Goal: Task Accomplishment & Management: Use online tool/utility

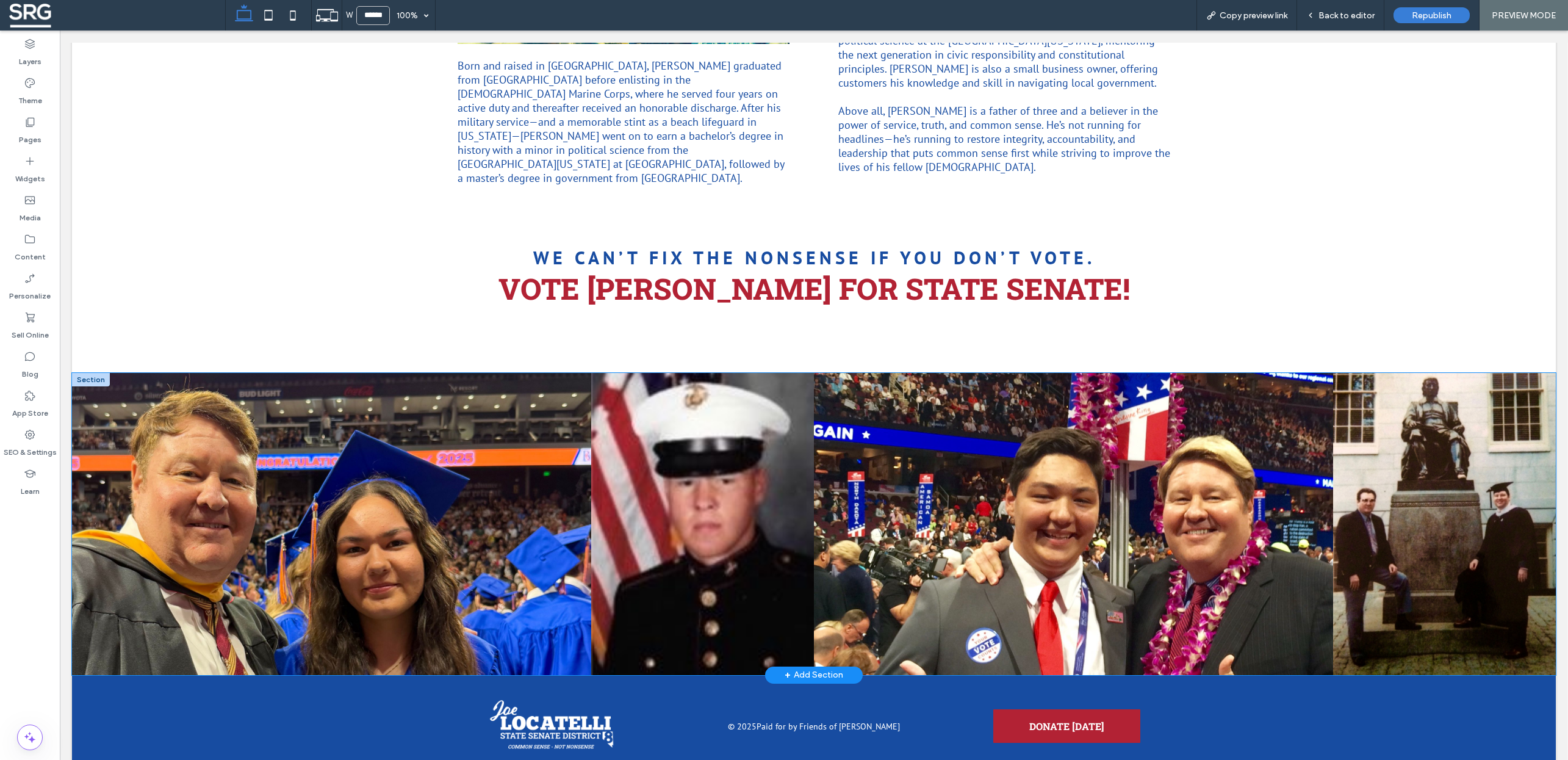
click at [1422, 419] on div at bounding box center [1445, 524] width 223 height 302
click at [1372, 411] on div at bounding box center [1445, 524] width 223 height 302
click at [1424, 441] on div at bounding box center [1445, 524] width 223 height 302
click at [1334, 14] on span "Back to editor" at bounding box center [1347, 14] width 56 height 10
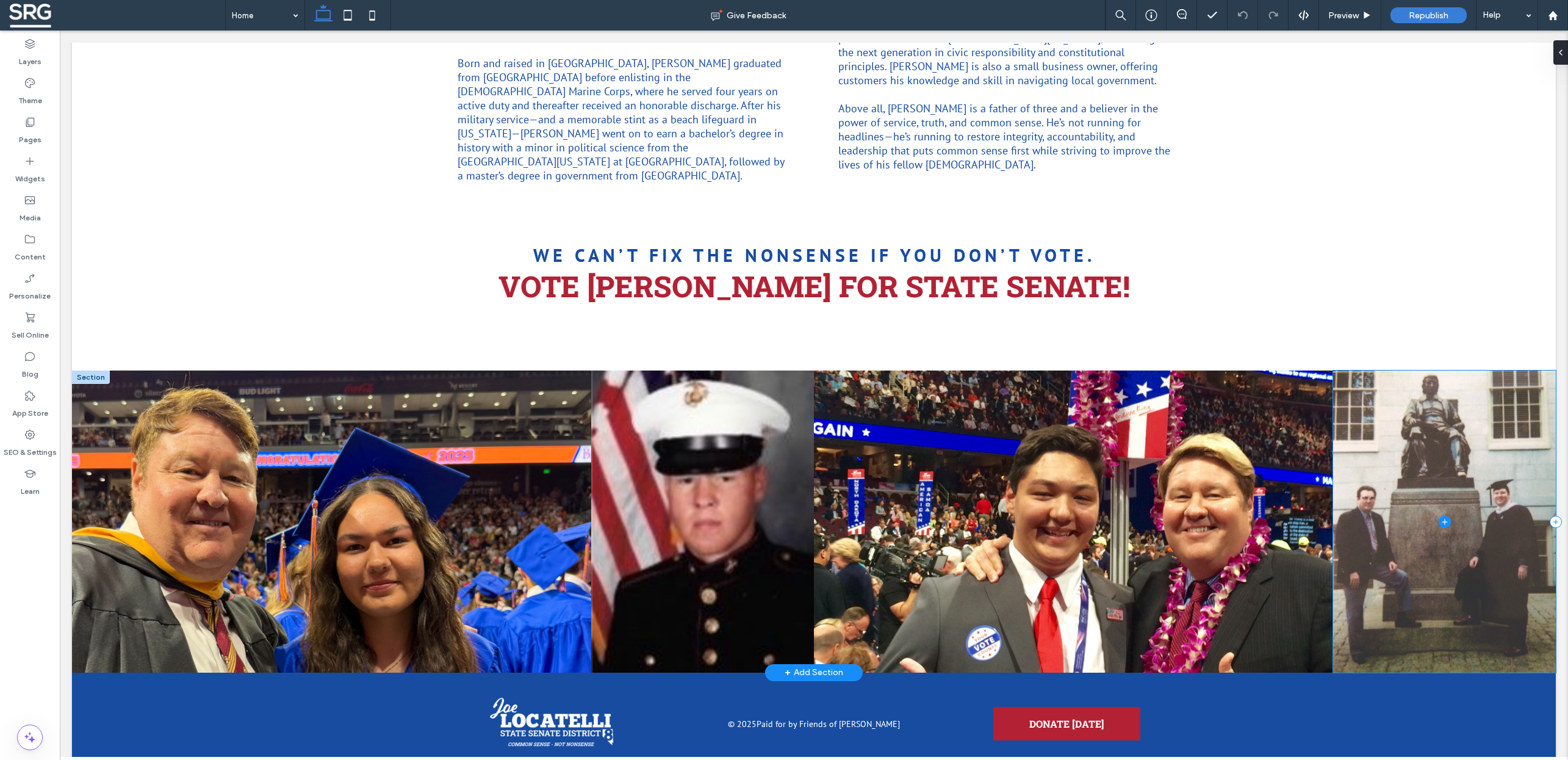
scroll to position [1313, 0]
click at [1448, 409] on span at bounding box center [1445, 521] width 223 height 302
click at [1418, 466] on span at bounding box center [1445, 521] width 223 height 302
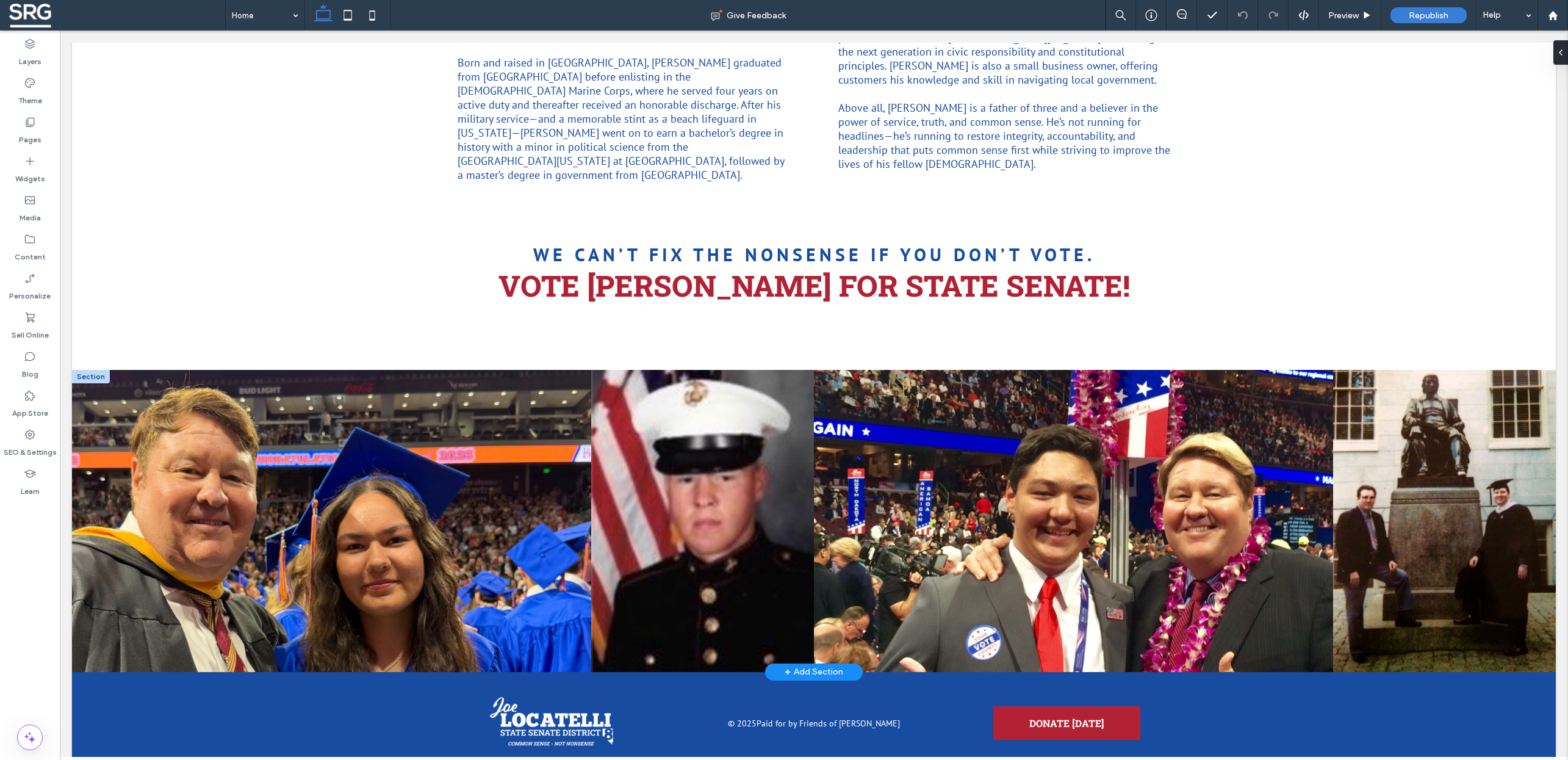
click at [1557, 52] on icon at bounding box center [1556, 53] width 10 height 10
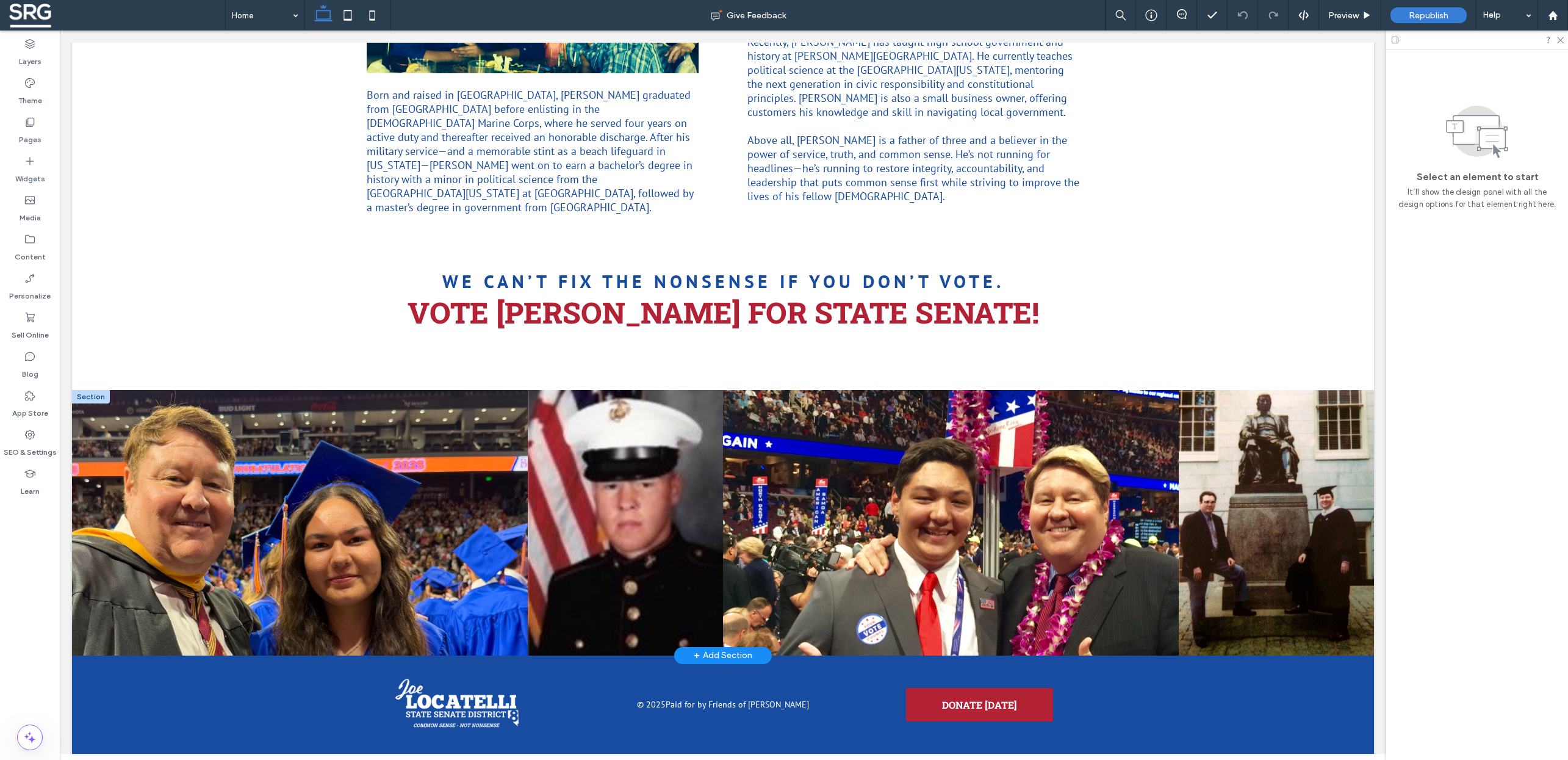
scroll to position [1243, 0]
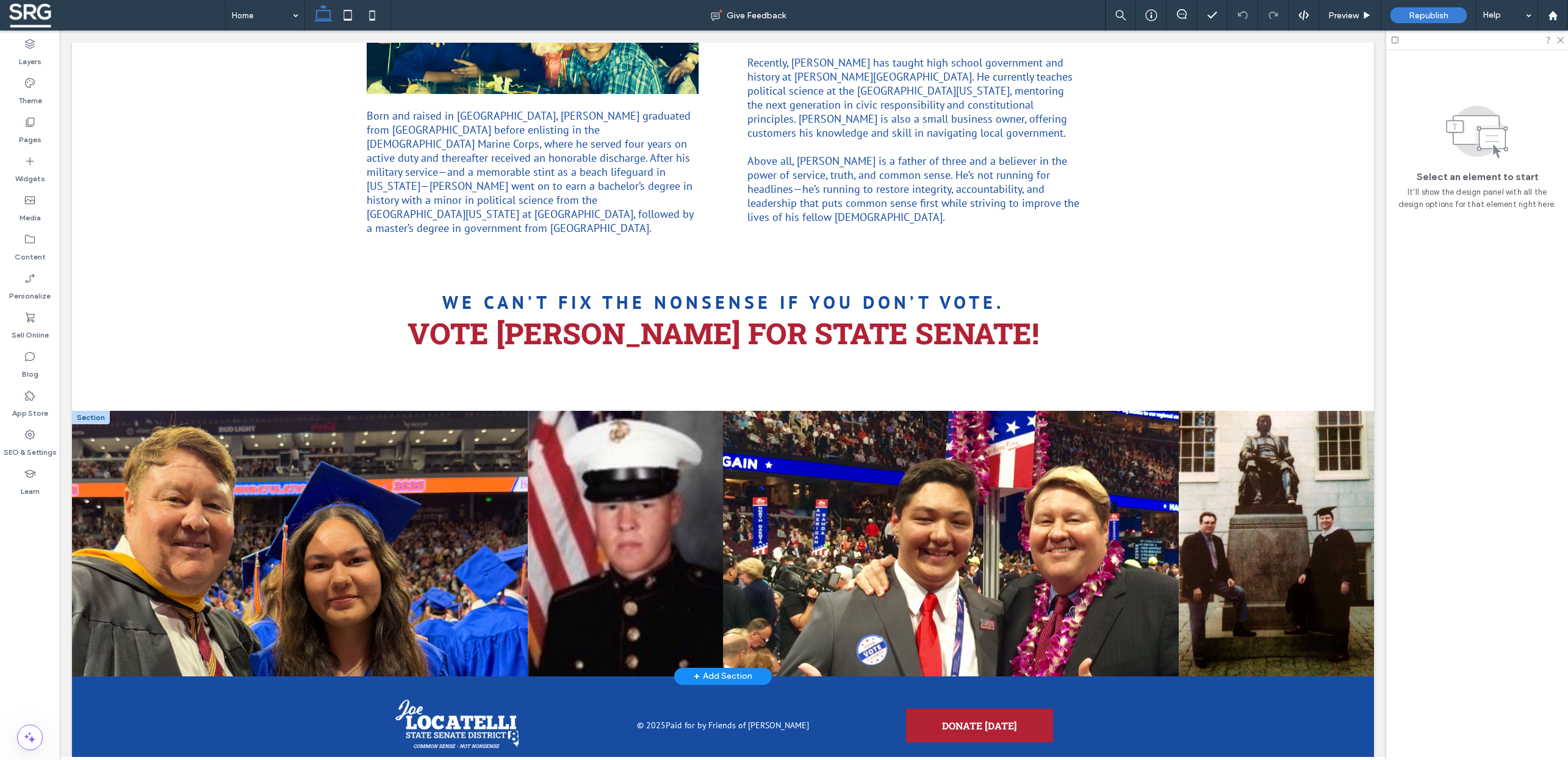
click at [1392, 42] on icon at bounding box center [1395, 40] width 9 height 9
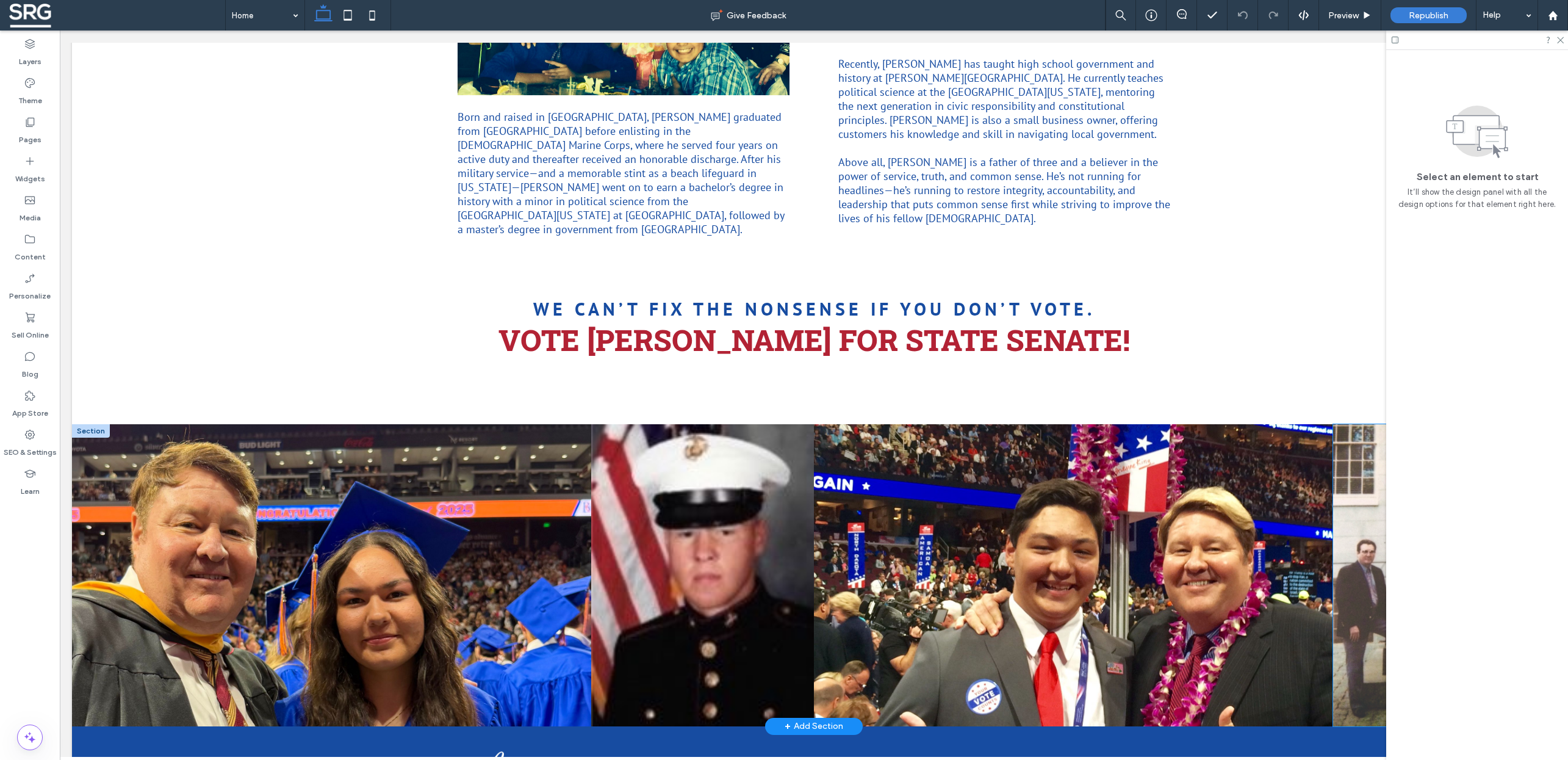
click at [1349, 494] on span at bounding box center [1445, 575] width 223 height 302
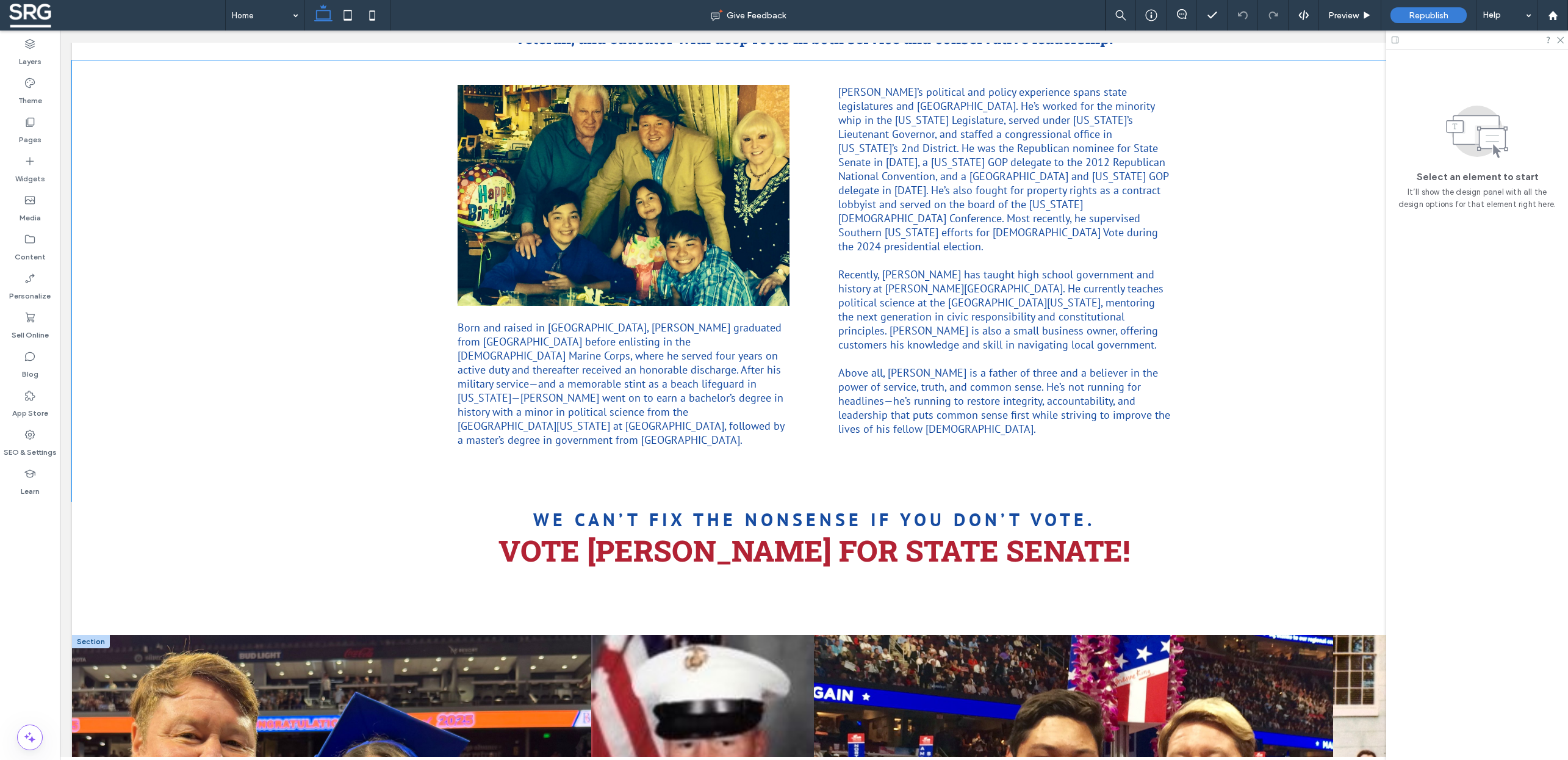
scroll to position [887, 0]
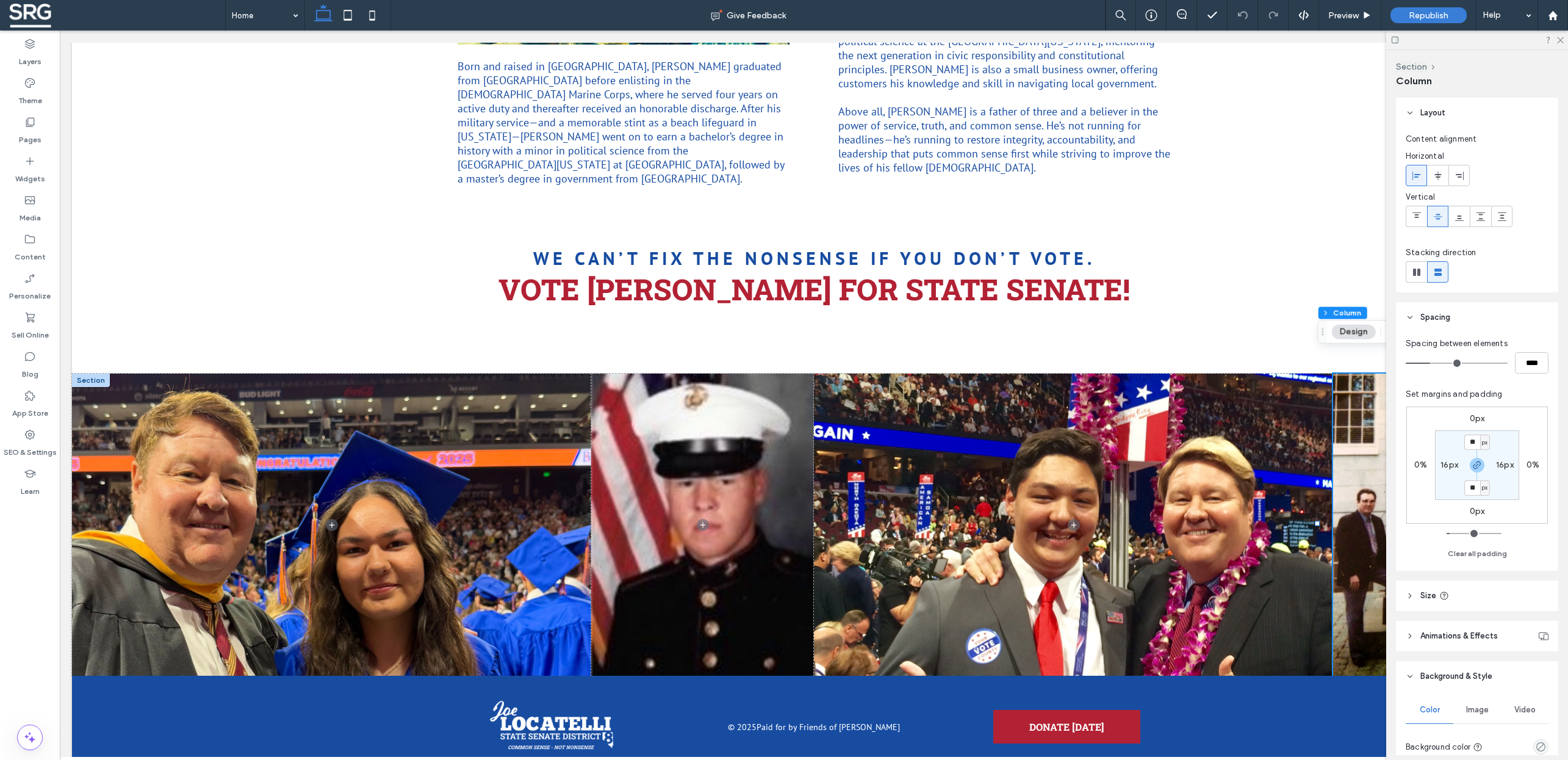
click at [1393, 43] on icon at bounding box center [1395, 40] width 9 height 9
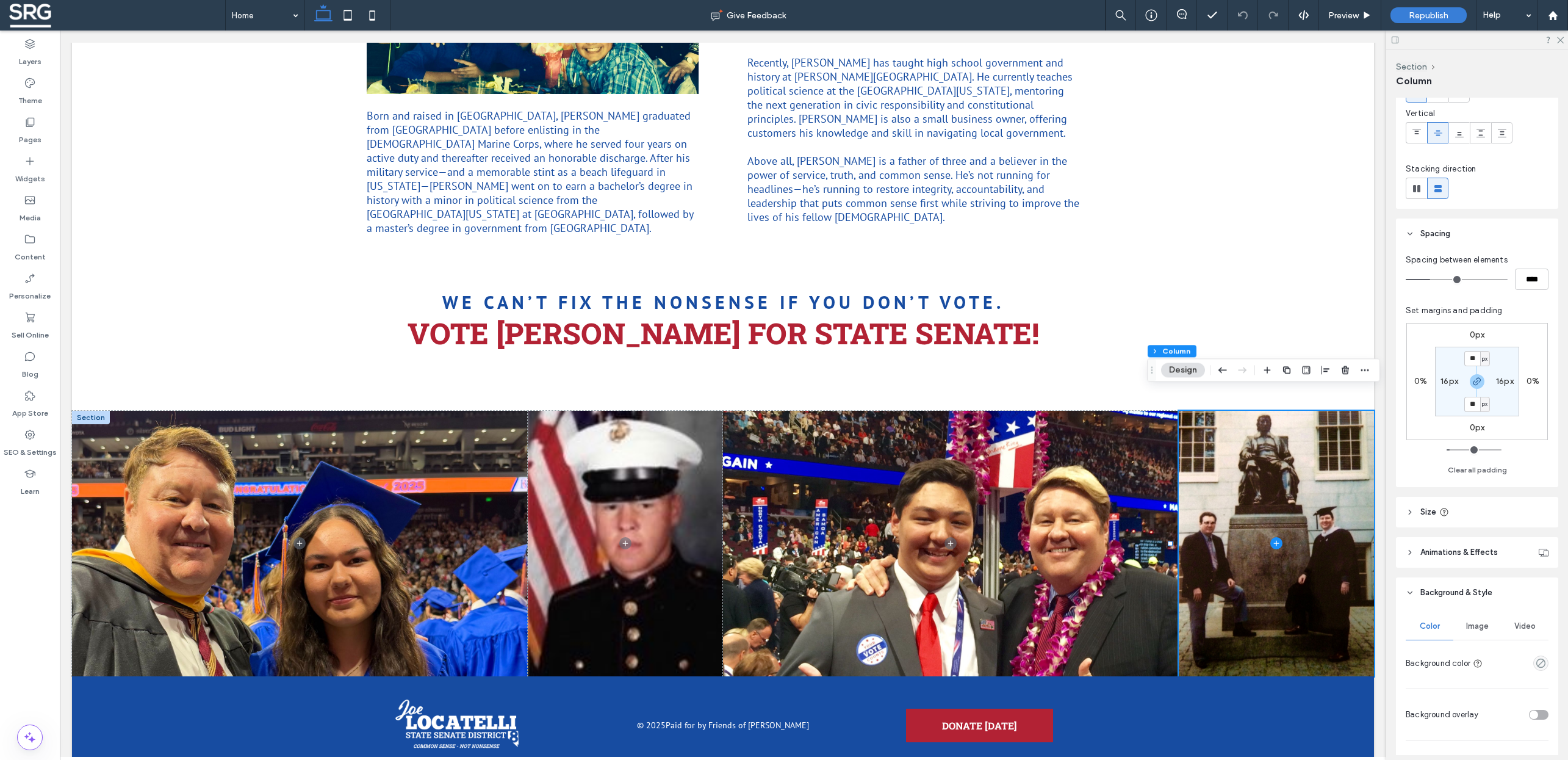
scroll to position [274, 0]
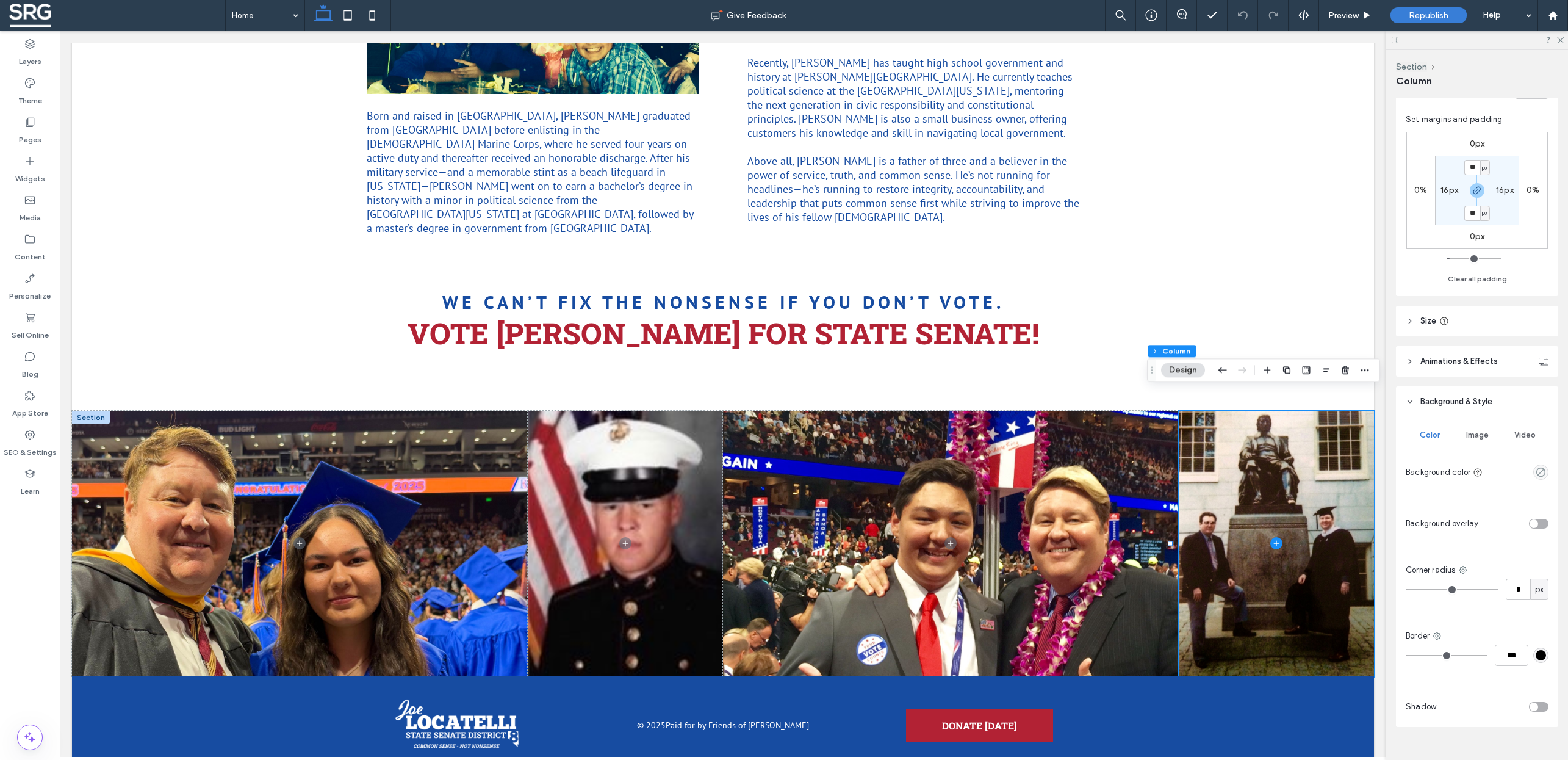
click at [1482, 438] on span "Image" at bounding box center [1477, 435] width 23 height 10
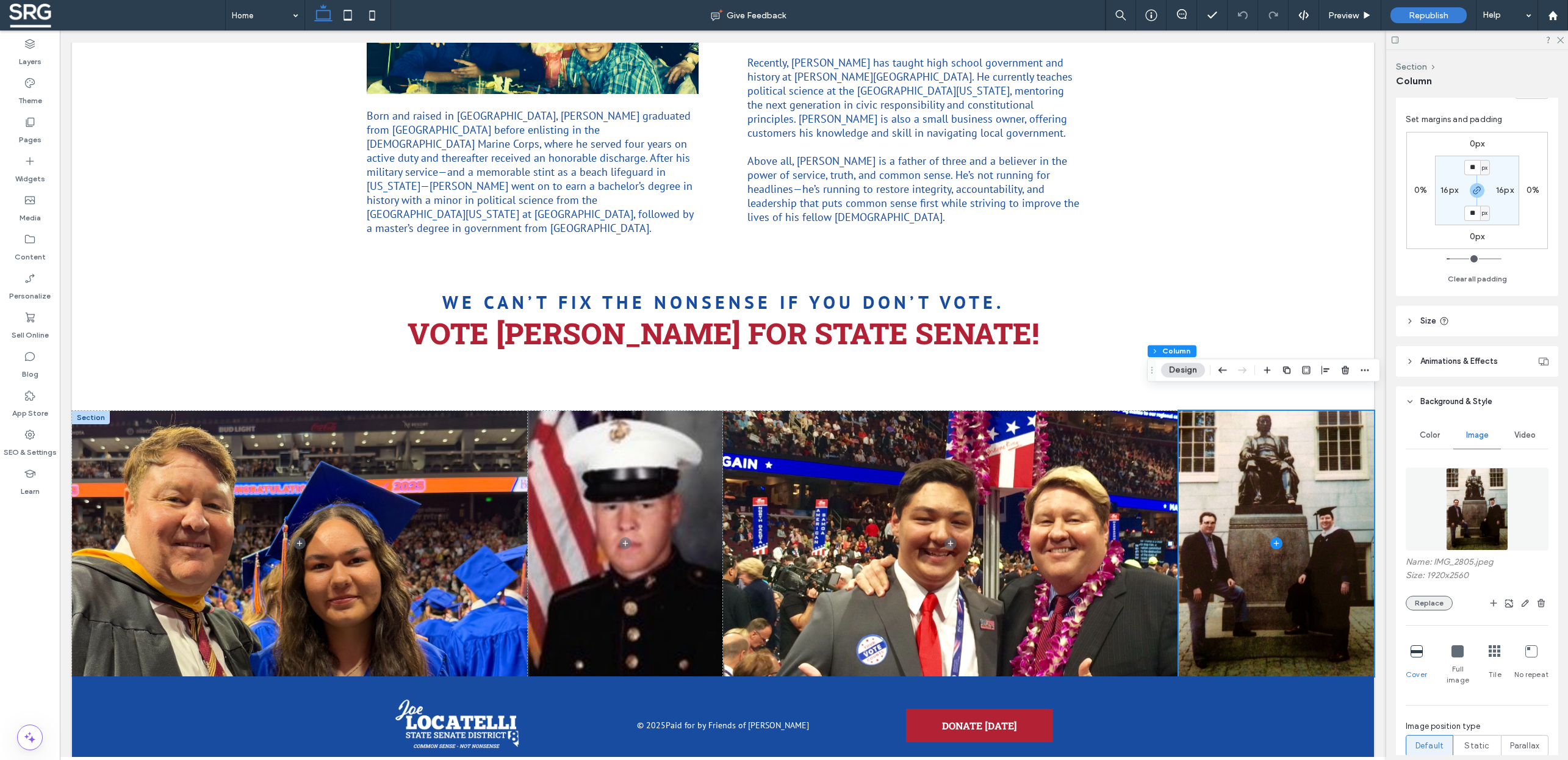
click at [1418, 599] on button "Replace" at bounding box center [1429, 603] width 47 height 14
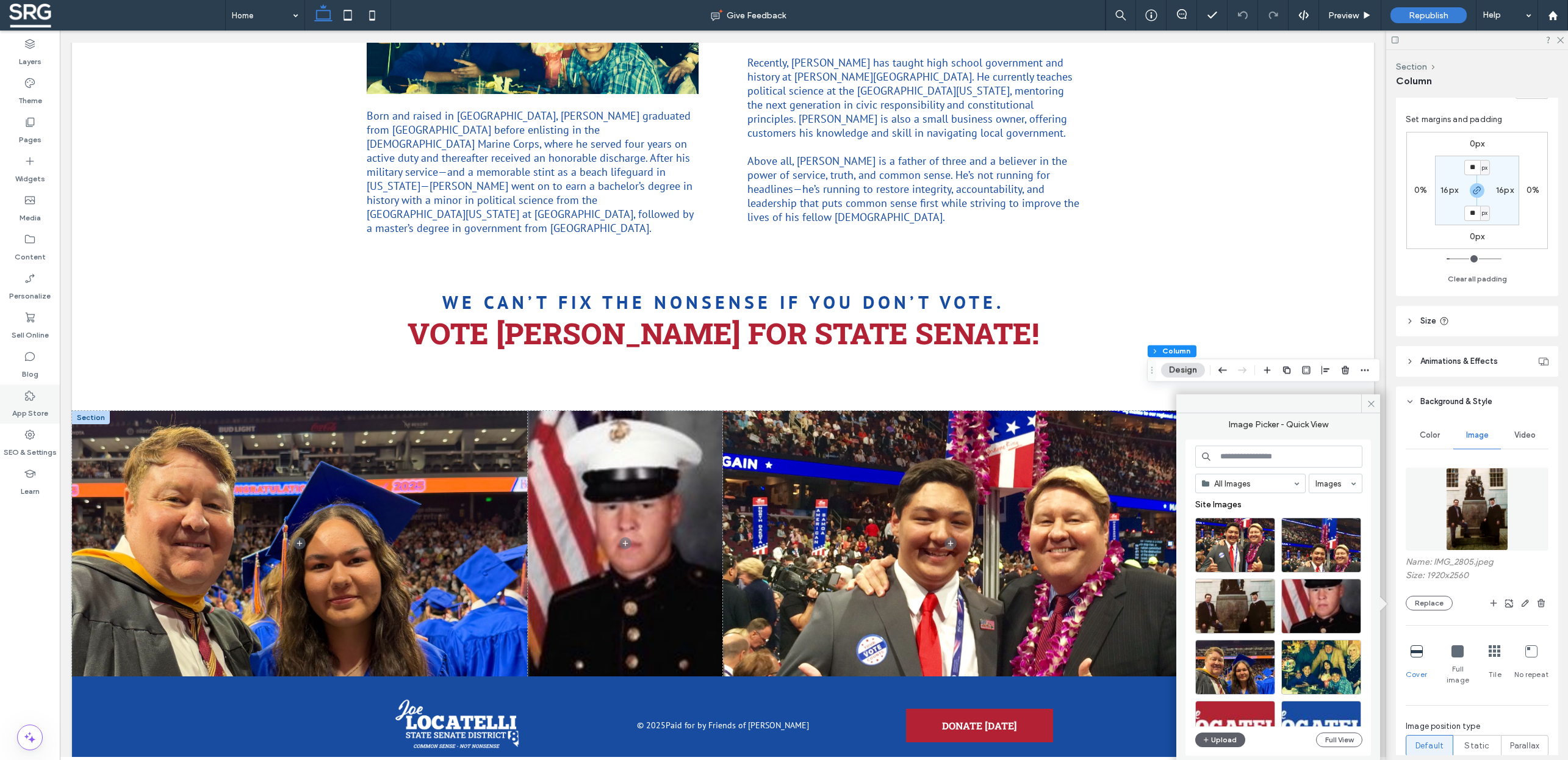
scroll to position [36, 0]
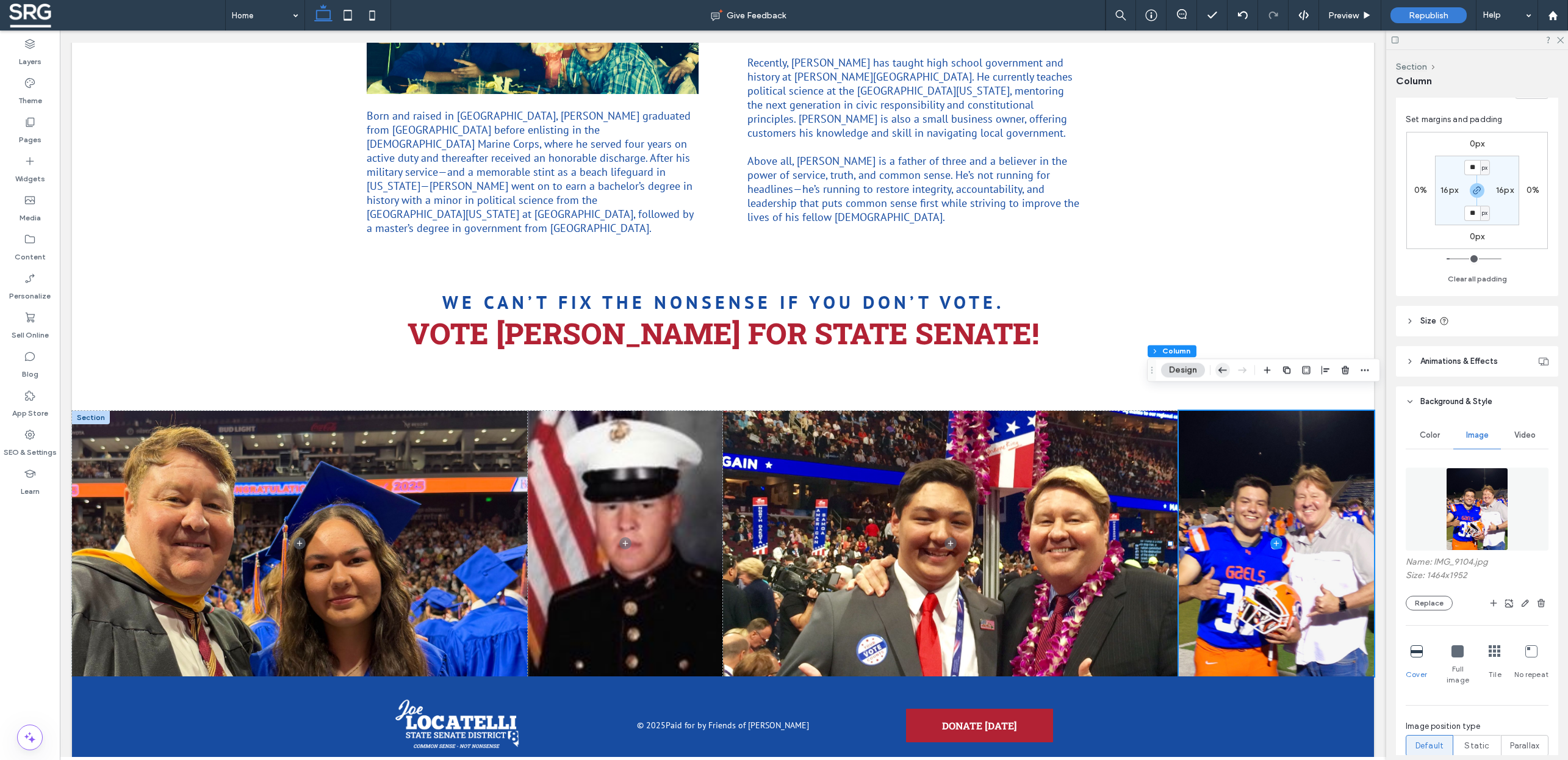
click at [1227, 368] on icon "button" at bounding box center [1223, 370] width 14 height 22
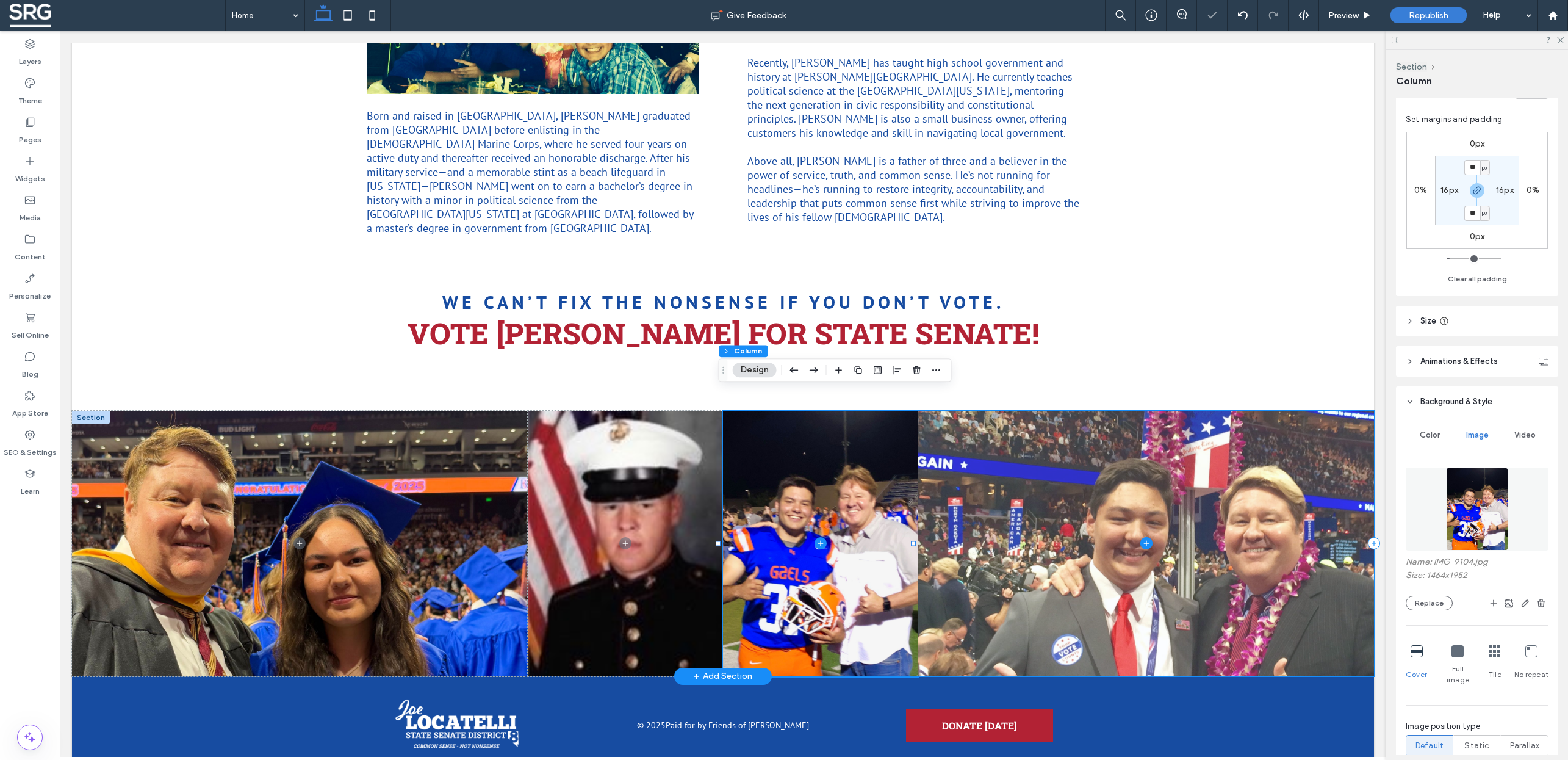
click at [1032, 452] on span at bounding box center [1147, 544] width 456 height 265
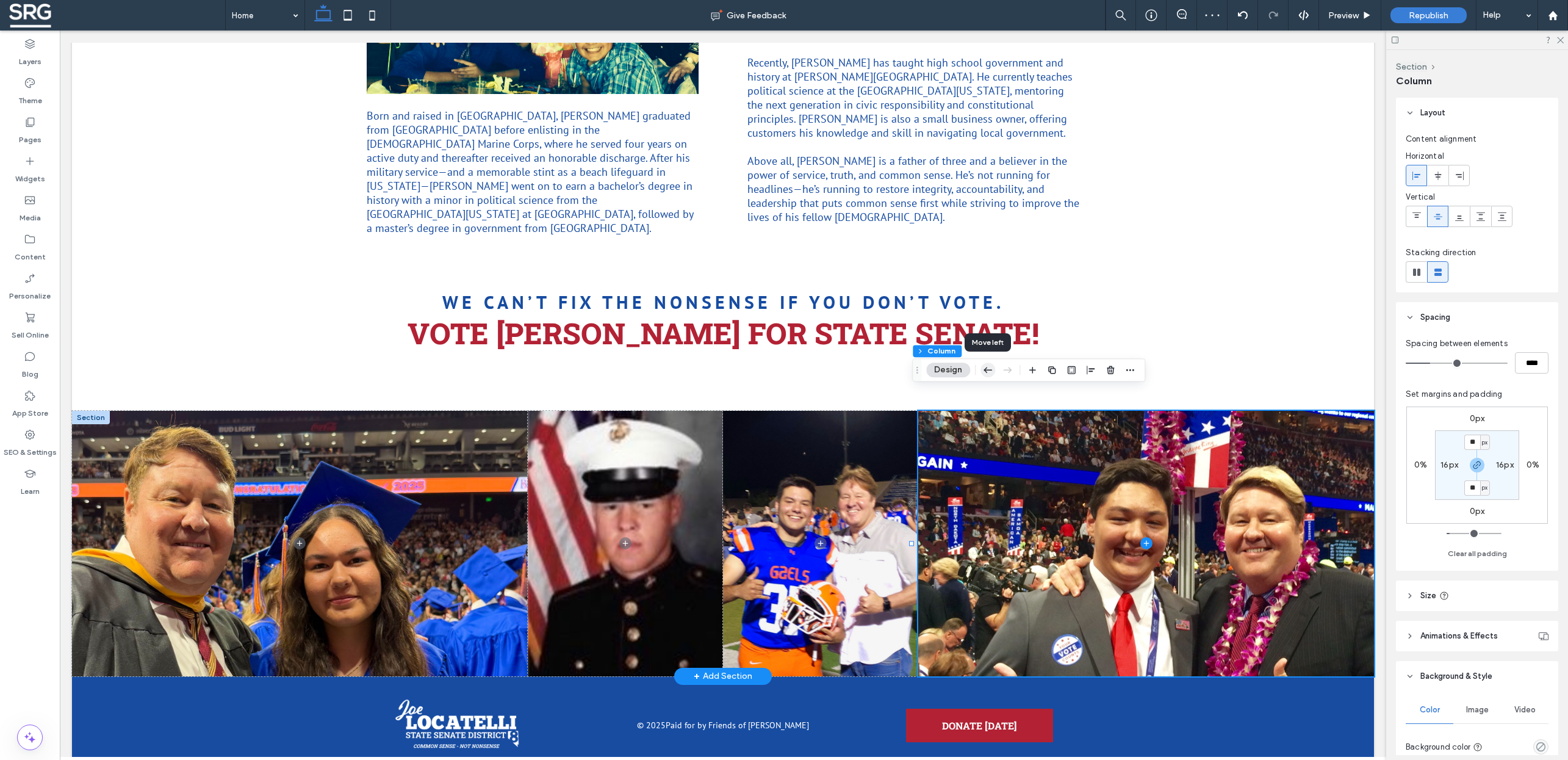
click at [991, 370] on use "button" at bounding box center [988, 370] width 8 height 5
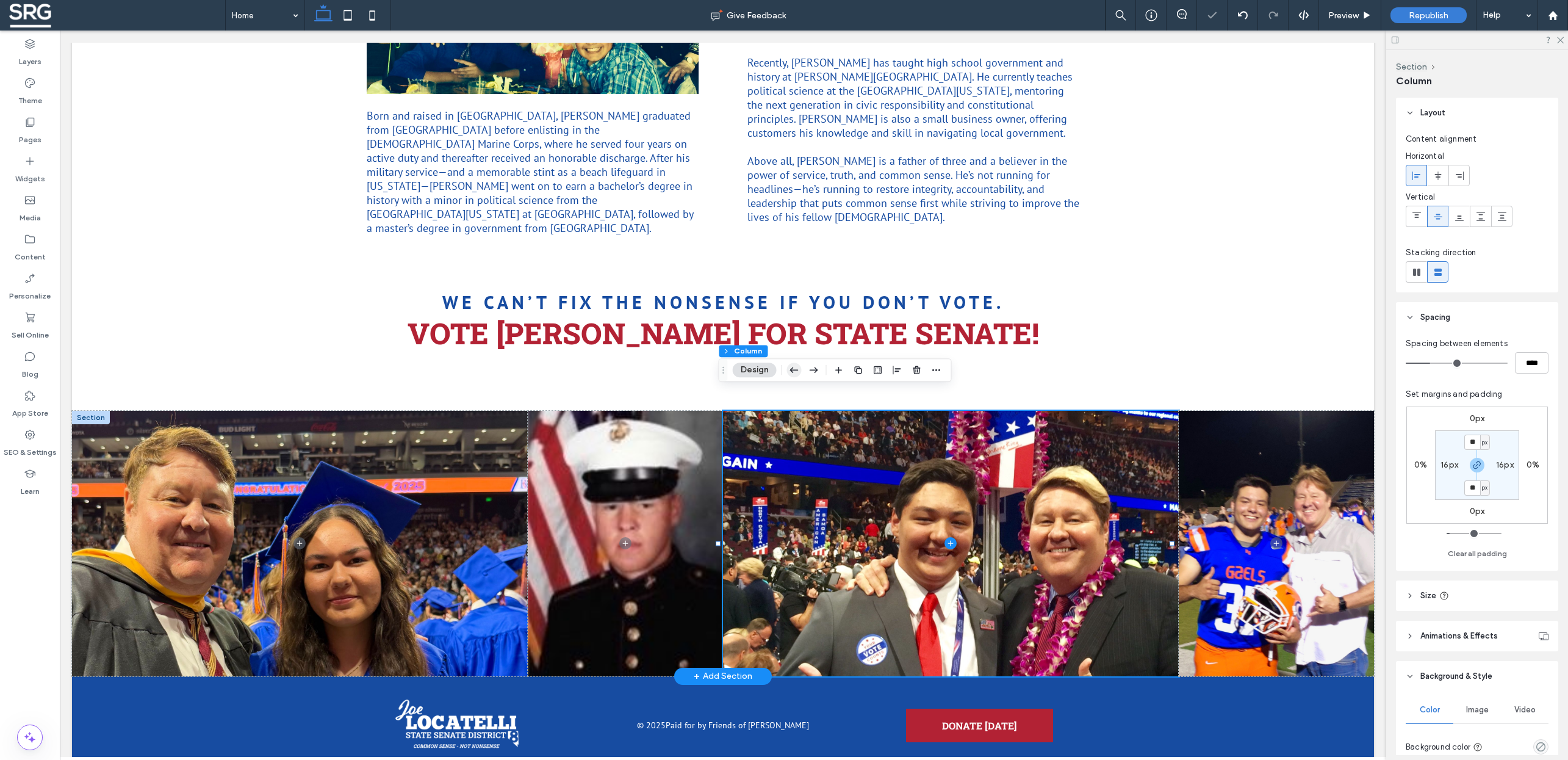
click at [793, 370] on use "button" at bounding box center [794, 370] width 8 height 5
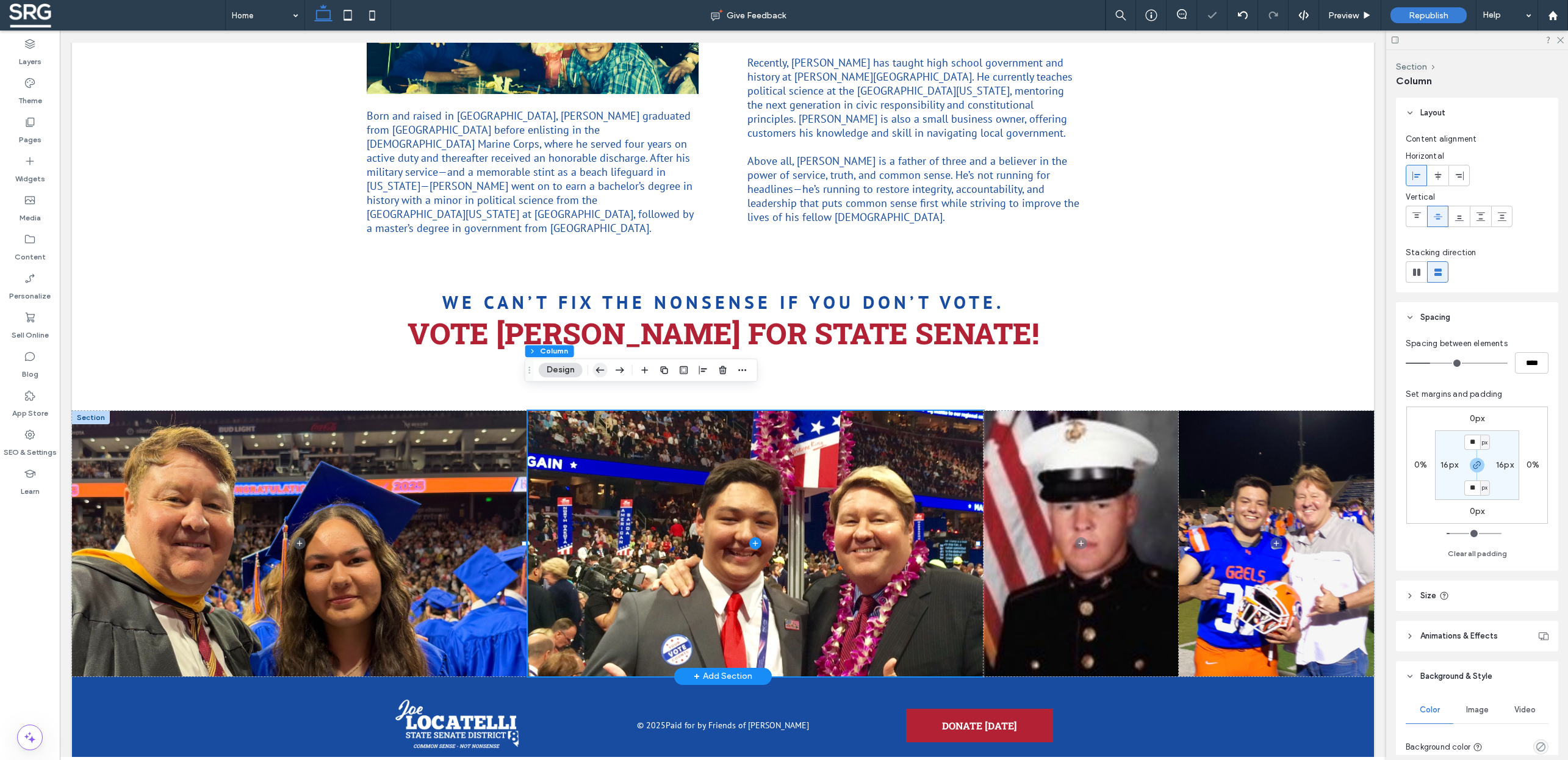
click at [598, 369] on use "button" at bounding box center [600, 370] width 8 height 5
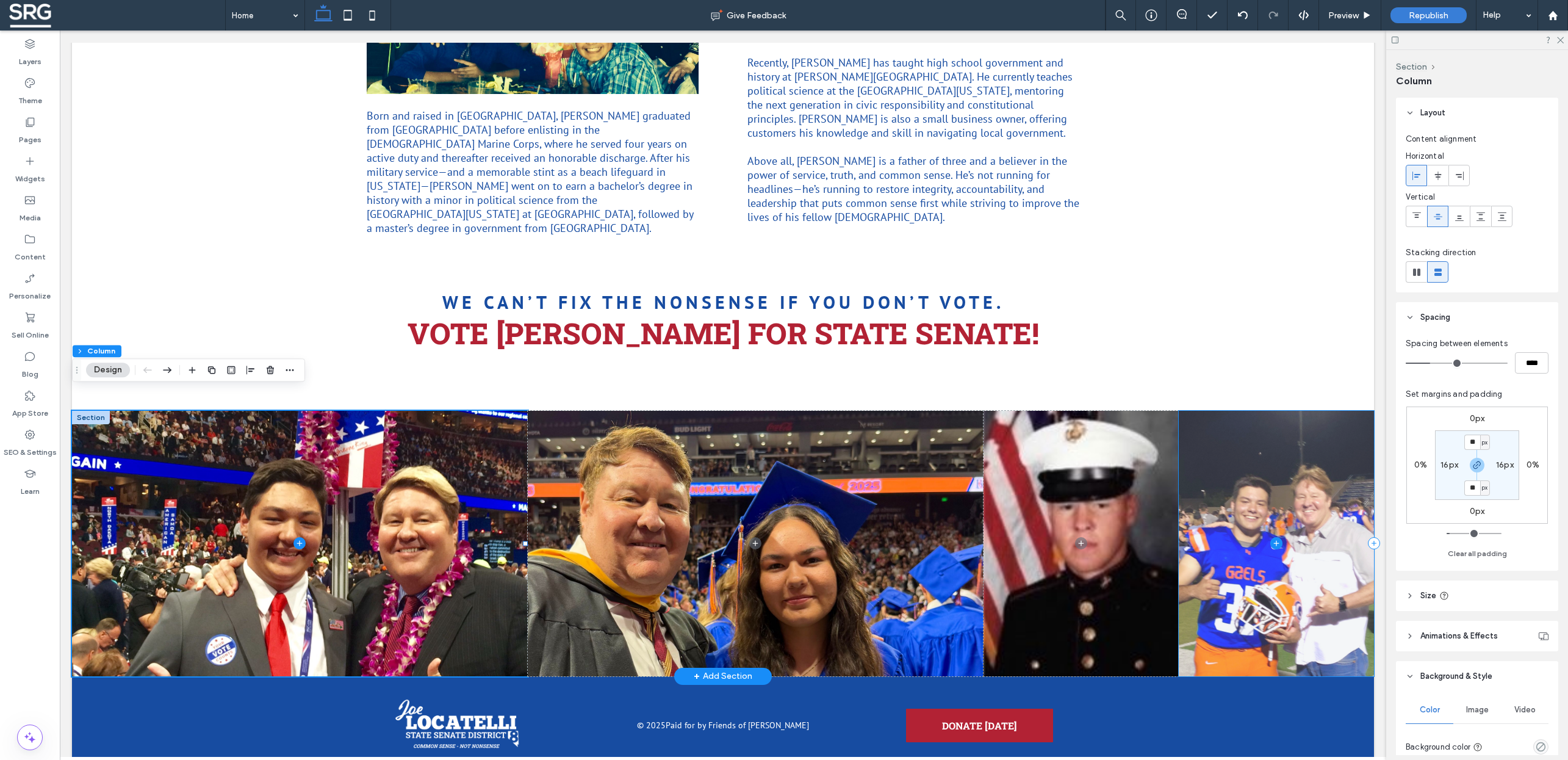
click at [1248, 457] on span at bounding box center [1276, 544] width 196 height 265
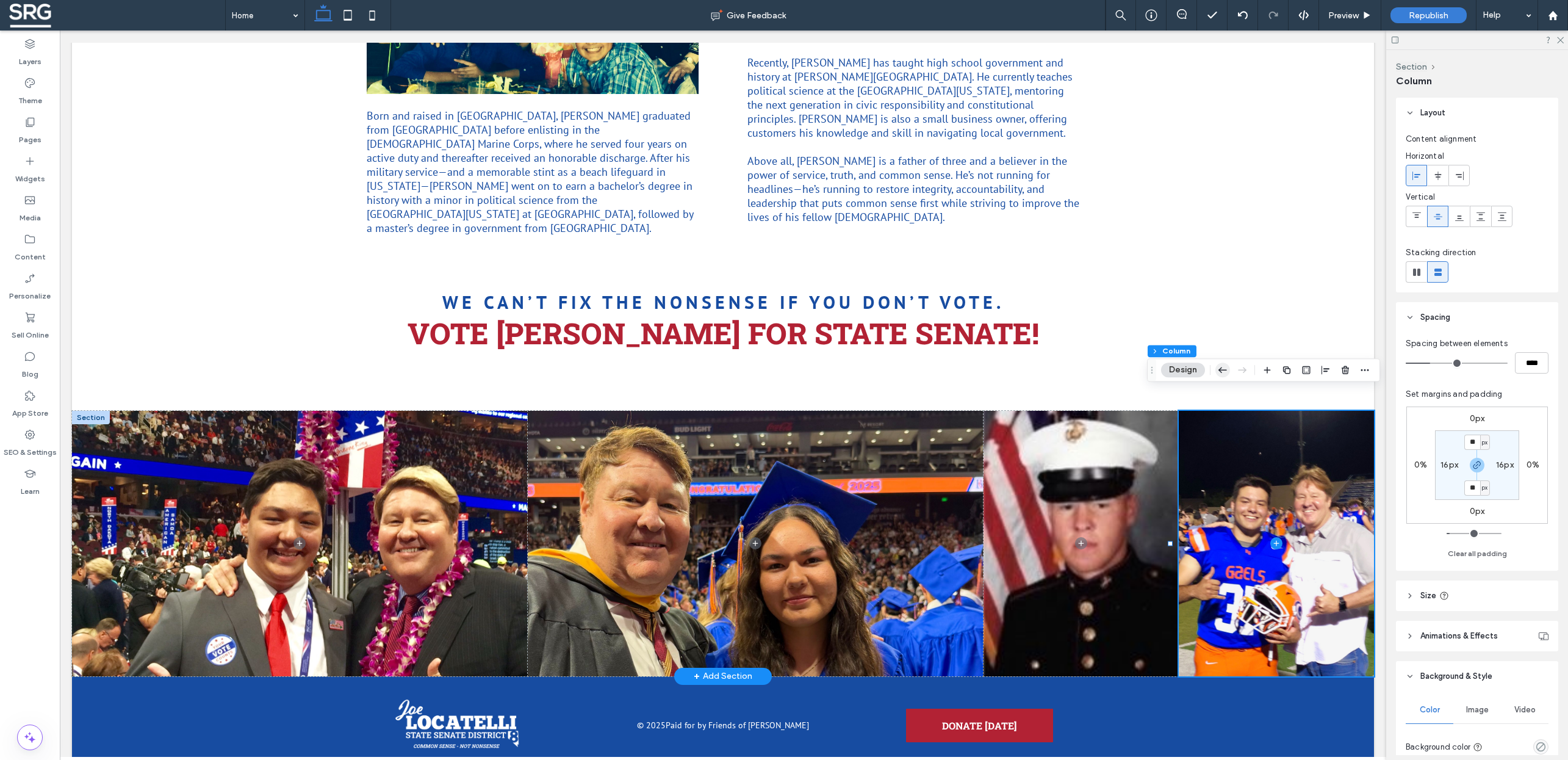
click at [1220, 370] on use "button" at bounding box center [1222, 370] width 8 height 5
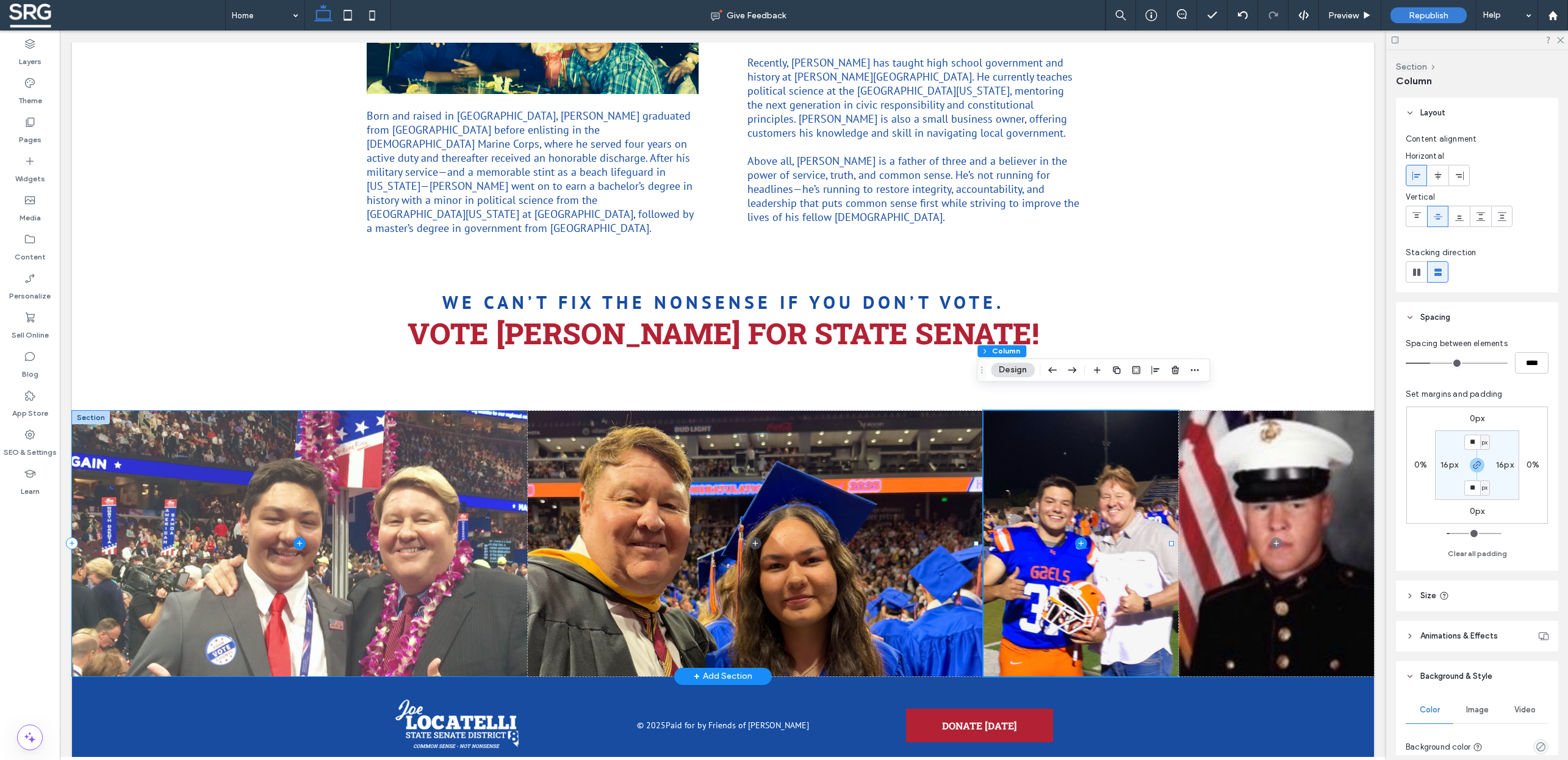
click at [423, 494] on span at bounding box center [301, 544] width 456 height 265
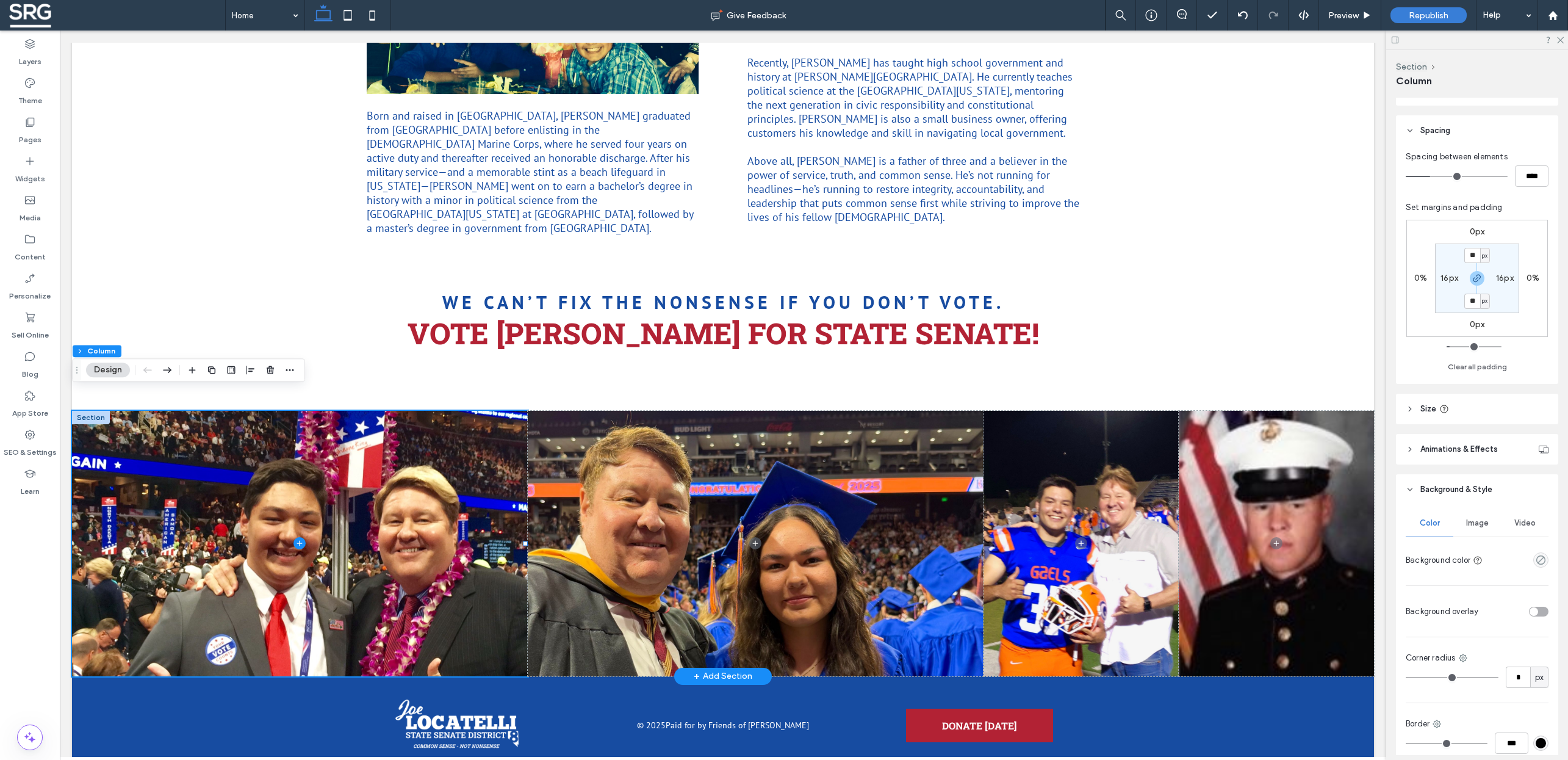
scroll to position [295, 0]
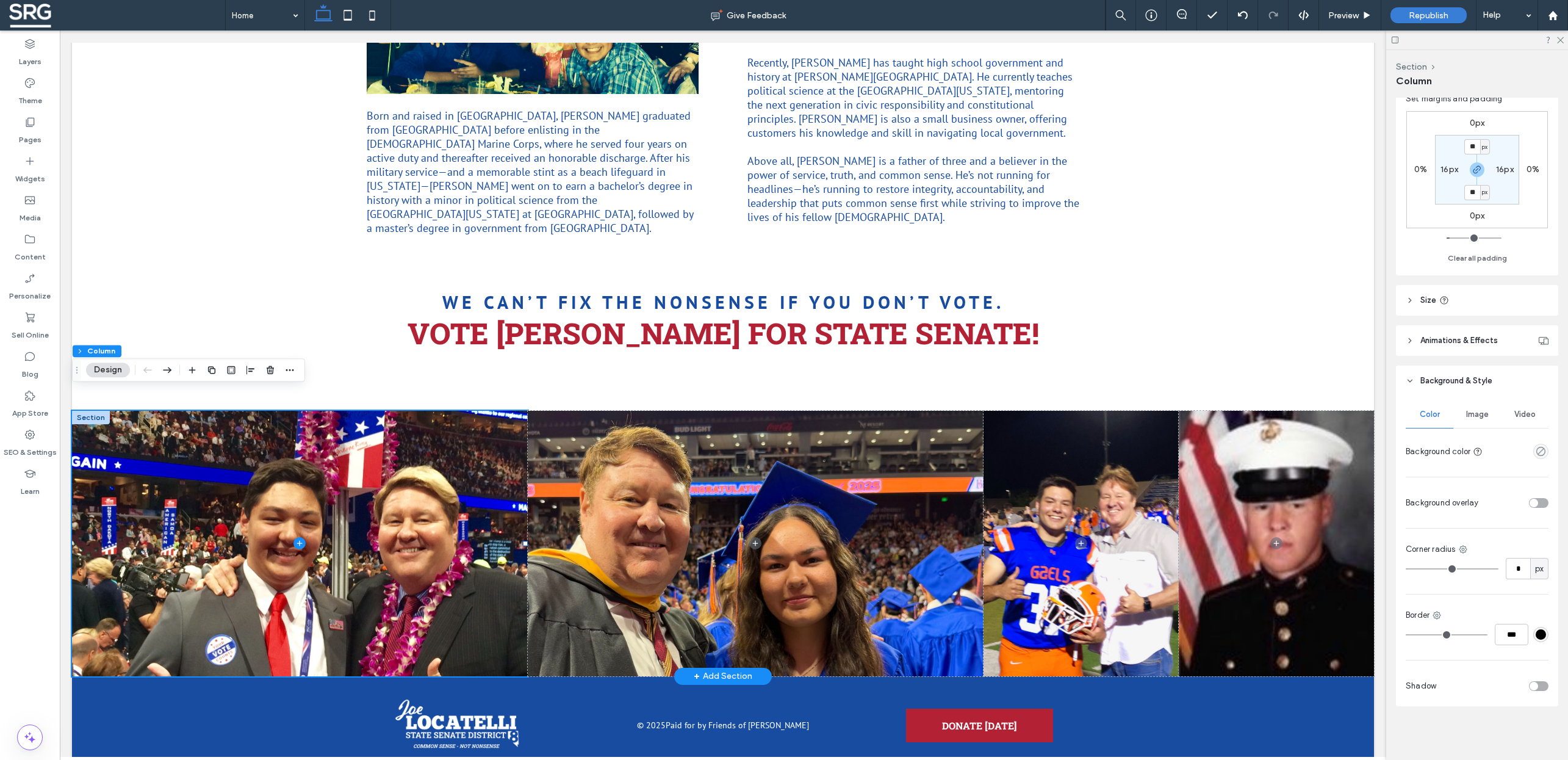
click at [1472, 416] on span "Image" at bounding box center [1477, 414] width 23 height 10
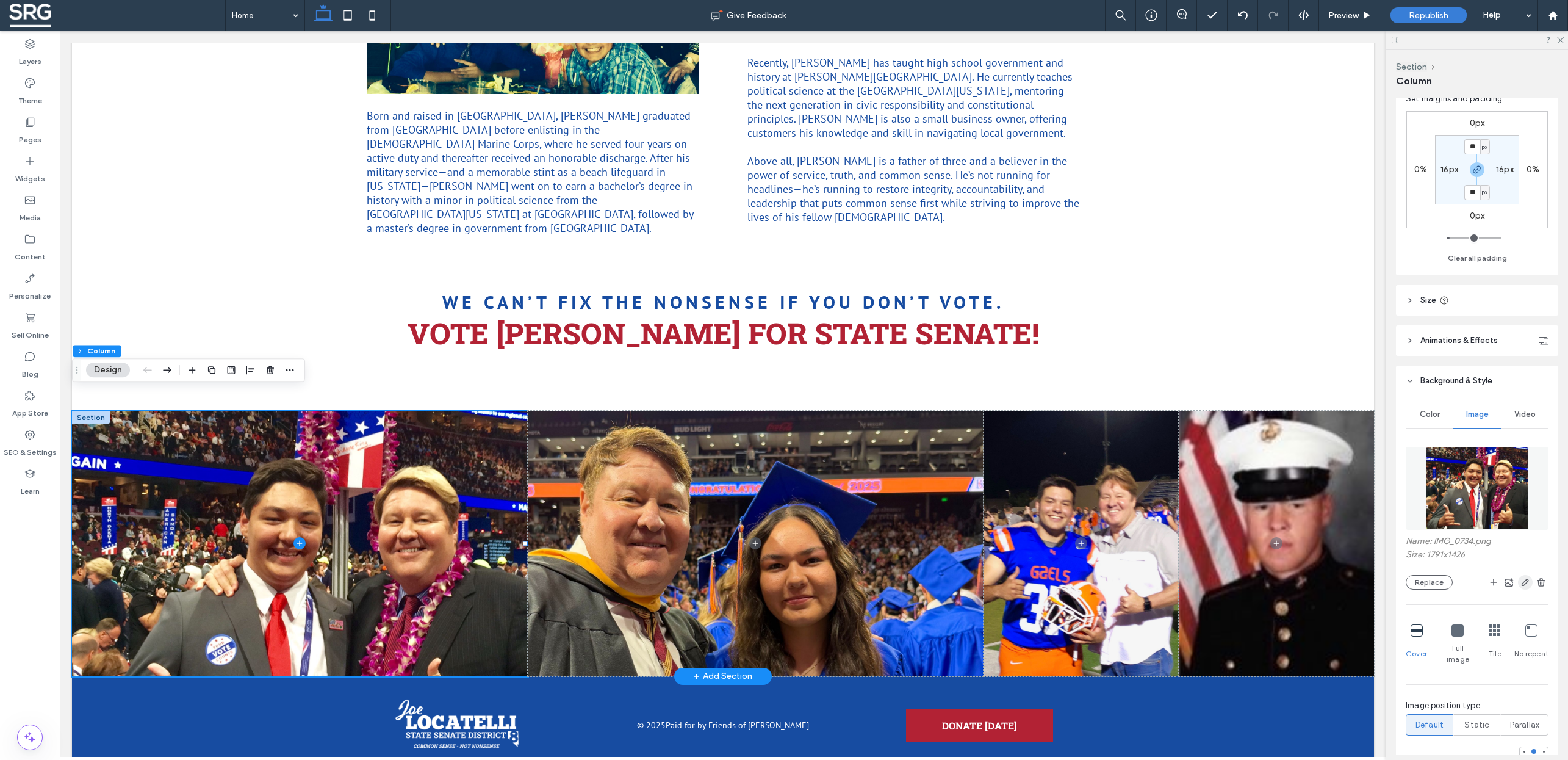
click at [1521, 580] on icon "button" at bounding box center [1525, 582] width 10 height 10
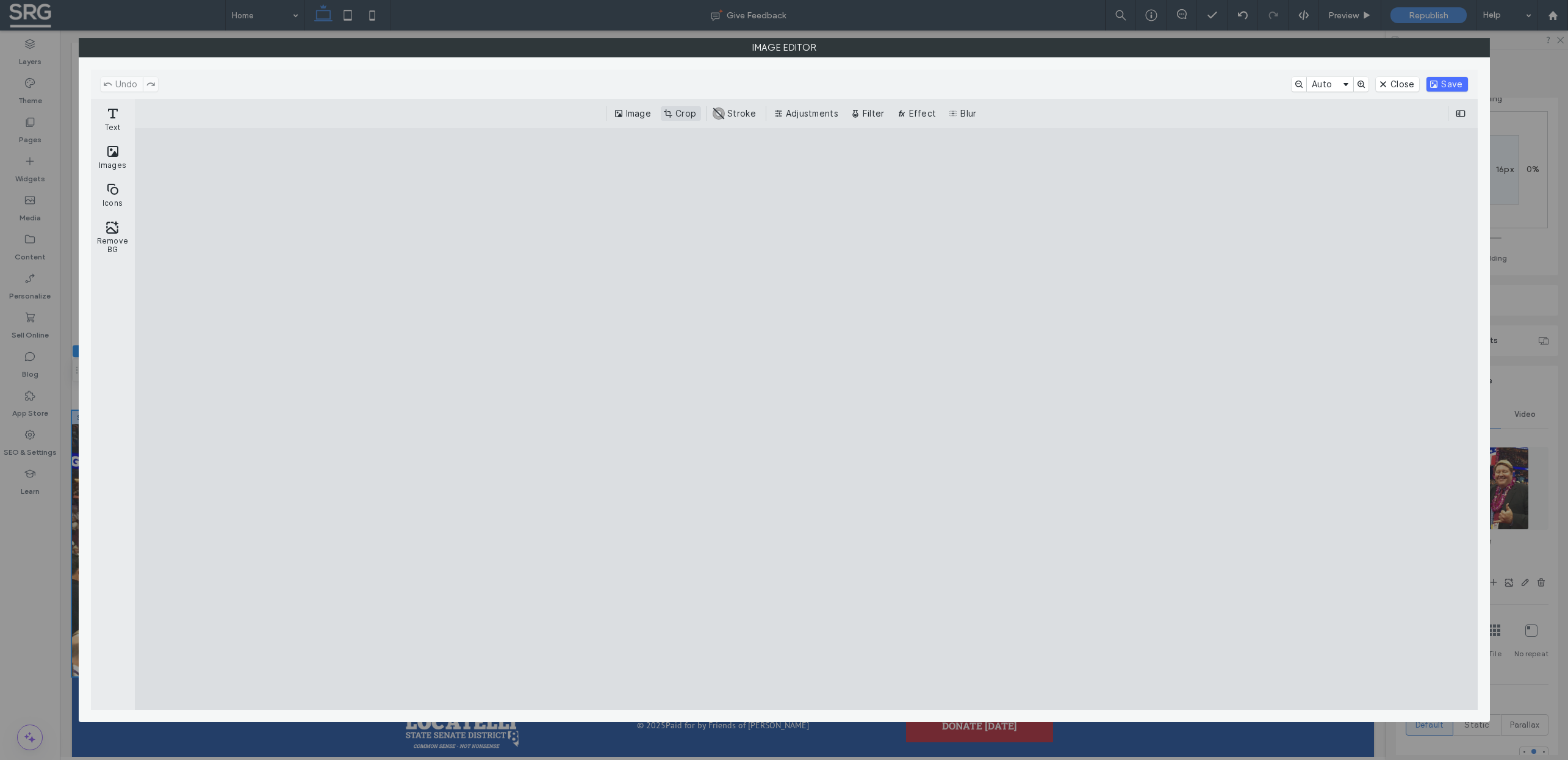
click at [683, 113] on button "Crop" at bounding box center [681, 113] width 40 height 14
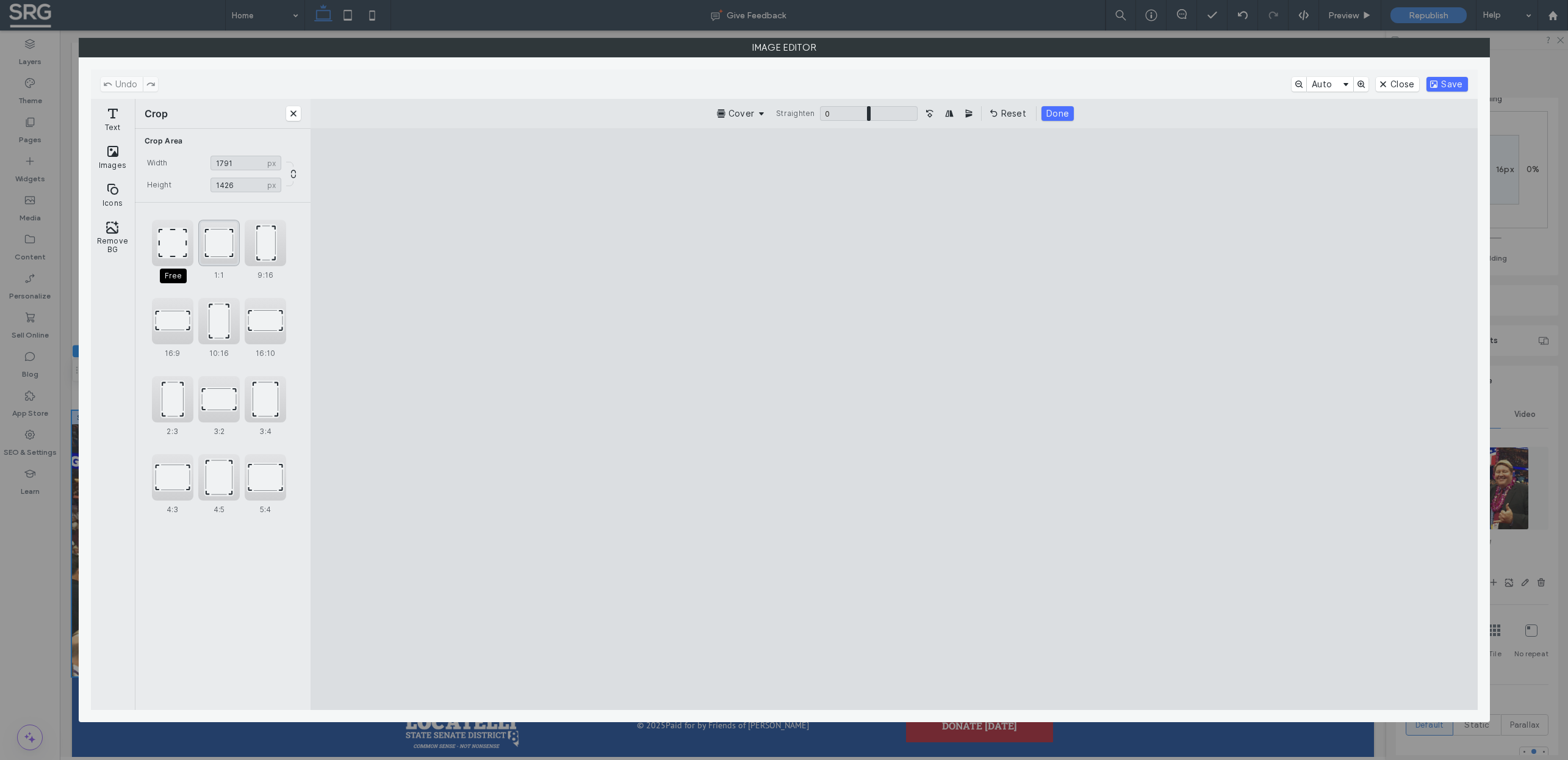
click at [211, 241] on div "1:1" at bounding box center [219, 243] width 42 height 46
type input "****"
click at [894, 419] on cesdk-canvas "Editor canvas" at bounding box center [894, 419] width 0 height 0
click at [1457, 83] on button "Save" at bounding box center [1447, 84] width 41 height 14
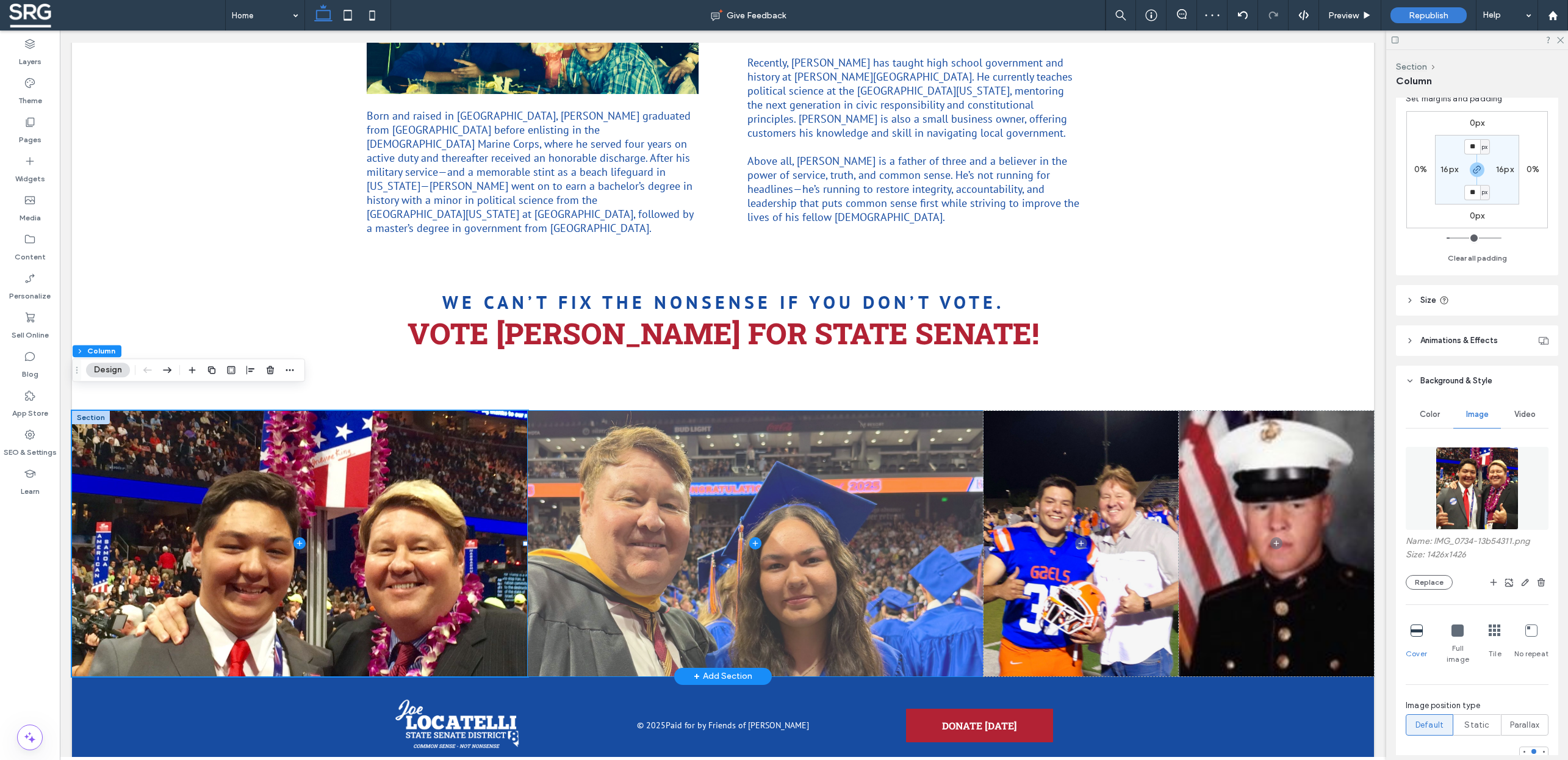
click at [913, 522] on span at bounding box center [756, 544] width 456 height 265
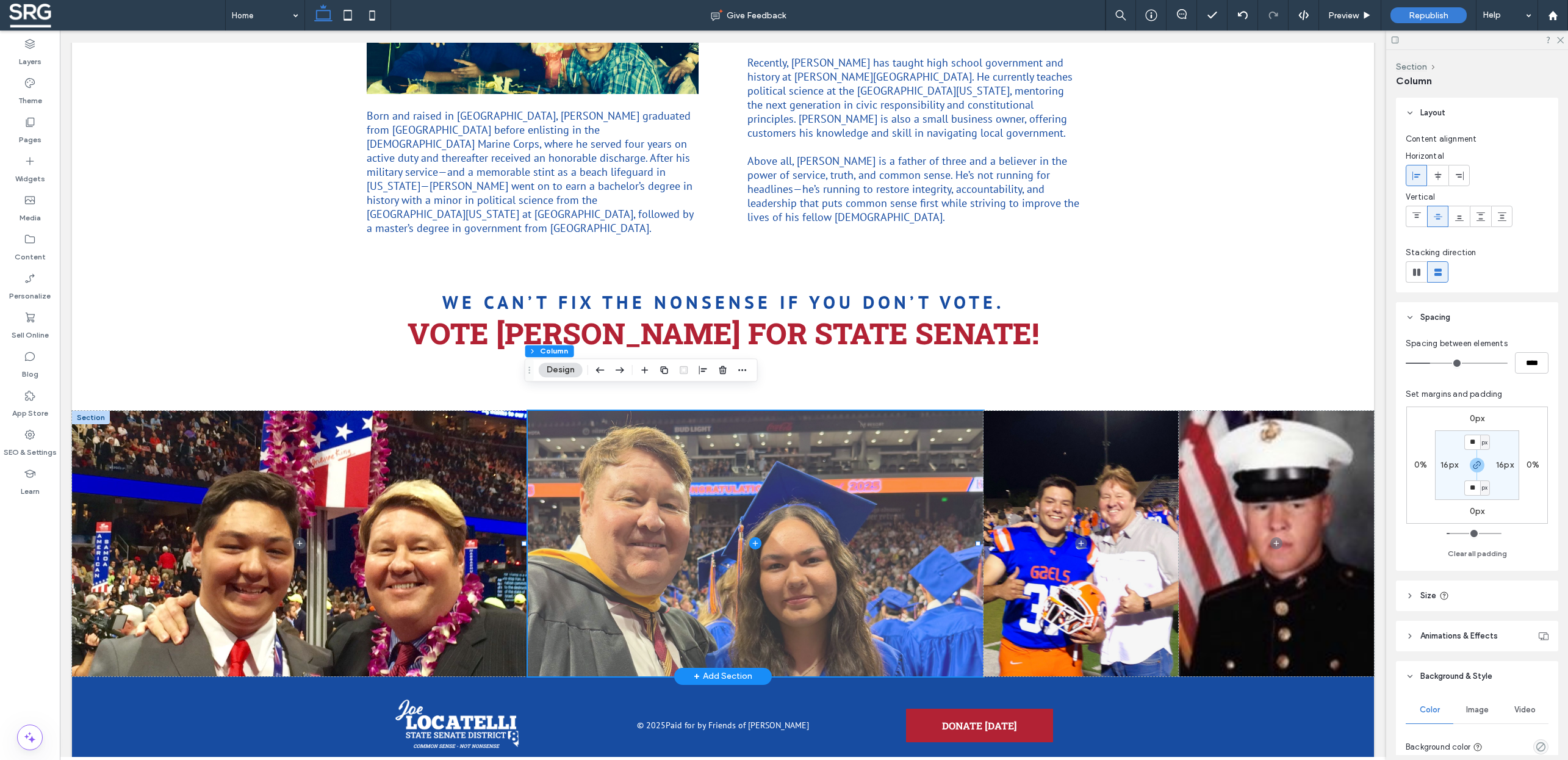
click at [850, 523] on span at bounding box center [756, 544] width 456 height 265
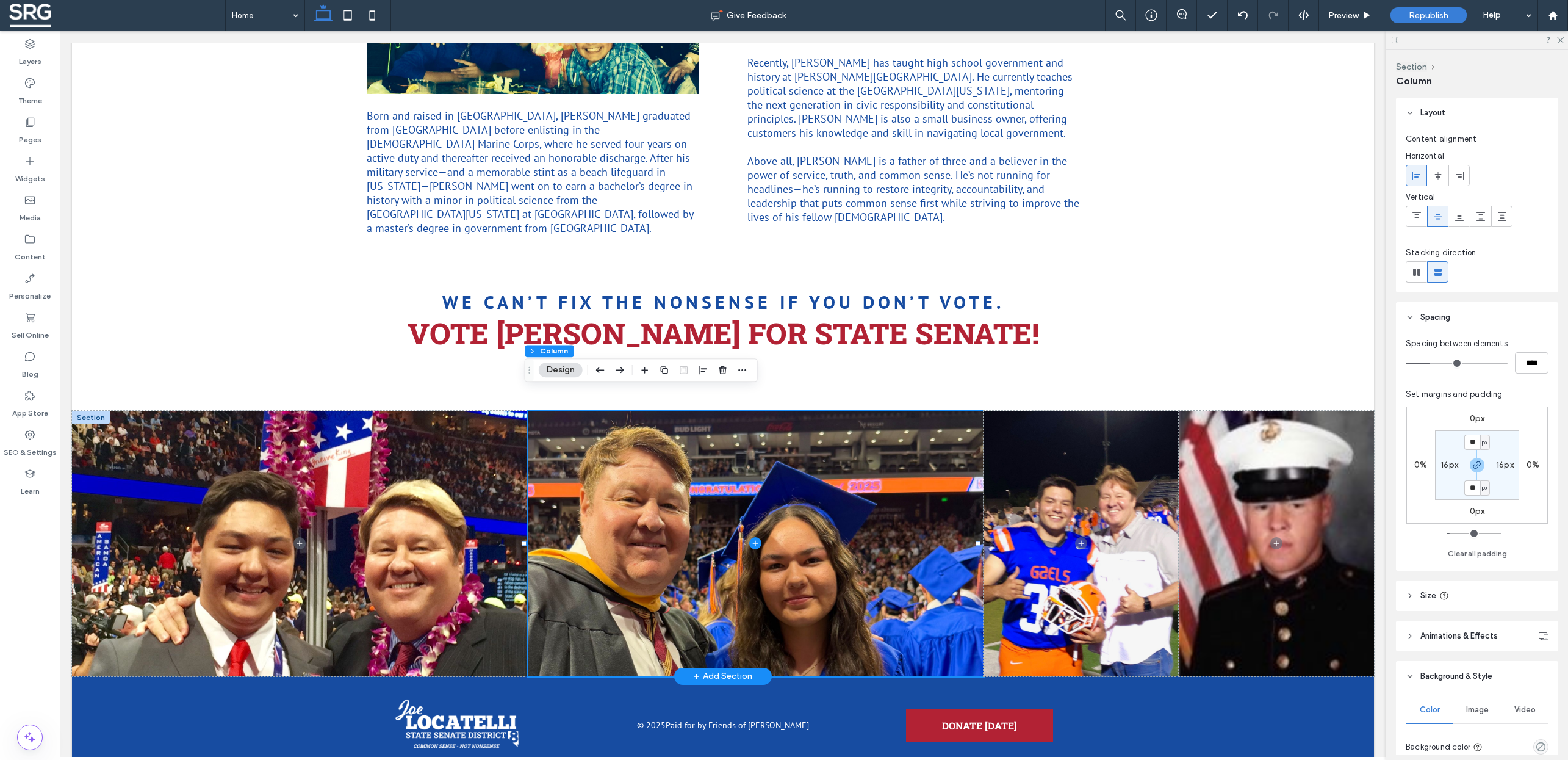
click at [1476, 710] on span "Image" at bounding box center [1477, 710] width 23 height 10
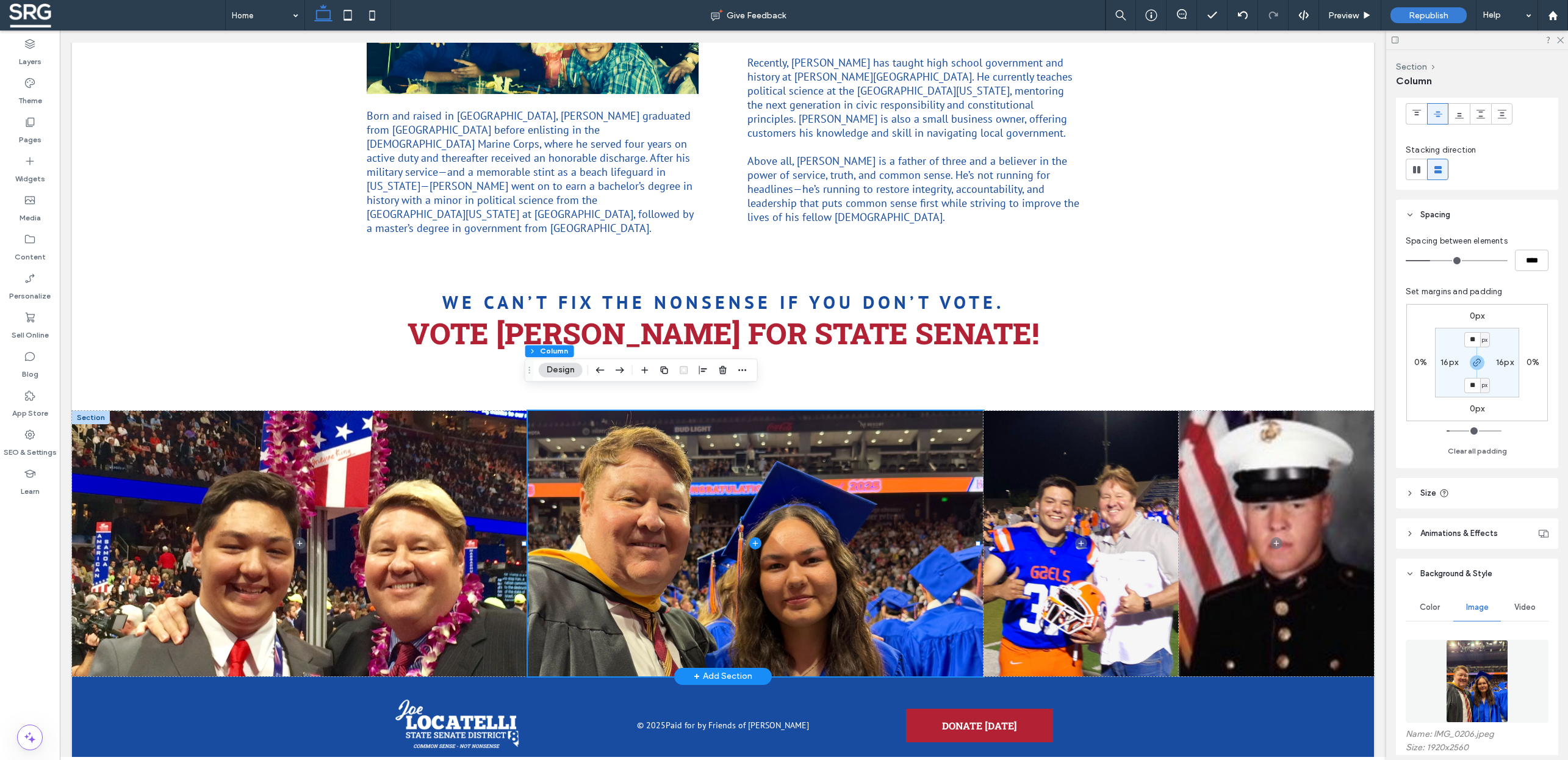
scroll to position [165, 0]
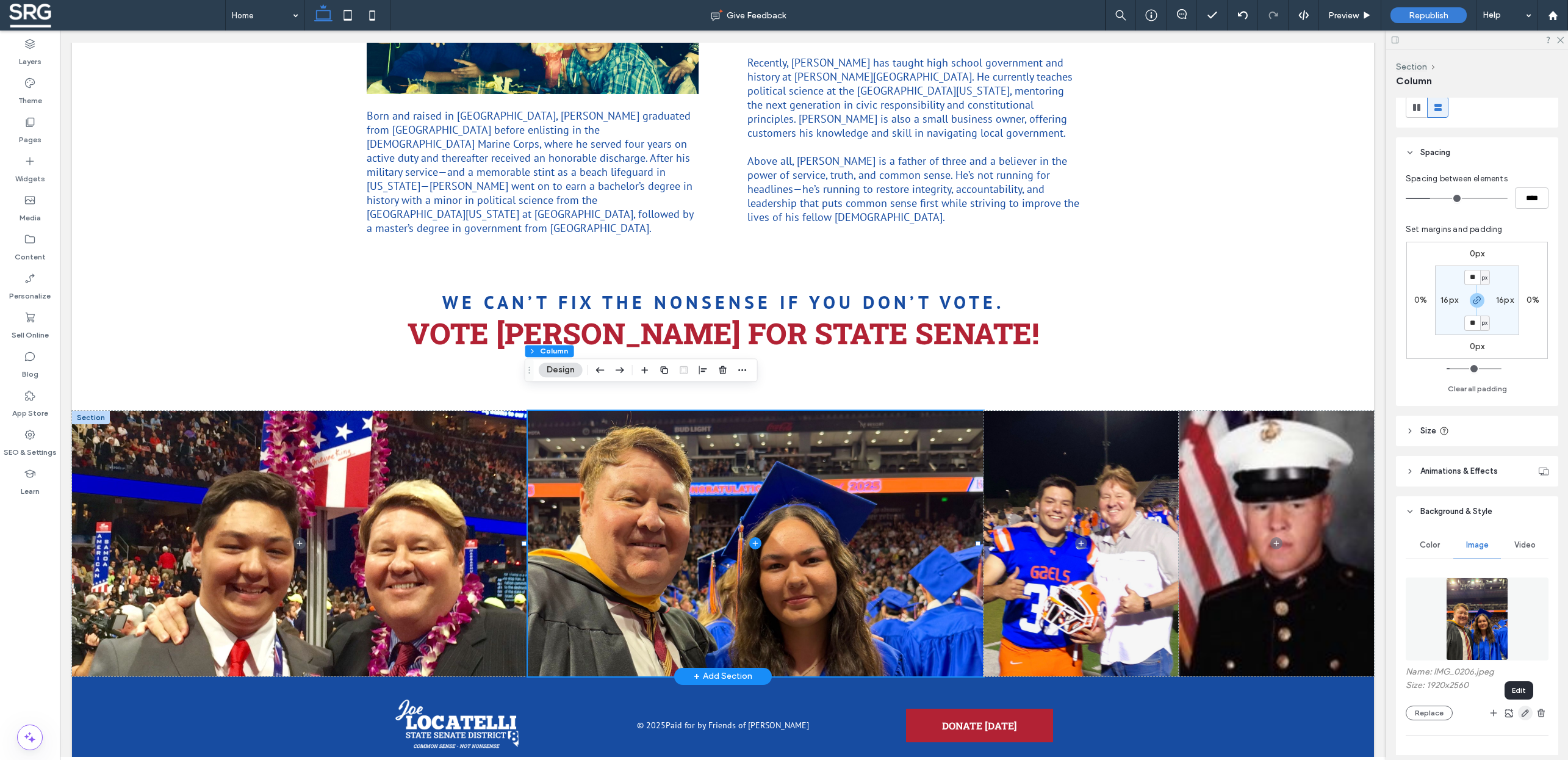
click at [1521, 713] on icon "button" at bounding box center [1525, 713] width 10 height 10
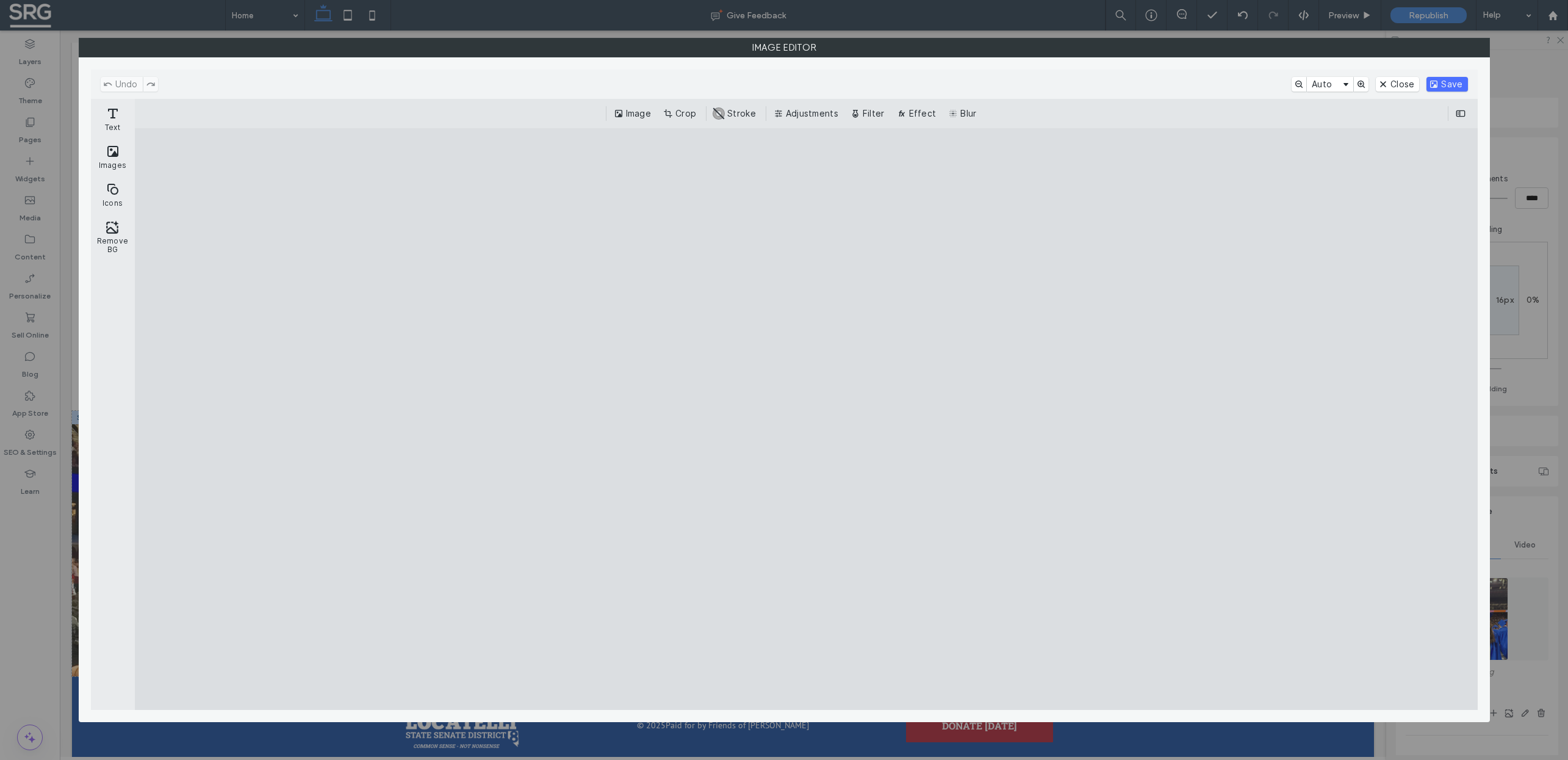
click at [684, 112] on button "Crop" at bounding box center [681, 113] width 40 height 14
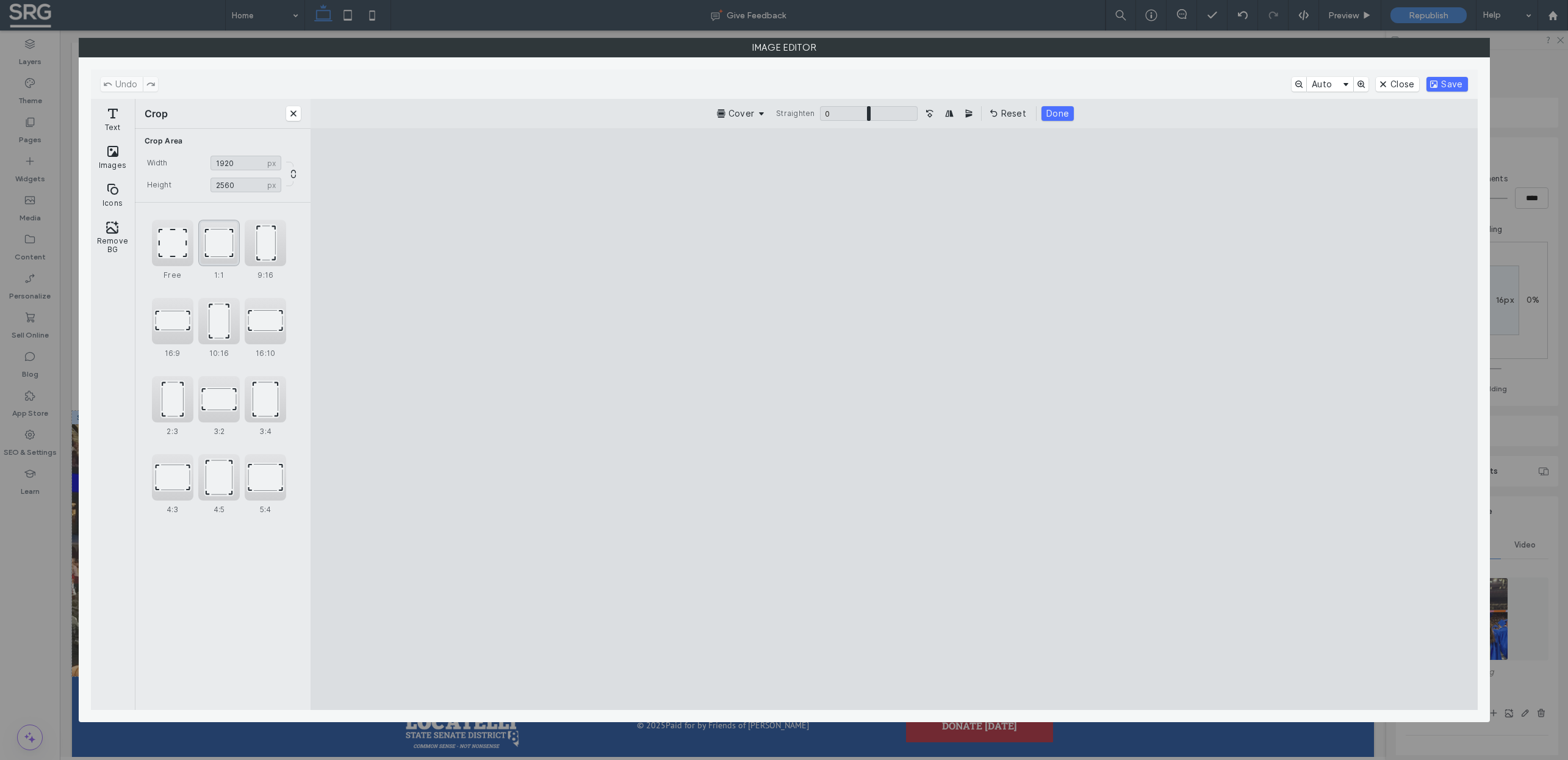
click at [231, 239] on div "1:1" at bounding box center [219, 243] width 42 height 46
type input "****"
click at [894, 419] on cesdk-canvas "Editor canvas" at bounding box center [894, 419] width 0 height 0
click at [1454, 87] on button "Save" at bounding box center [1447, 84] width 41 height 14
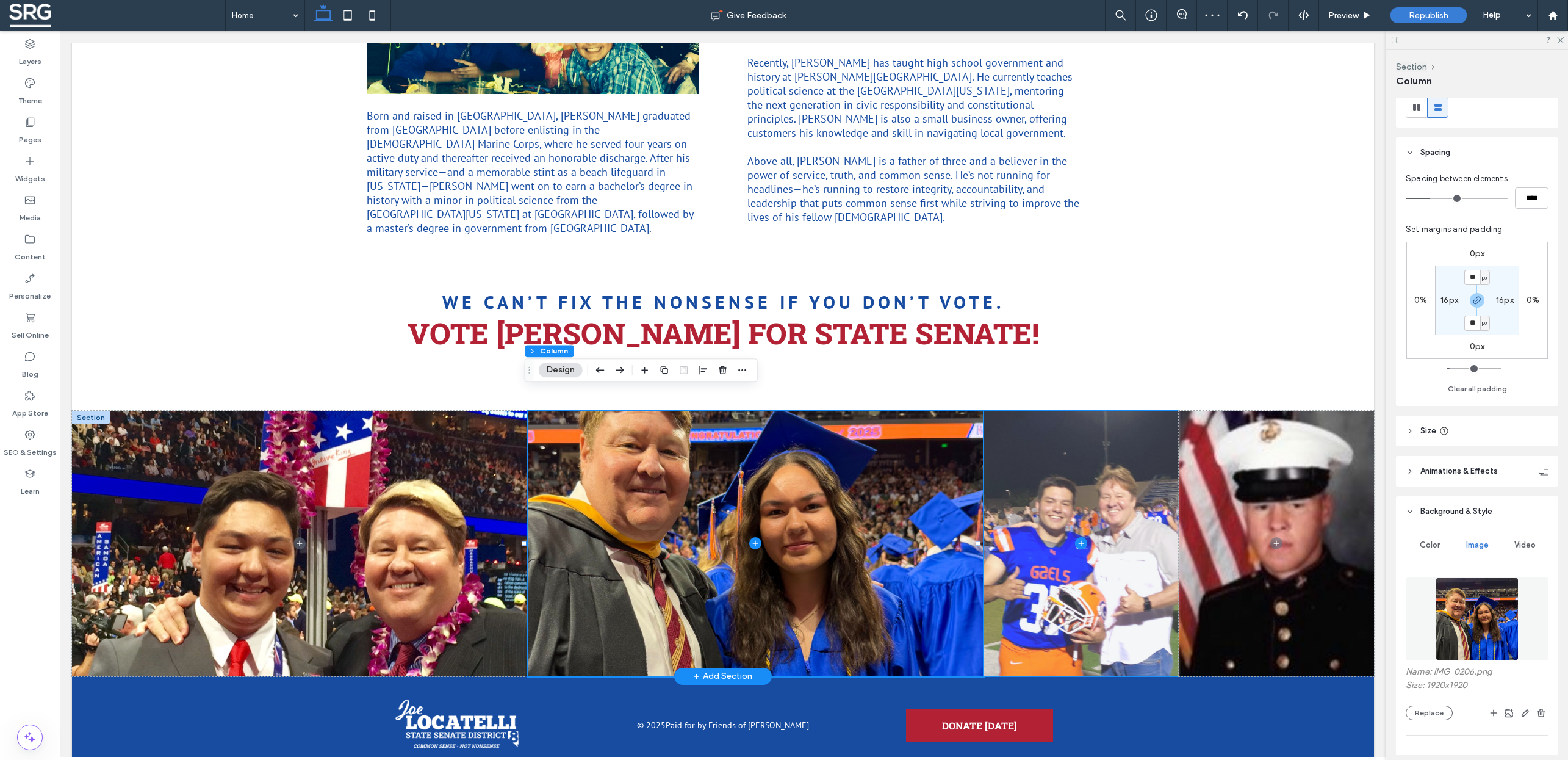
click at [1118, 465] on span at bounding box center [1082, 544] width 196 height 265
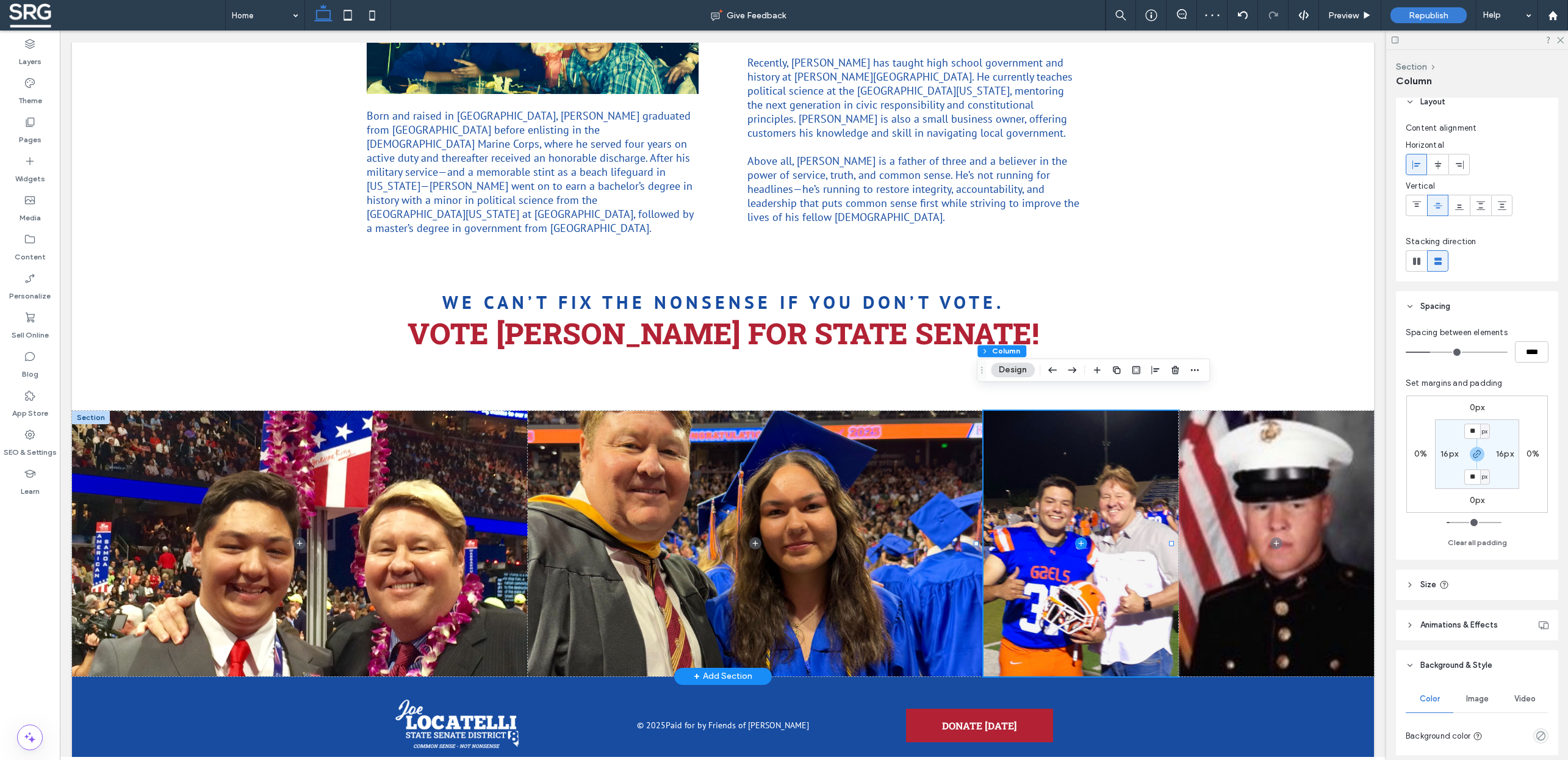
click at [1469, 699] on span "Image" at bounding box center [1477, 698] width 23 height 10
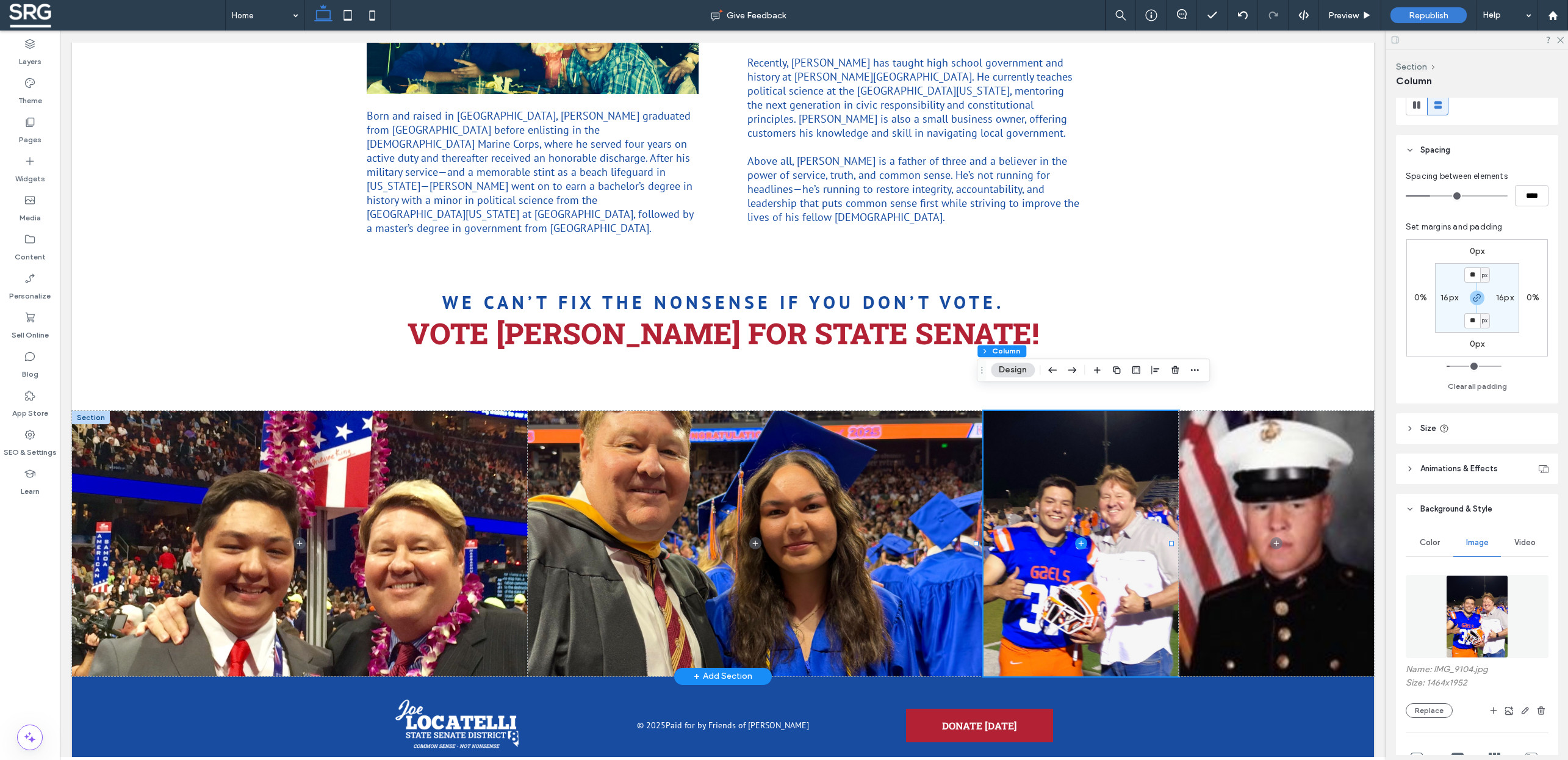
scroll to position [187, 0]
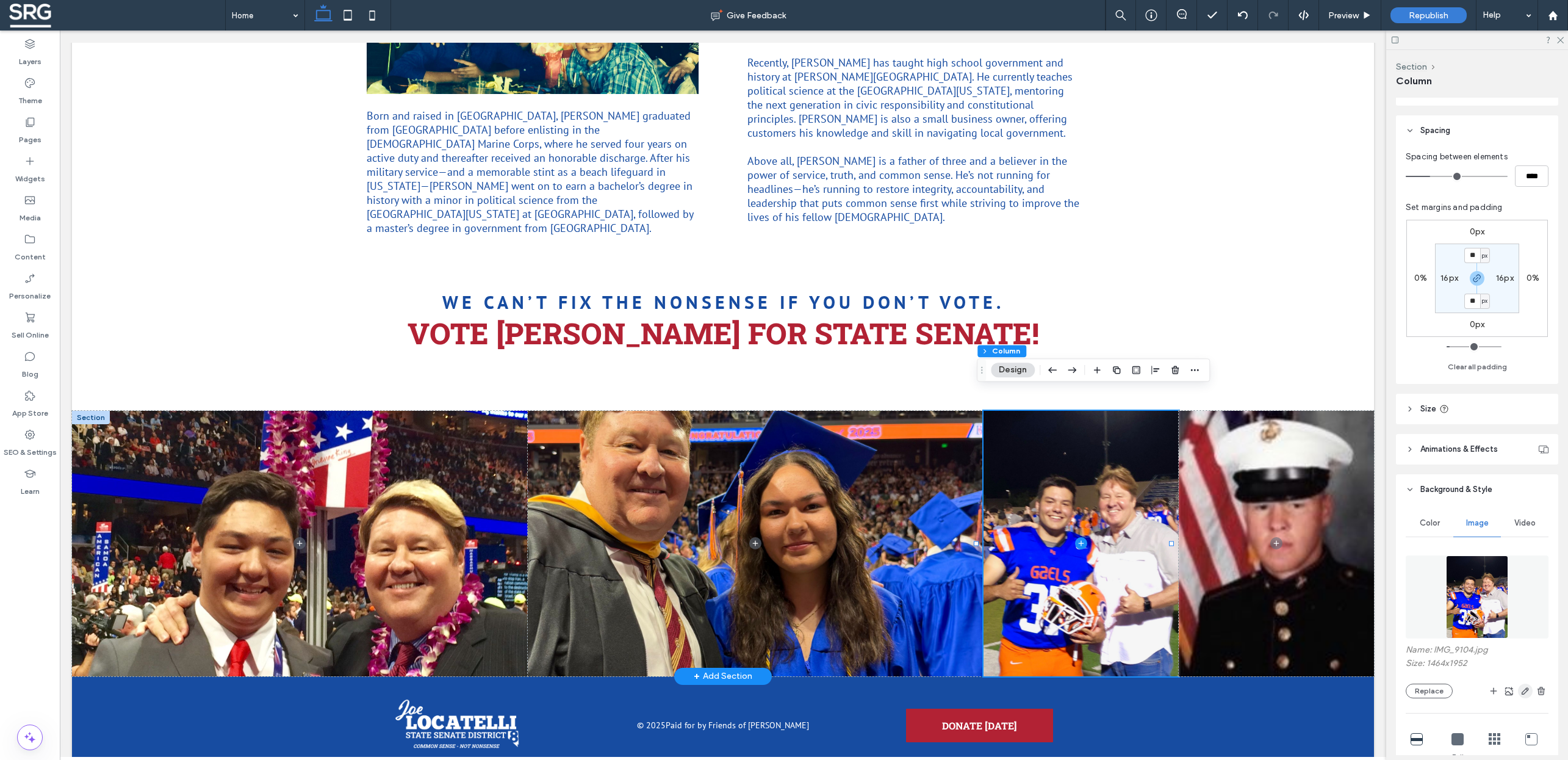
click at [1521, 690] on icon "button" at bounding box center [1525, 691] width 10 height 10
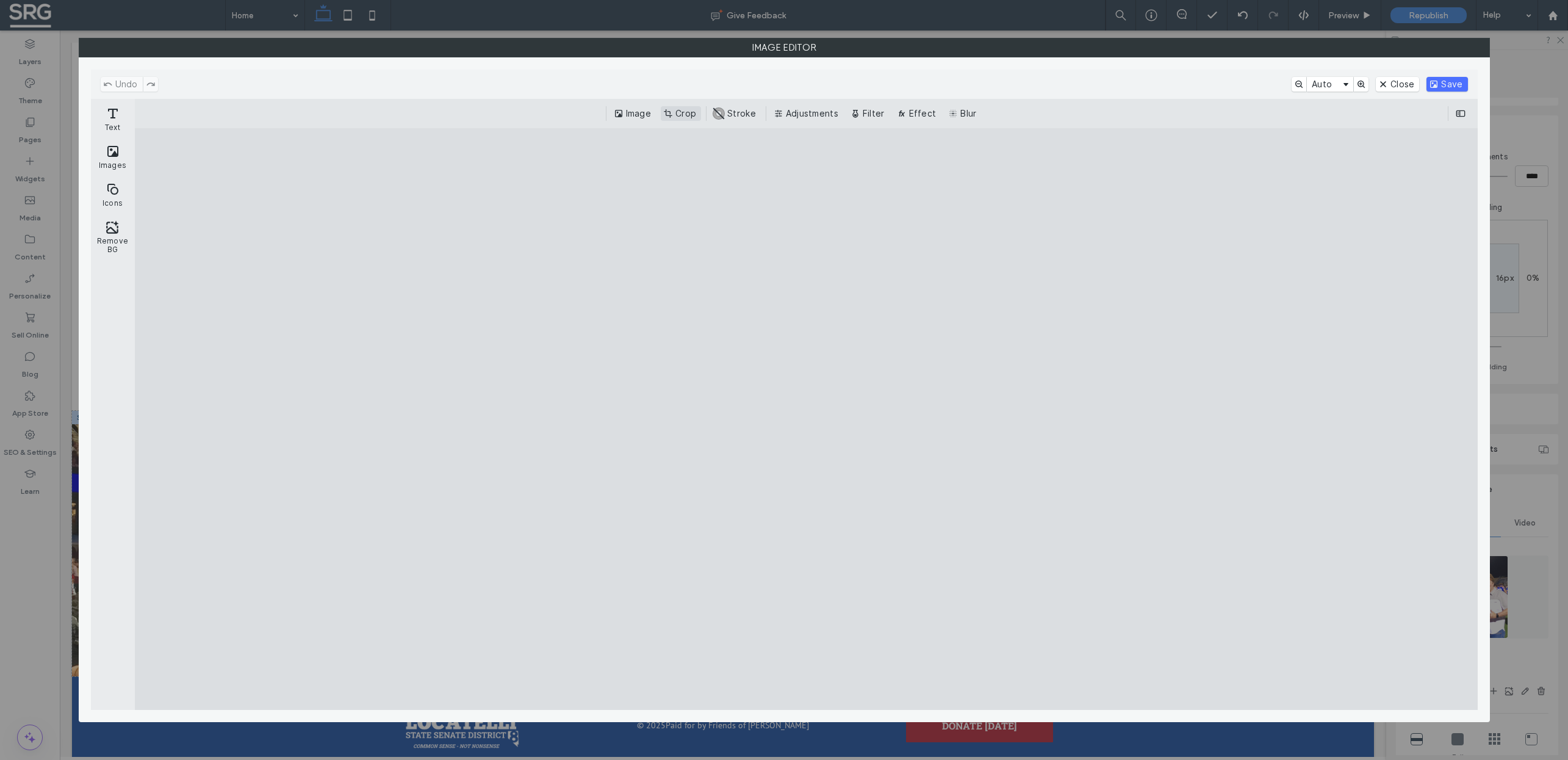
click at [674, 112] on button "Crop" at bounding box center [681, 113] width 40 height 14
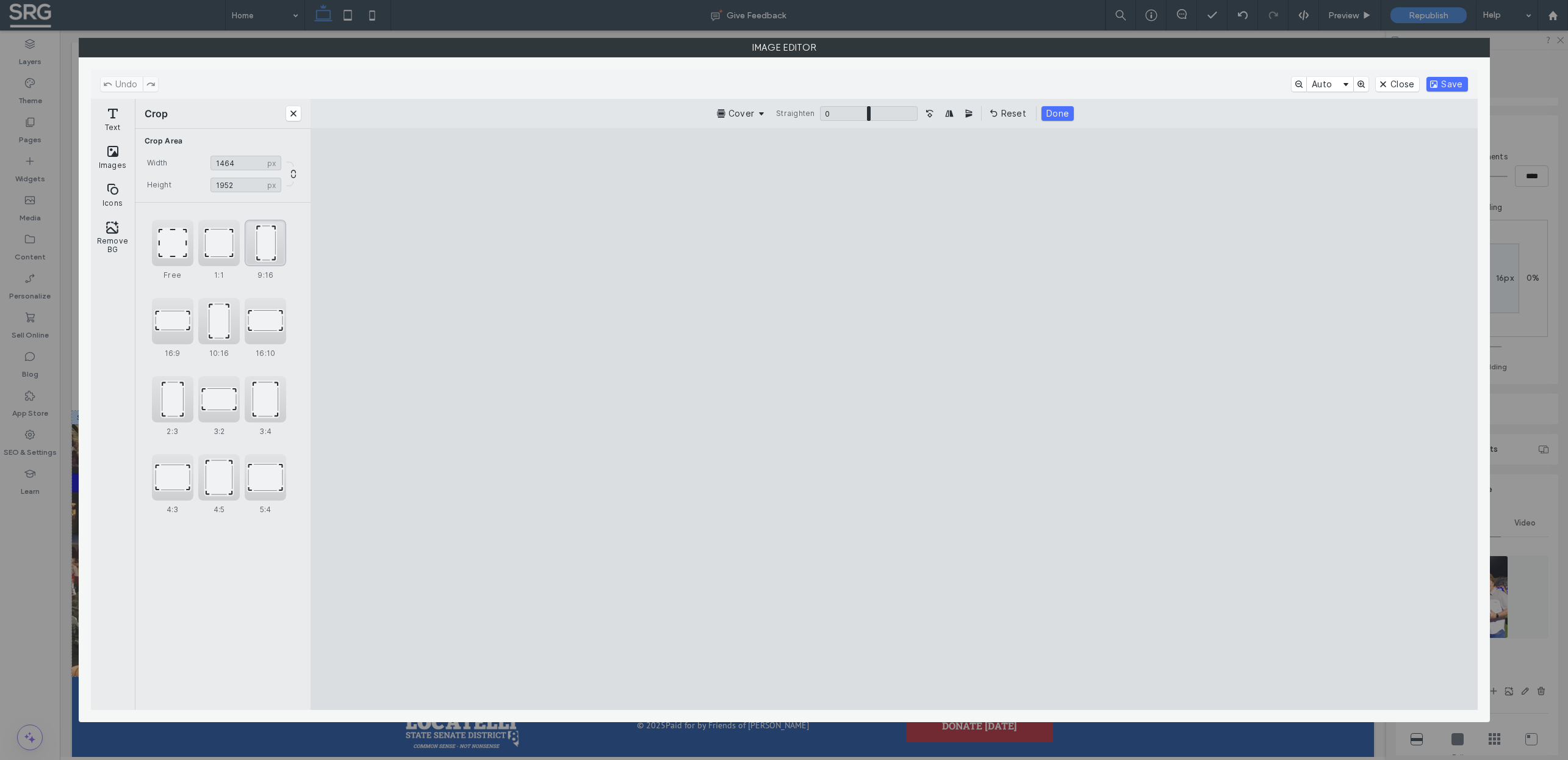
drag, startPoint x: 227, startPoint y: 240, endPoint x: 283, endPoint y: 252, distance: 57.3
click at [227, 240] on div "1:1" at bounding box center [219, 243] width 42 height 46
type input "****"
click at [1062, 111] on button "Done" at bounding box center [1058, 113] width 33 height 14
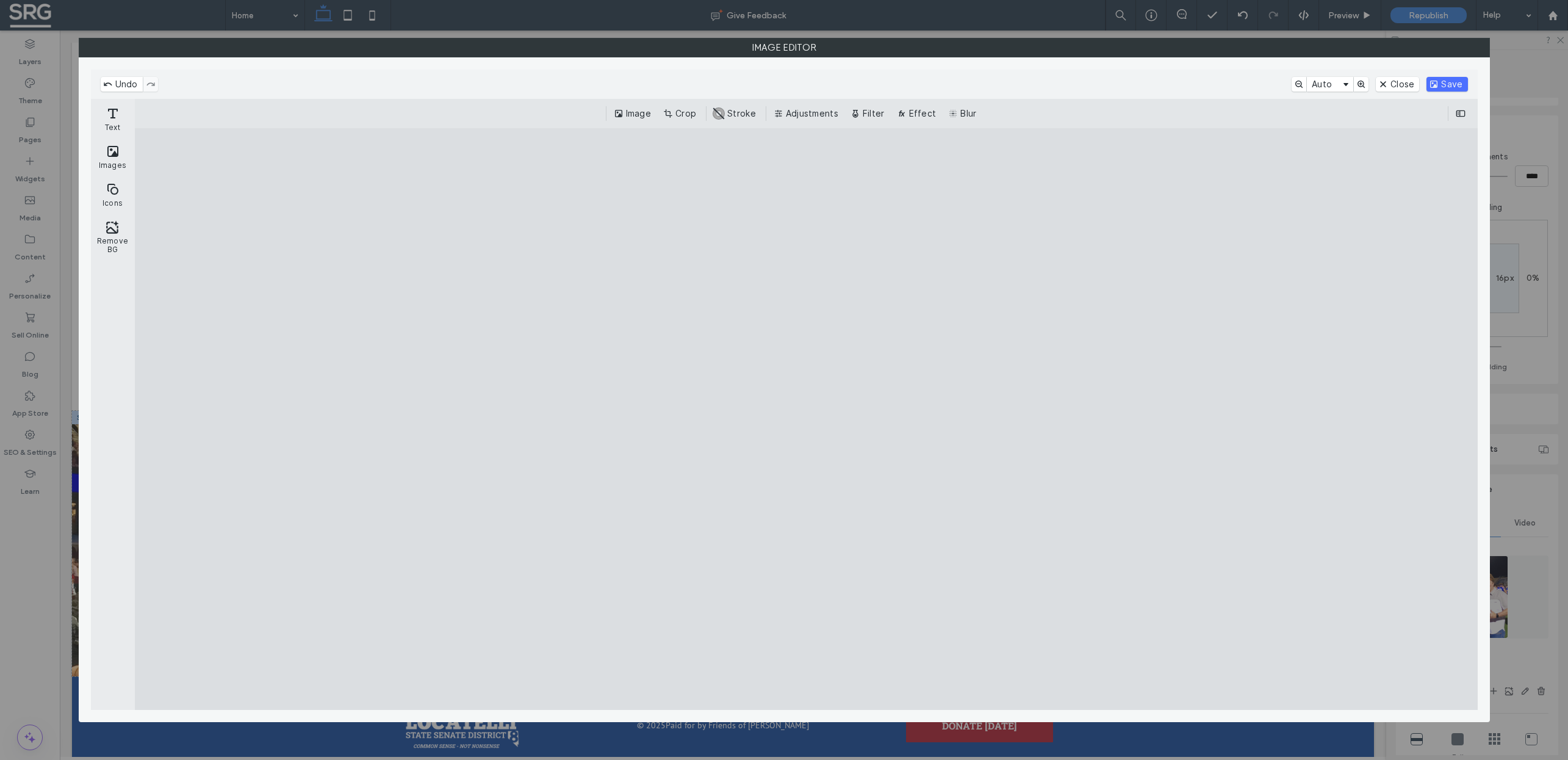
click at [1447, 77] on div "Undo Auto Close Save" at bounding box center [784, 84] width 1387 height 29
click at [1443, 83] on button "Save" at bounding box center [1447, 84] width 41 height 14
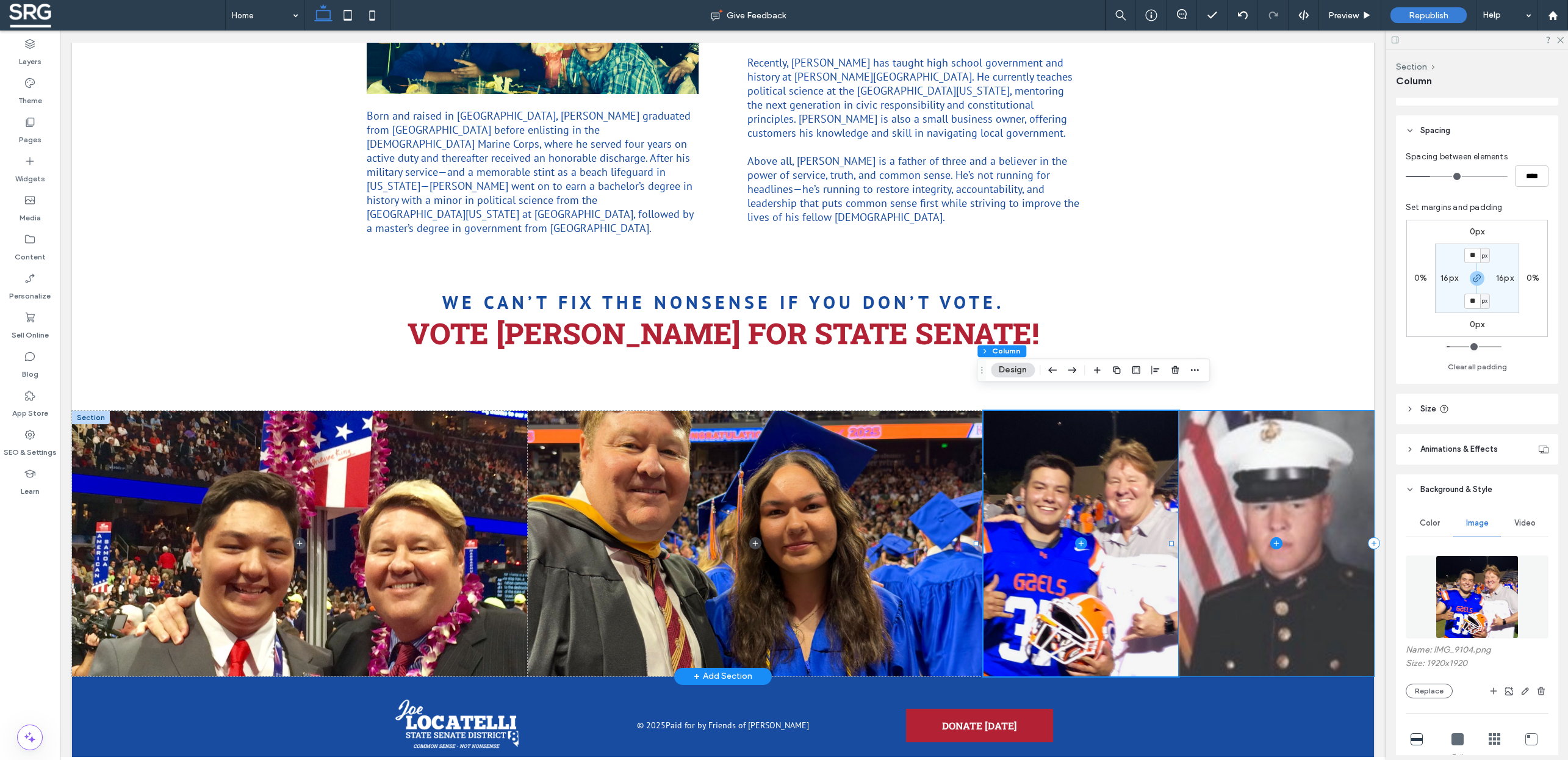
click at [1265, 571] on span at bounding box center [1276, 544] width 196 height 265
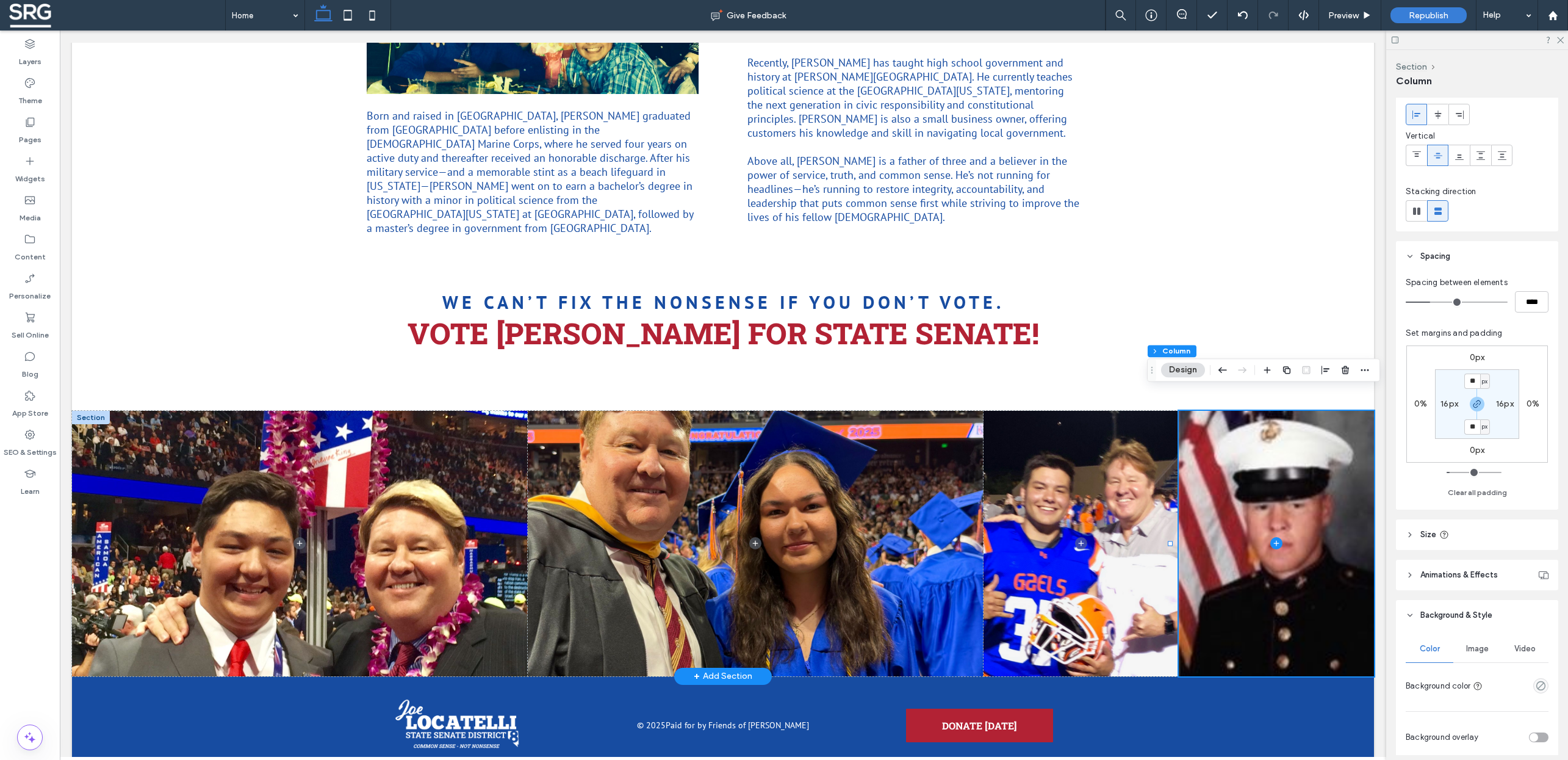
scroll to position [88, 0]
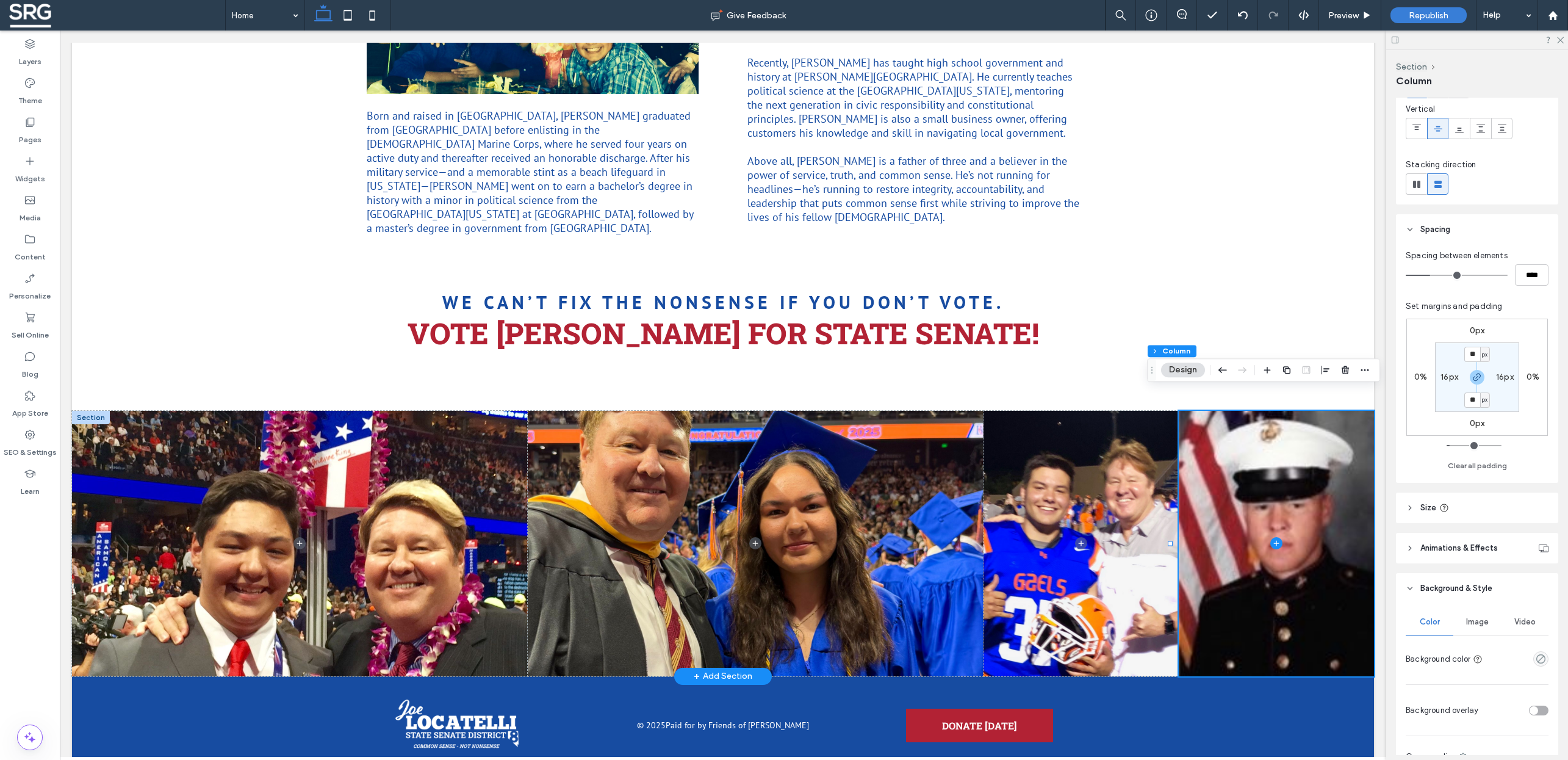
click at [1481, 627] on span "Image" at bounding box center [1477, 622] width 23 height 10
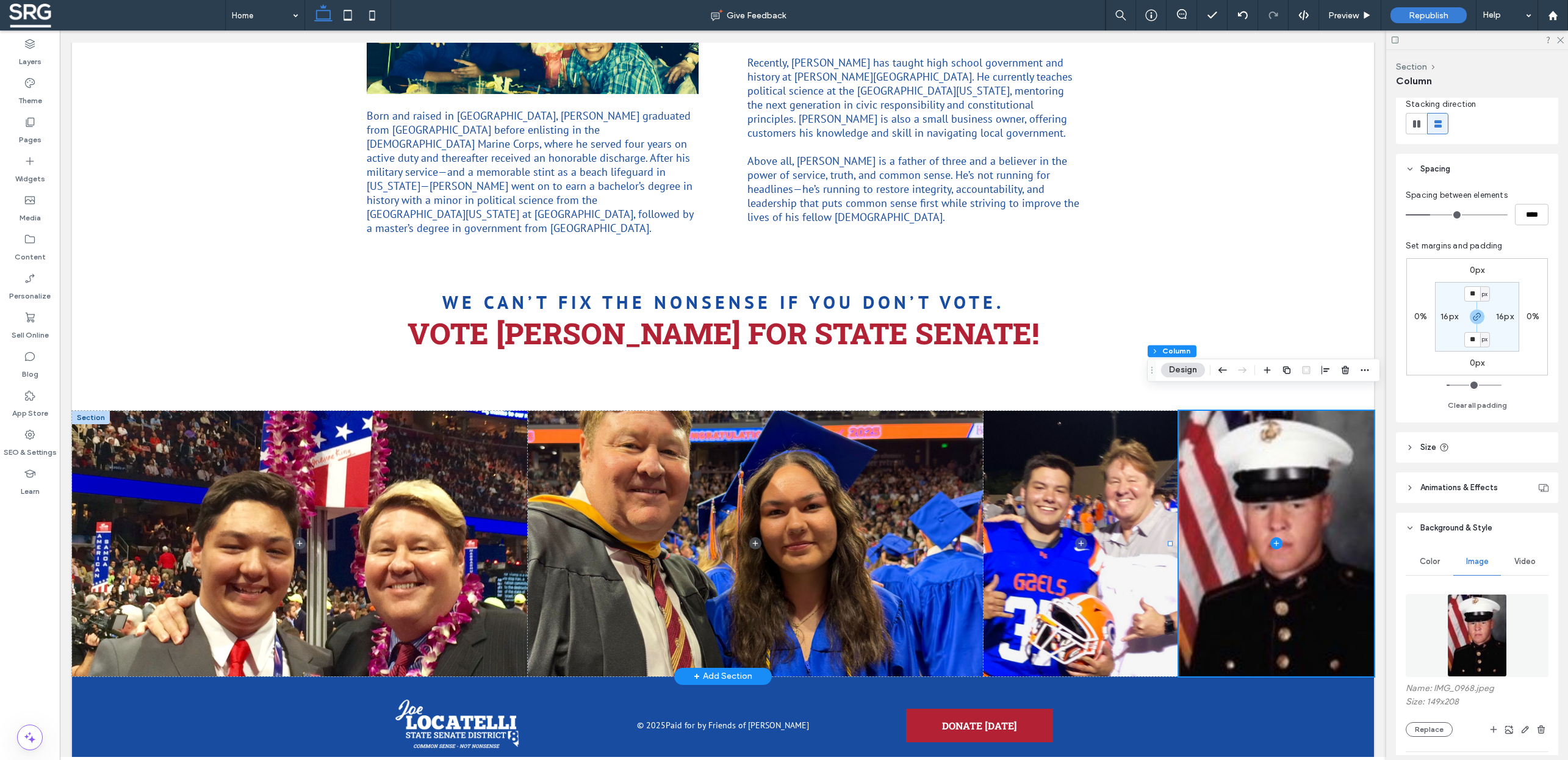
scroll to position [165, 0]
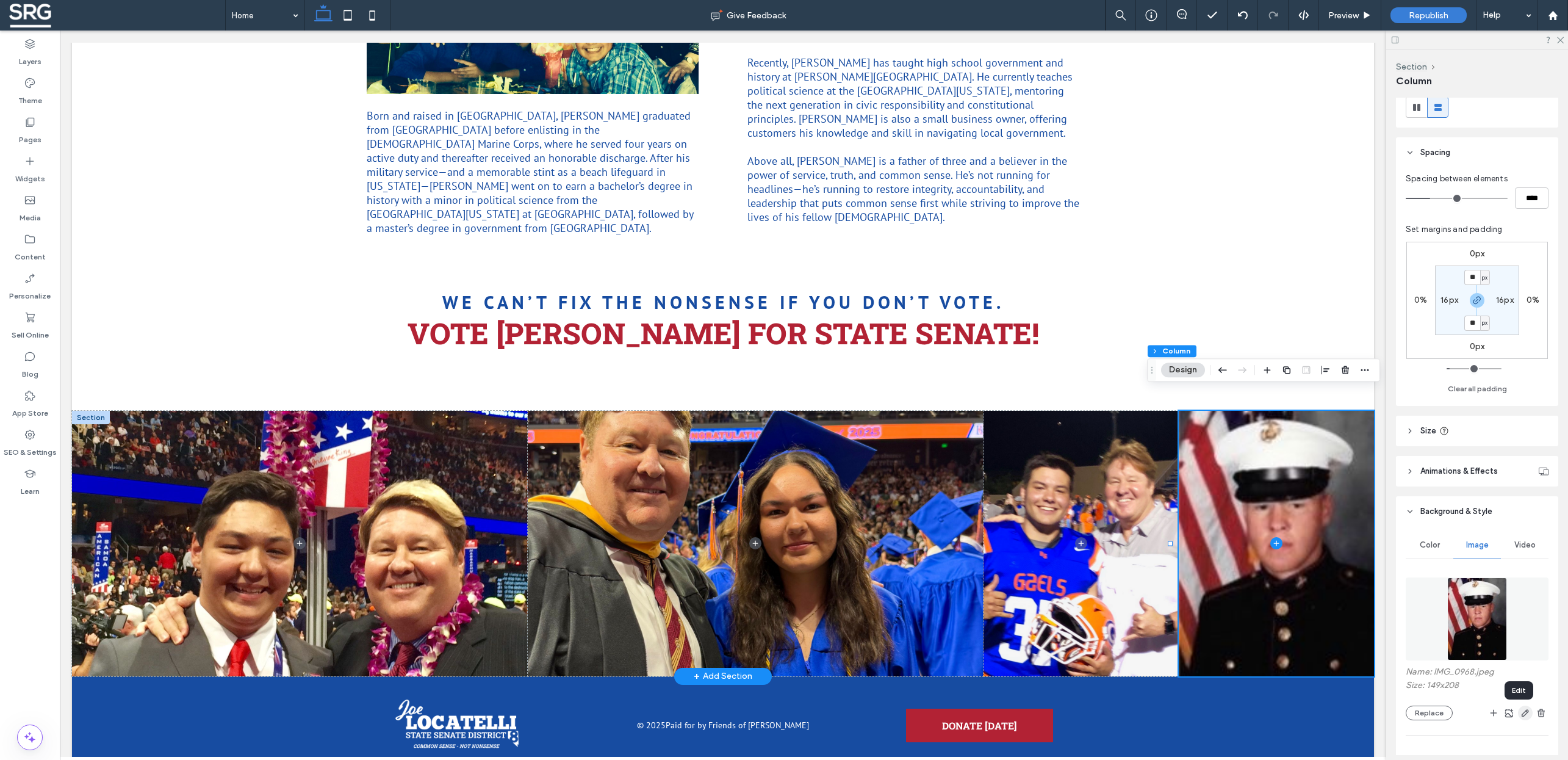
click at [1522, 714] on use "button" at bounding box center [1525, 713] width 7 height 7
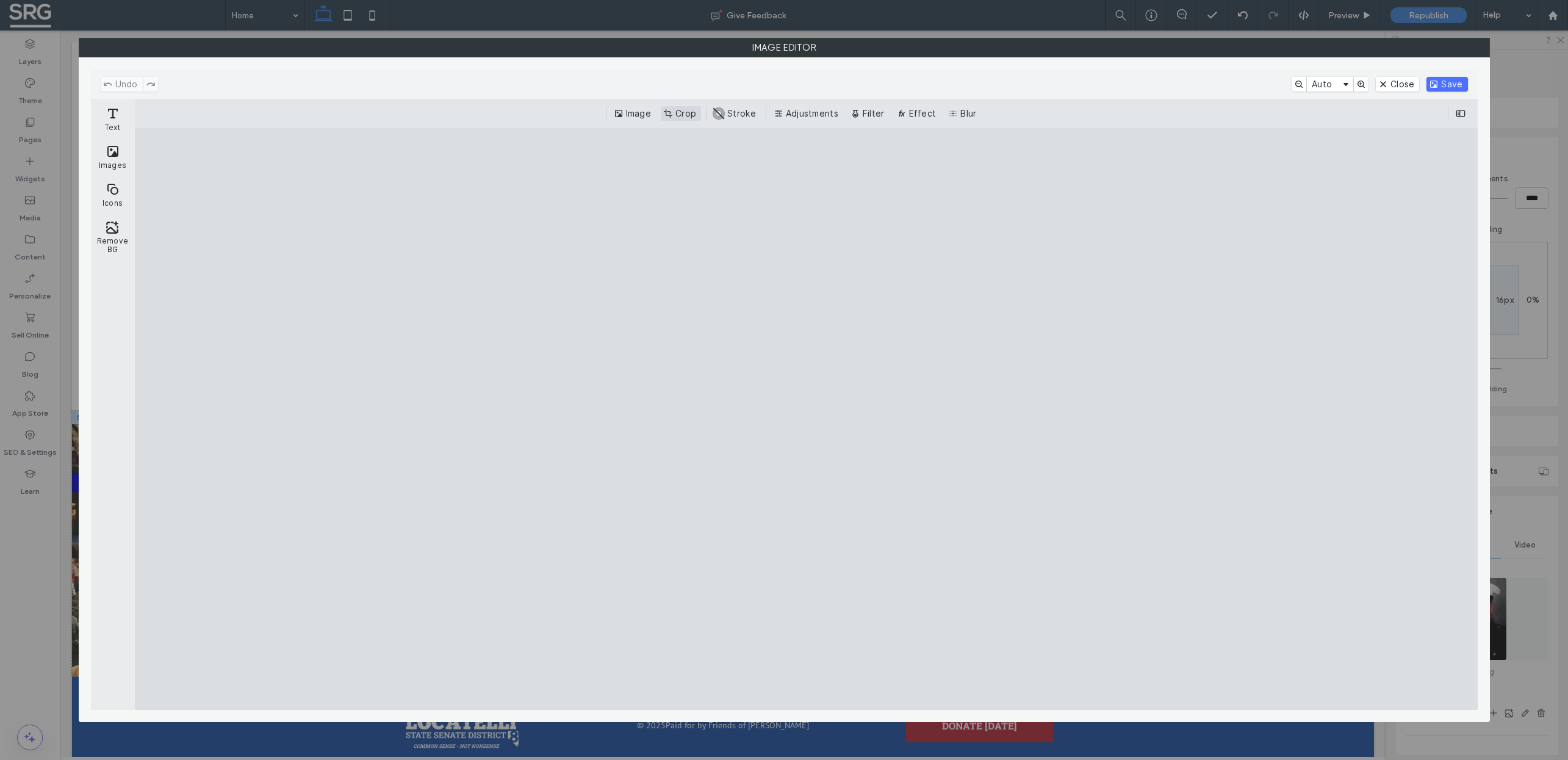
click at [683, 111] on button "Crop" at bounding box center [681, 113] width 40 height 14
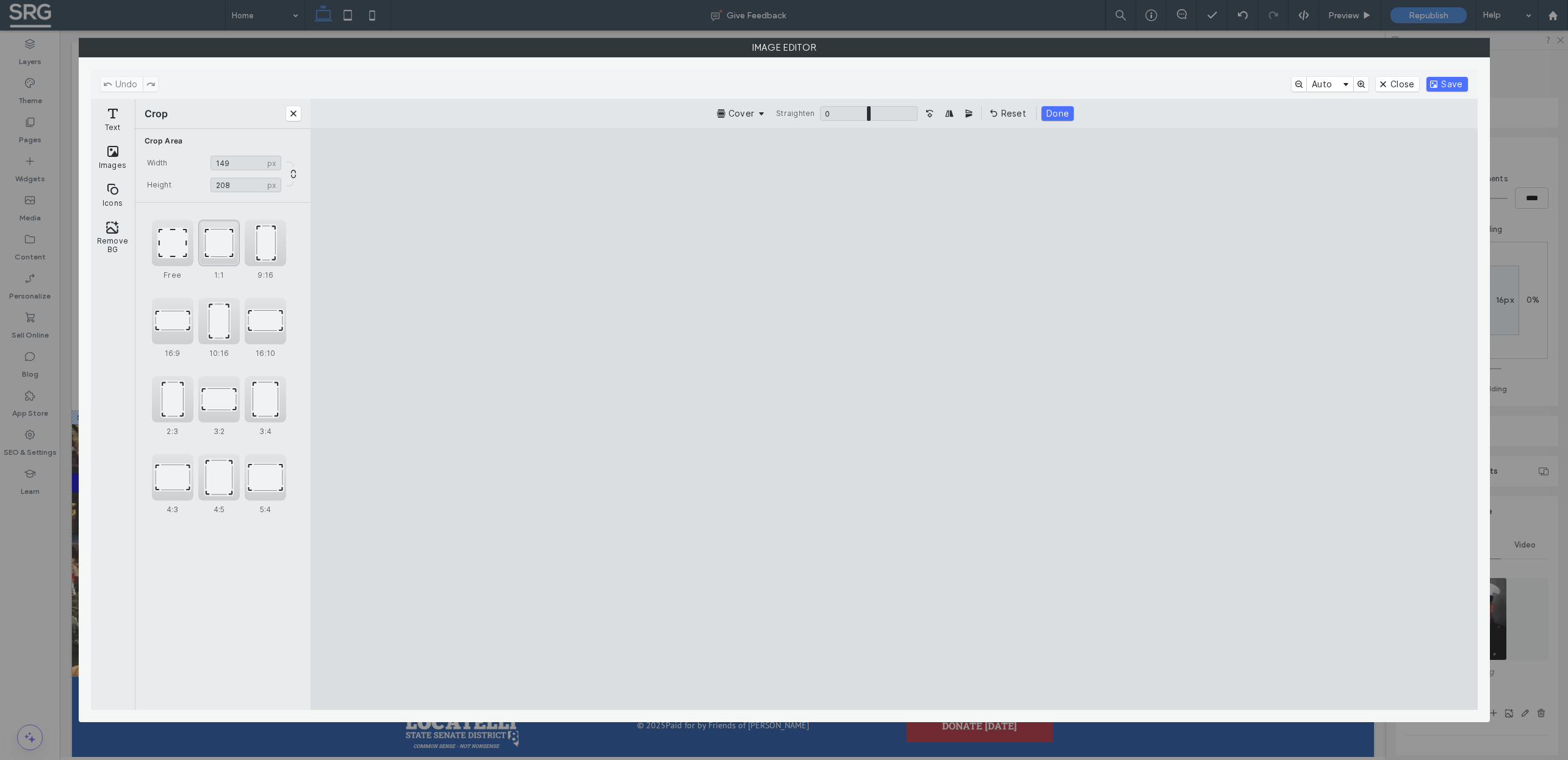
click at [219, 249] on div "1:1" at bounding box center [219, 243] width 42 height 46
type input "***"
click at [894, 419] on cesdk-canvas "Editor canvas" at bounding box center [894, 419] width 0 height 0
click at [1055, 111] on button "Done" at bounding box center [1056, 113] width 33 height 14
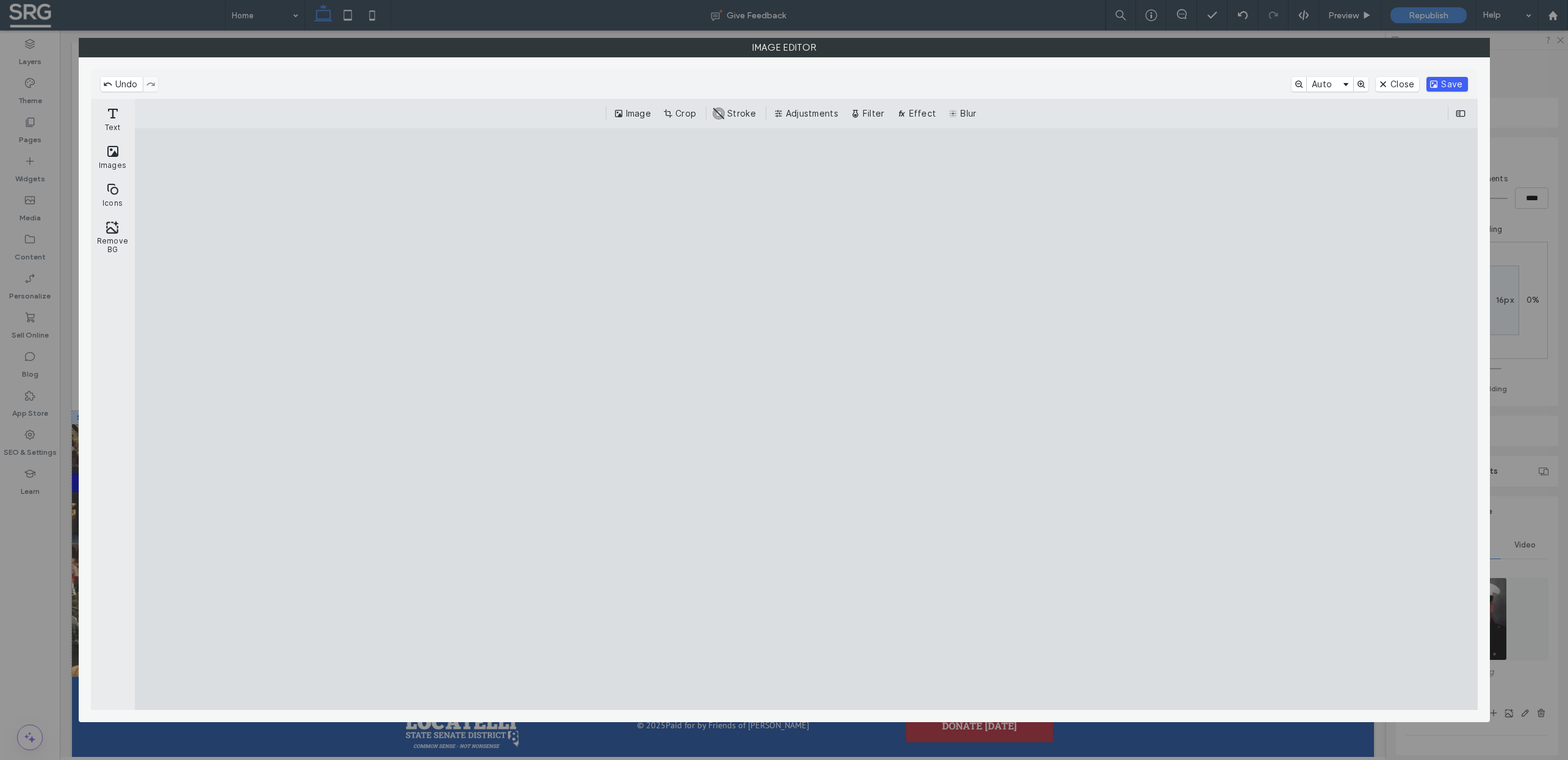
click at [1454, 83] on button "Save" at bounding box center [1447, 84] width 41 height 14
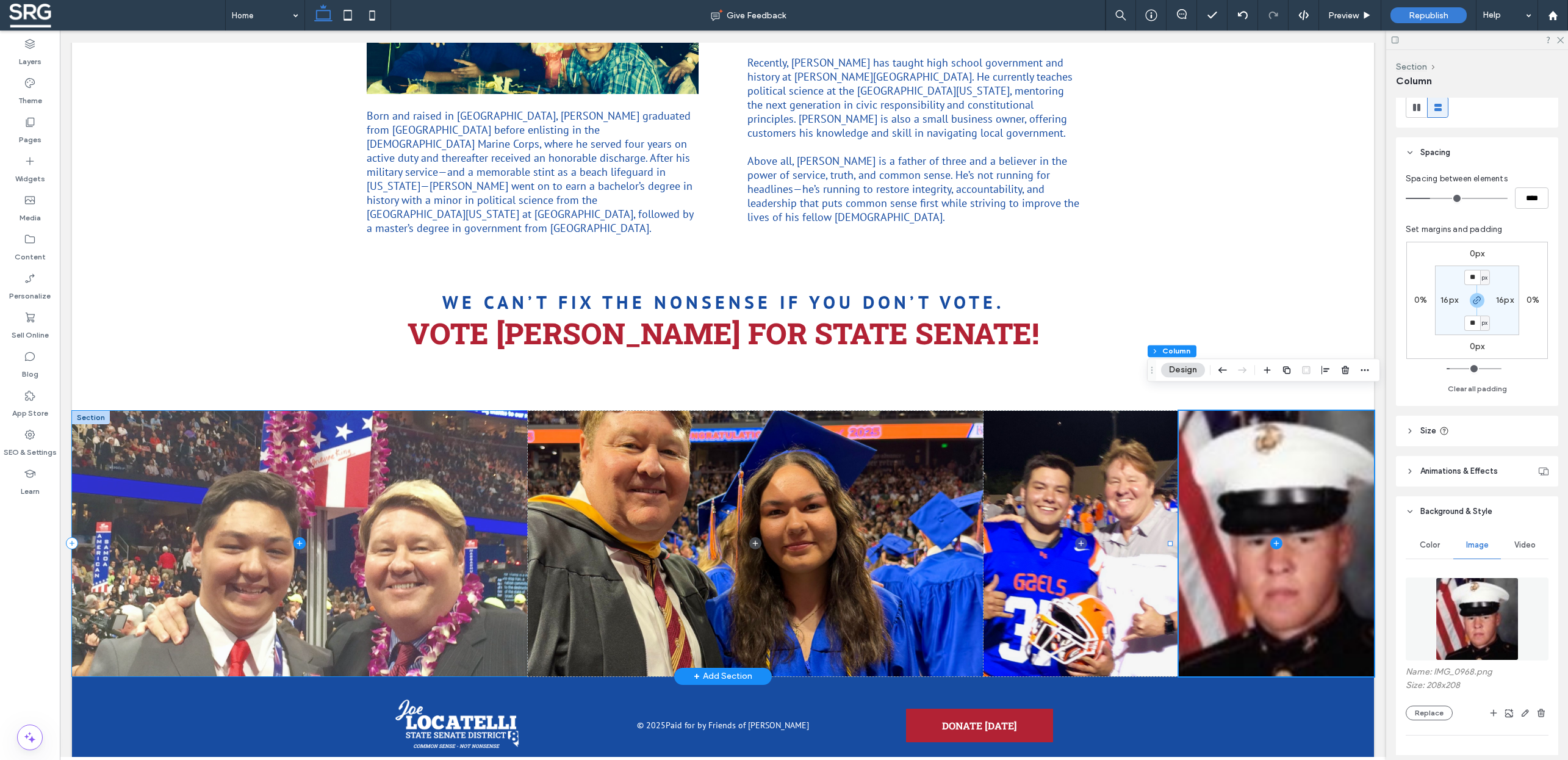
click at [462, 478] on span at bounding box center [301, 544] width 456 height 265
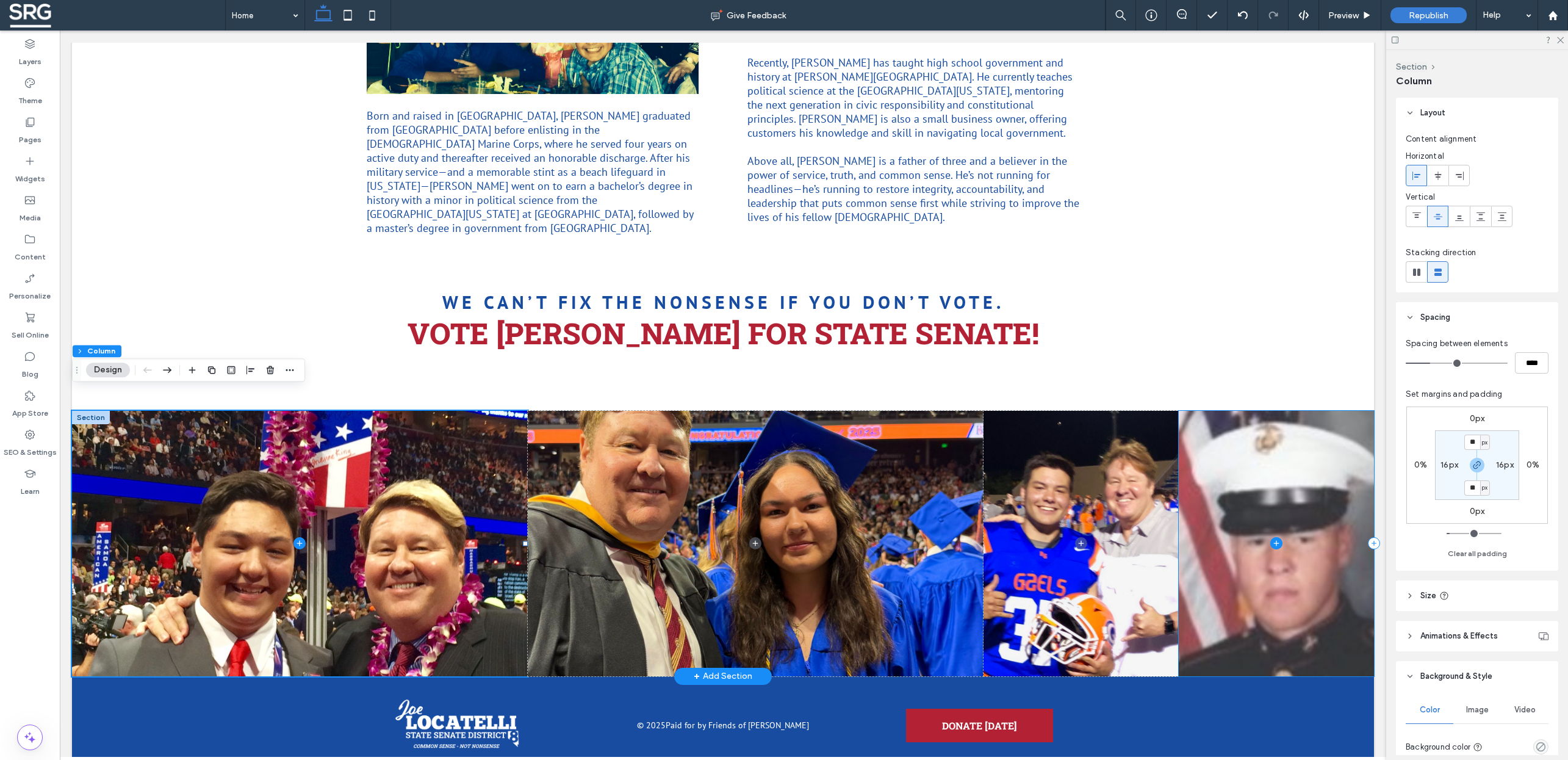
scroll to position [11, 0]
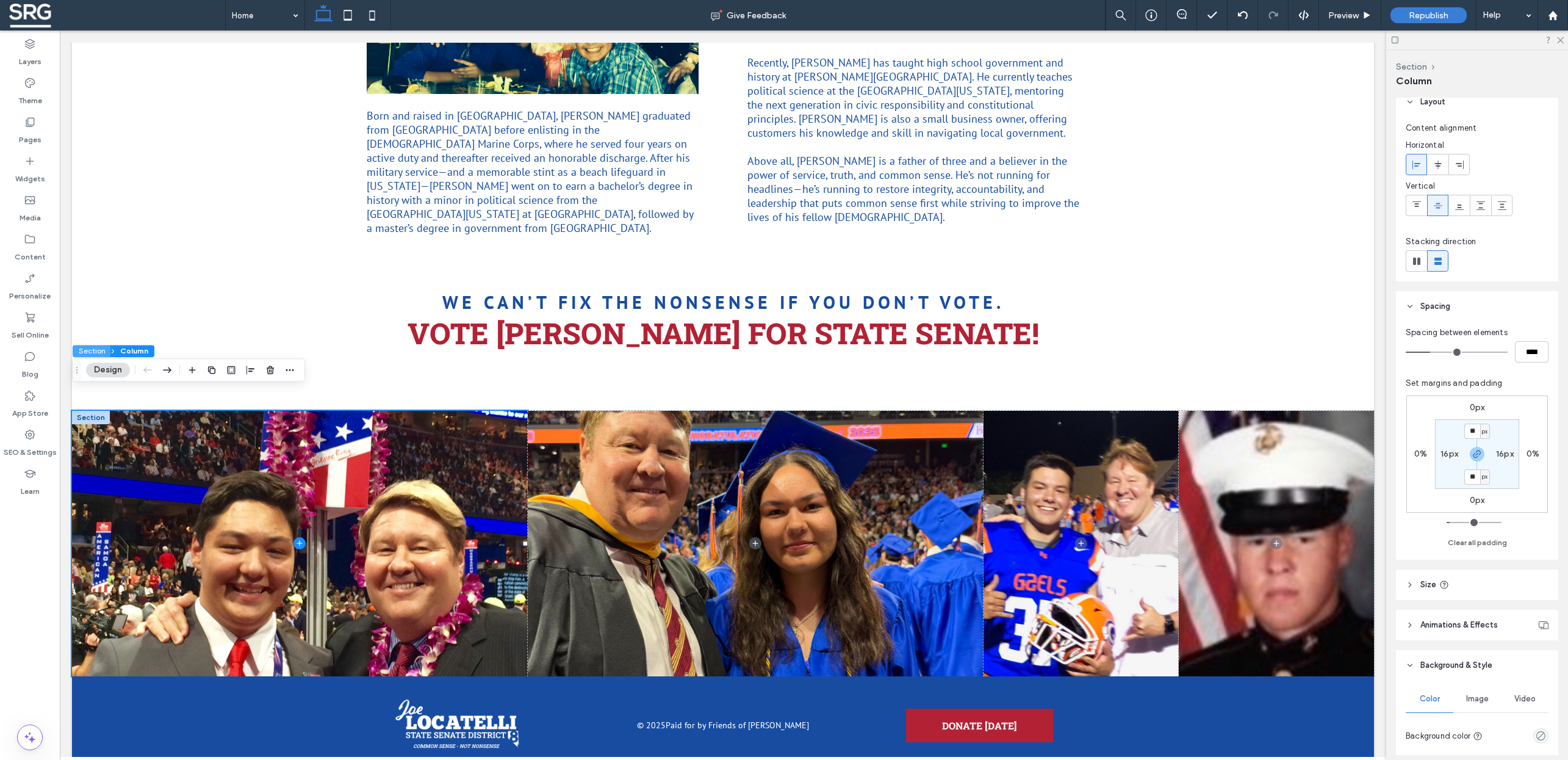
click at [85, 352] on button "Section" at bounding box center [91, 351] width 38 height 12
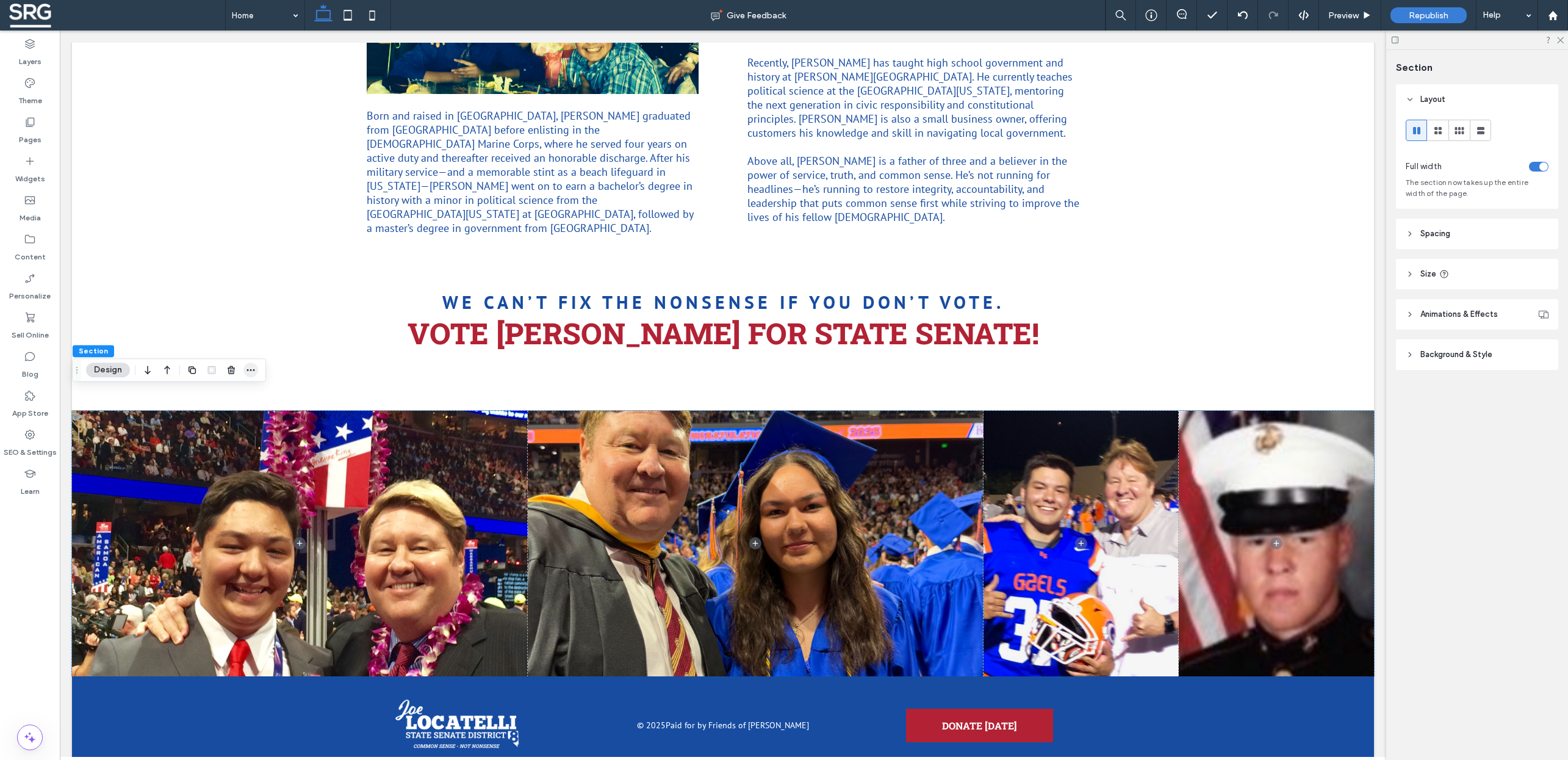
click at [252, 372] on icon "button" at bounding box center [251, 370] width 10 height 10
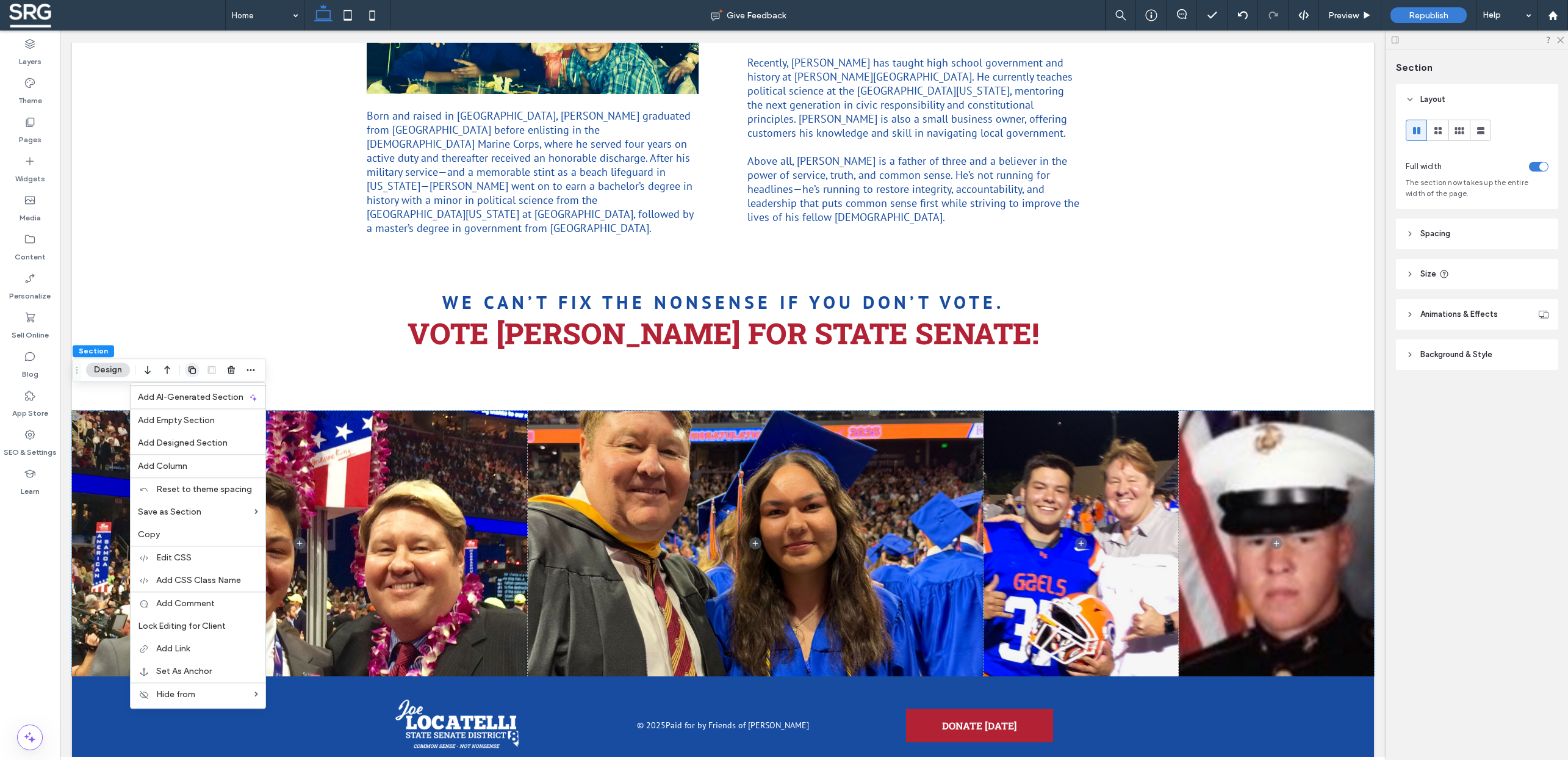
click at [196, 370] on icon "button" at bounding box center [192, 370] width 10 height 10
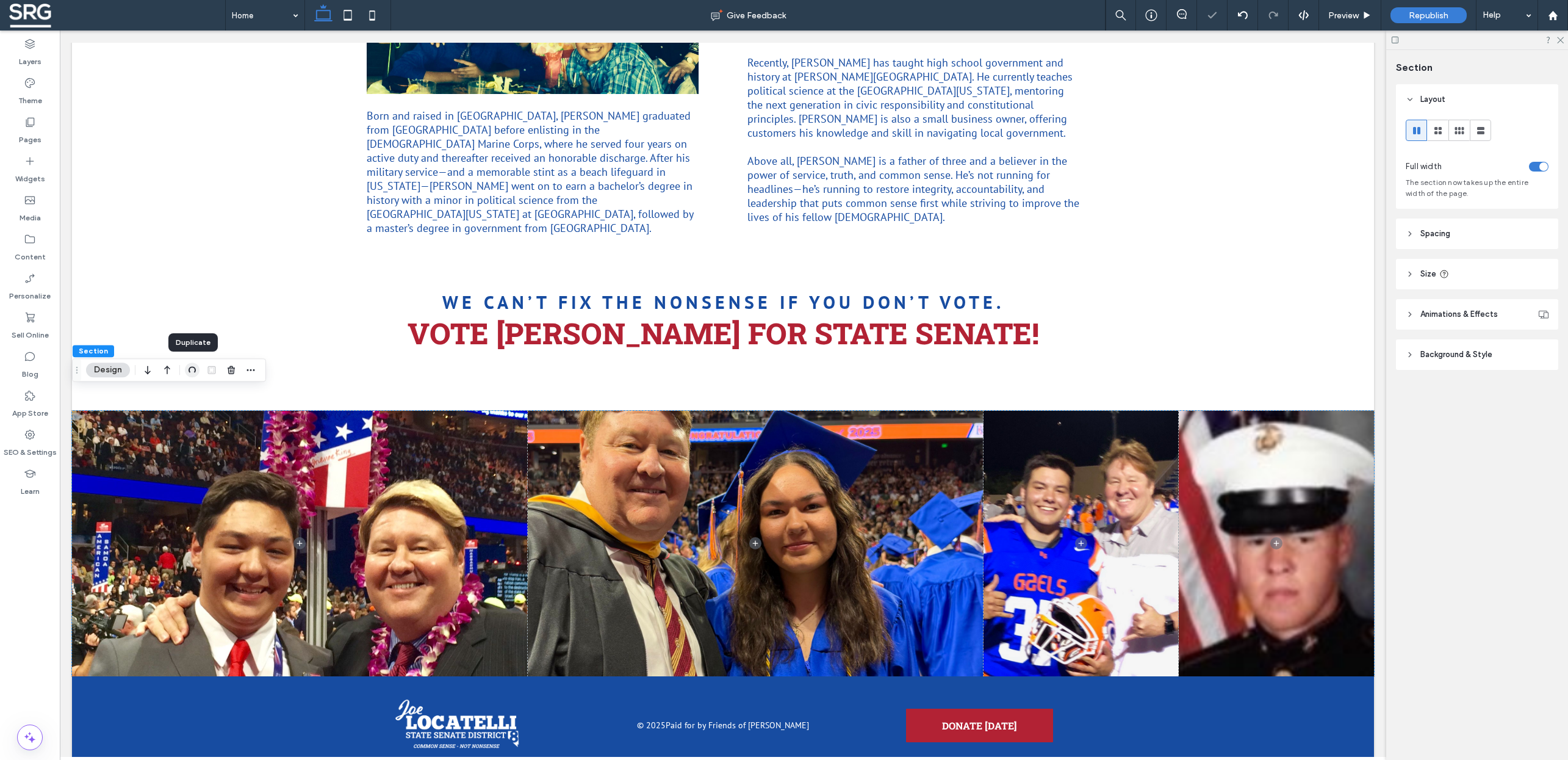
scroll to position [1255, 0]
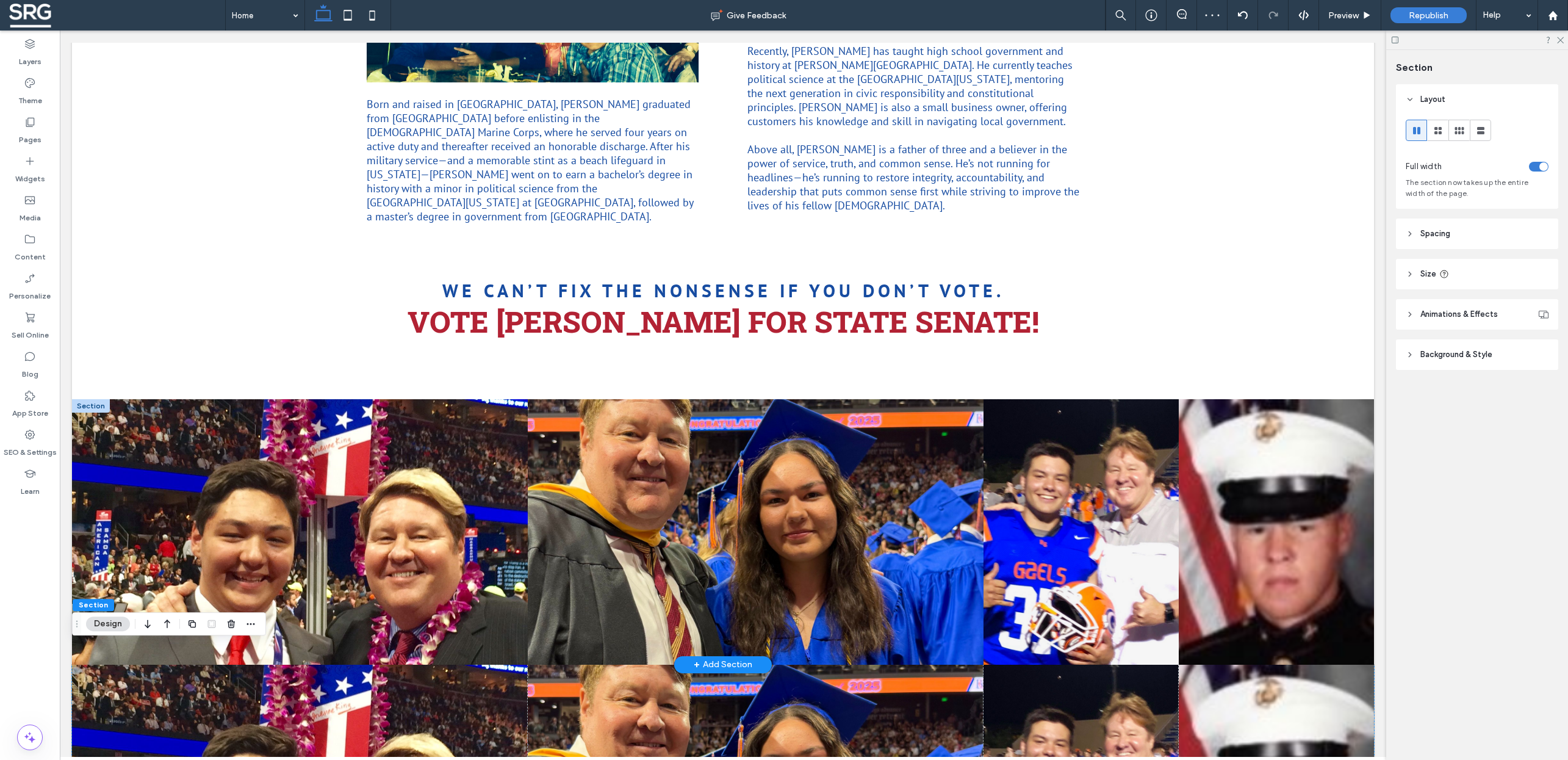
click at [94, 399] on div at bounding box center [91, 406] width 38 height 14
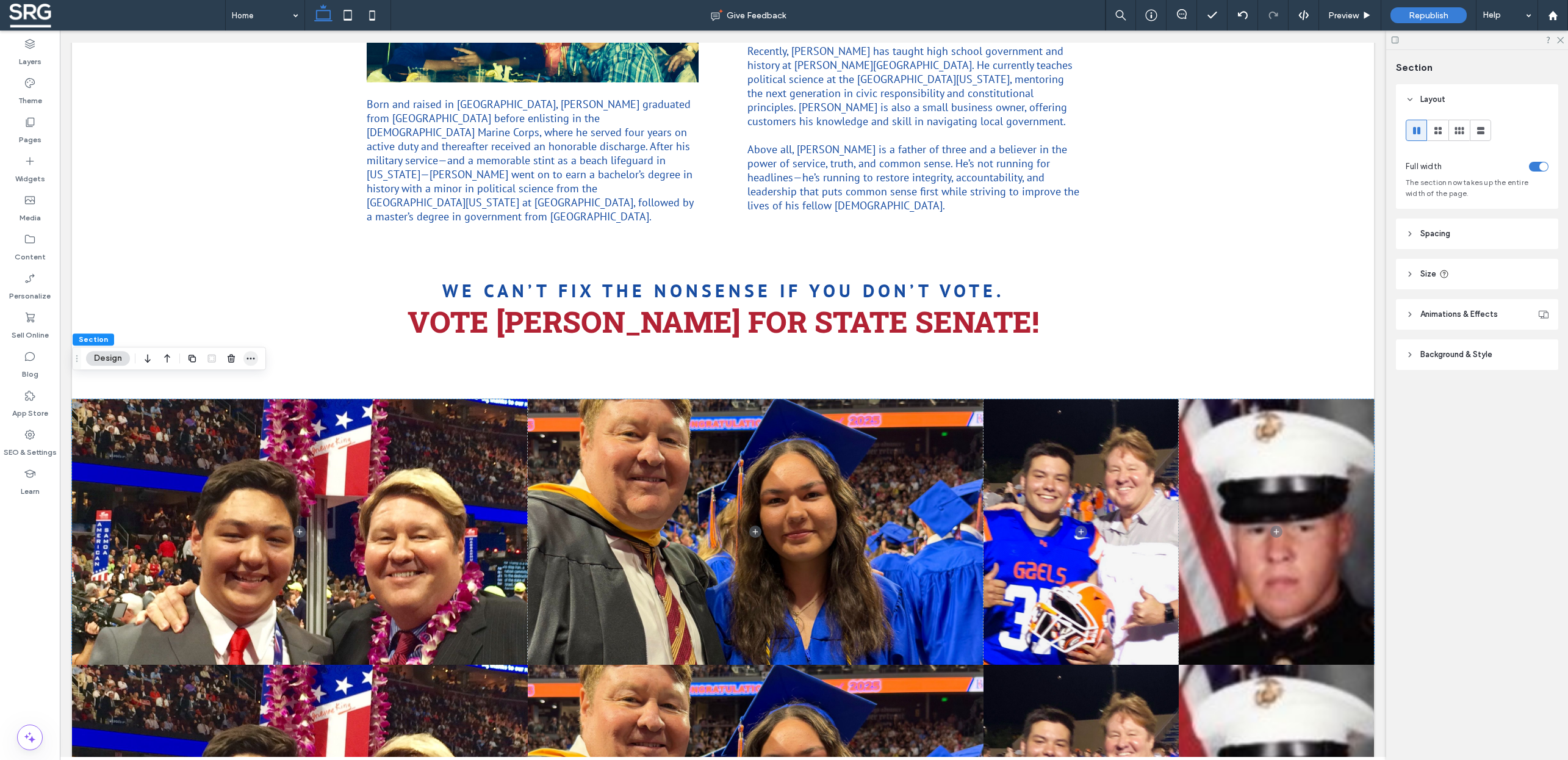
click at [248, 356] on icon "button" at bounding box center [251, 358] width 10 height 10
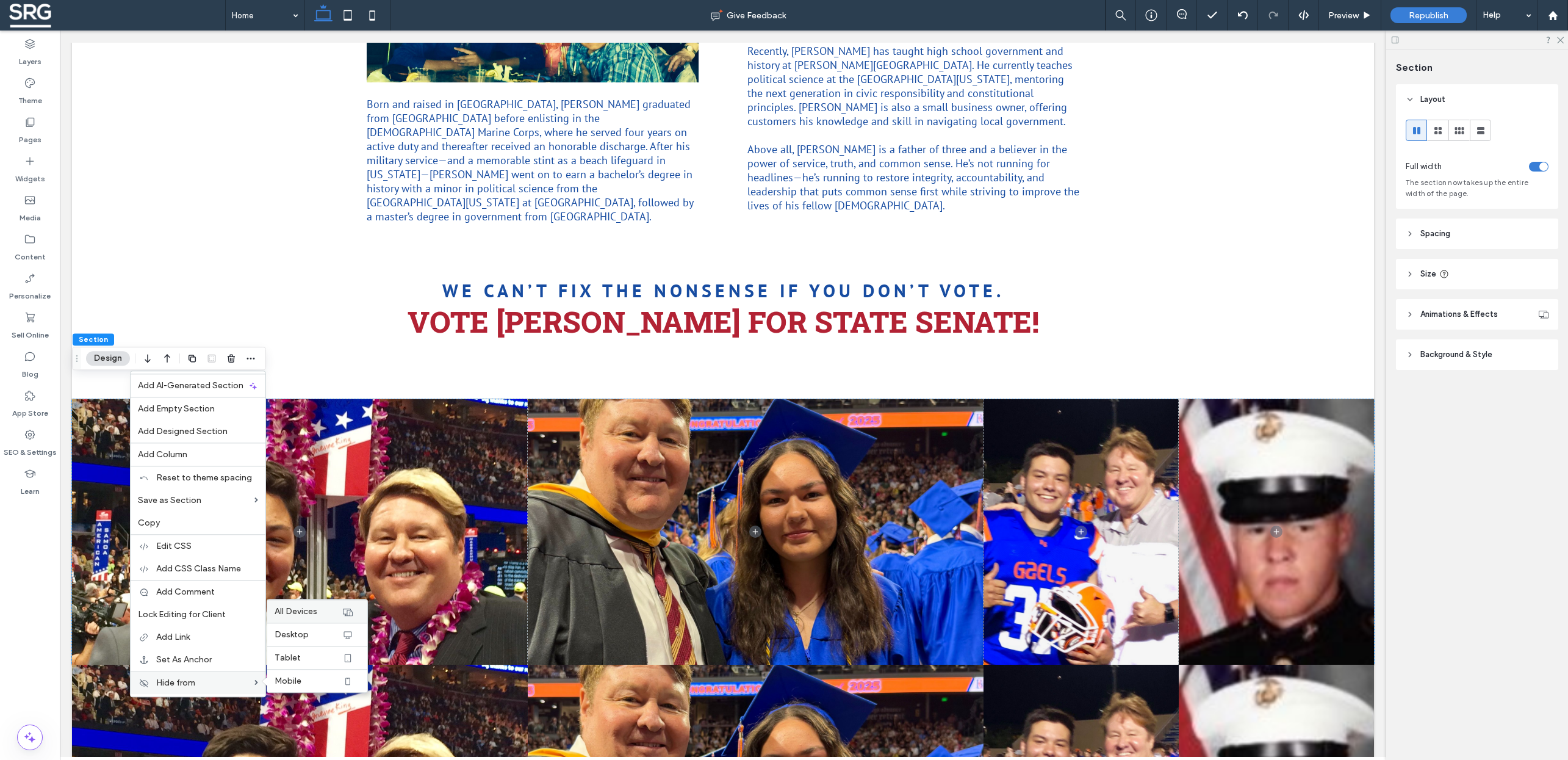
click at [320, 617] on label "All Devices" at bounding box center [308, 611] width 67 height 10
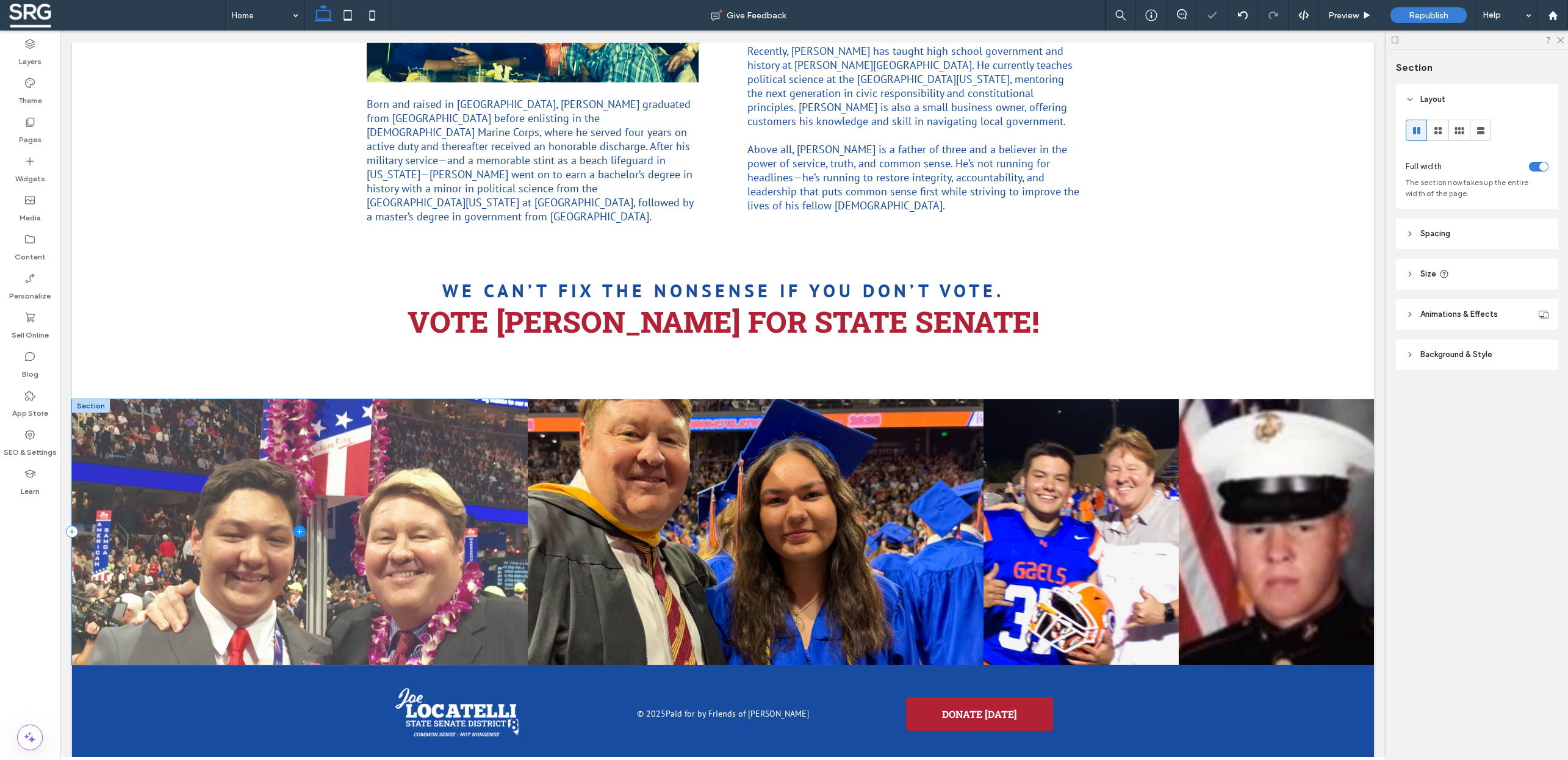
scroll to position [1243, 0]
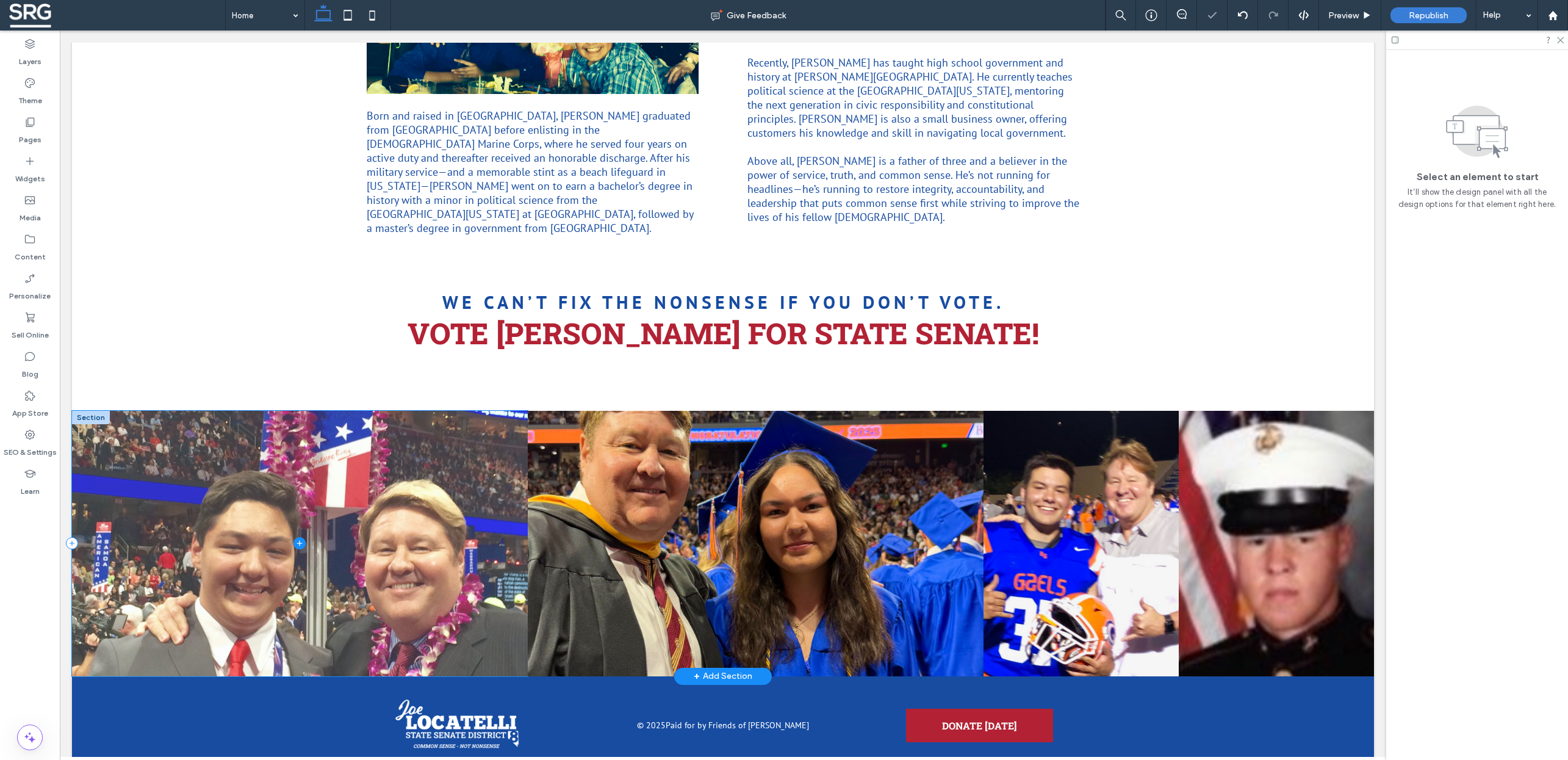
click at [365, 515] on span at bounding box center [301, 544] width 456 height 265
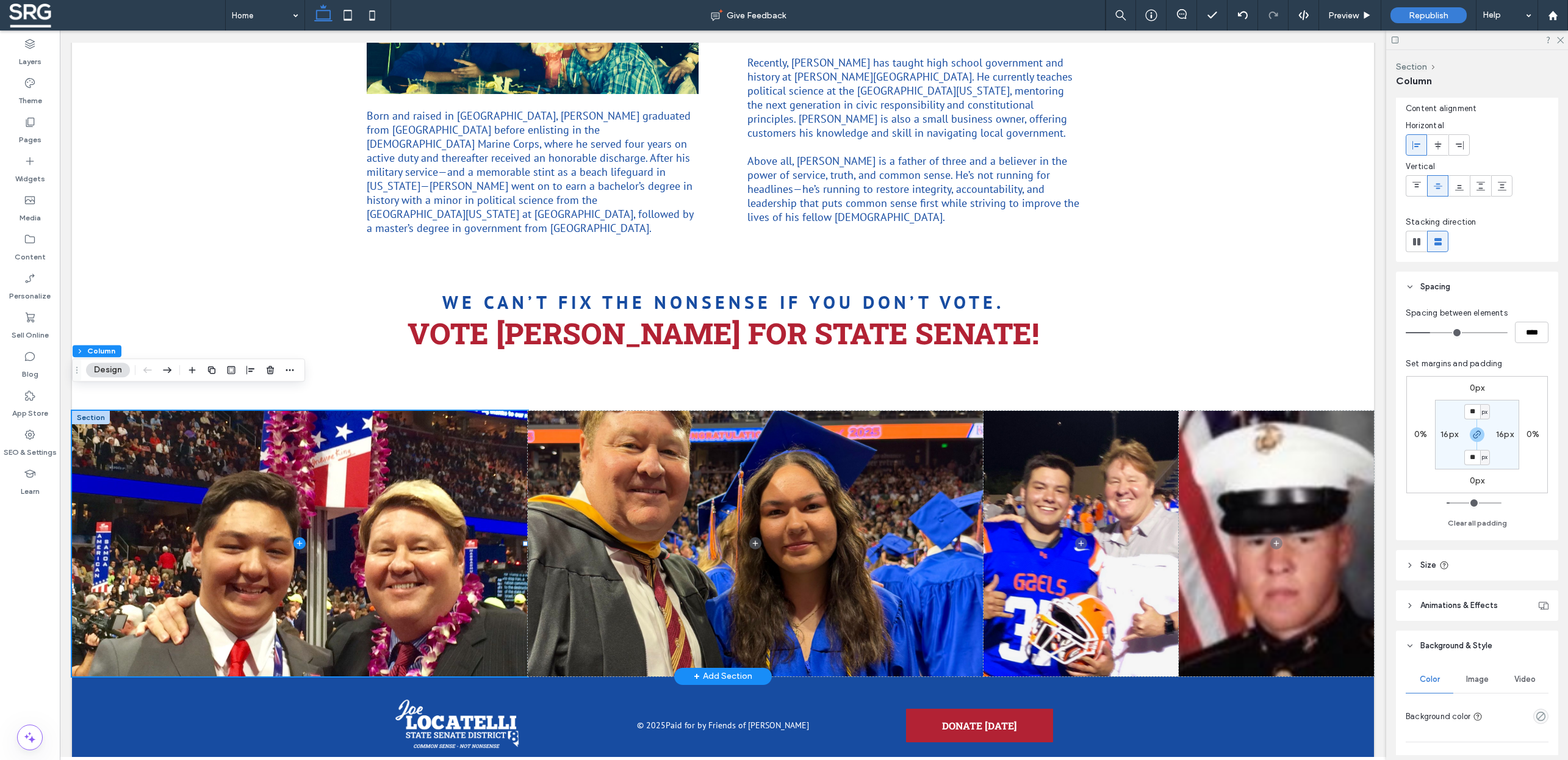
scroll to position [33, 0]
click at [1412, 565] on icon at bounding box center [1410, 563] width 8 height 8
click at [1517, 593] on input "***" at bounding box center [1532, 594] width 33 height 22
type input "**"
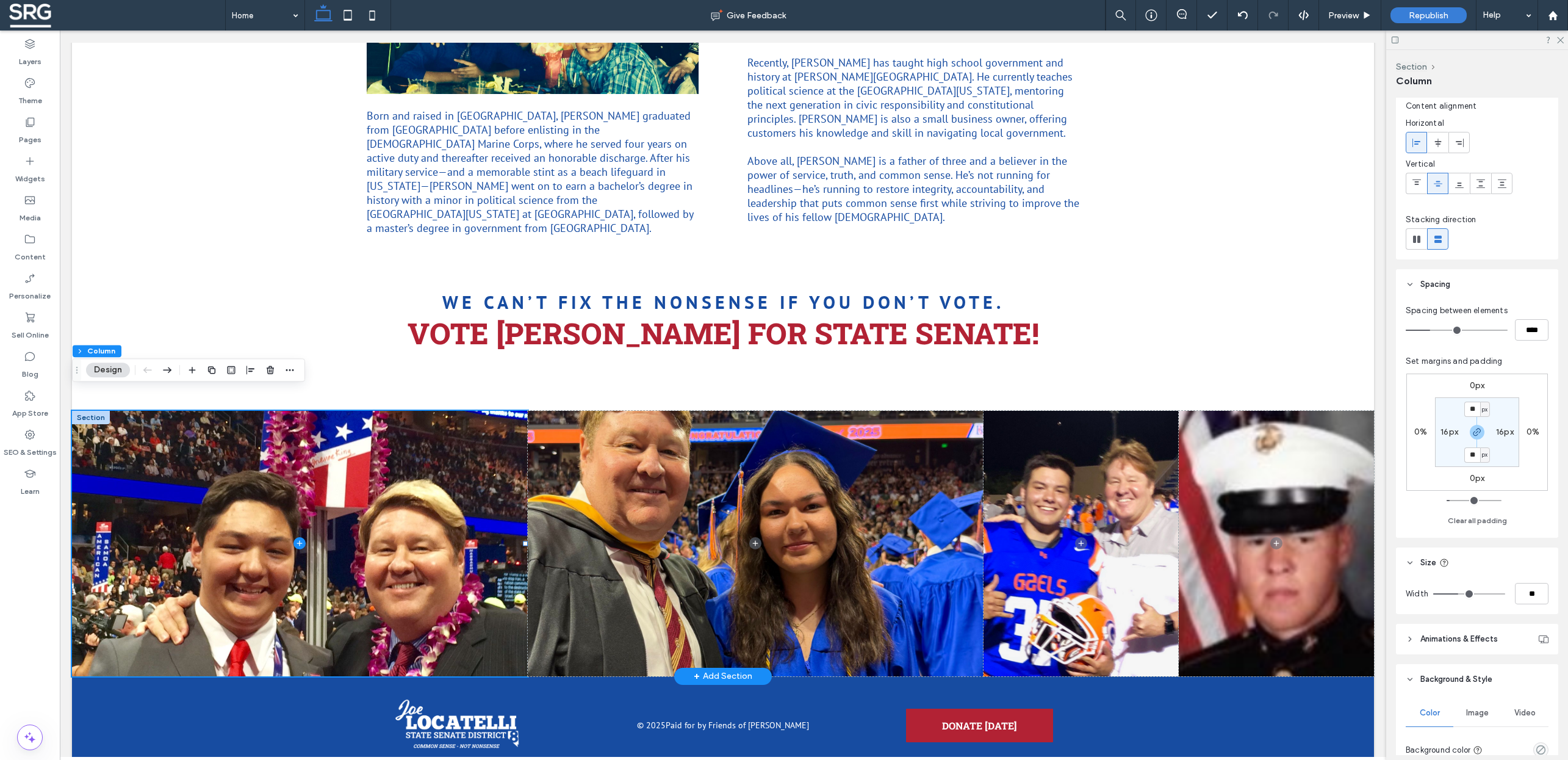
type input "***"
click at [1508, 563] on header "Size" at bounding box center [1477, 563] width 162 height 31
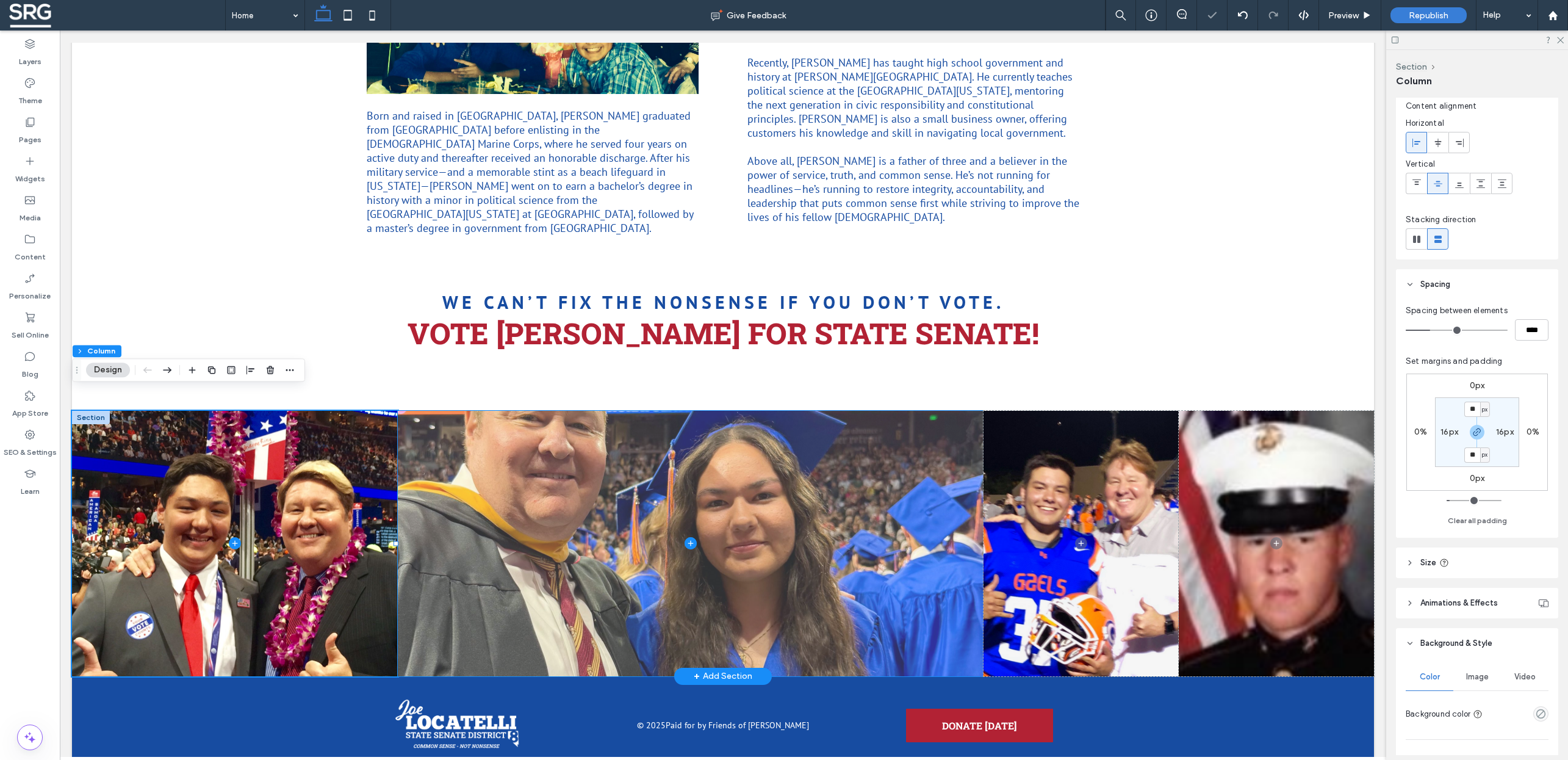
click at [593, 544] on span at bounding box center [691, 544] width 586 height 265
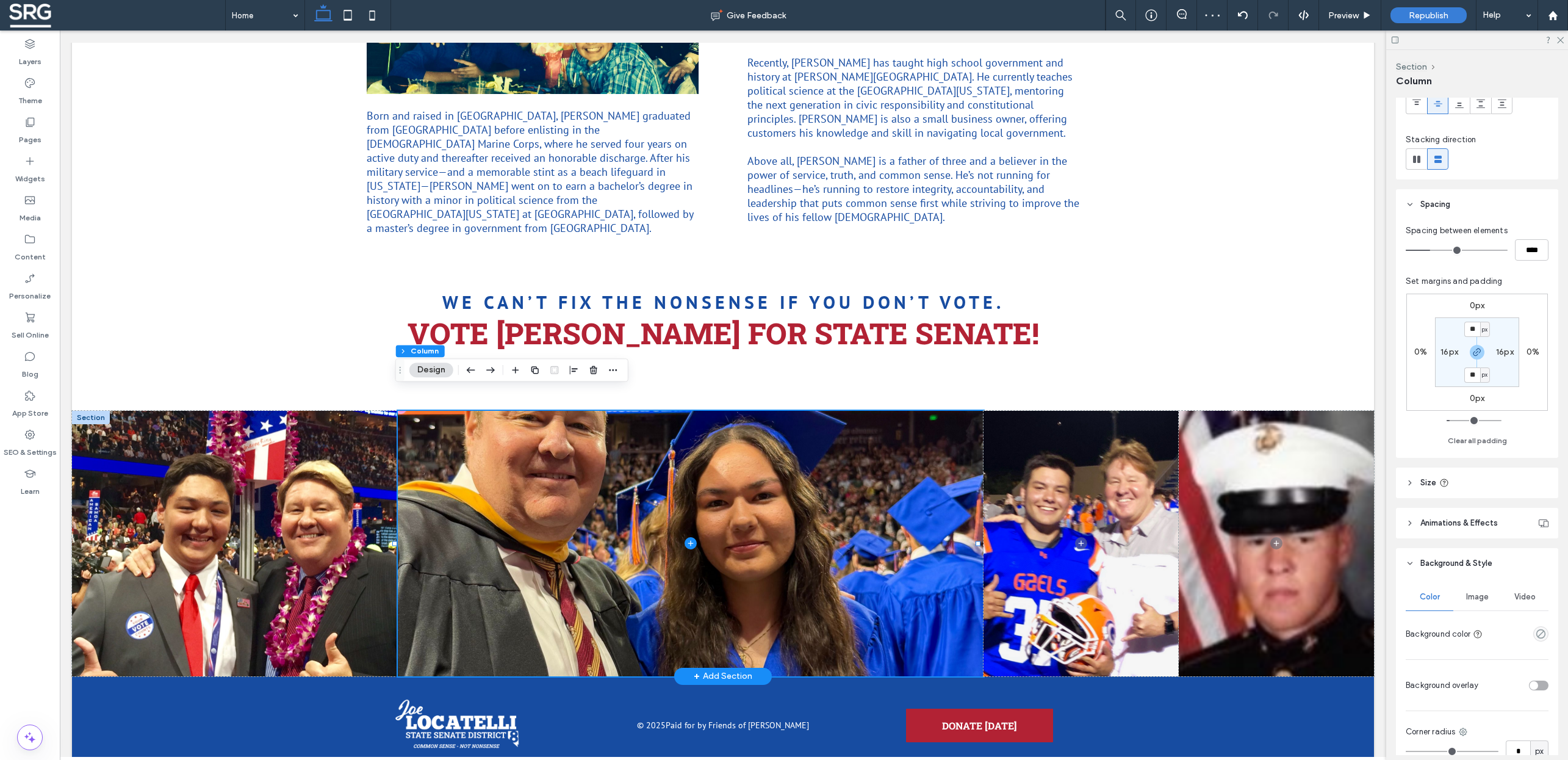
scroll to position [120, 0]
click at [1415, 474] on header "Size" at bounding box center [1477, 476] width 162 height 31
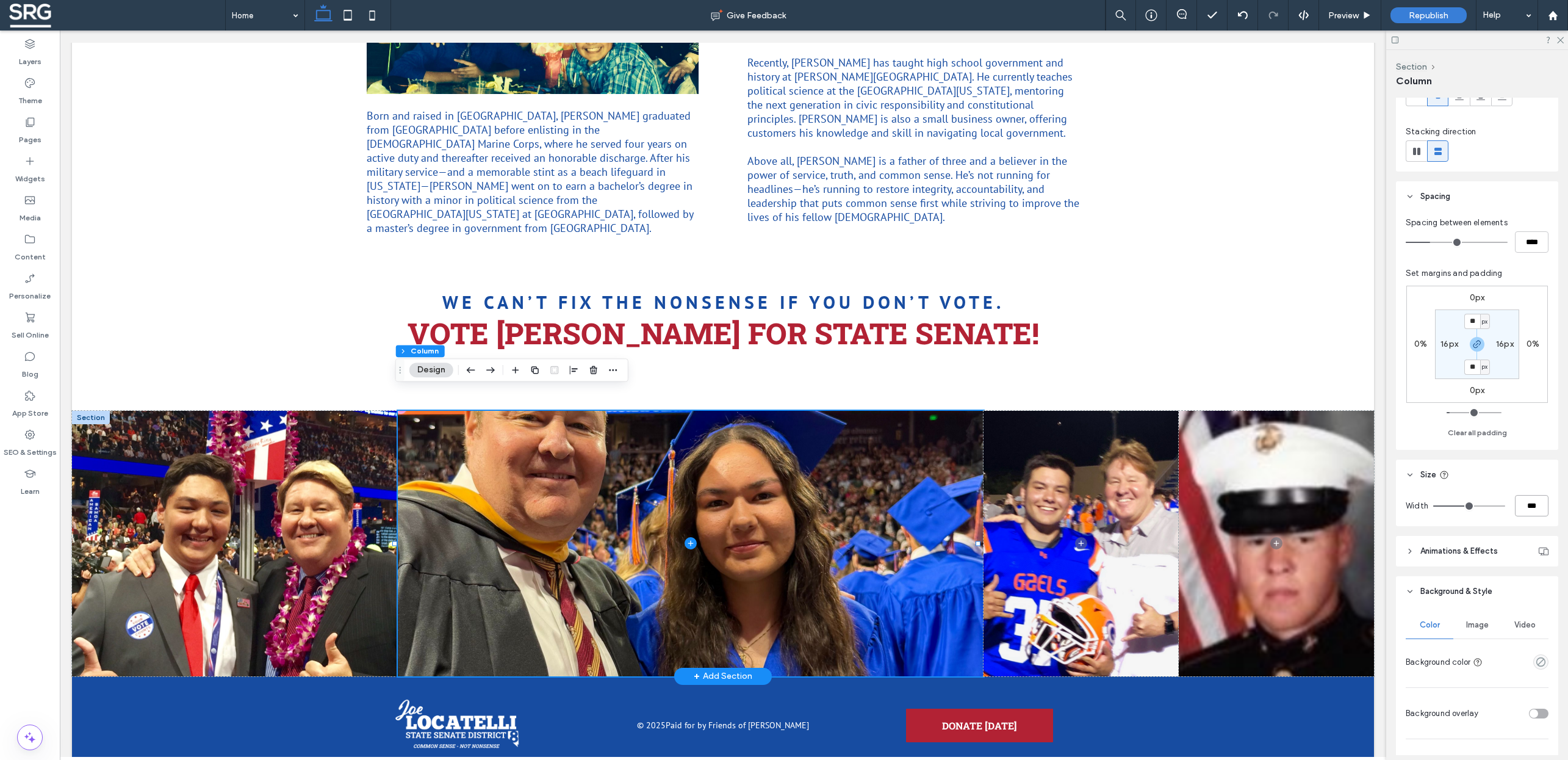
click at [1517, 506] on input "***" at bounding box center [1532, 506] width 33 height 22
type input "**"
type input "***"
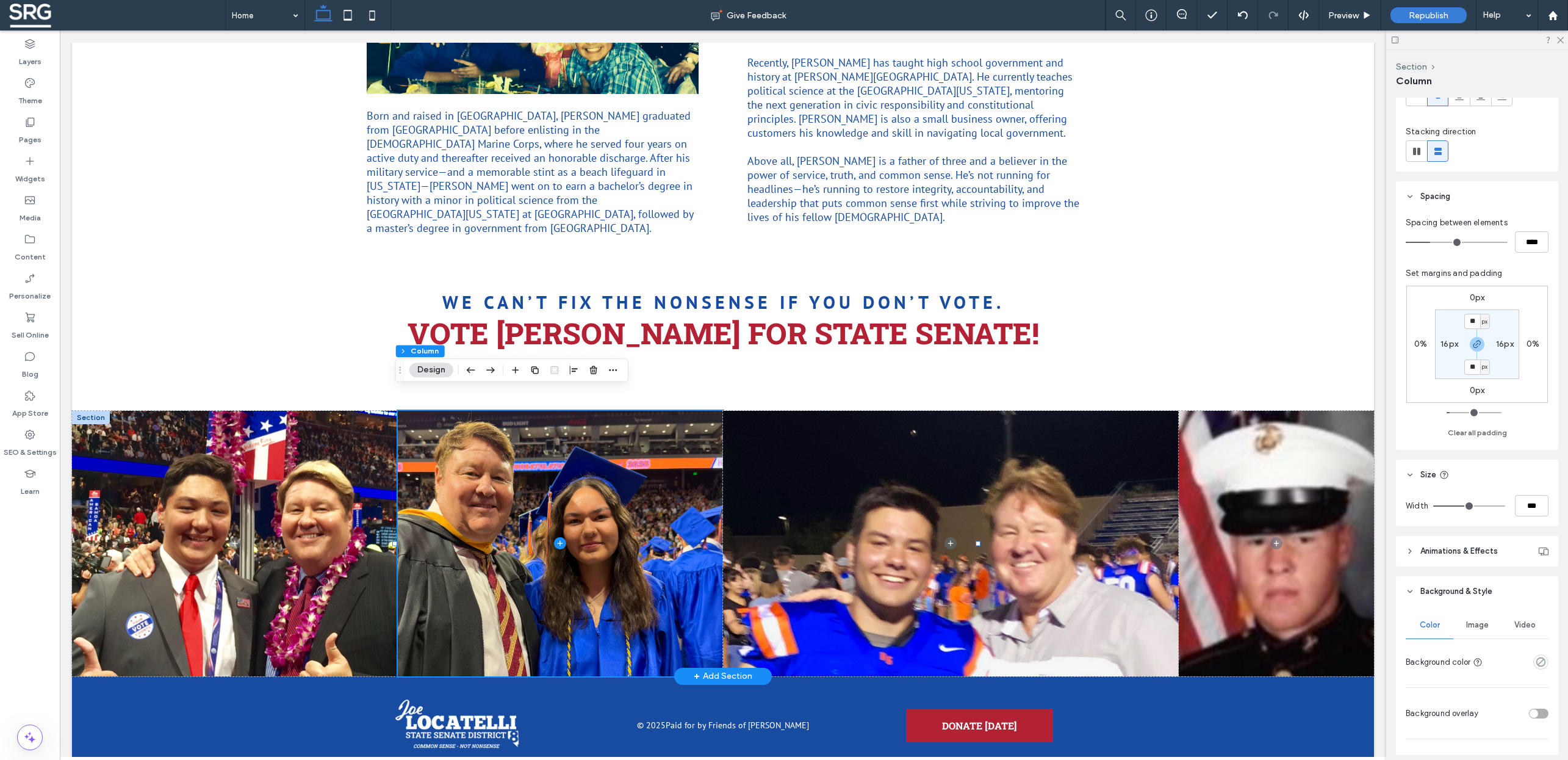
click at [1475, 486] on header "Size" at bounding box center [1477, 476] width 162 height 31
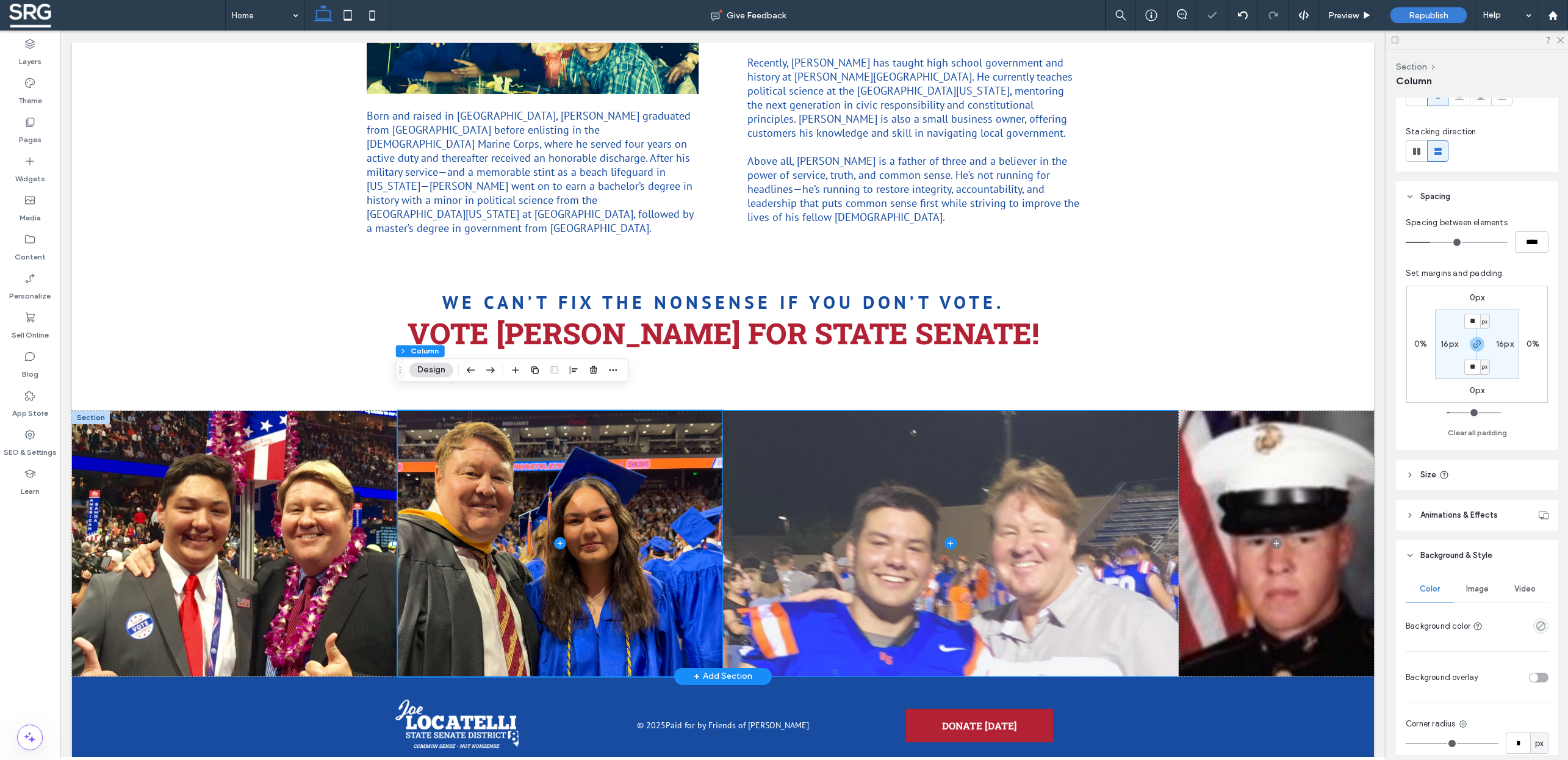
click at [975, 507] on span at bounding box center [951, 544] width 456 height 265
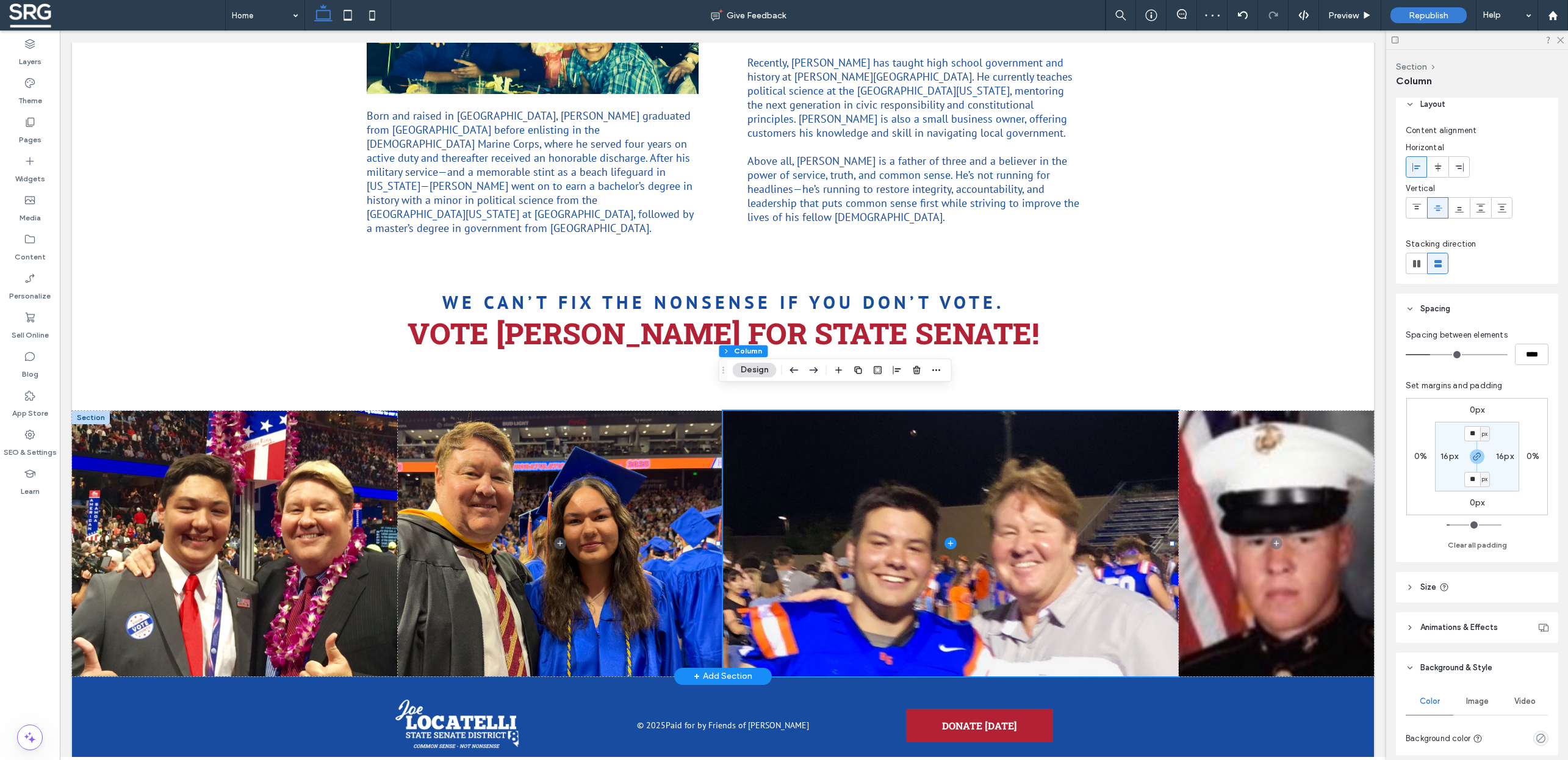
scroll to position [22, 0]
click at [1405, 571] on header "Size" at bounding box center [1477, 574] width 162 height 31
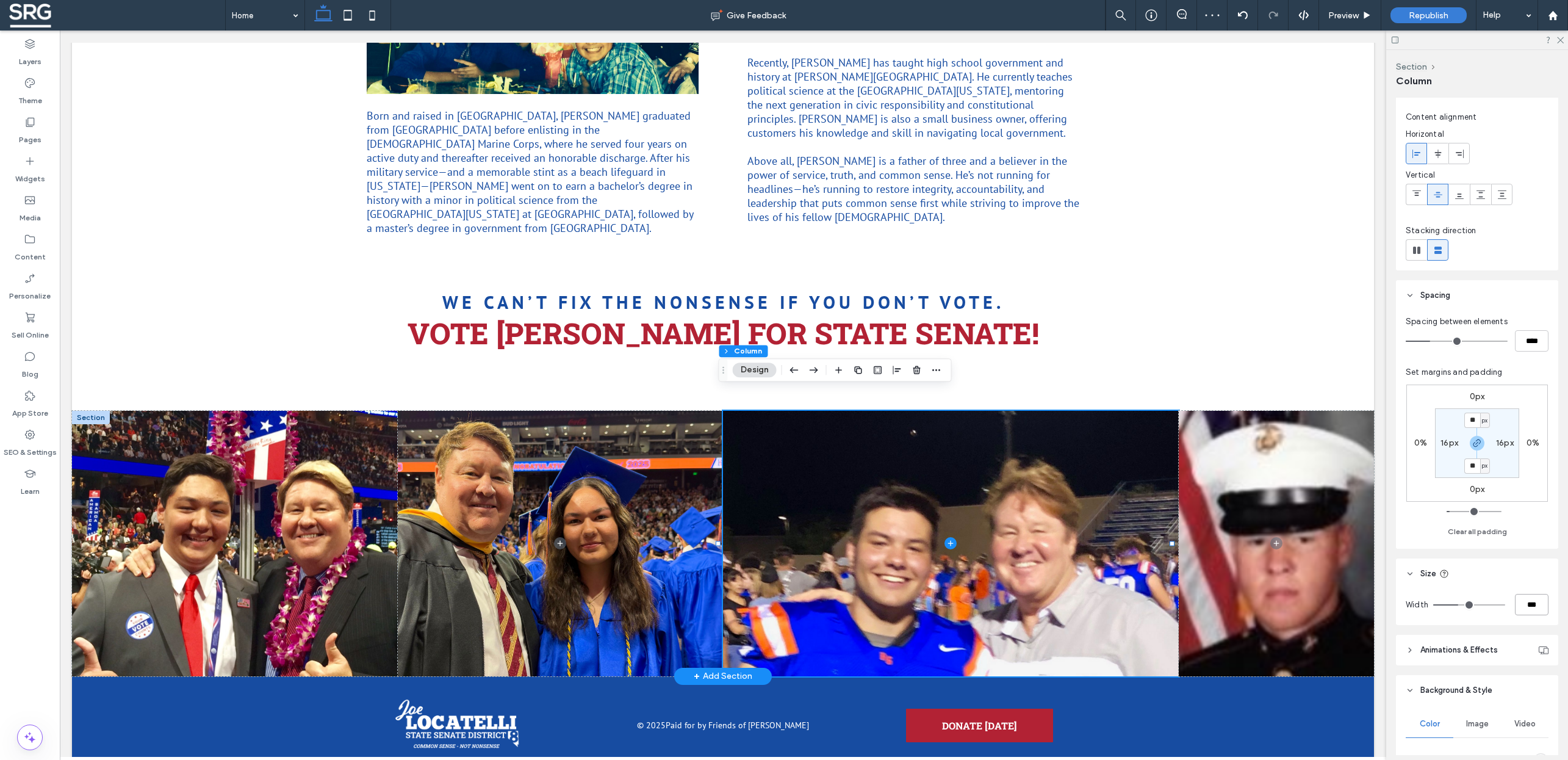
click at [1523, 606] on input "***" at bounding box center [1532, 605] width 33 height 22
type input "**"
type input "***"
click at [1495, 575] on header "Size" at bounding box center [1477, 574] width 162 height 31
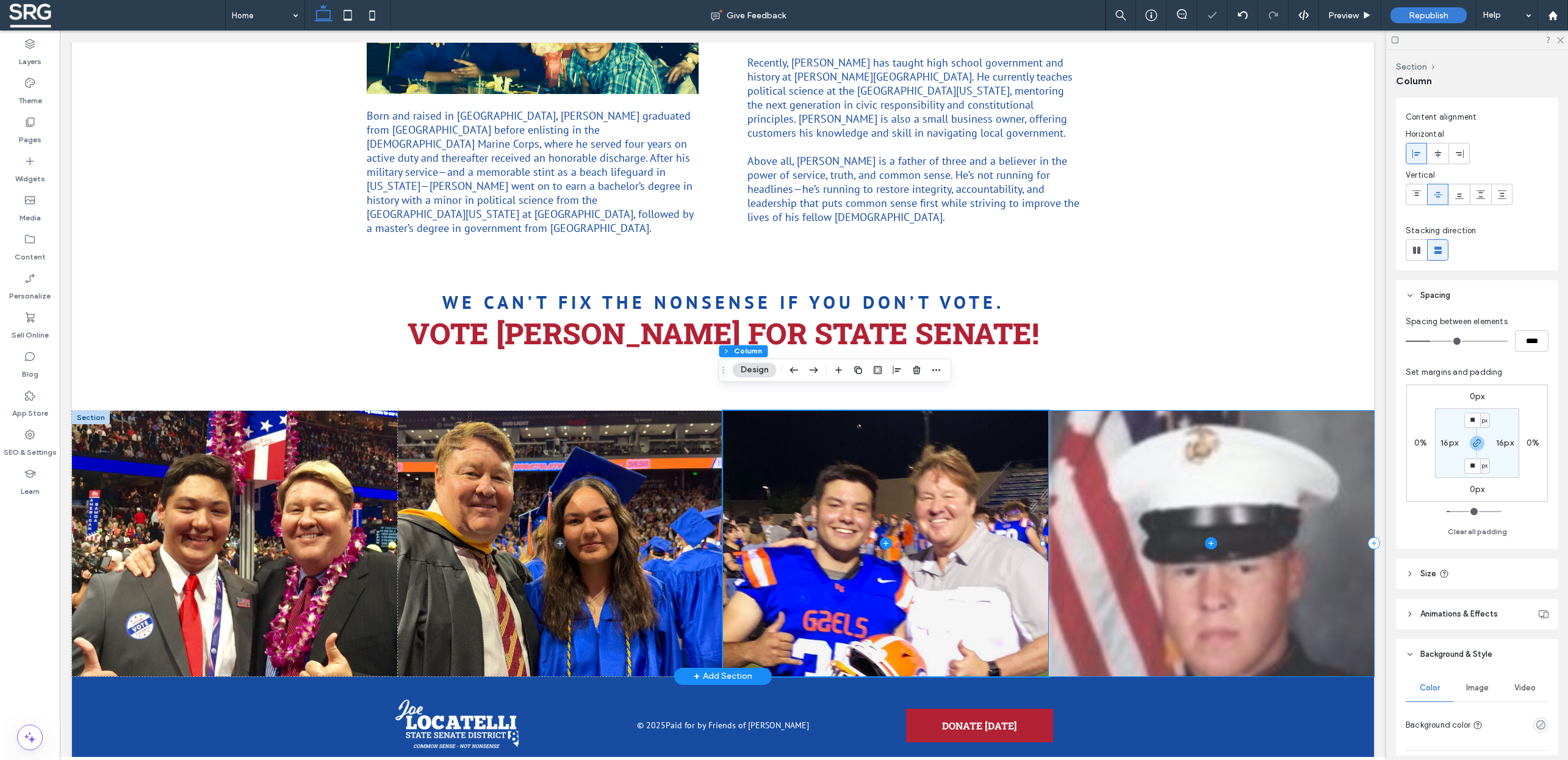
click at [1171, 513] on span at bounding box center [1212, 544] width 326 height 265
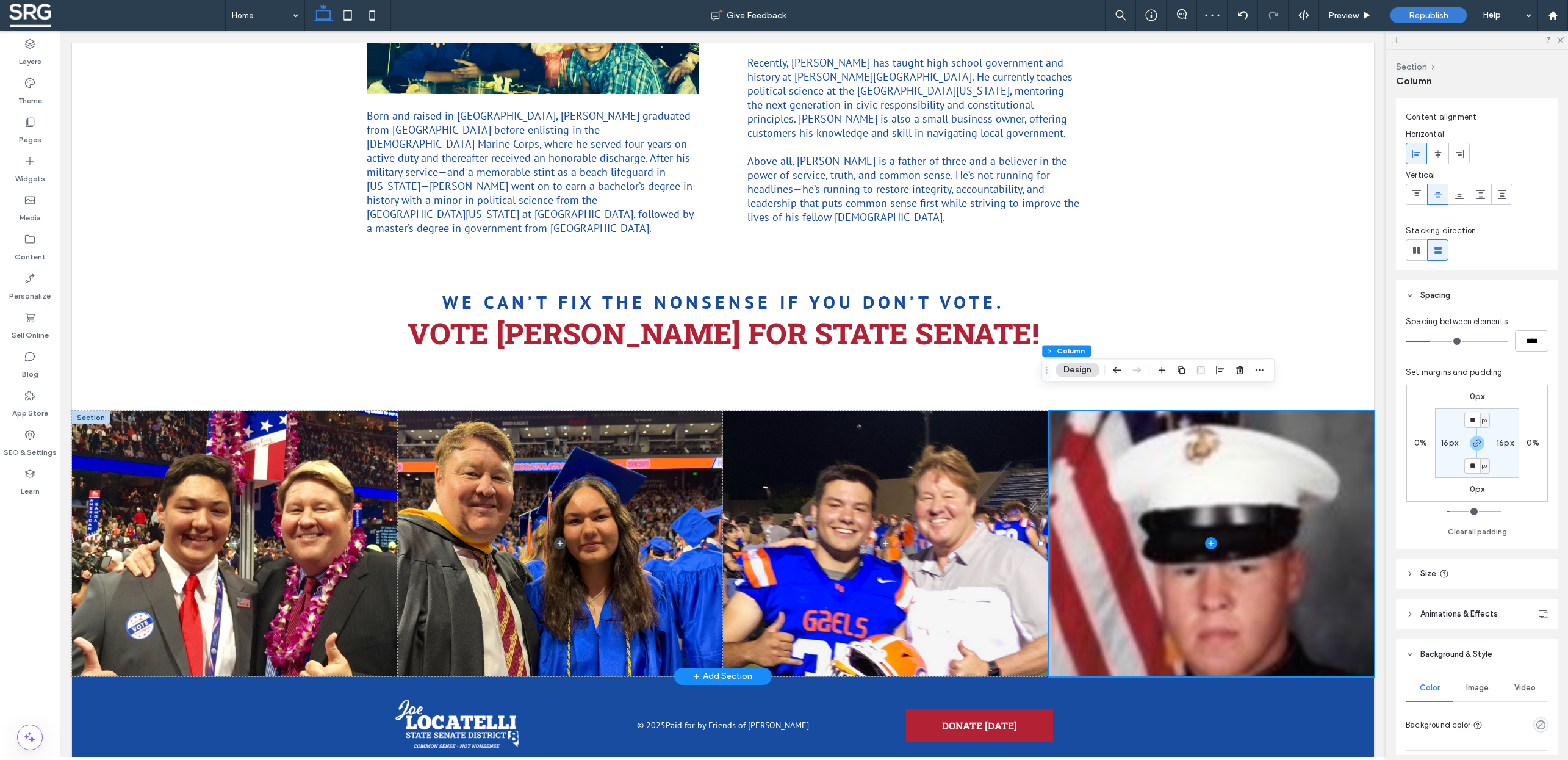
click at [1412, 574] on icon at bounding box center [1410, 573] width 8 height 8
click at [85, 411] on div at bounding box center [91, 418] width 38 height 14
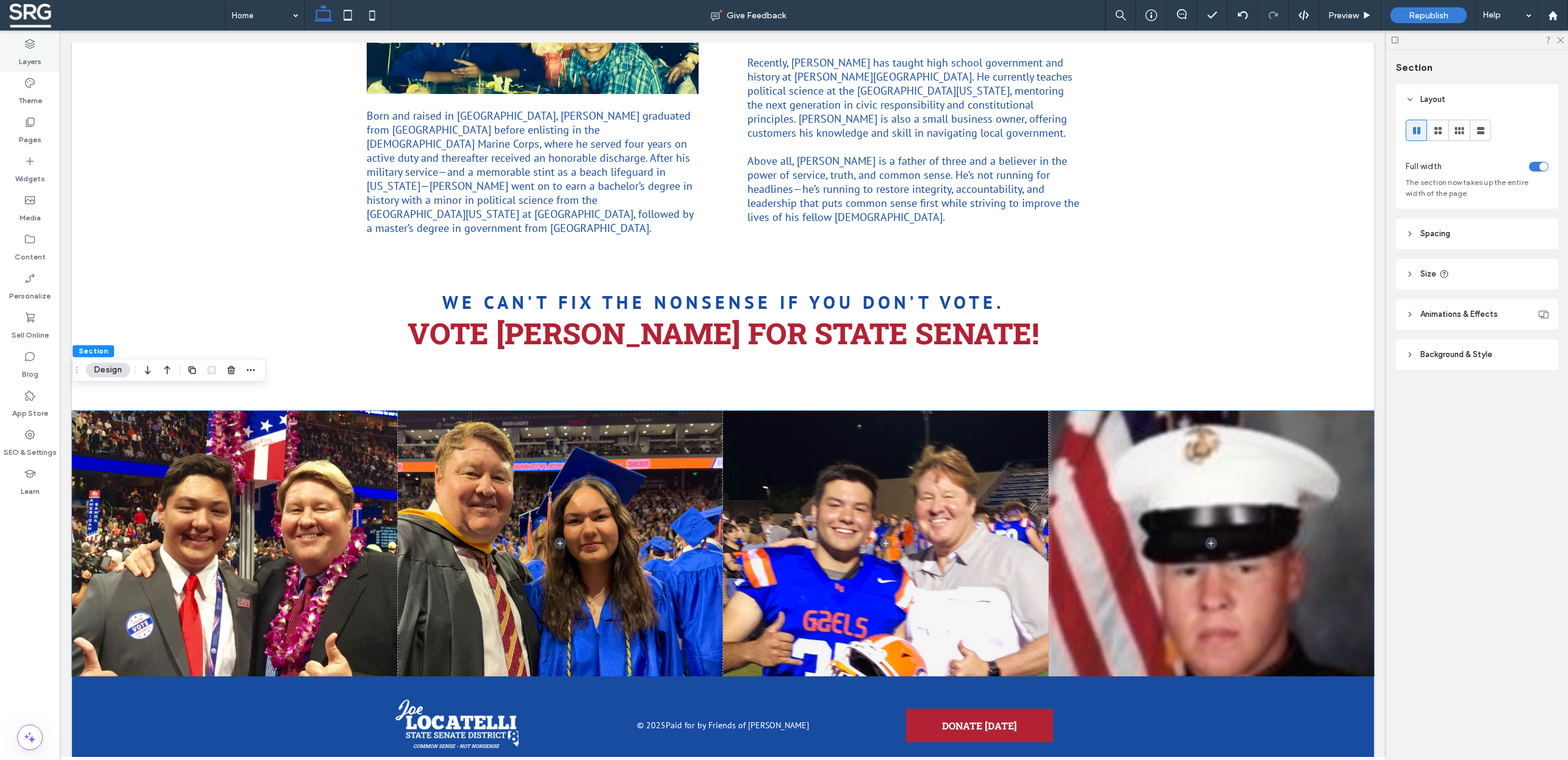
click at [29, 44] on use at bounding box center [30, 43] width 10 height 10
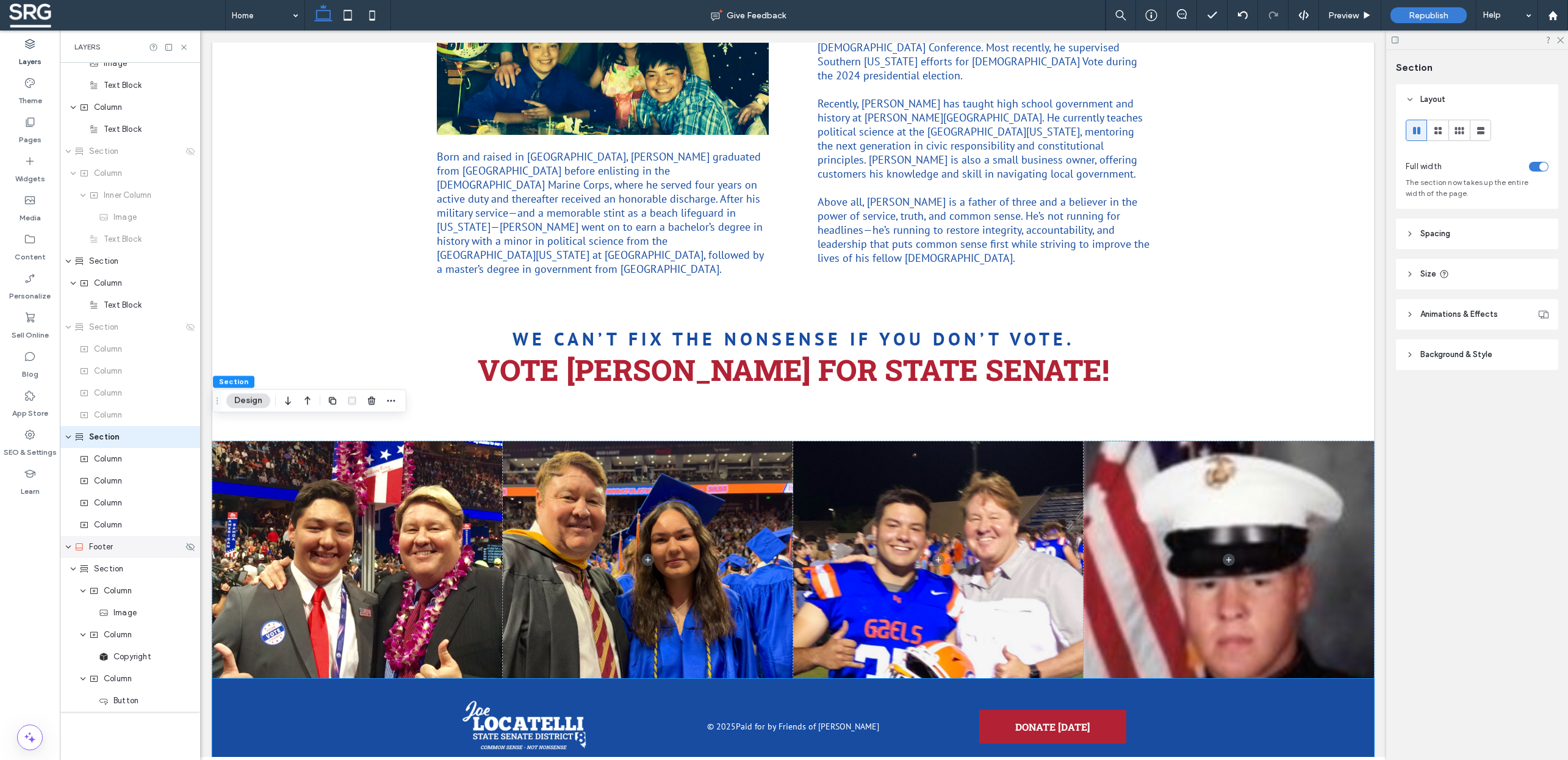
scroll to position [758, 0]
click at [186, 324] on icon at bounding box center [190, 326] width 10 height 10
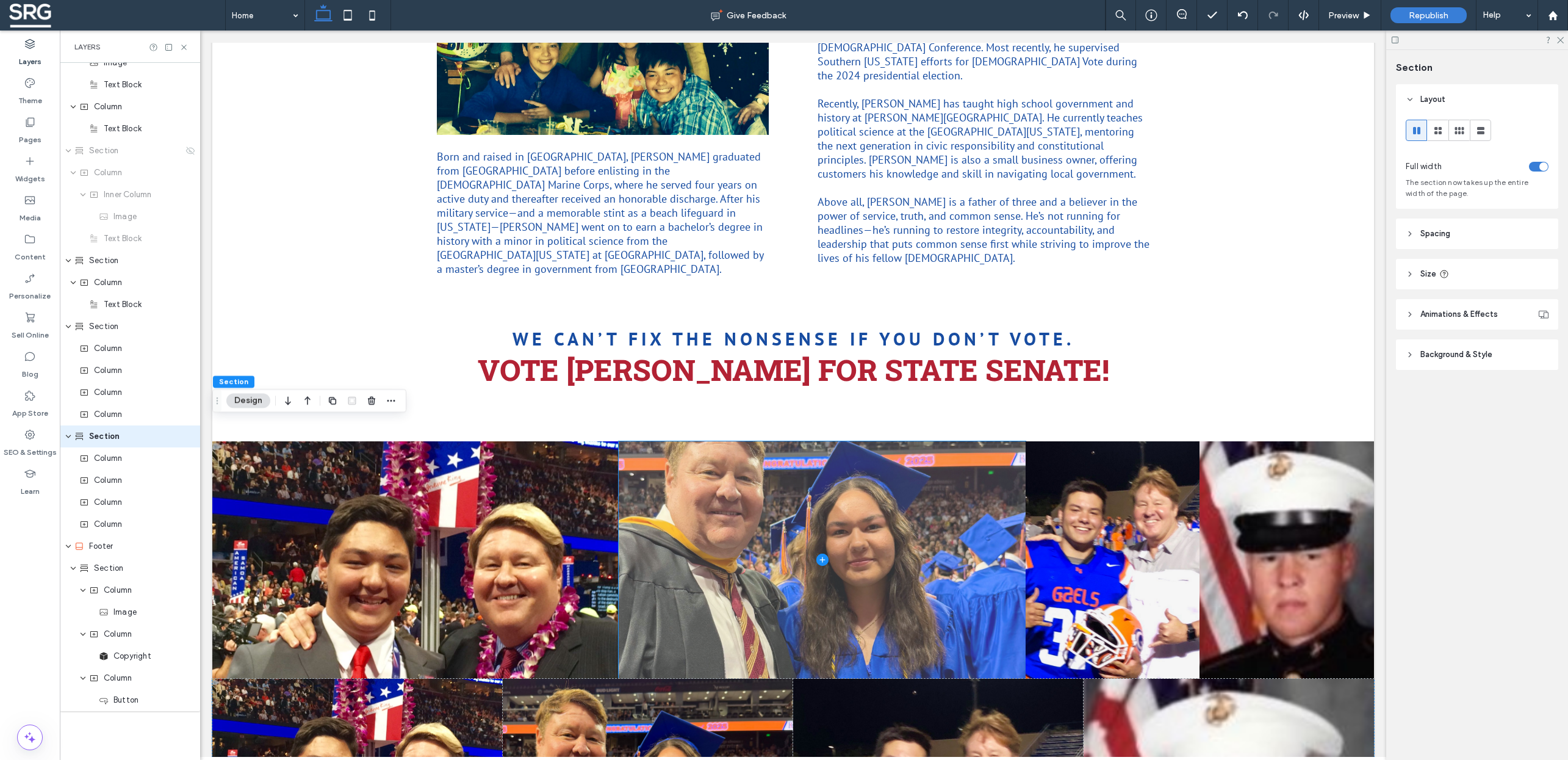
click at [752, 539] on span at bounding box center [822, 560] width 406 height 237
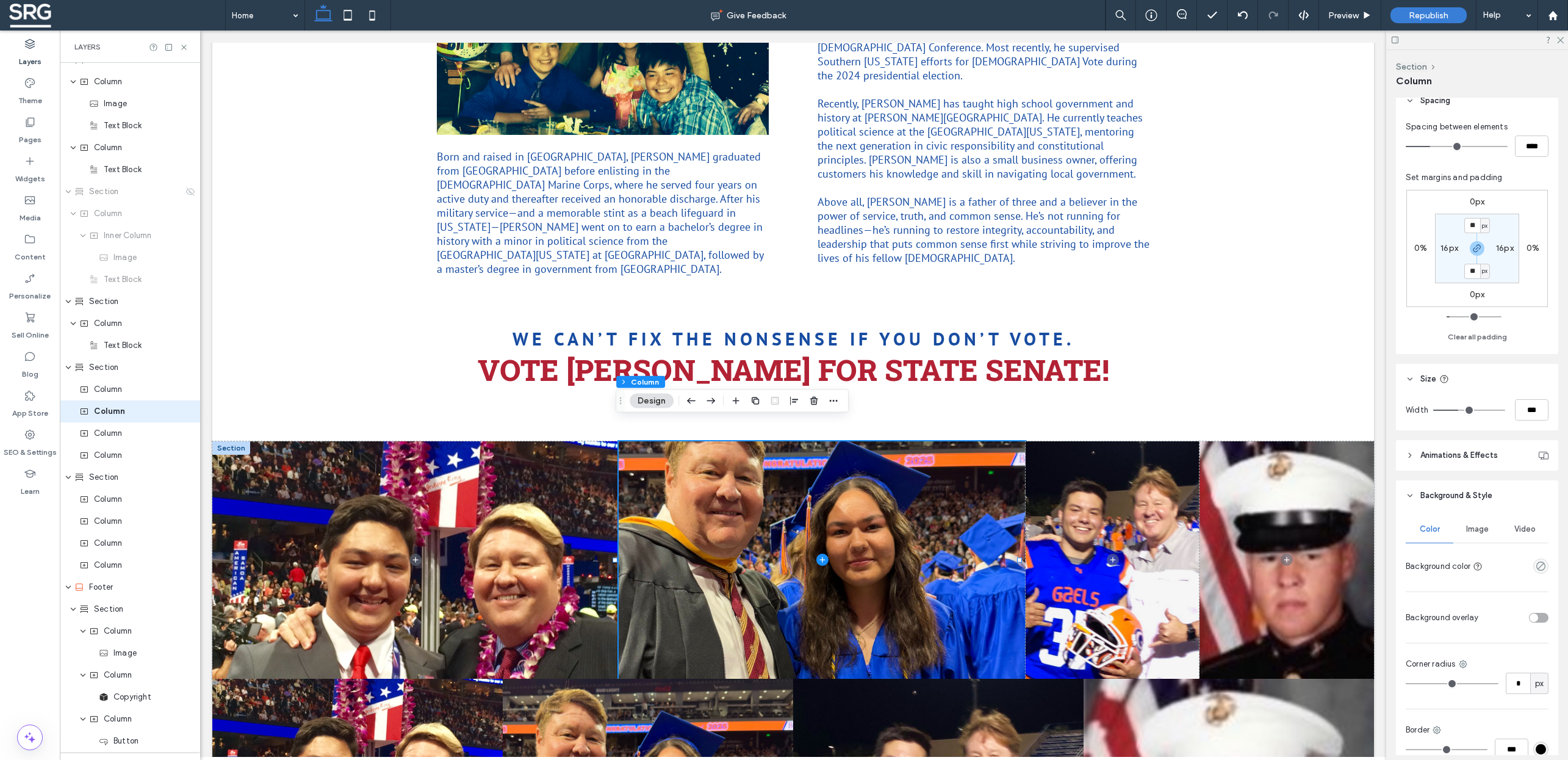
scroll to position [222, 0]
click at [1471, 524] on span "Image" at bounding box center [1477, 524] width 23 height 10
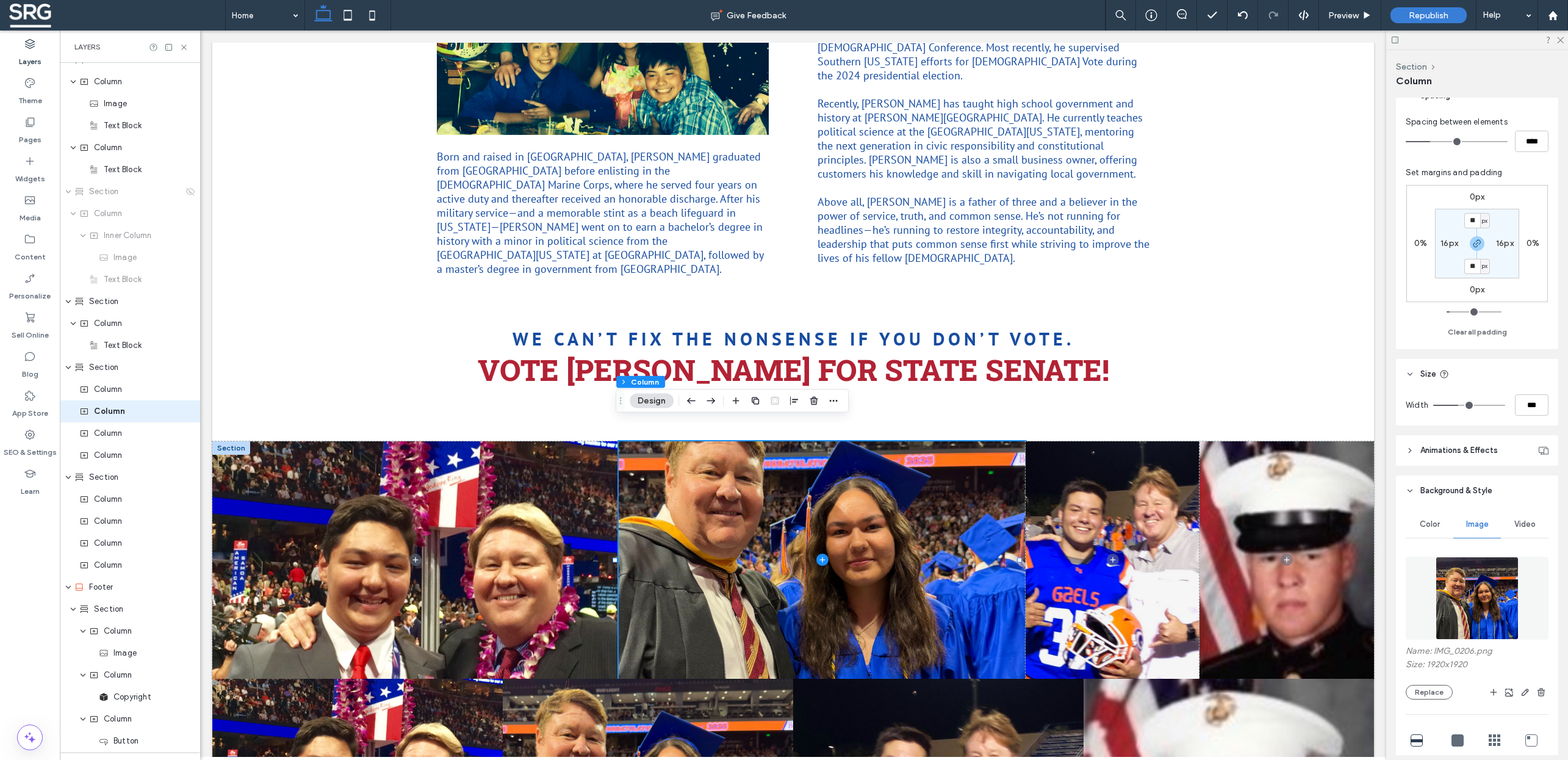
scroll to position [398, 0]
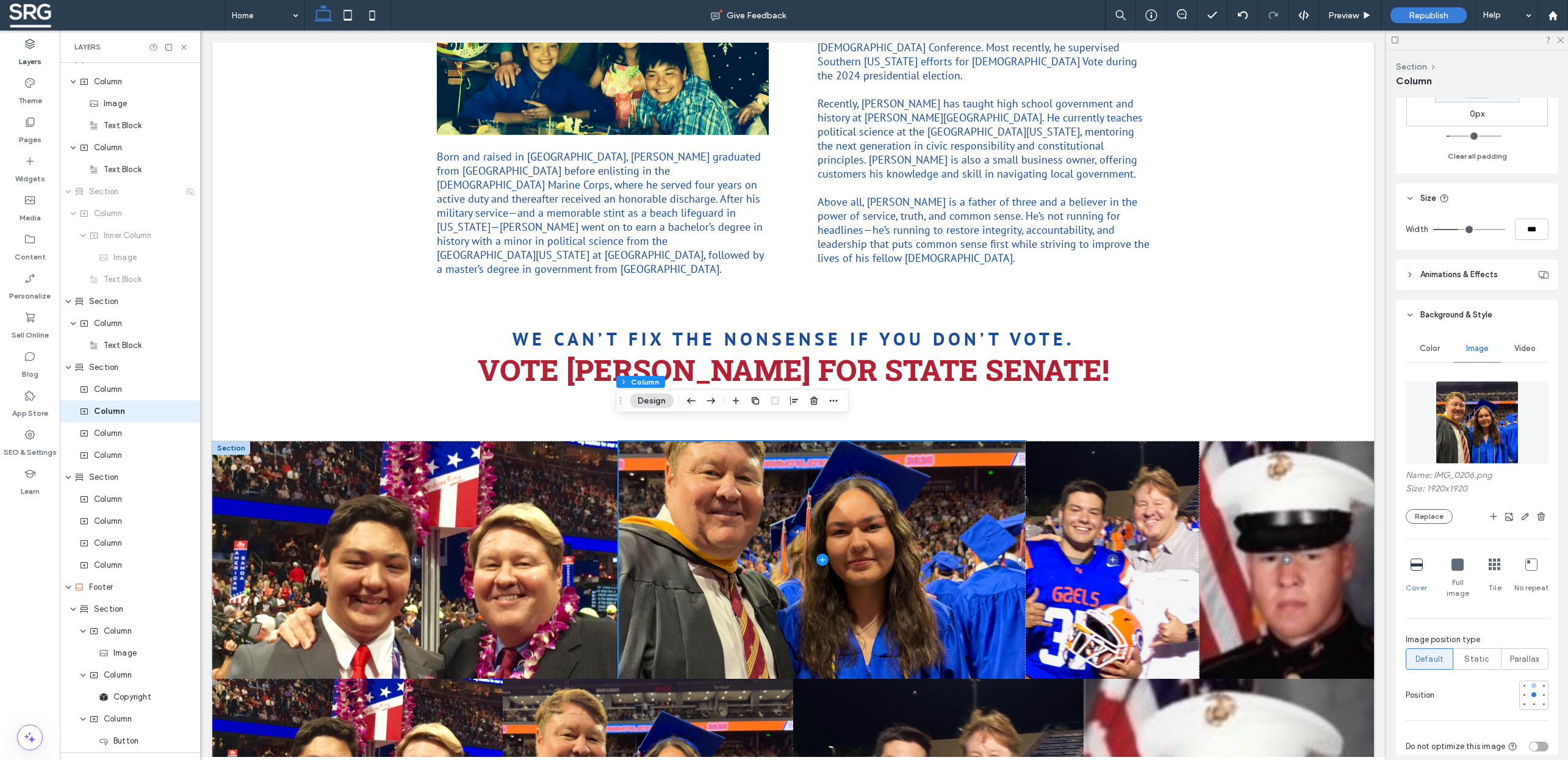
click at [1532, 683] on div at bounding box center [1534, 685] width 5 height 5
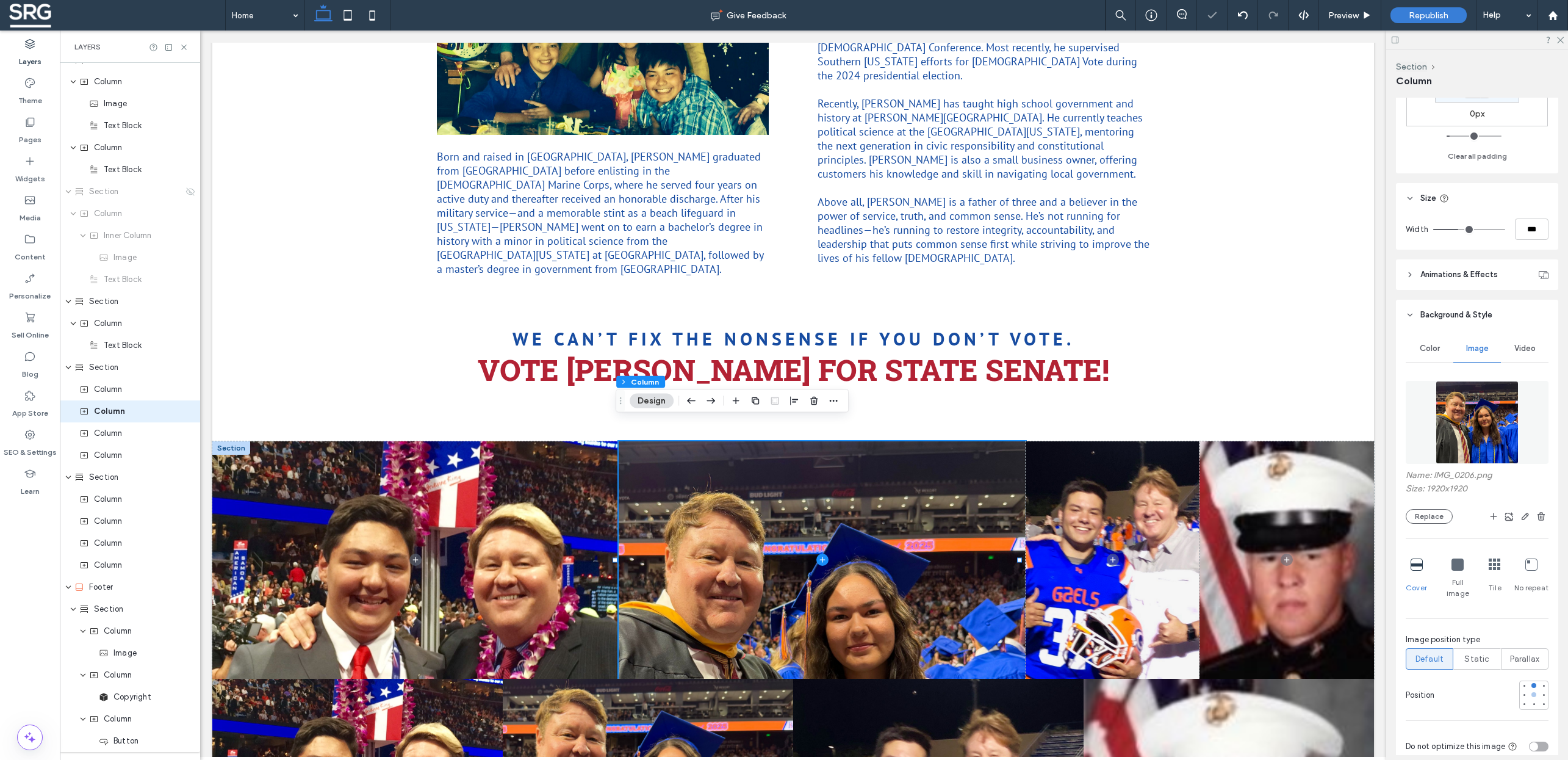
click at [1532, 692] on div at bounding box center [1534, 694] width 5 height 5
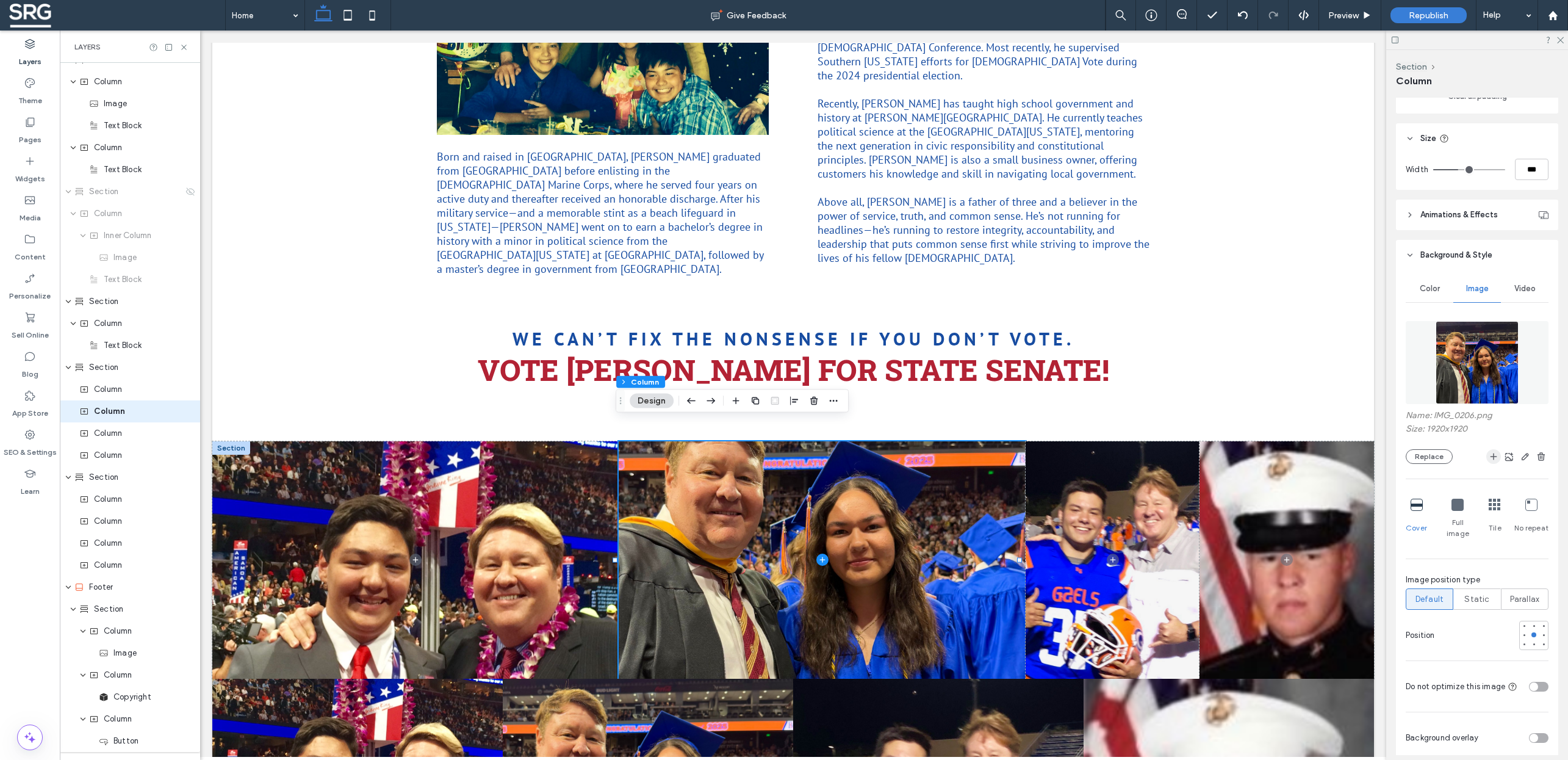
scroll to position [475, 0]
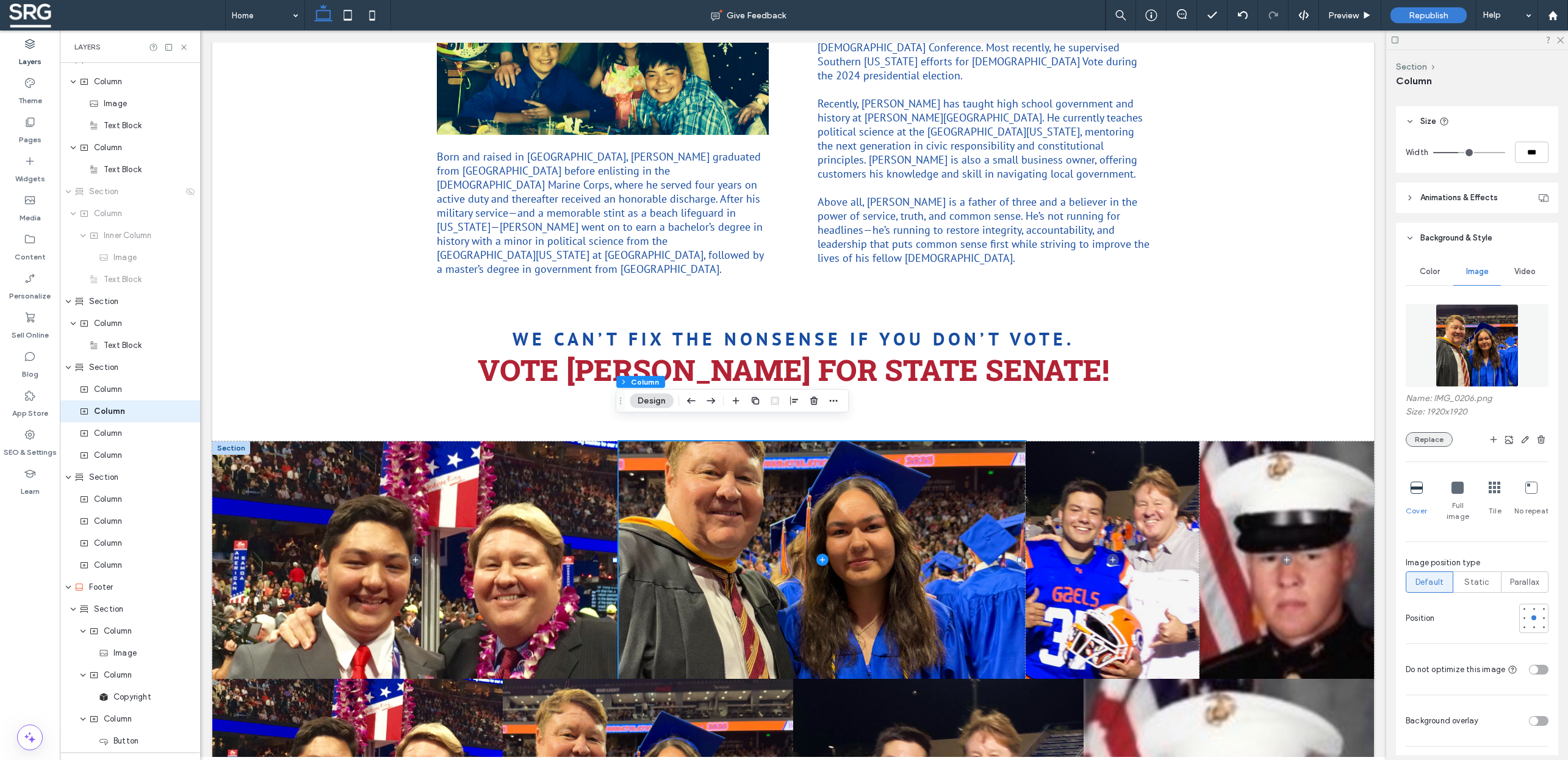
click at [1445, 442] on button "Replace" at bounding box center [1429, 439] width 47 height 14
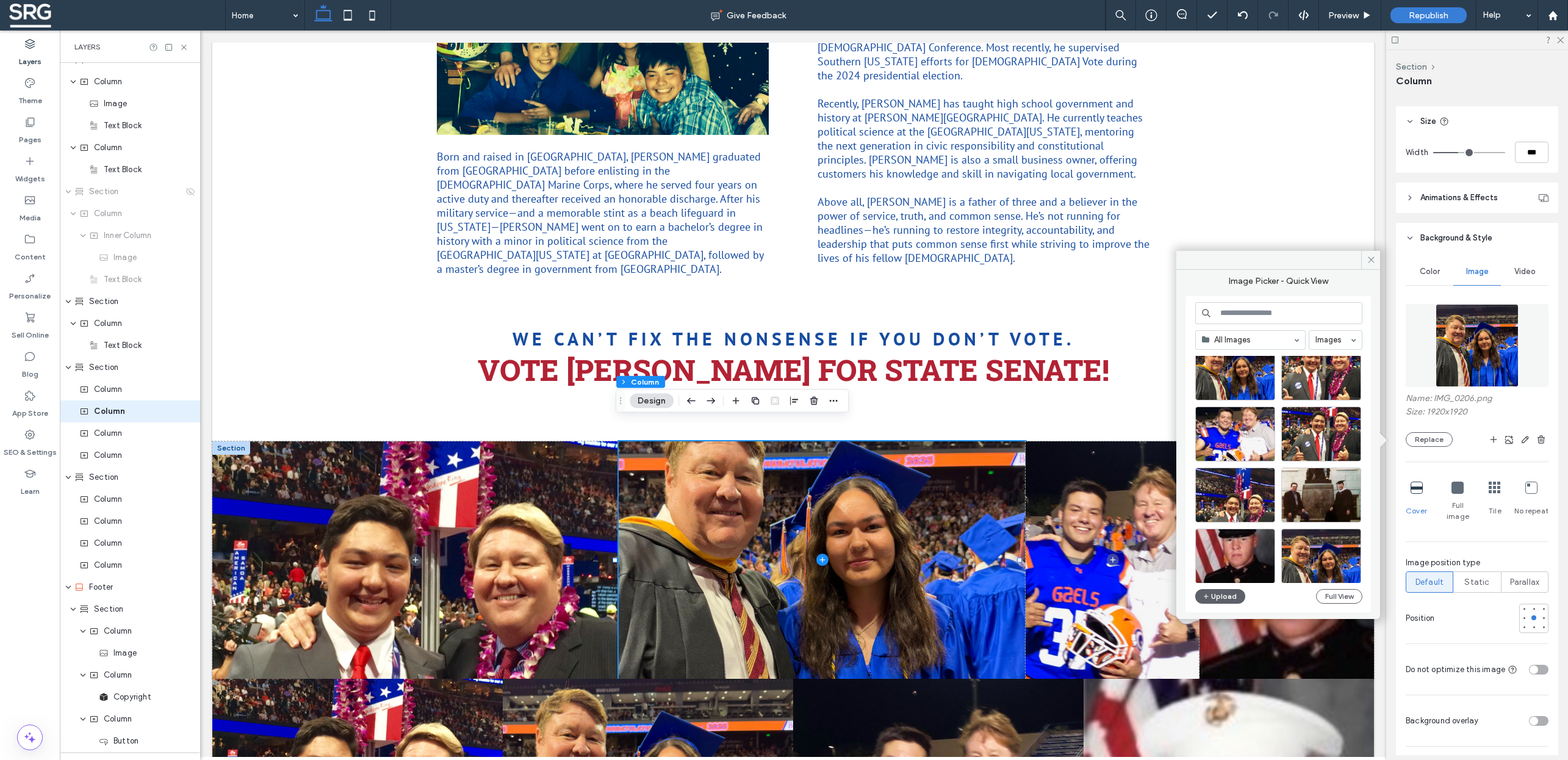
scroll to position [99, 0]
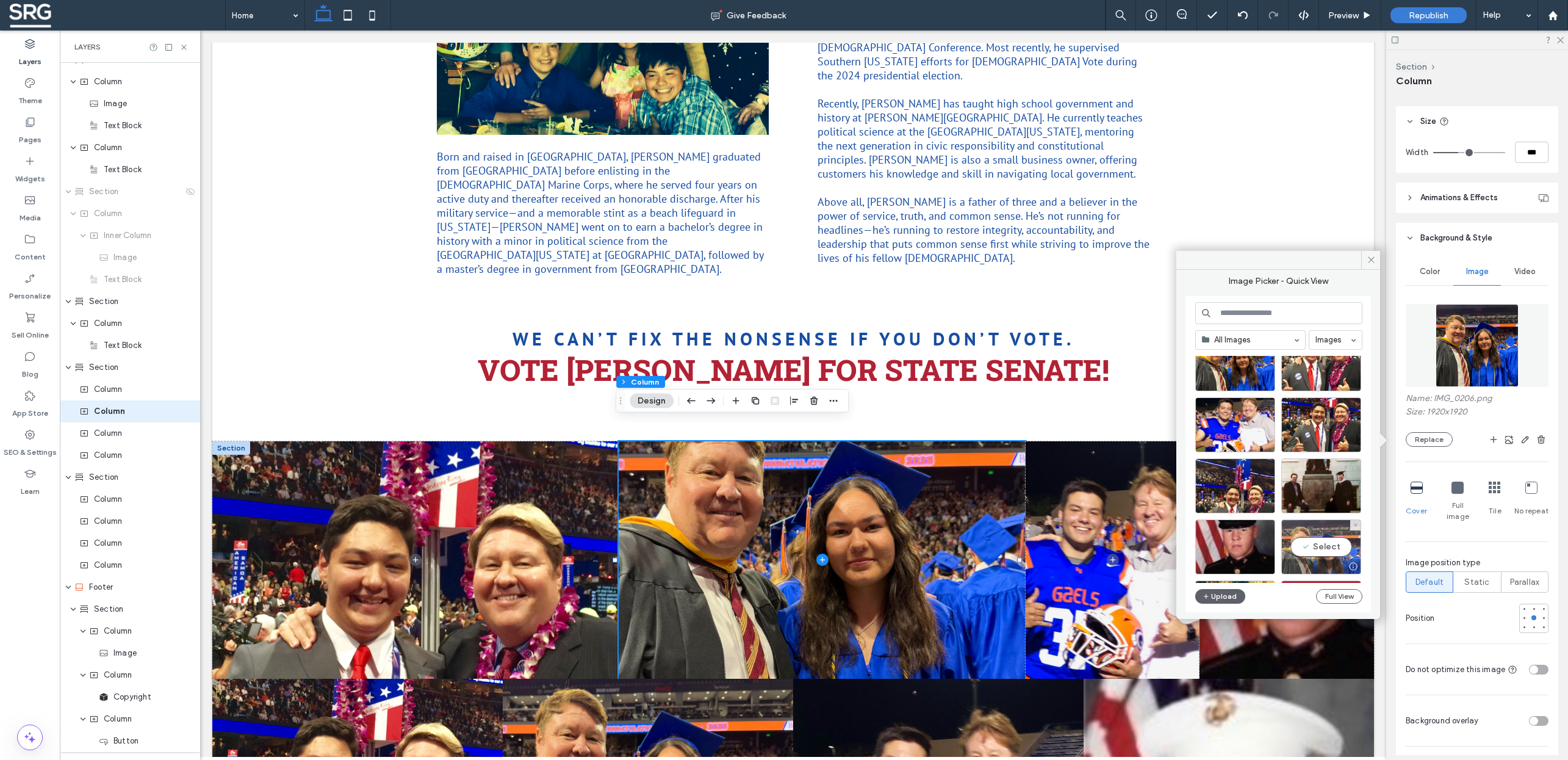
click at [1334, 544] on div "Select" at bounding box center [1322, 547] width 80 height 55
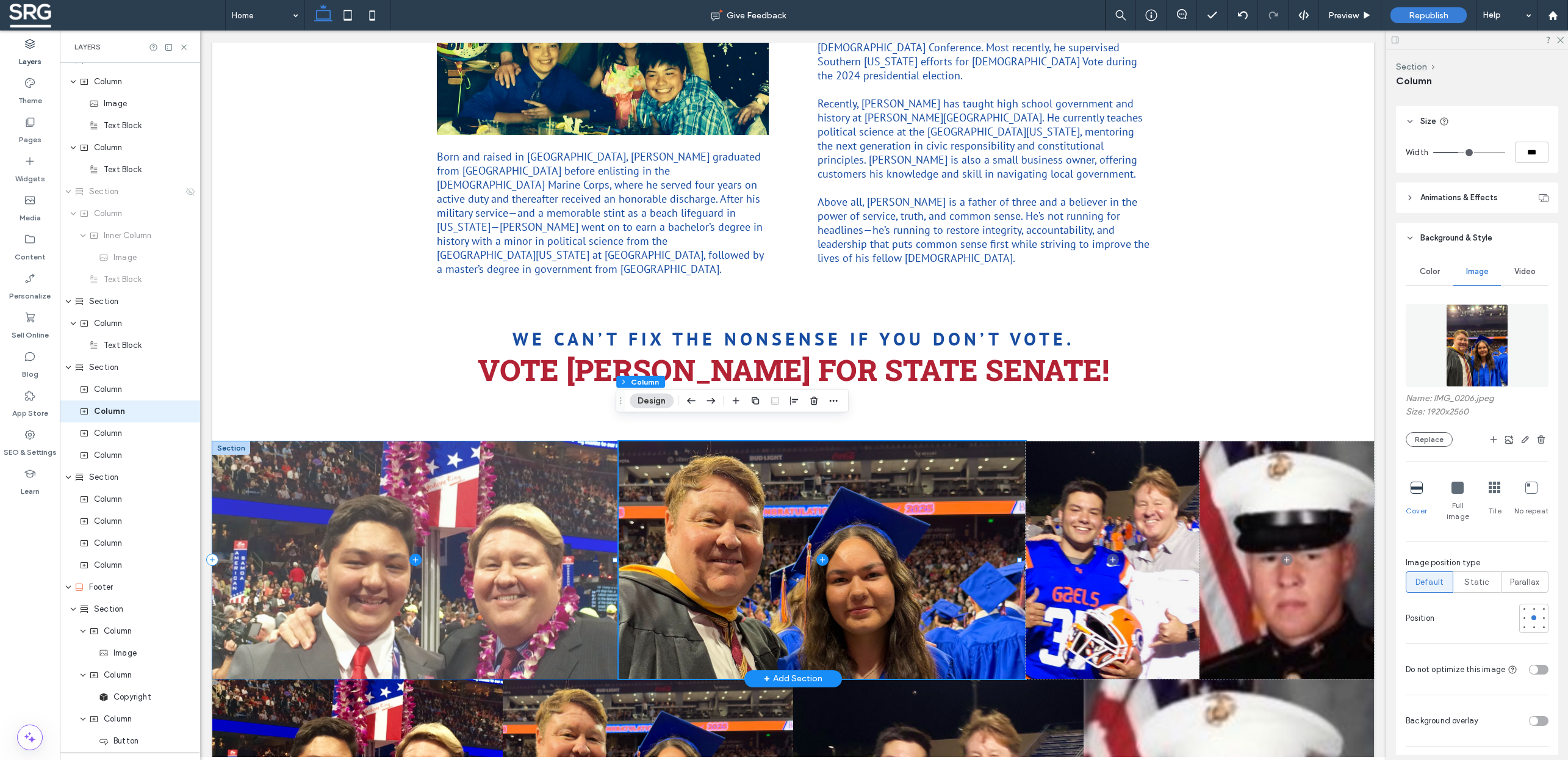
click at [510, 522] on span at bounding box center [416, 560] width 406 height 237
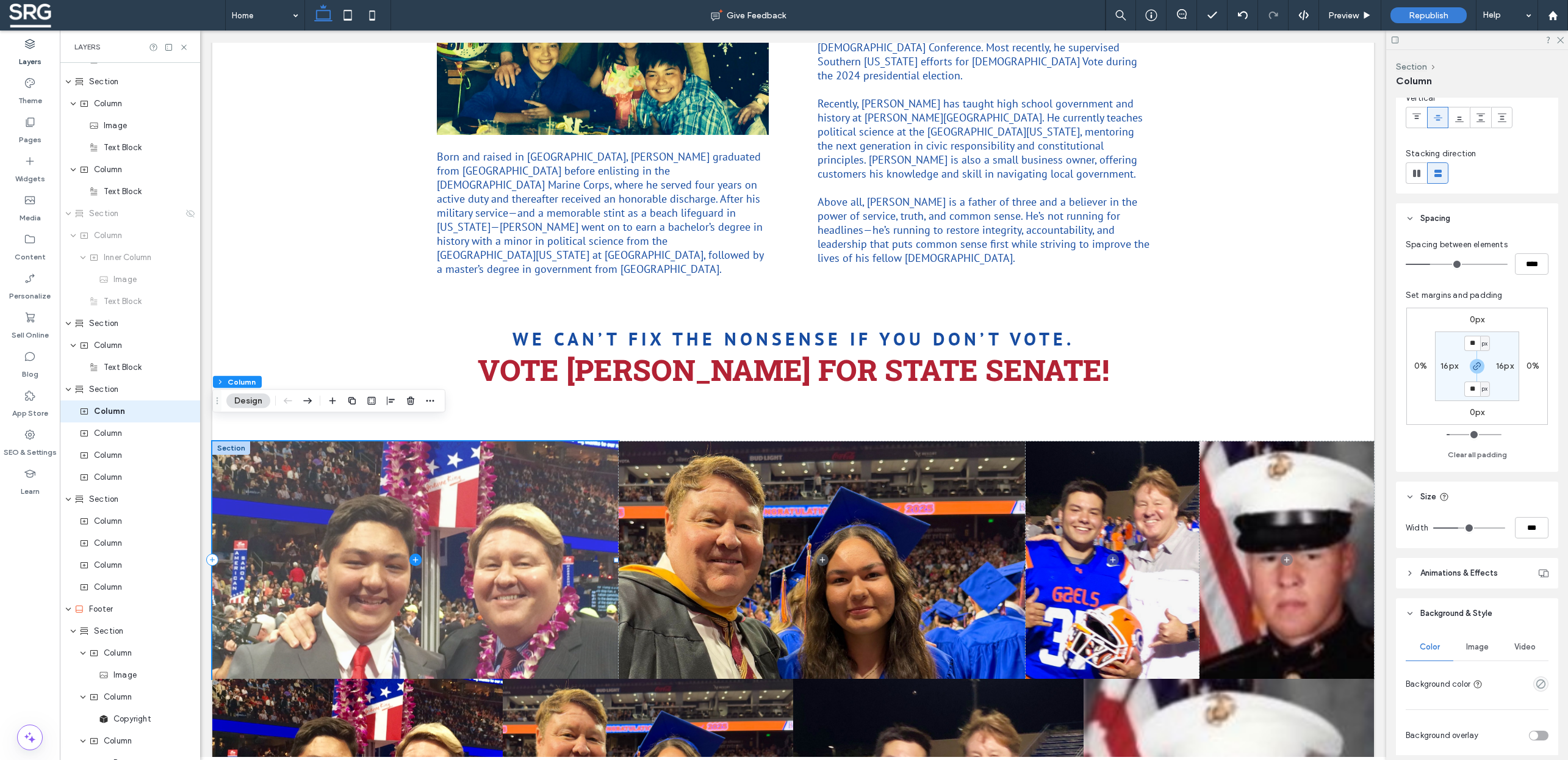
click at [518, 488] on span at bounding box center [416, 560] width 406 height 237
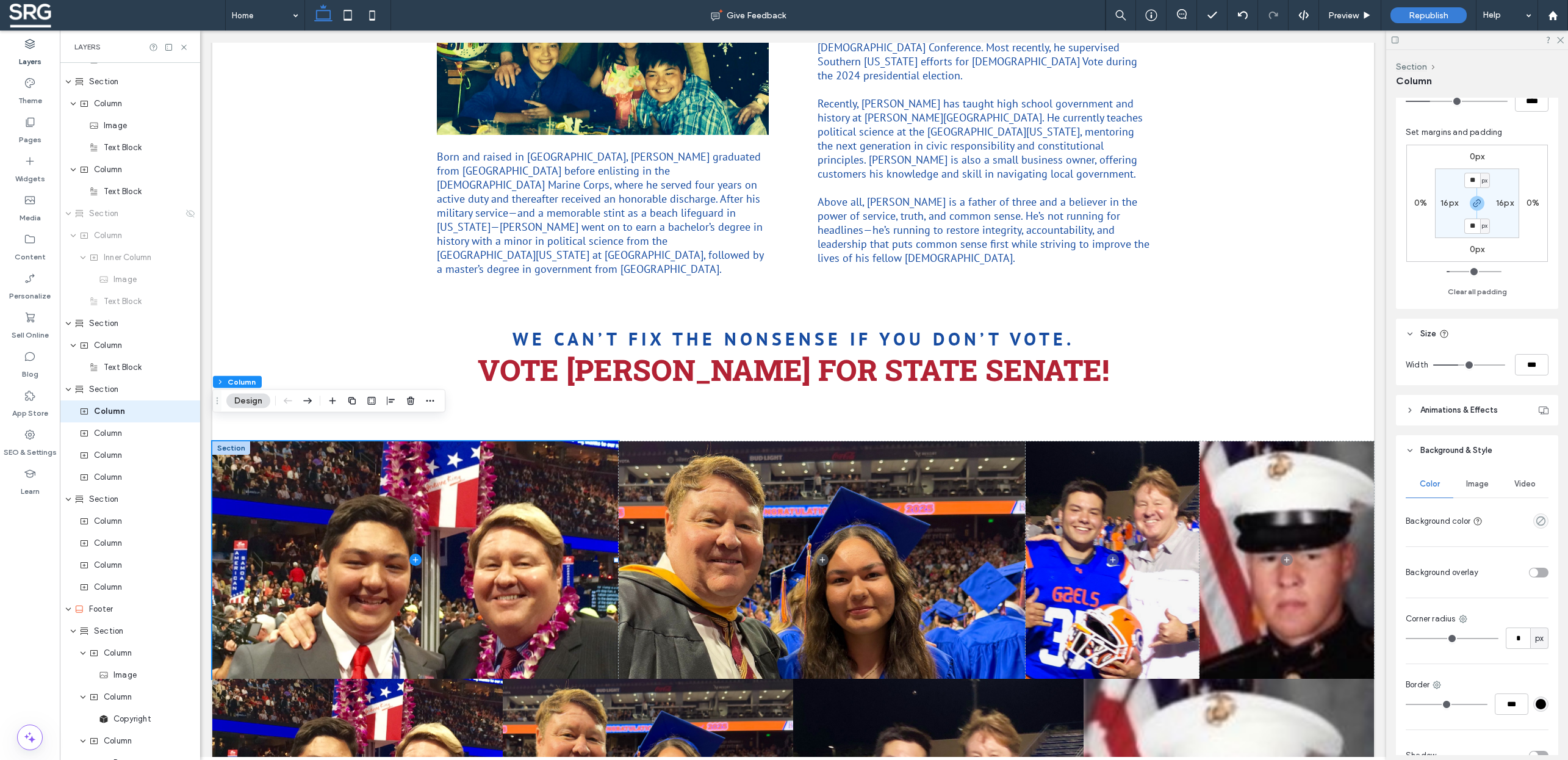
scroll to position [264, 0]
click at [1480, 486] on span "Image" at bounding box center [1477, 482] width 23 height 10
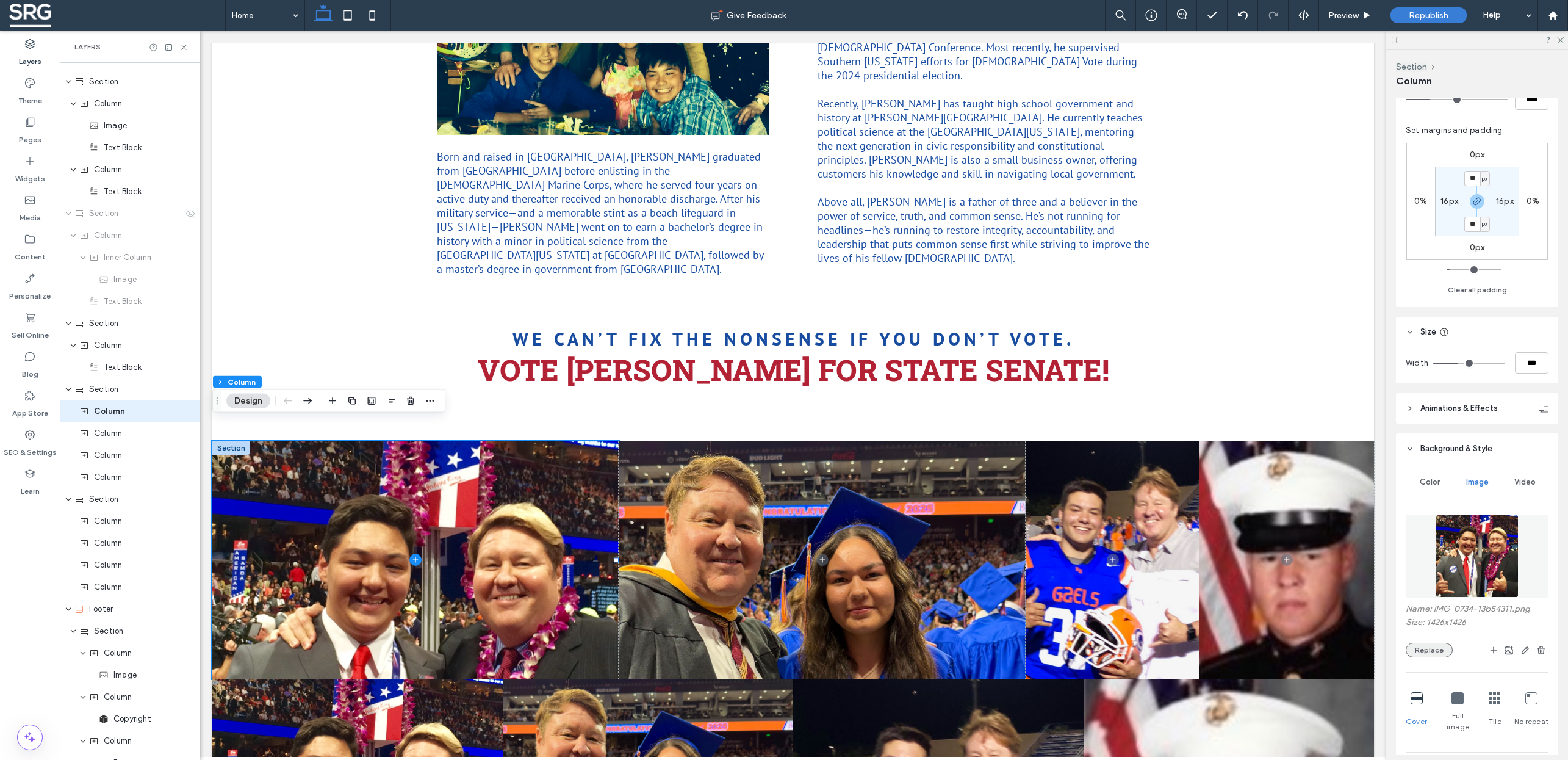
click at [1426, 649] on button "Replace" at bounding box center [1429, 650] width 47 height 14
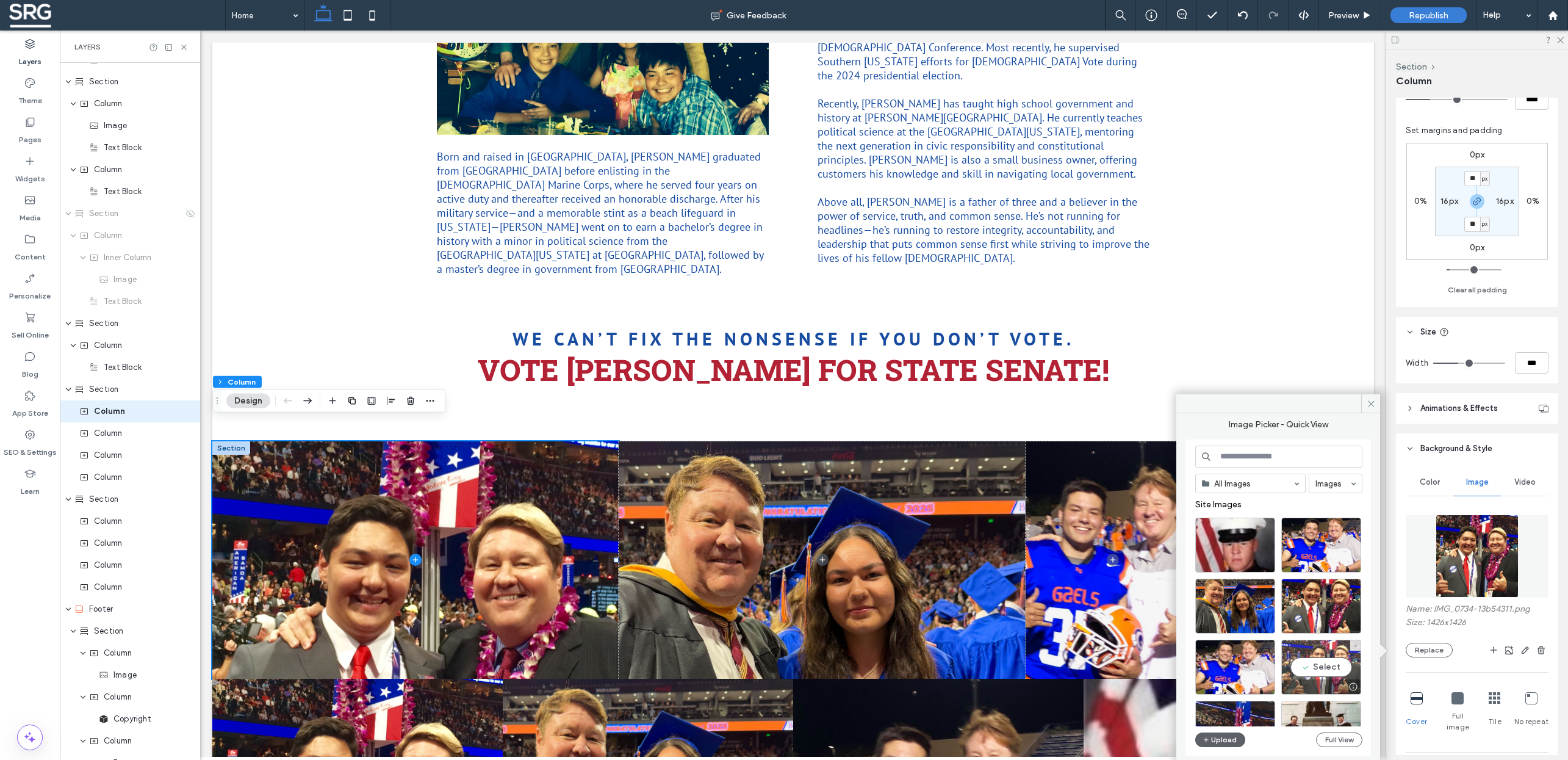
click at [1315, 669] on div "Select" at bounding box center [1322, 667] width 80 height 55
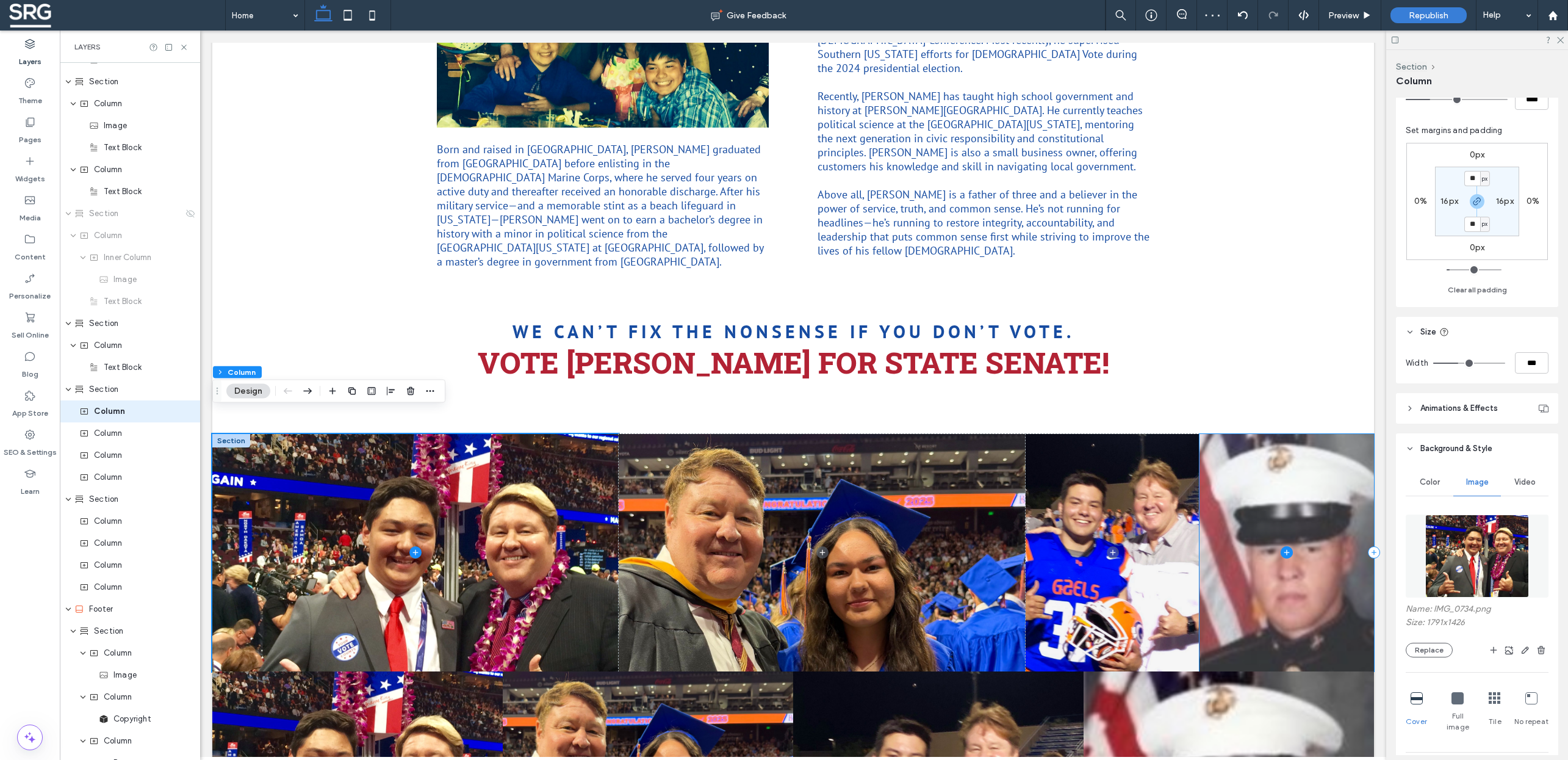
scroll to position [1200, 0]
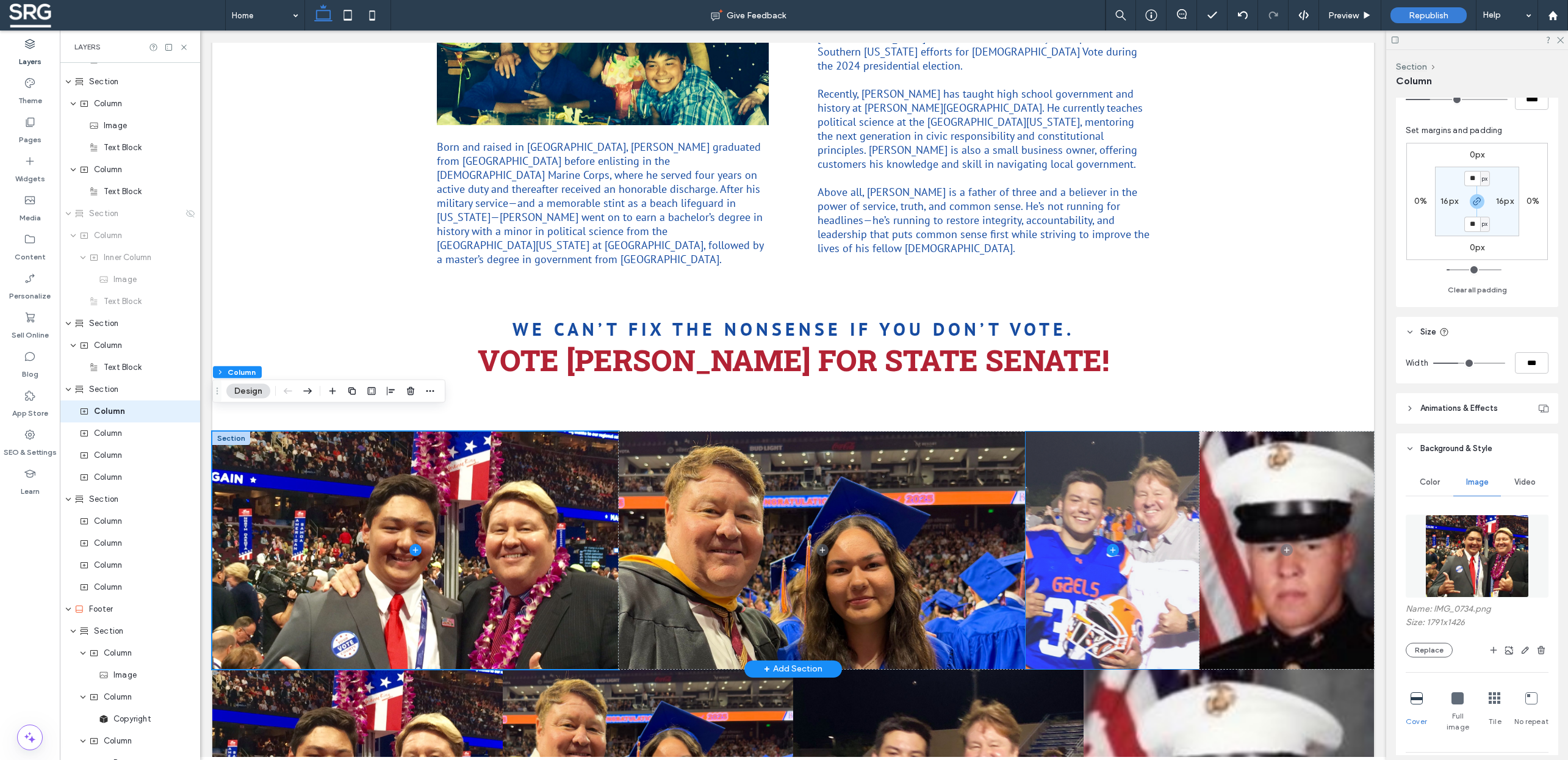
click at [1111, 553] on span at bounding box center [1113, 551] width 175 height 237
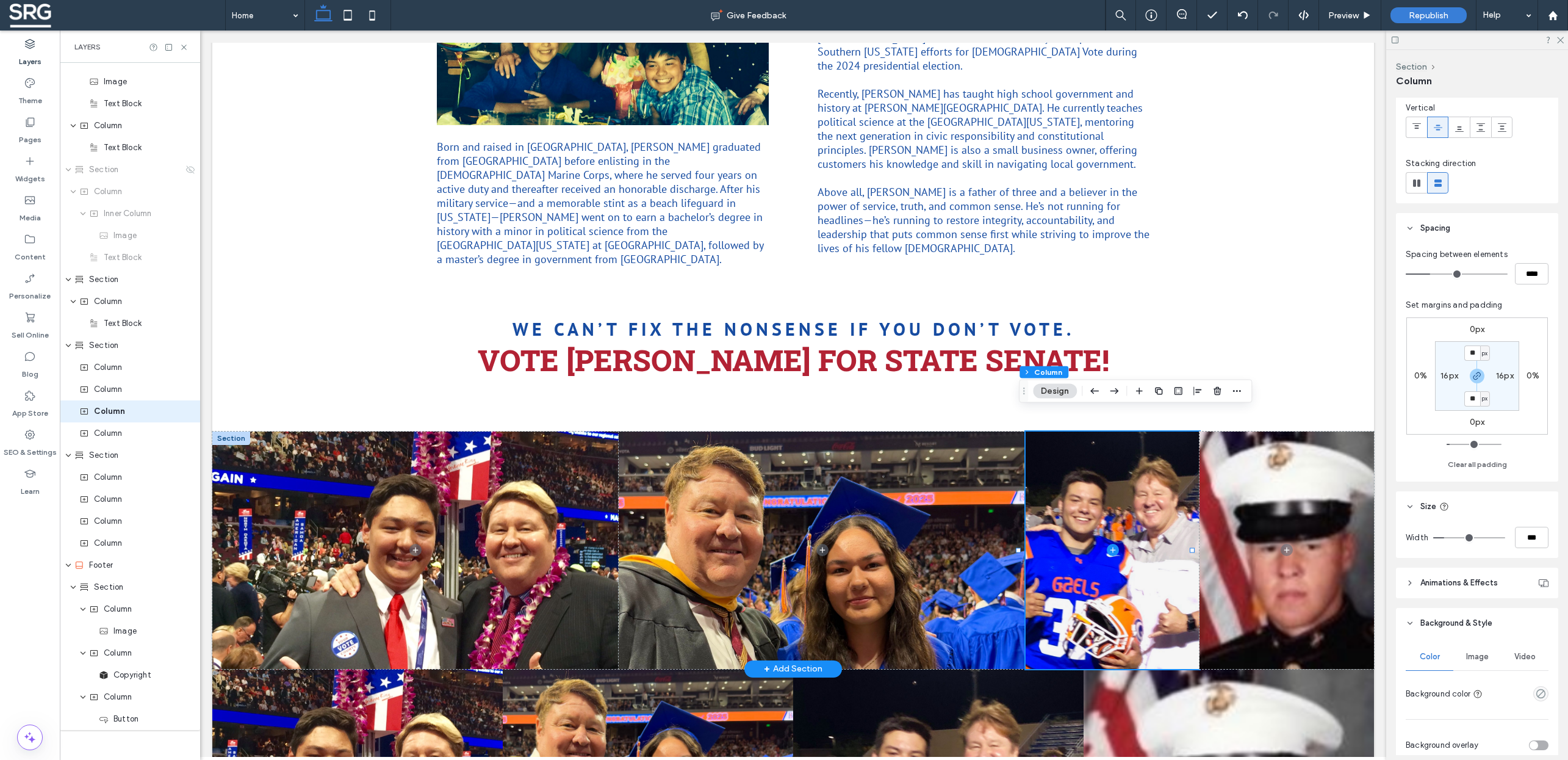
scroll to position [110, 0]
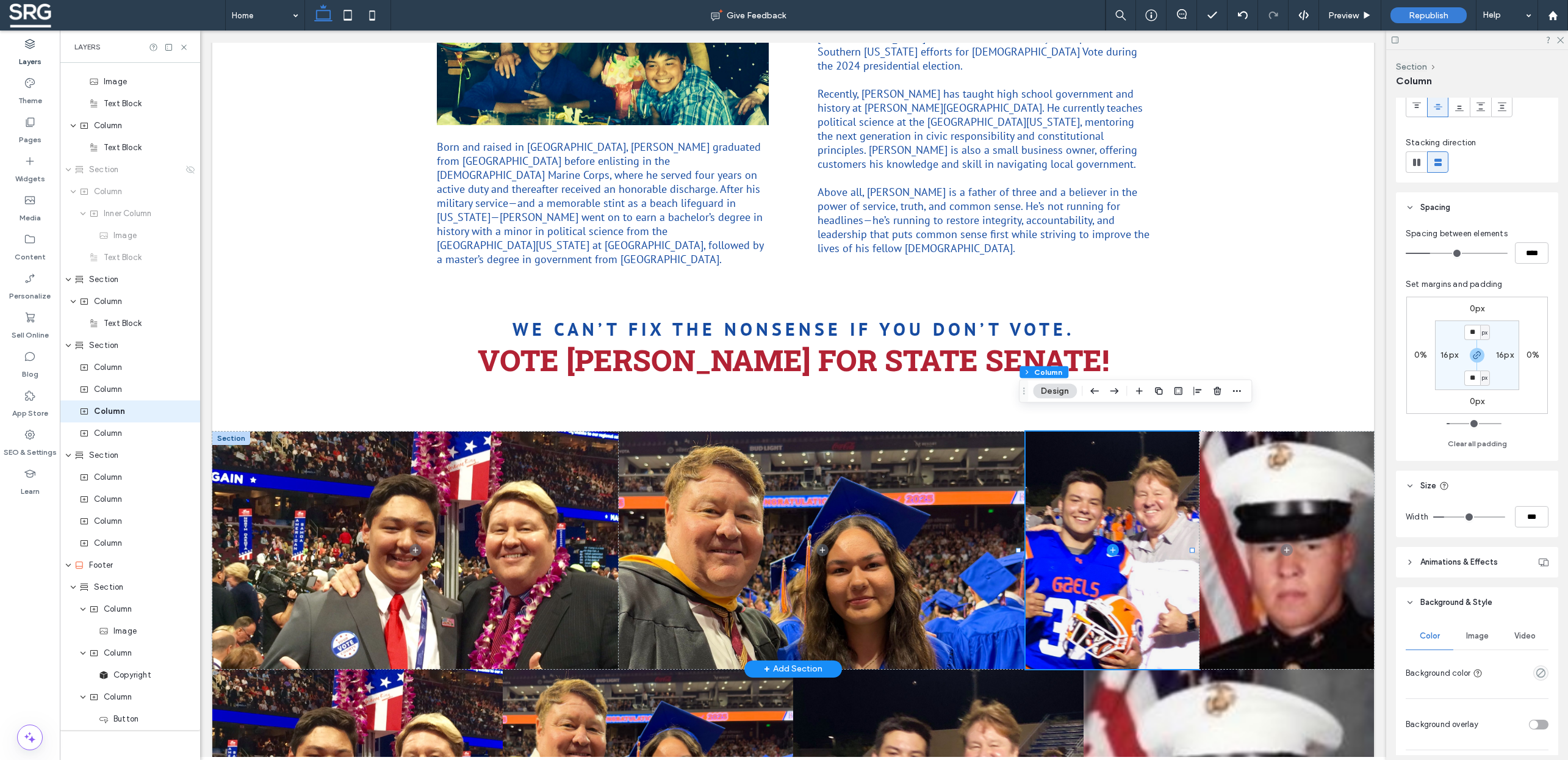
click at [1469, 636] on span "Image" at bounding box center [1477, 636] width 23 height 10
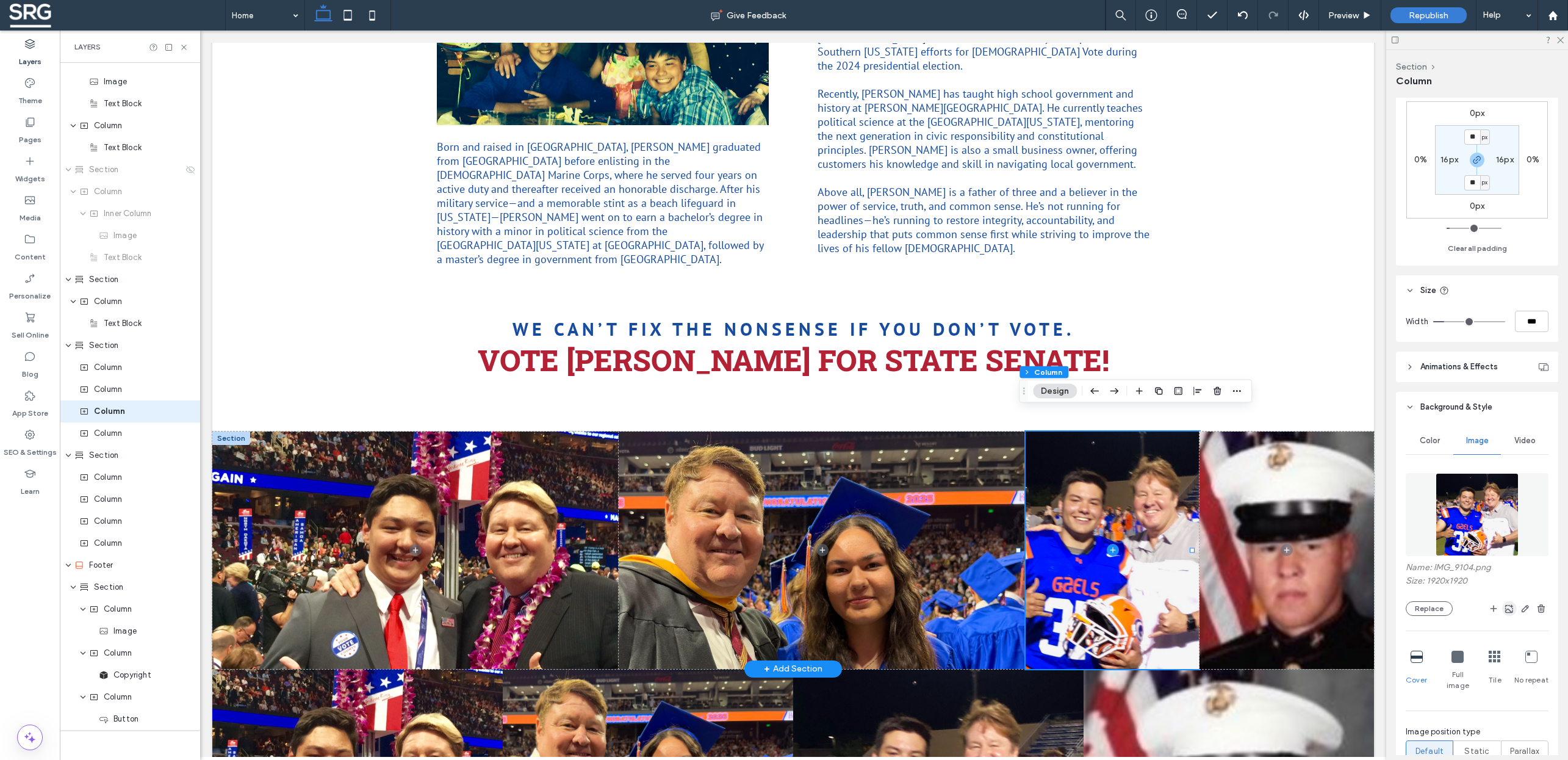
scroll to position [308, 0]
click at [1437, 606] on button "Replace" at bounding box center [1429, 606] width 47 height 14
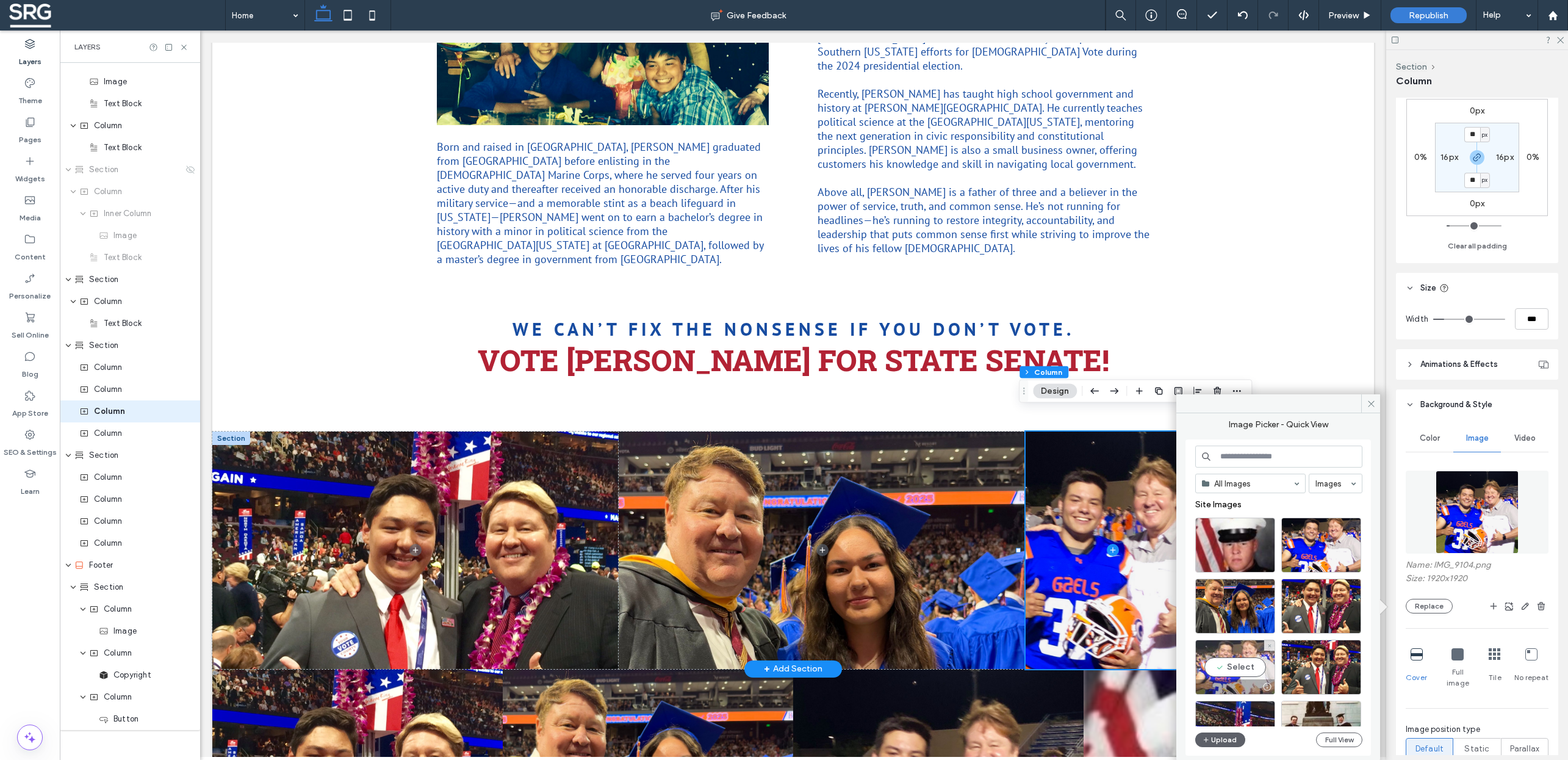
click at [1237, 663] on div "Select" at bounding box center [1236, 667] width 80 height 55
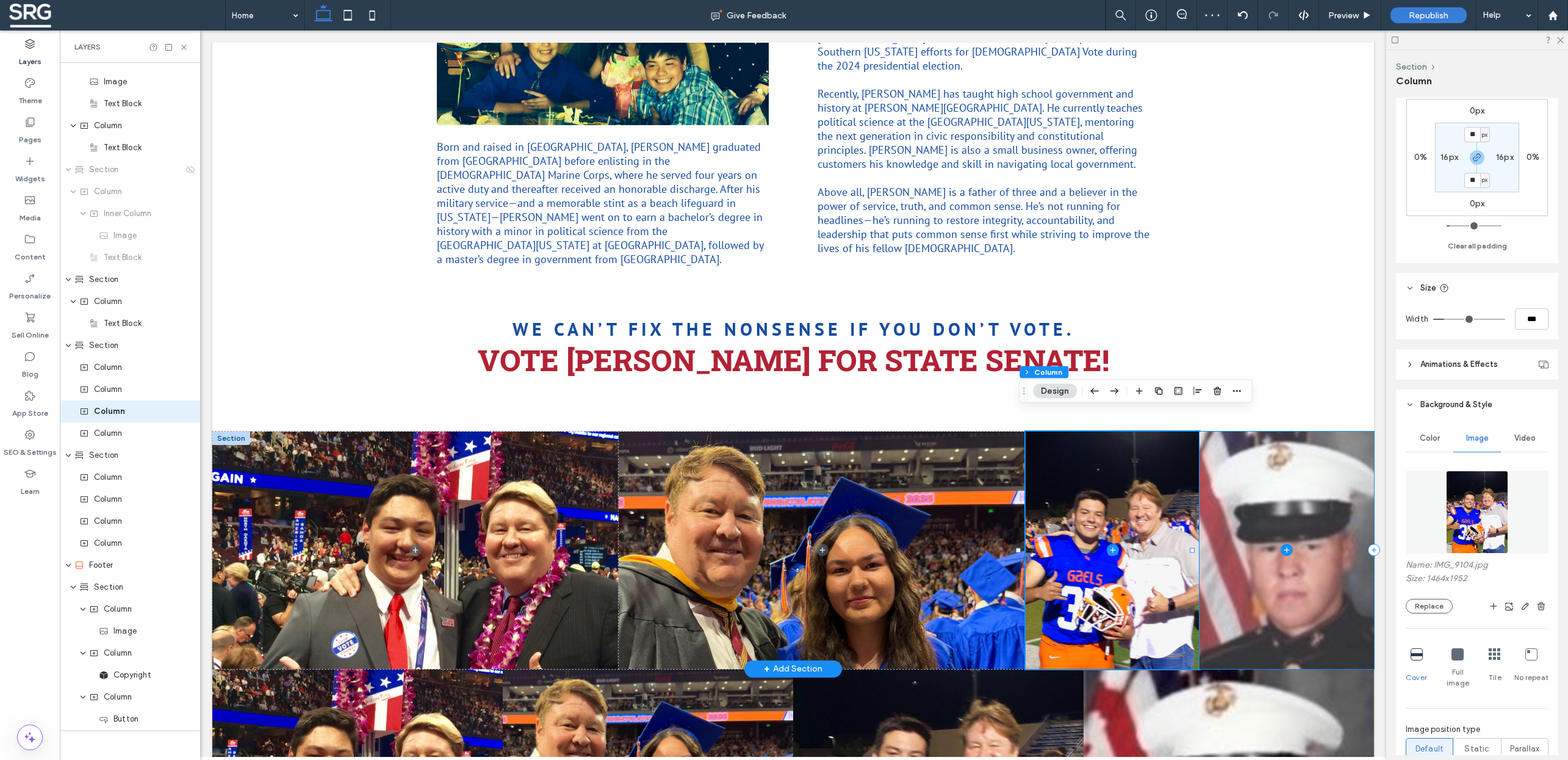
click at [1308, 577] on span at bounding box center [1286, 551] width 175 height 237
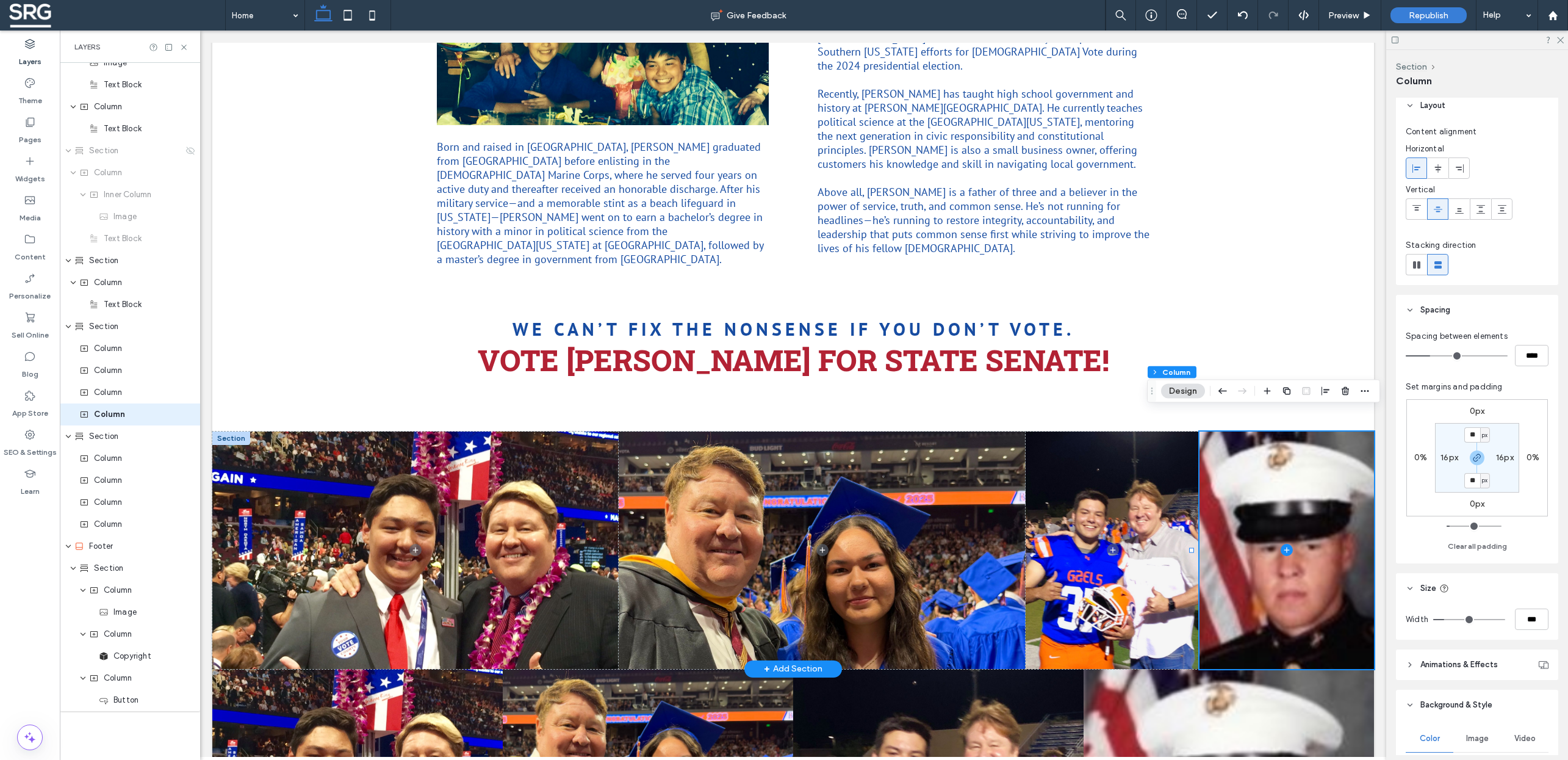
scroll to position [66, 0]
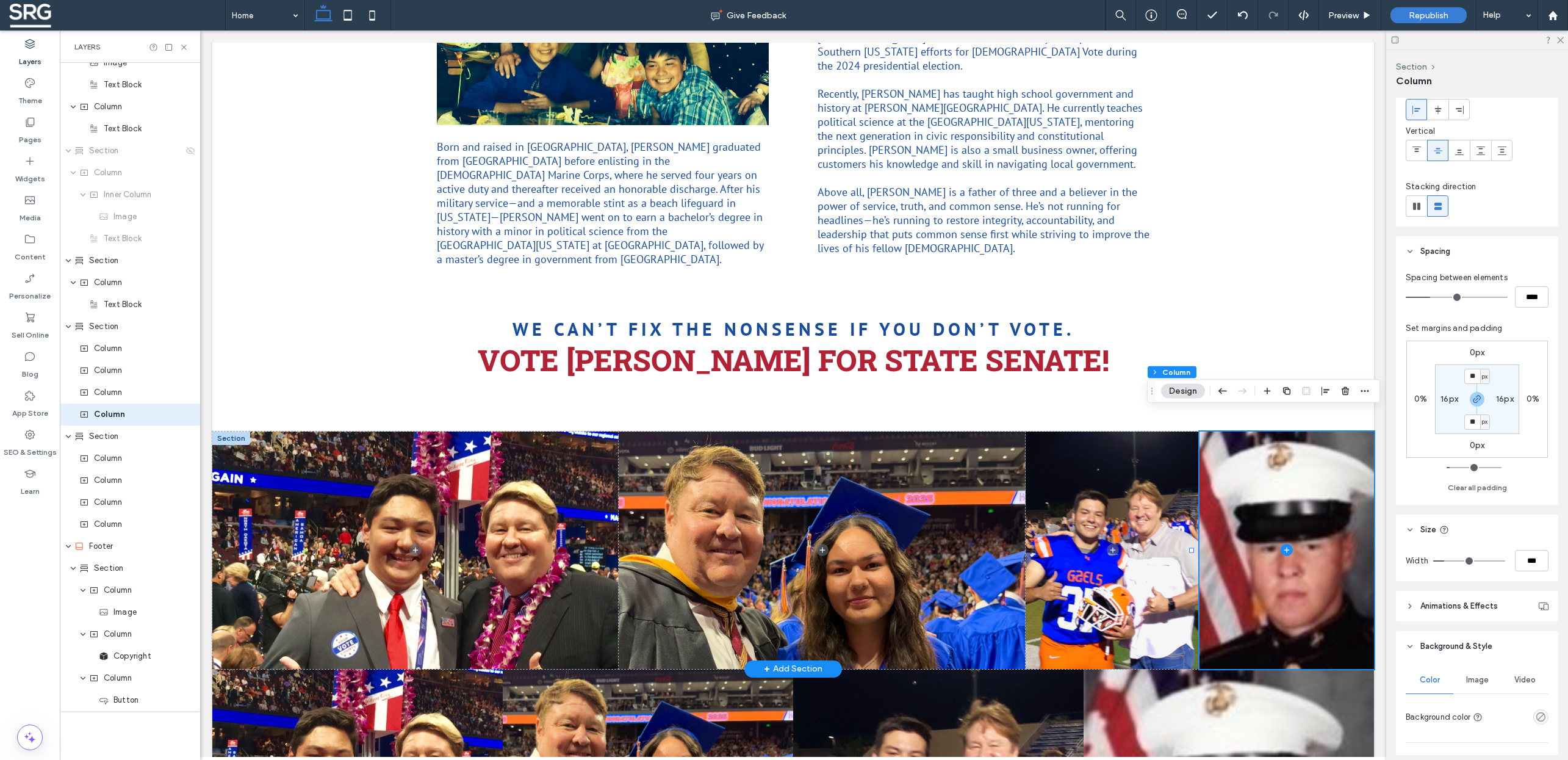
click at [1477, 682] on span "Image" at bounding box center [1477, 680] width 23 height 10
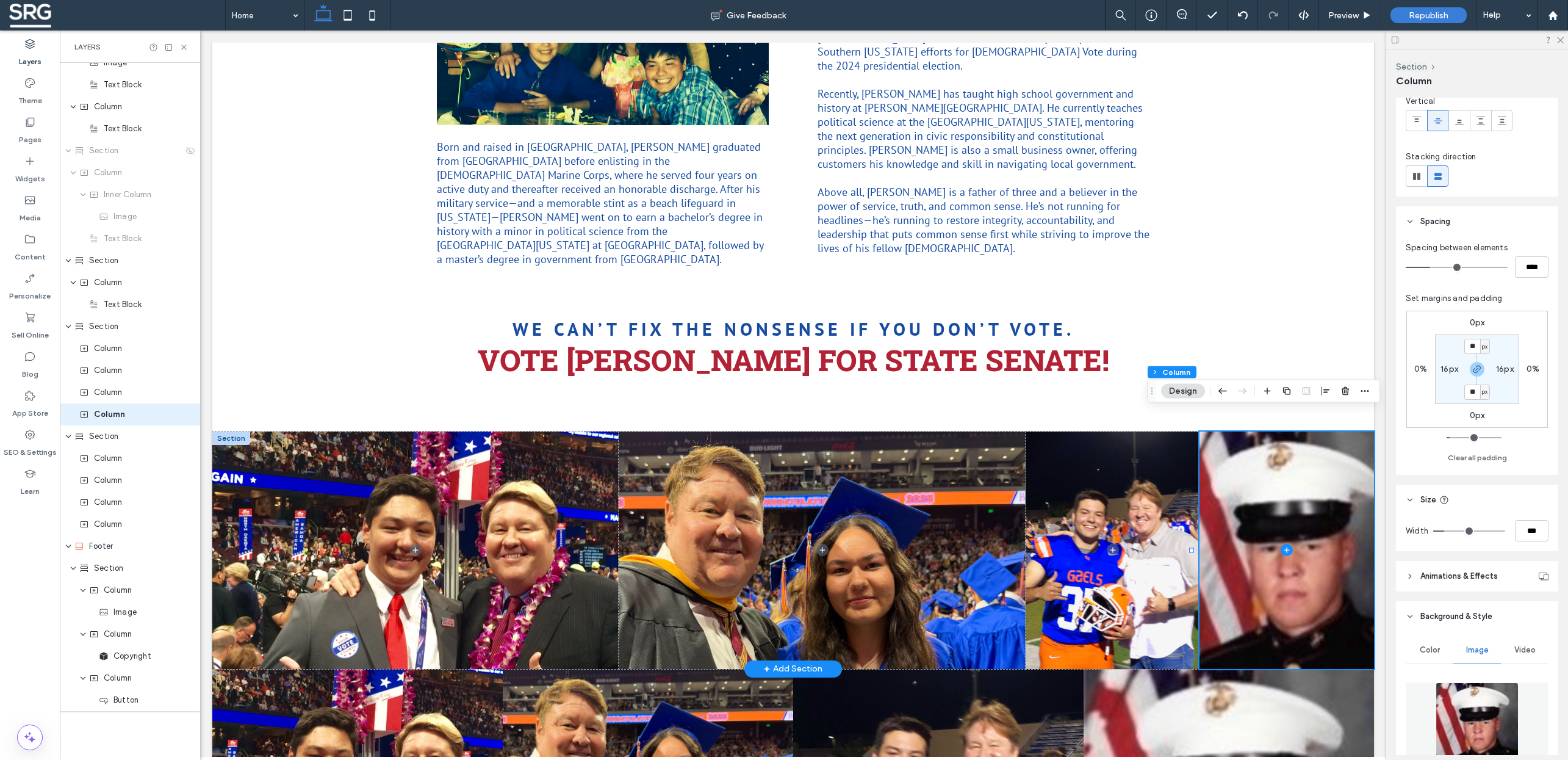
scroll to position [231, 0]
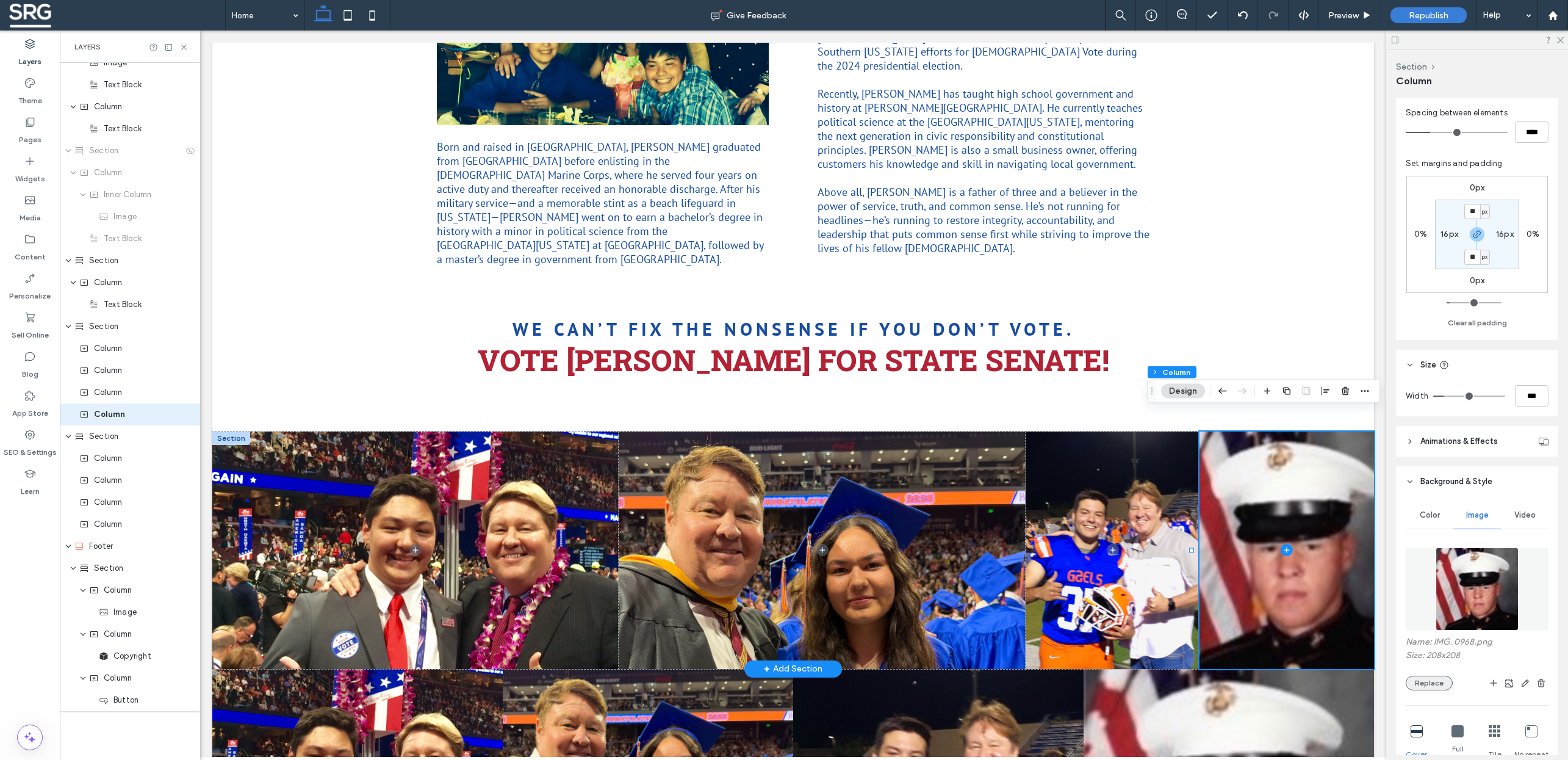
click at [1422, 682] on button "Replace" at bounding box center [1429, 683] width 47 height 14
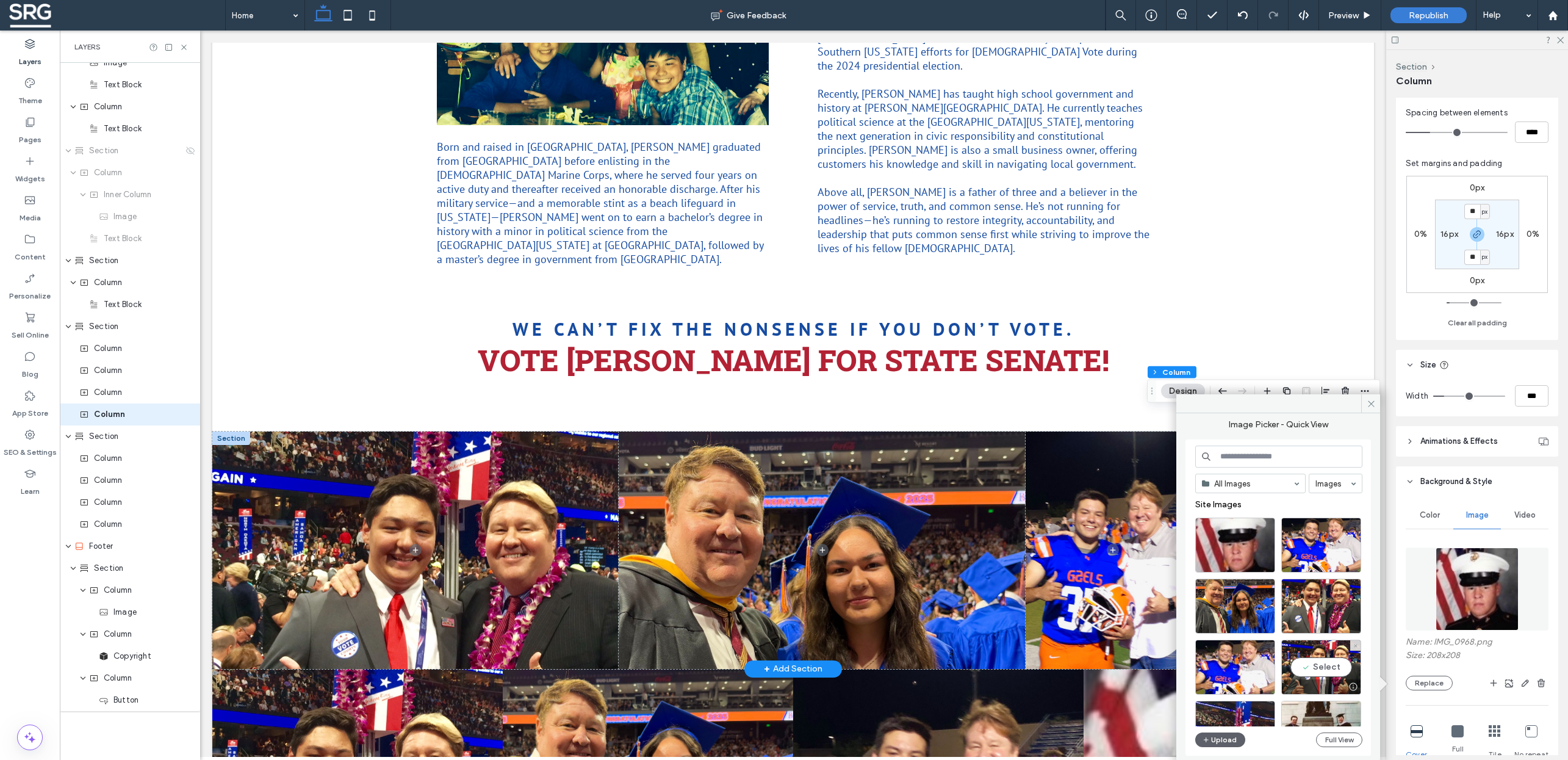
scroll to position [143, 0]
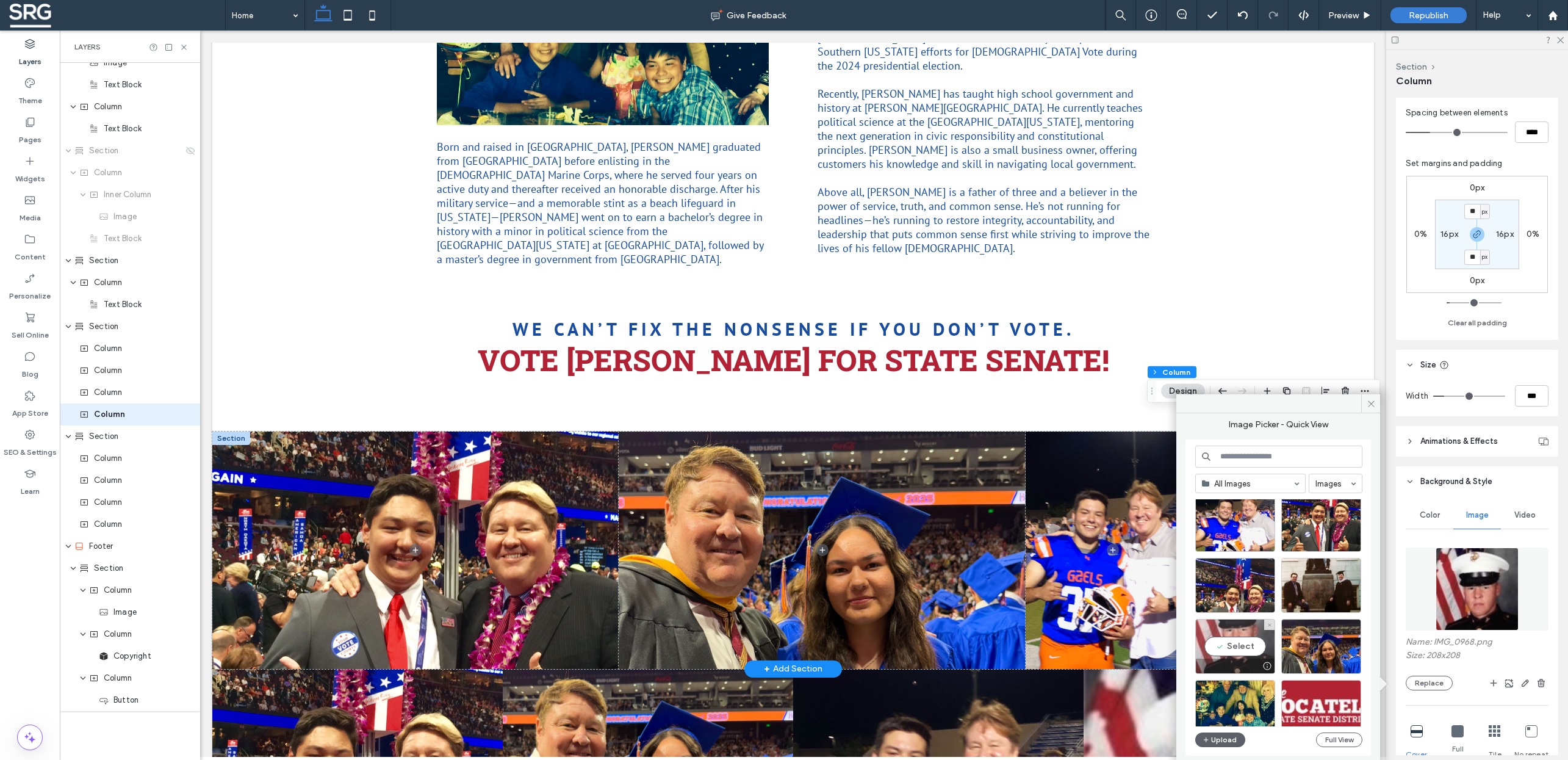
click at [1242, 646] on div "Select" at bounding box center [1236, 647] width 80 height 55
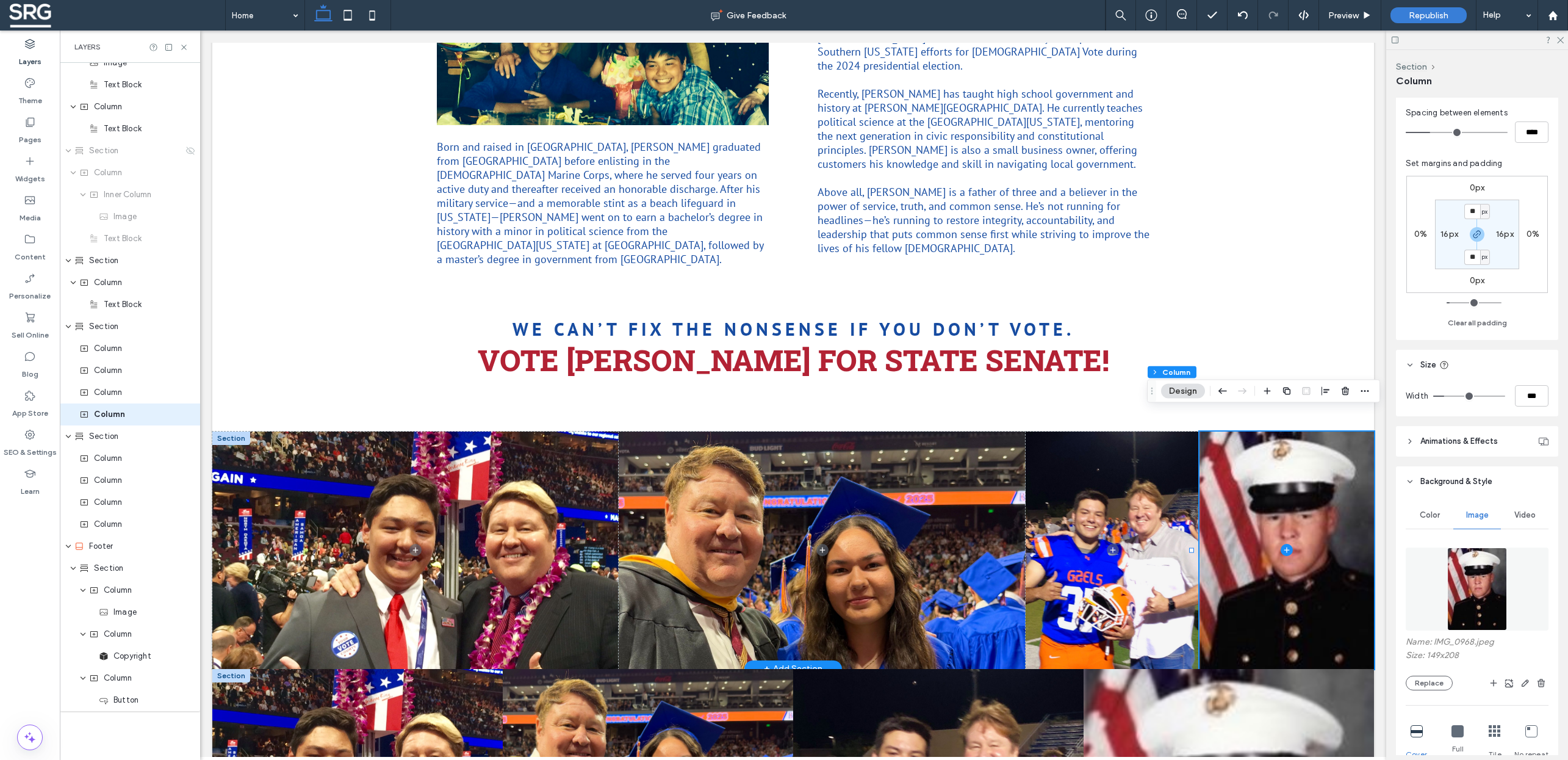
click at [236, 669] on div at bounding box center [232, 676] width 38 height 14
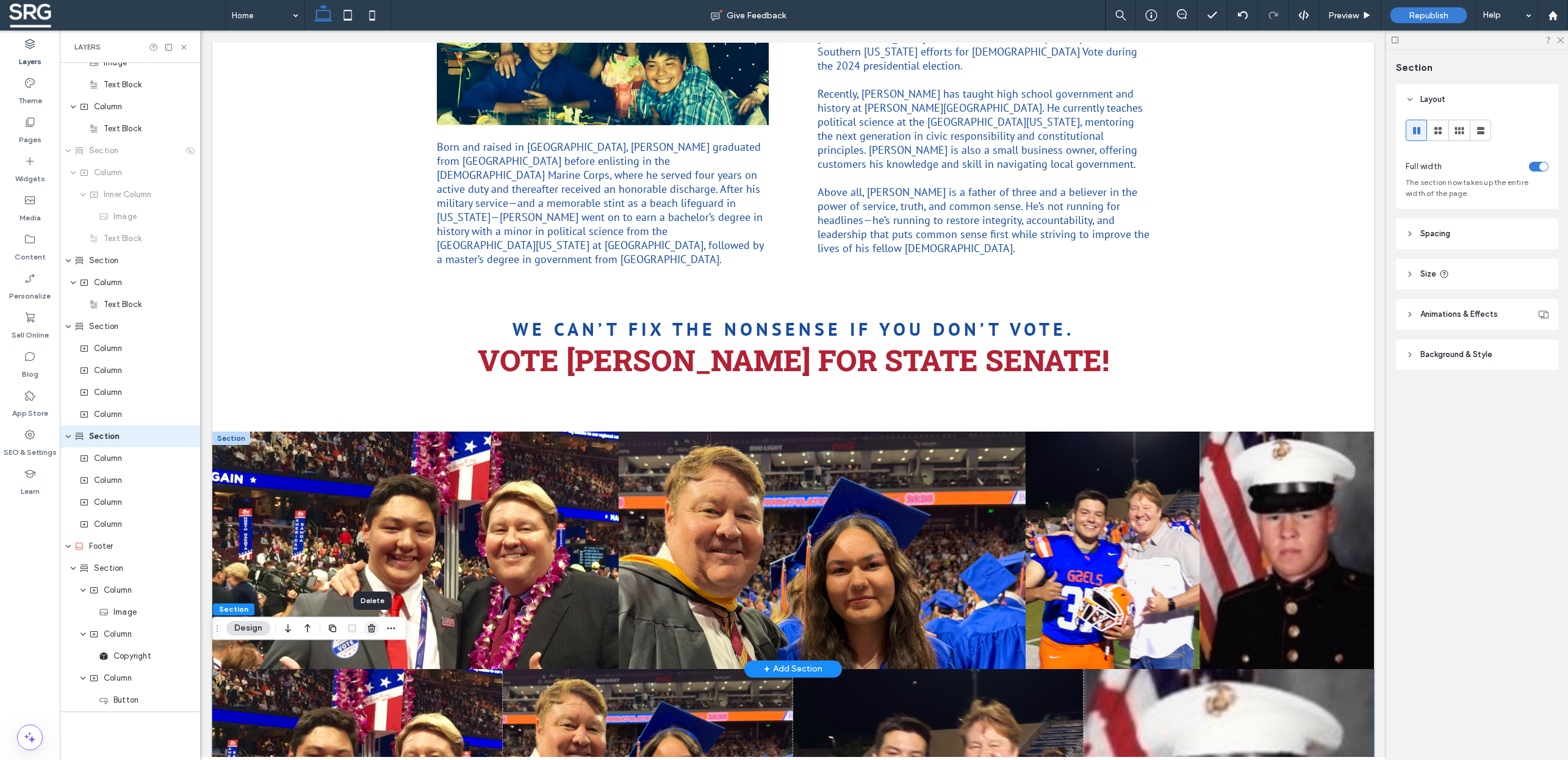
click at [368, 629] on icon "button" at bounding box center [371, 628] width 10 height 10
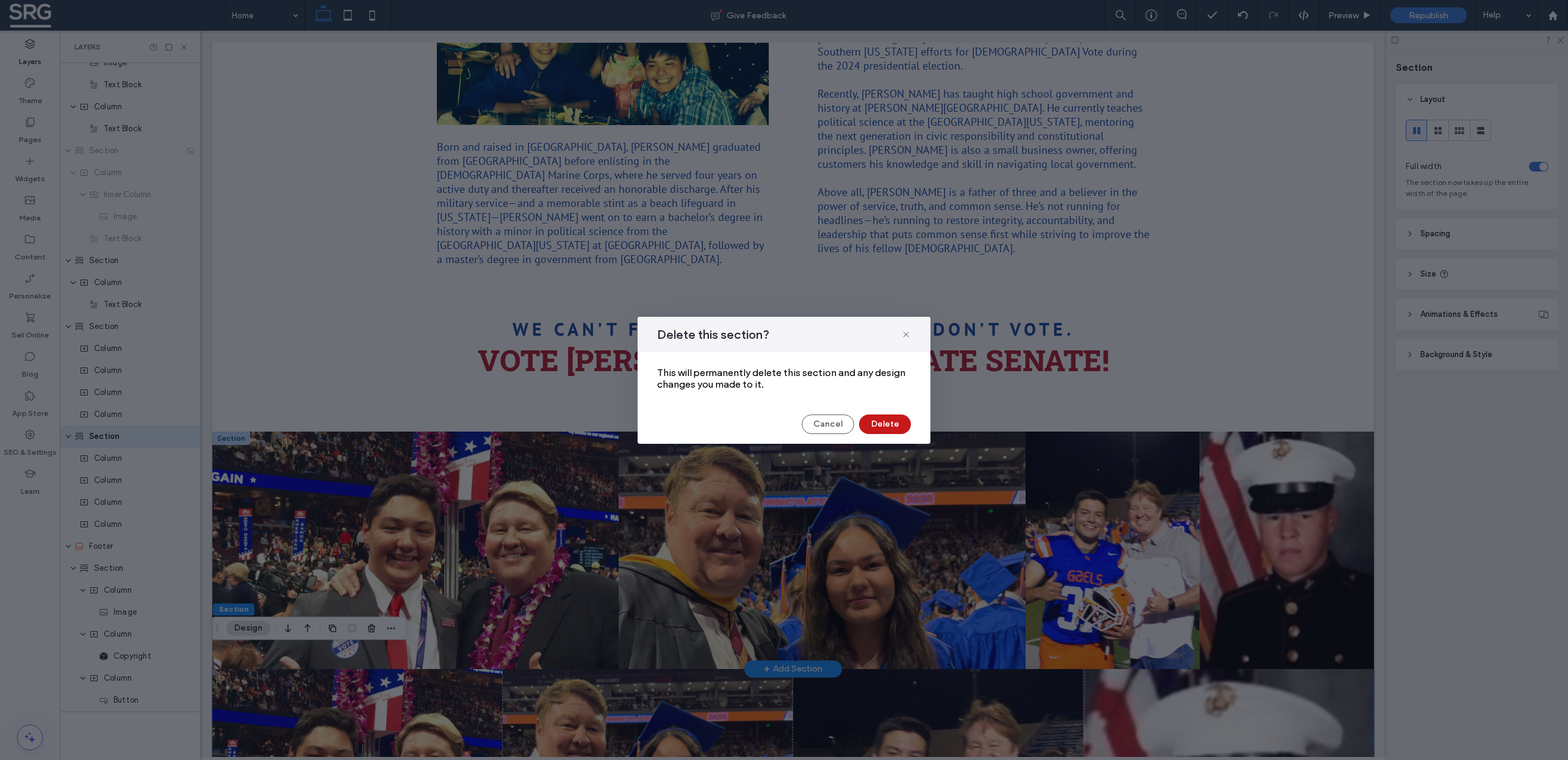
click at [879, 421] on button "Delete" at bounding box center [884, 425] width 52 height 20
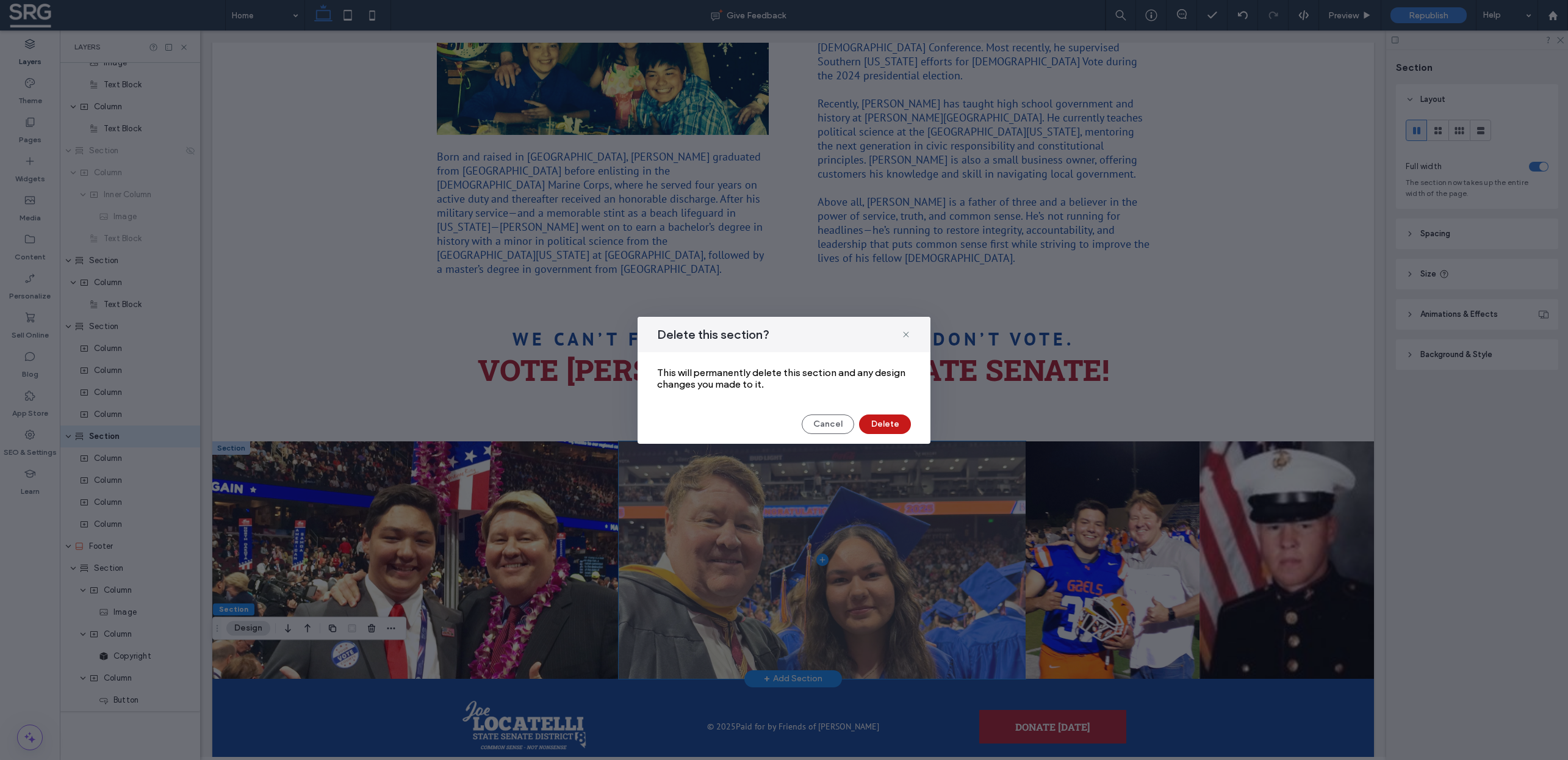
scroll to position [649, 0]
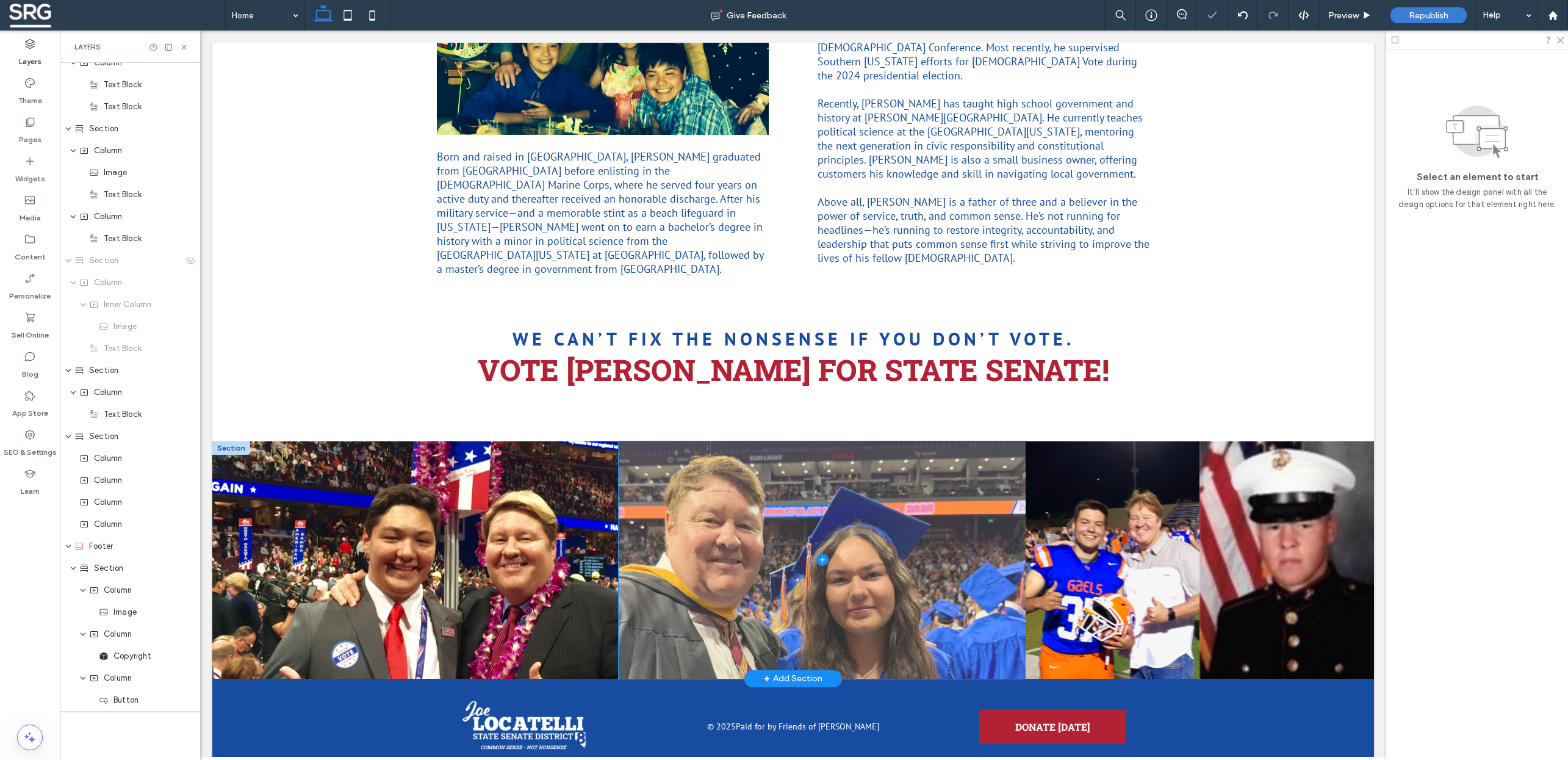
click at [904, 518] on span at bounding box center [822, 560] width 406 height 237
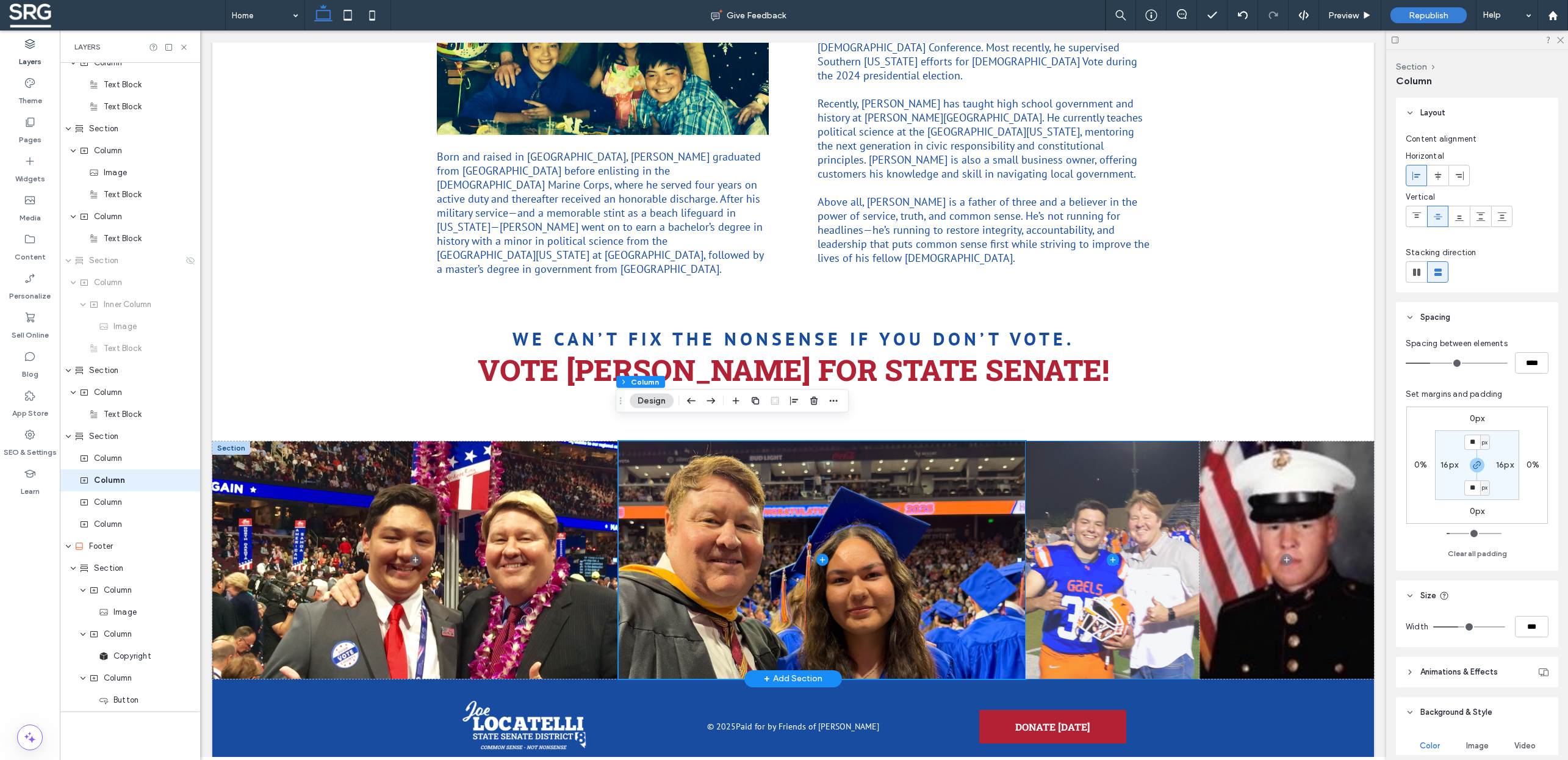
click at [1124, 517] on span at bounding box center [1113, 560] width 175 height 237
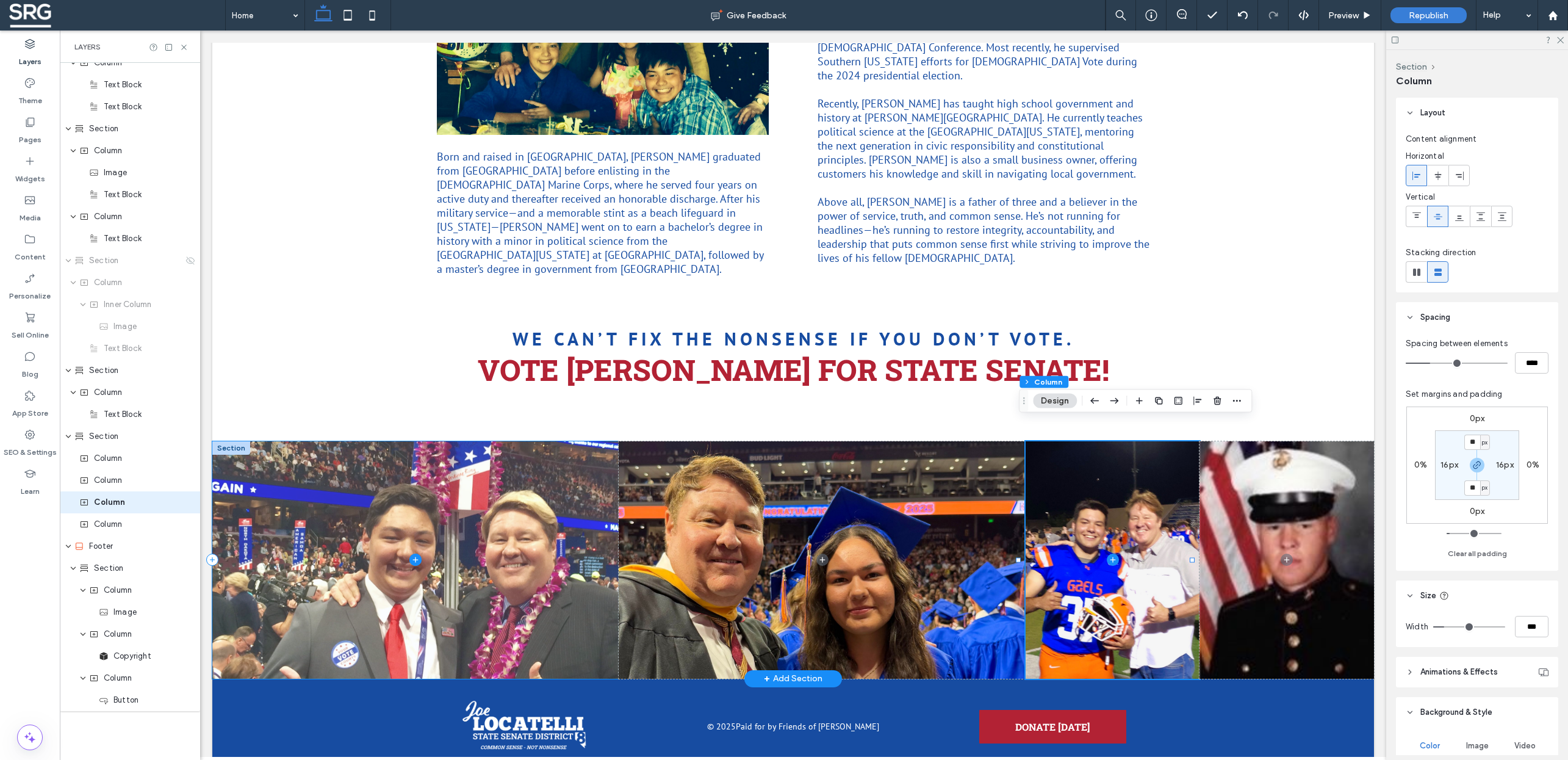
click at [517, 569] on span at bounding box center [416, 560] width 406 height 237
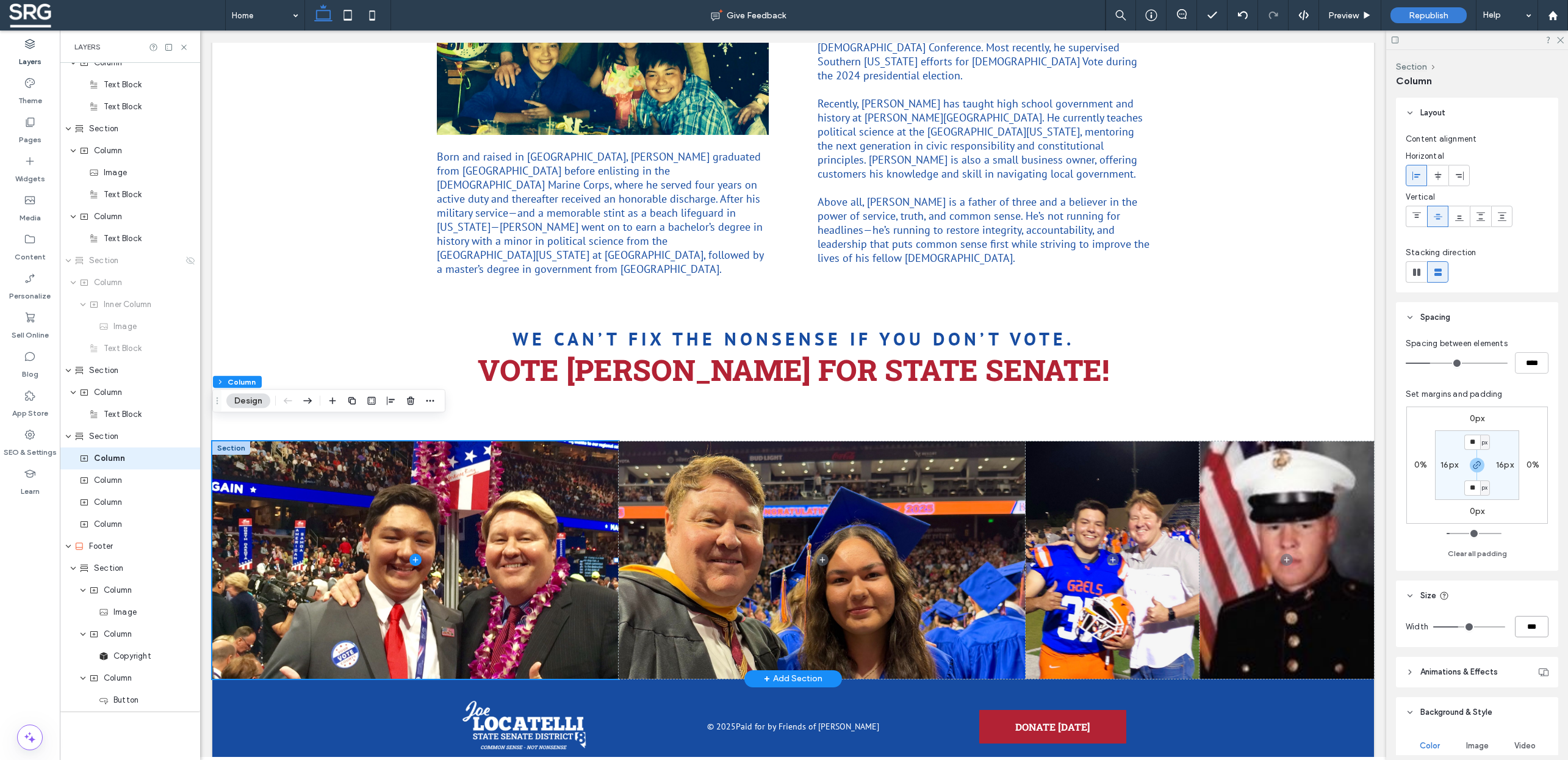
click at [1522, 625] on input "***" at bounding box center [1532, 627] width 33 height 22
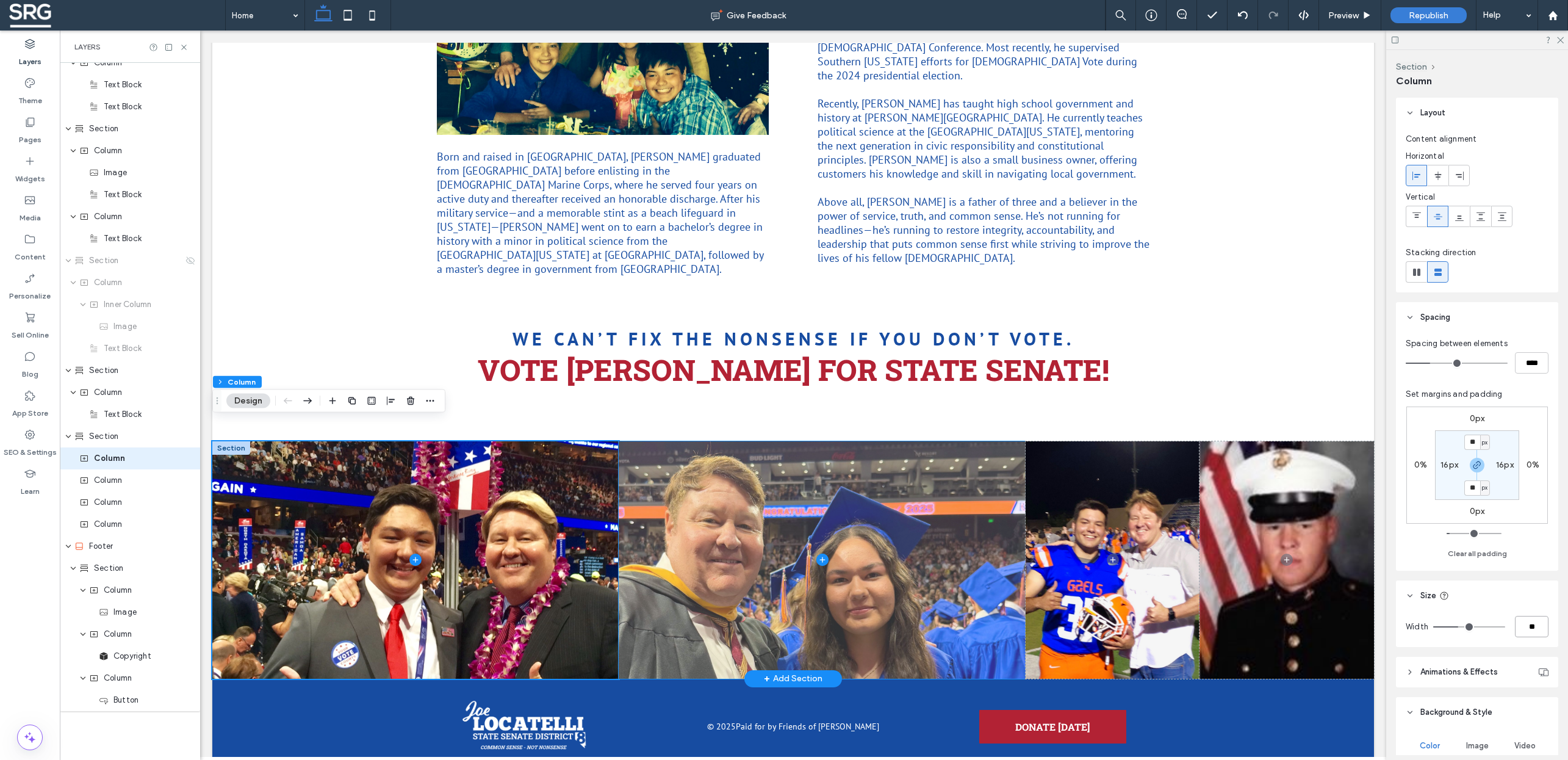
type input "**"
type input "***"
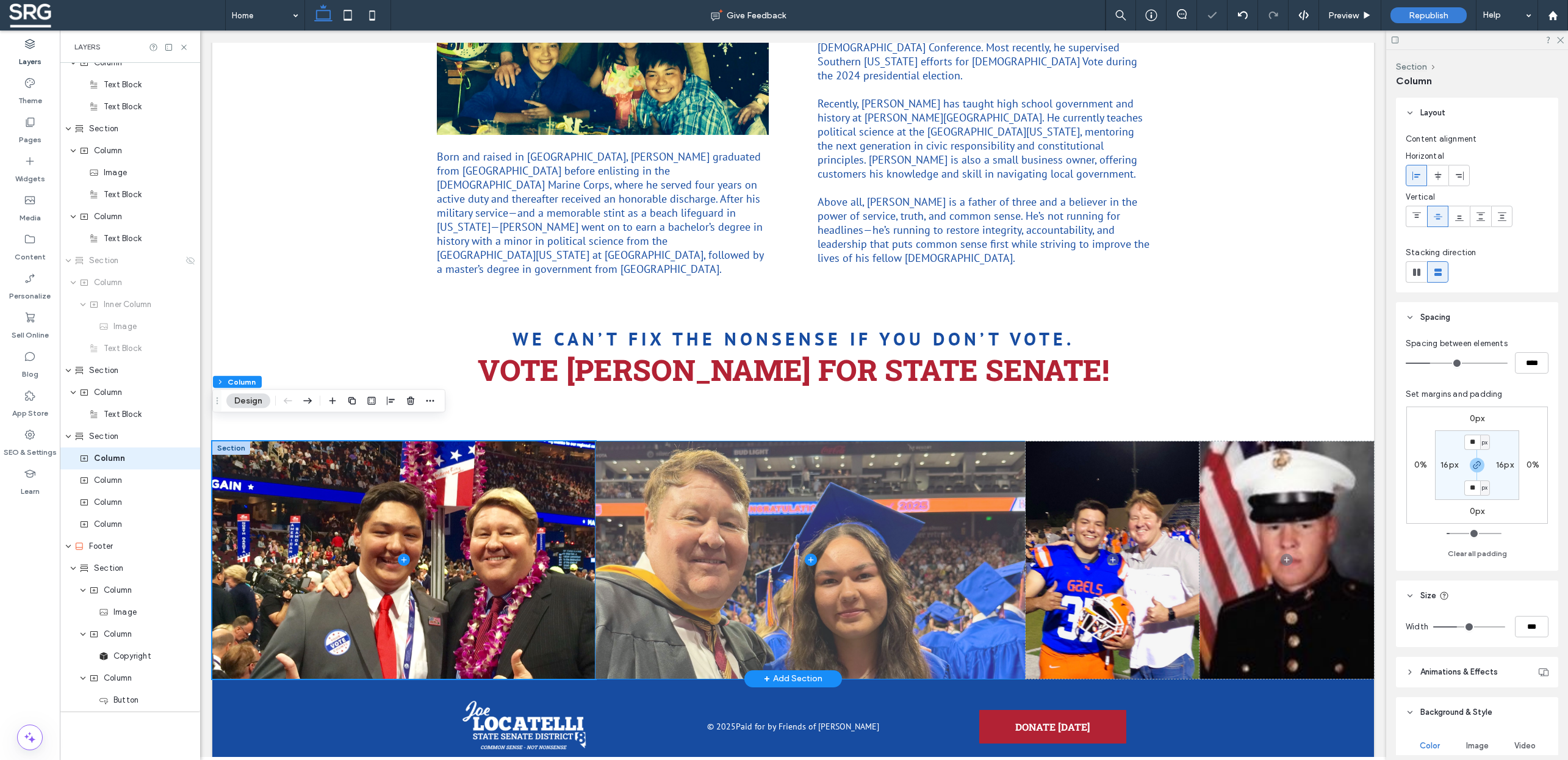
click at [916, 578] on span at bounding box center [810, 560] width 430 height 237
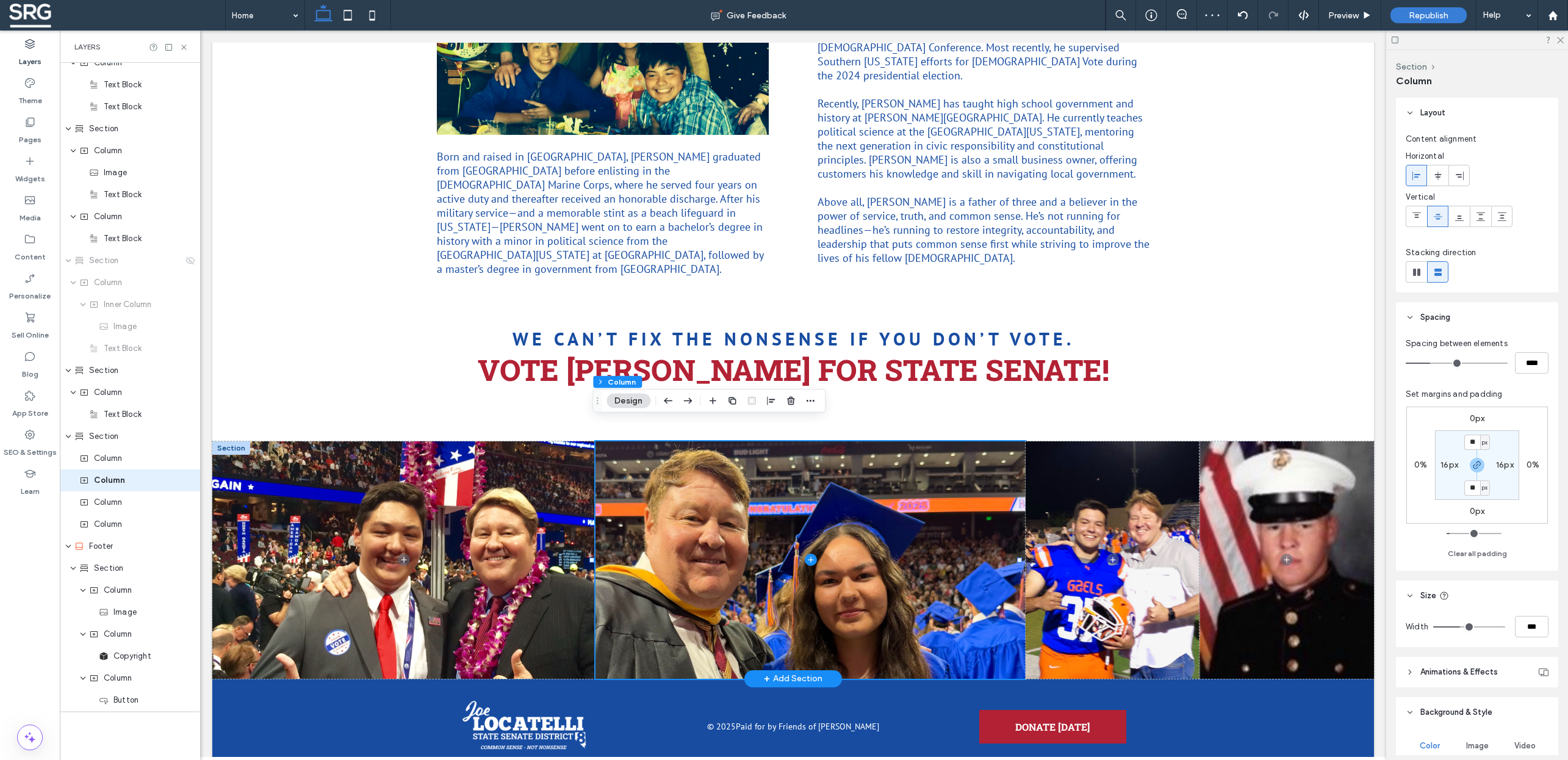
click at [1522, 623] on input "***" at bounding box center [1532, 627] width 33 height 22
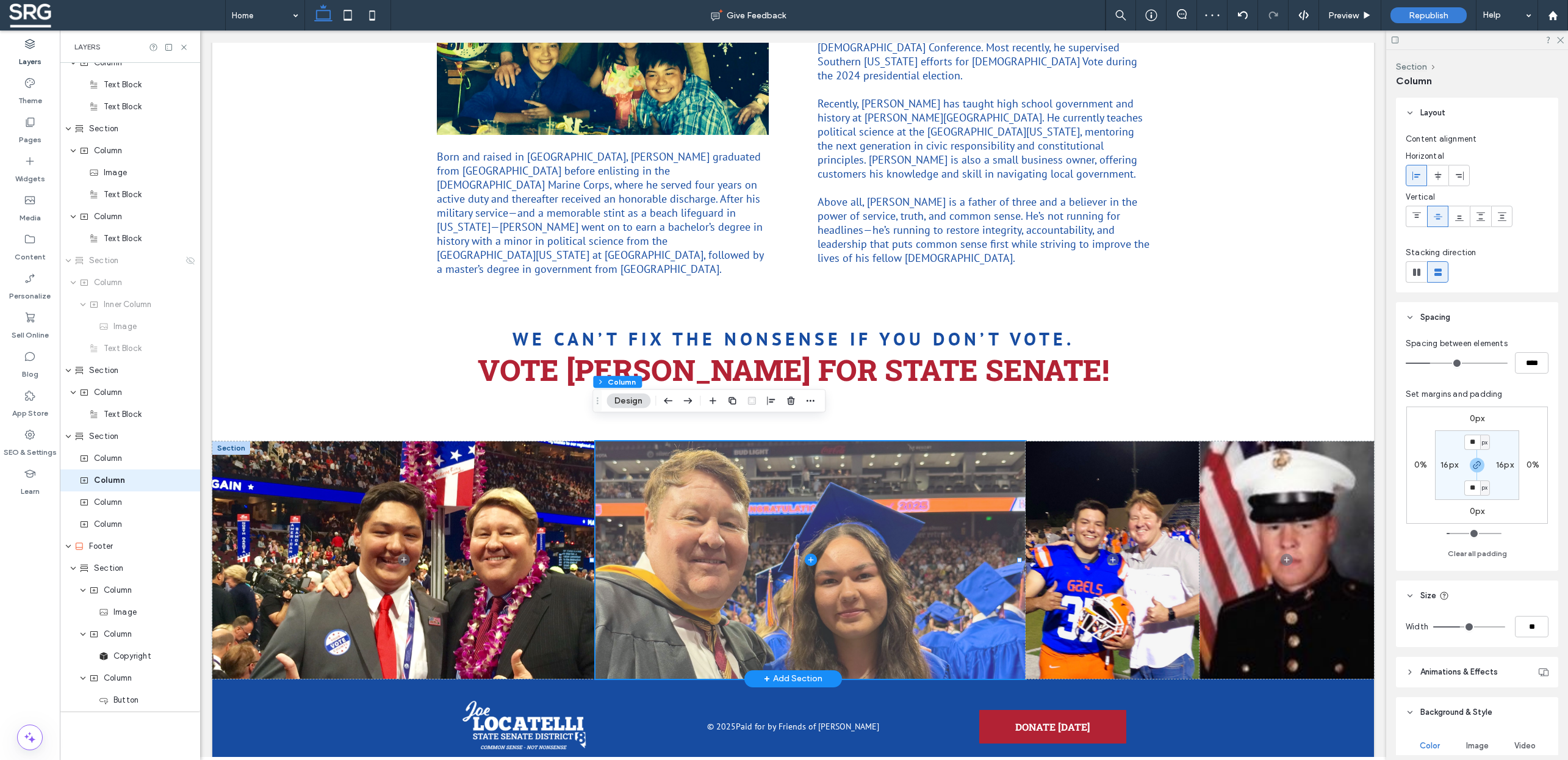
type input "**"
type input "***"
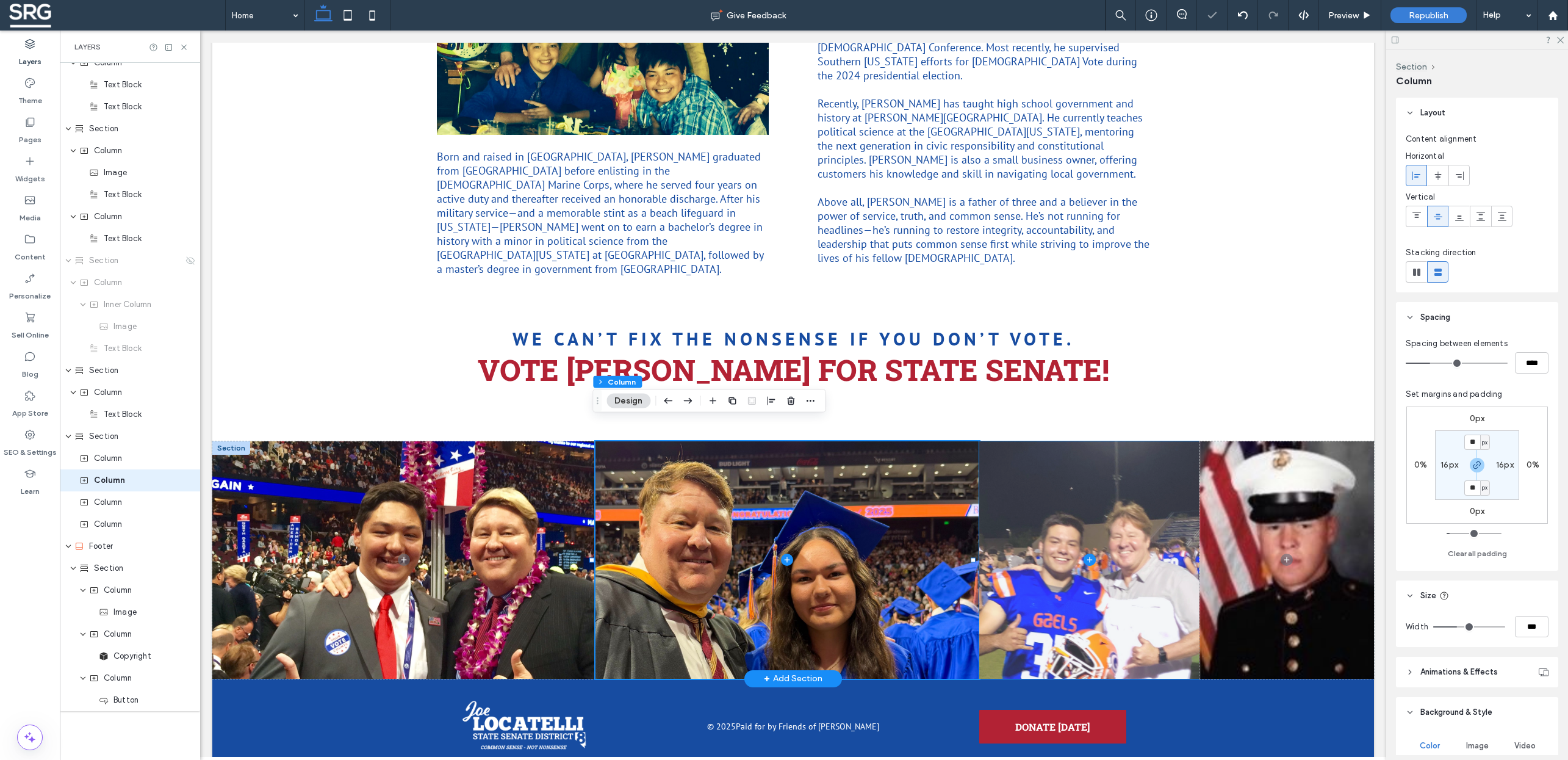
click at [1152, 575] on span at bounding box center [1090, 560] width 221 height 237
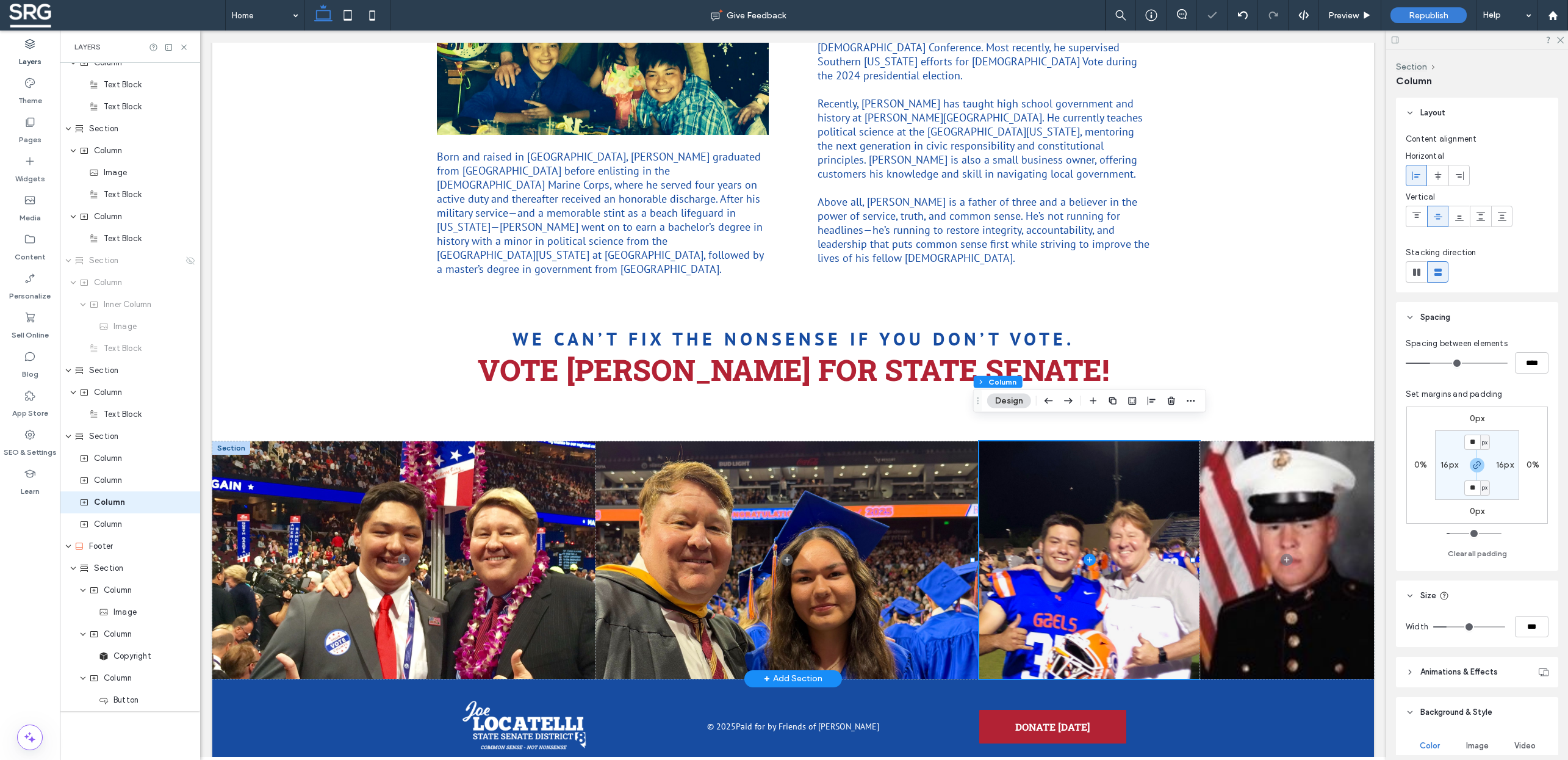
click at [1525, 624] on input "***" at bounding box center [1532, 627] width 33 height 22
click at [1525, 630] on input "***" at bounding box center [1532, 627] width 33 height 22
drag, startPoint x: 1525, startPoint y: 629, endPoint x: 1518, endPoint y: 629, distance: 7.0
click at [1518, 629] on input "***" at bounding box center [1532, 627] width 33 height 22
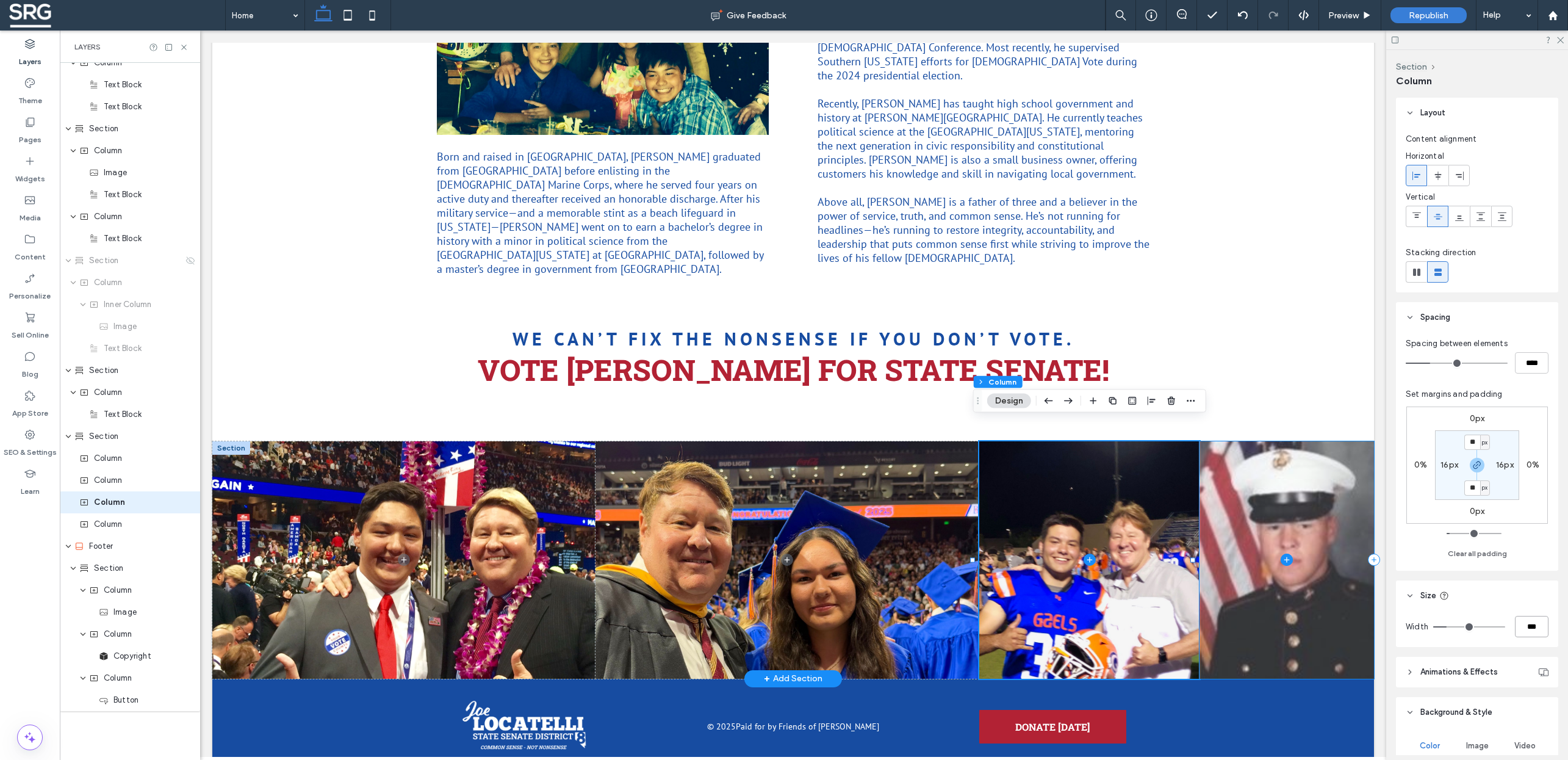
type input "***"
type input "**"
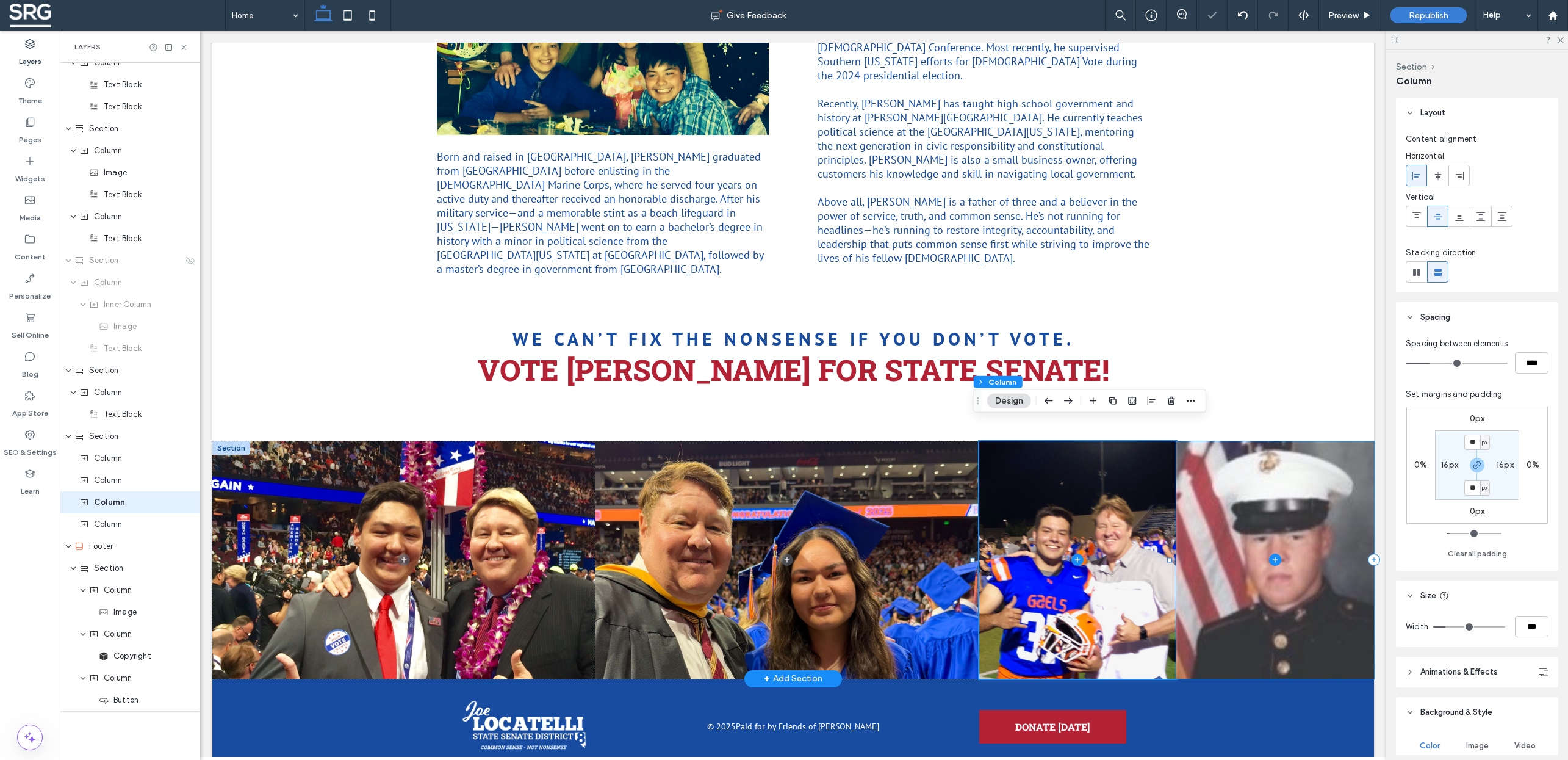
click at [1268, 587] on span at bounding box center [1276, 560] width 197 height 237
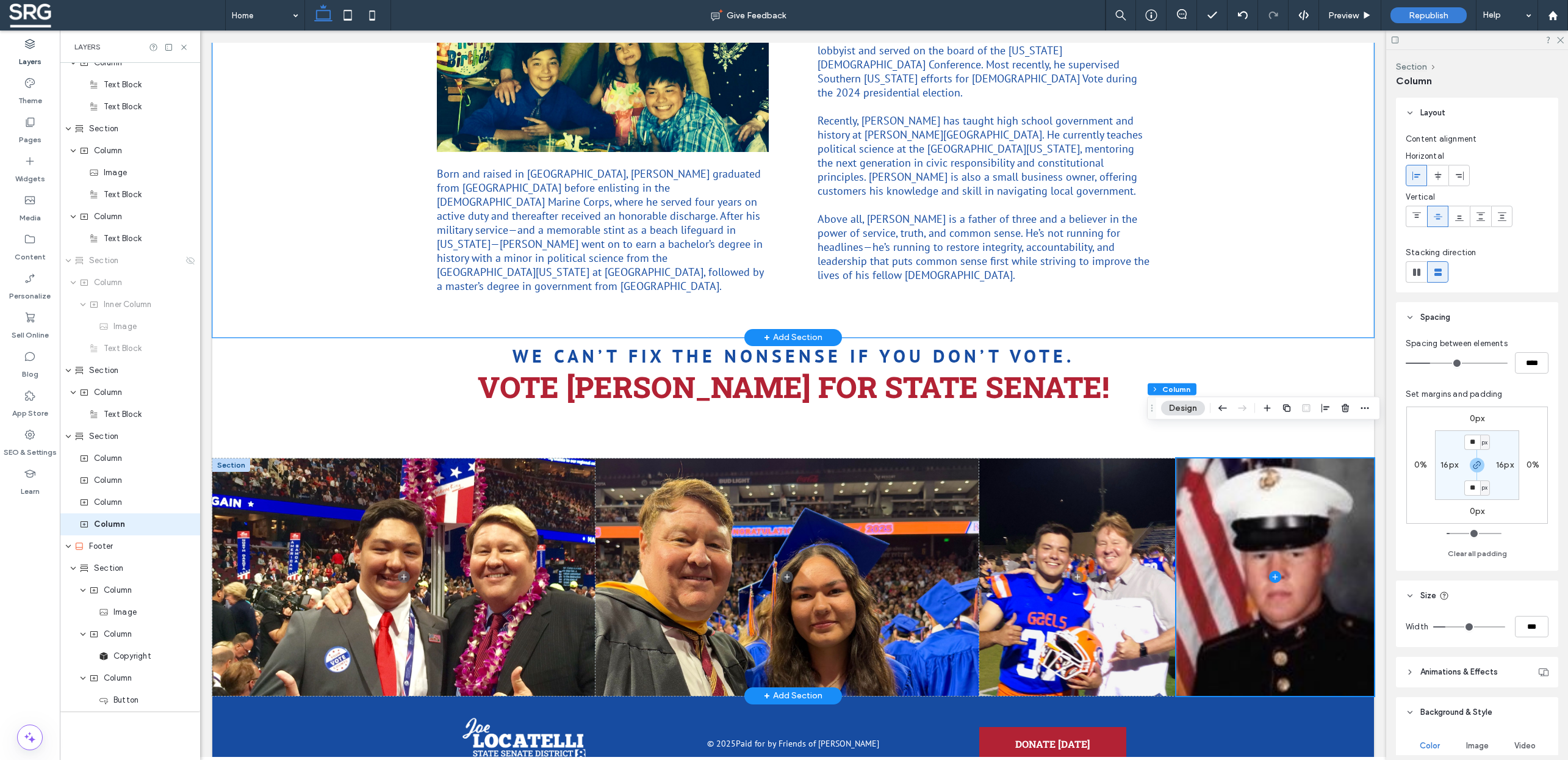
scroll to position [1170, 0]
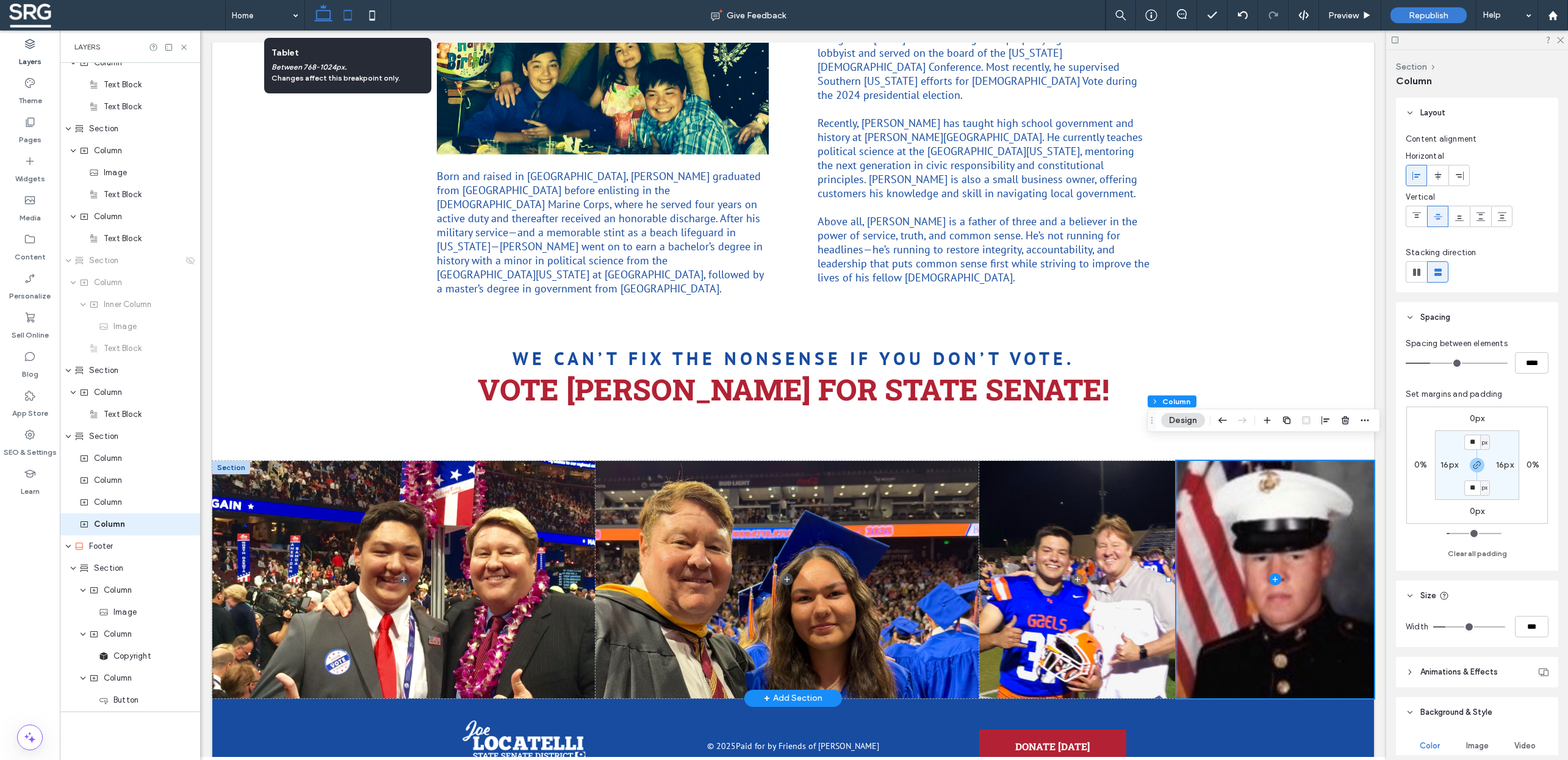
click at [349, 16] on icon at bounding box center [348, 14] width 24 height 24
type input "*"
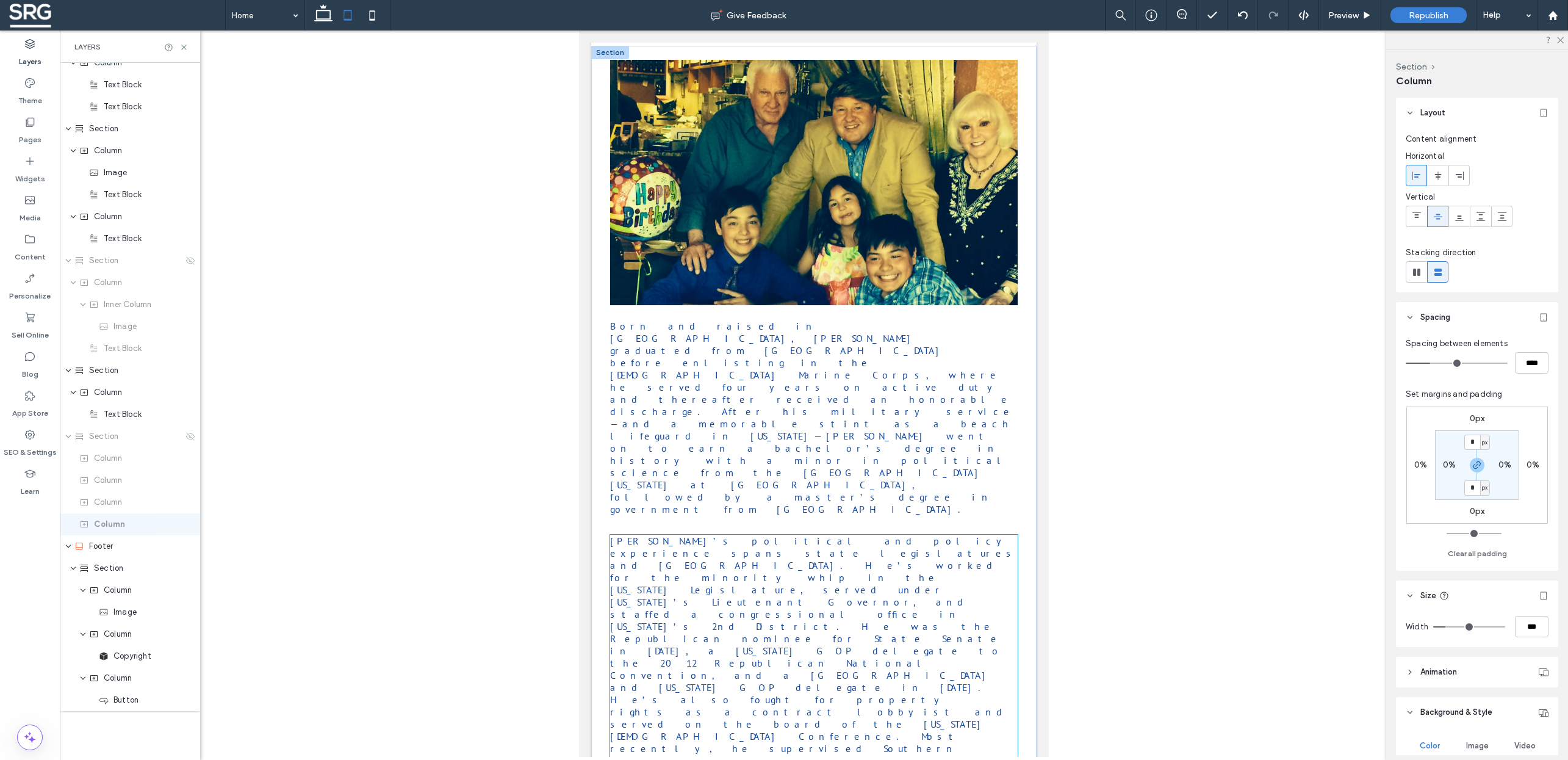
scroll to position [1219, 0]
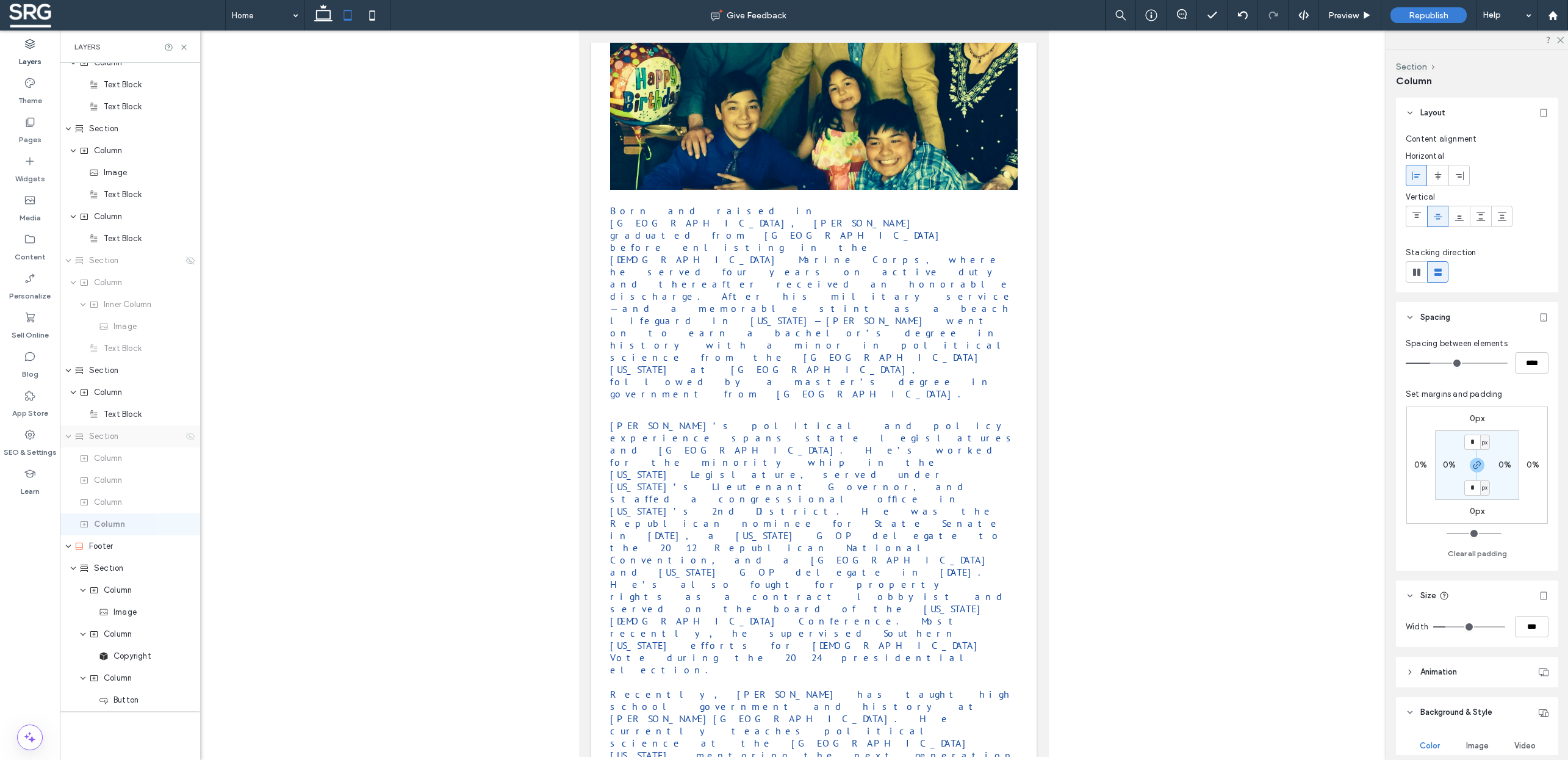
click at [186, 437] on use at bounding box center [190, 436] width 8 height 8
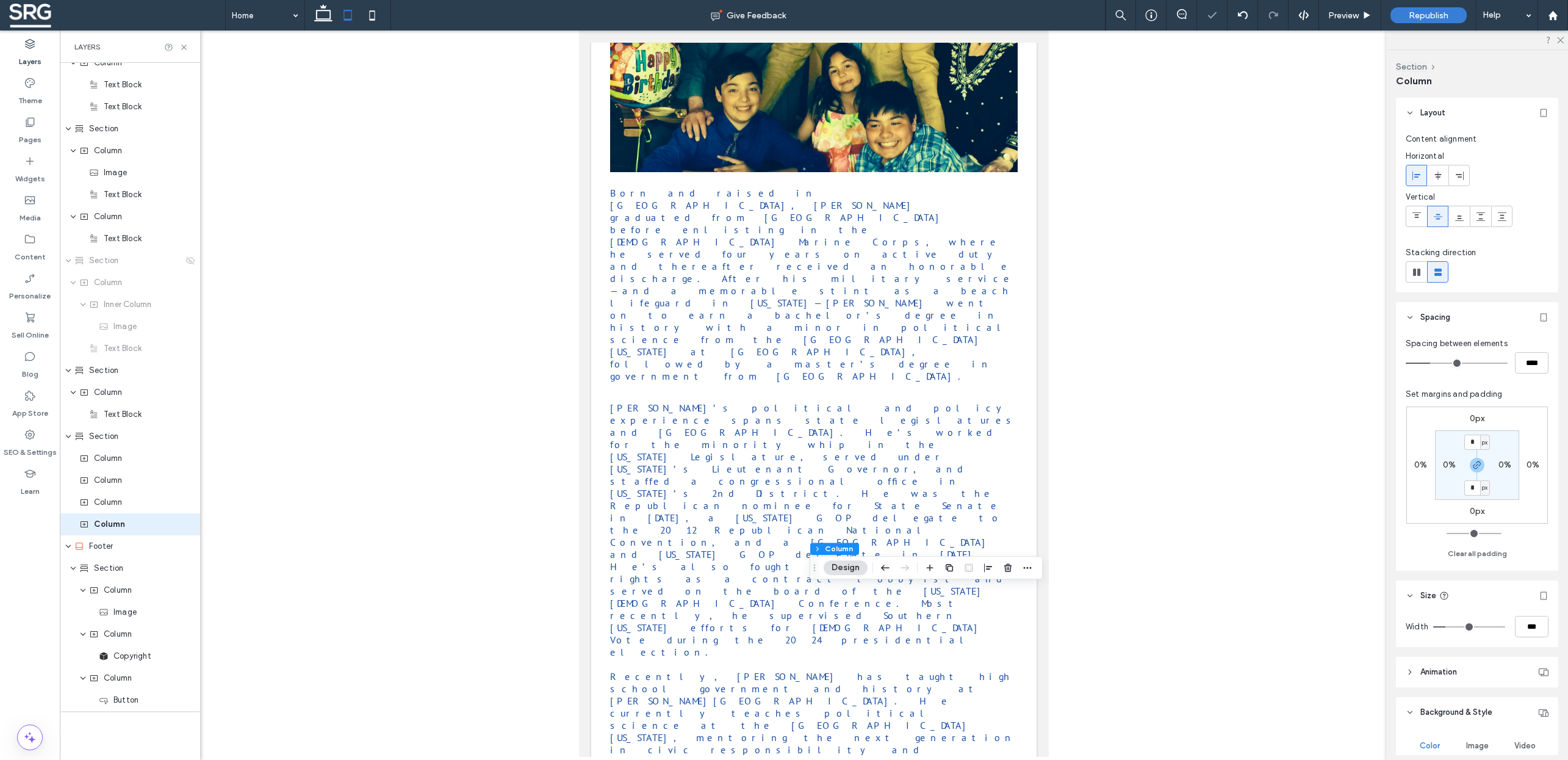
scroll to position [1313, 0]
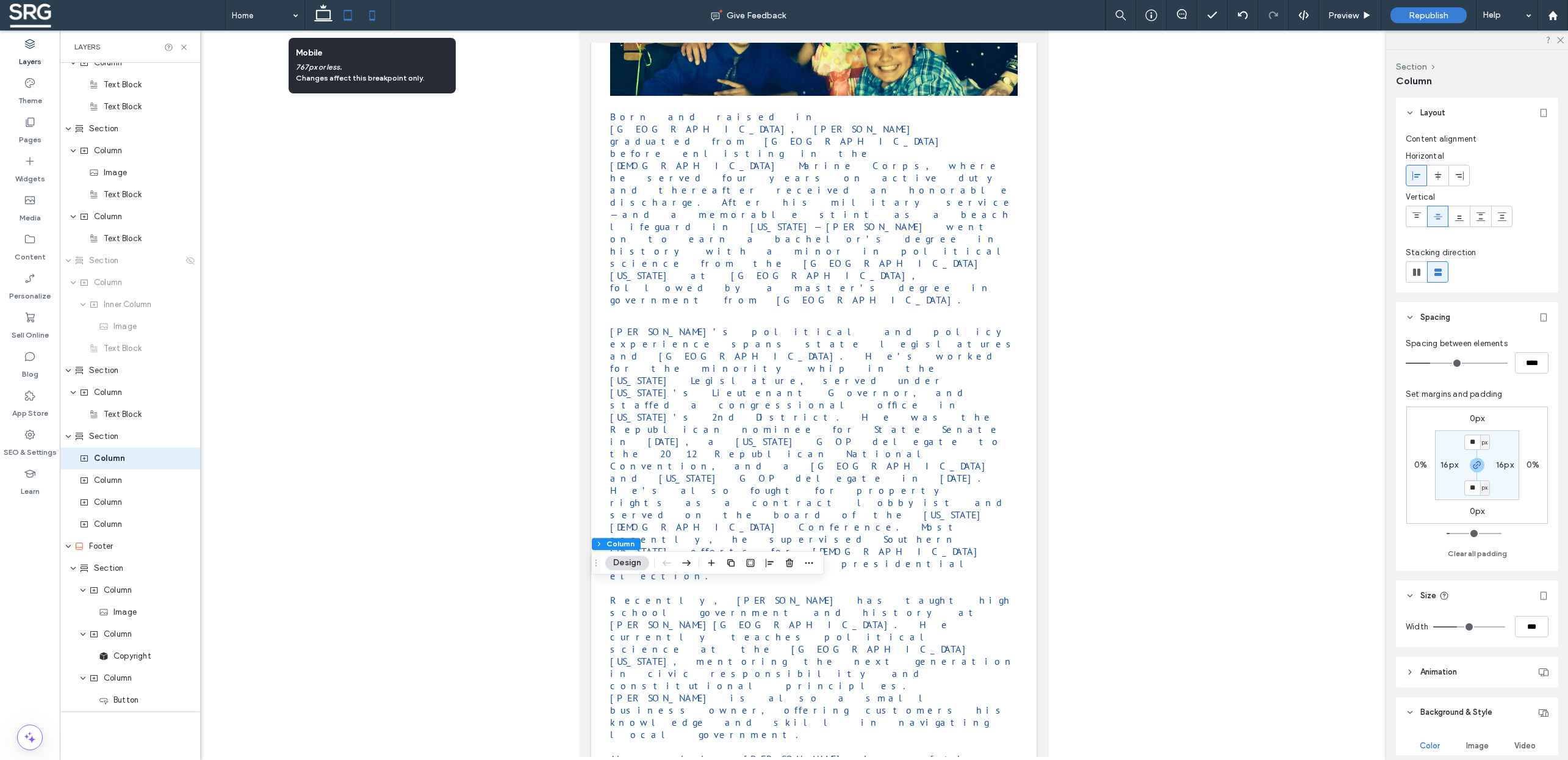
click at [370, 15] on icon at bounding box center [372, 14] width 24 height 24
type input "***"
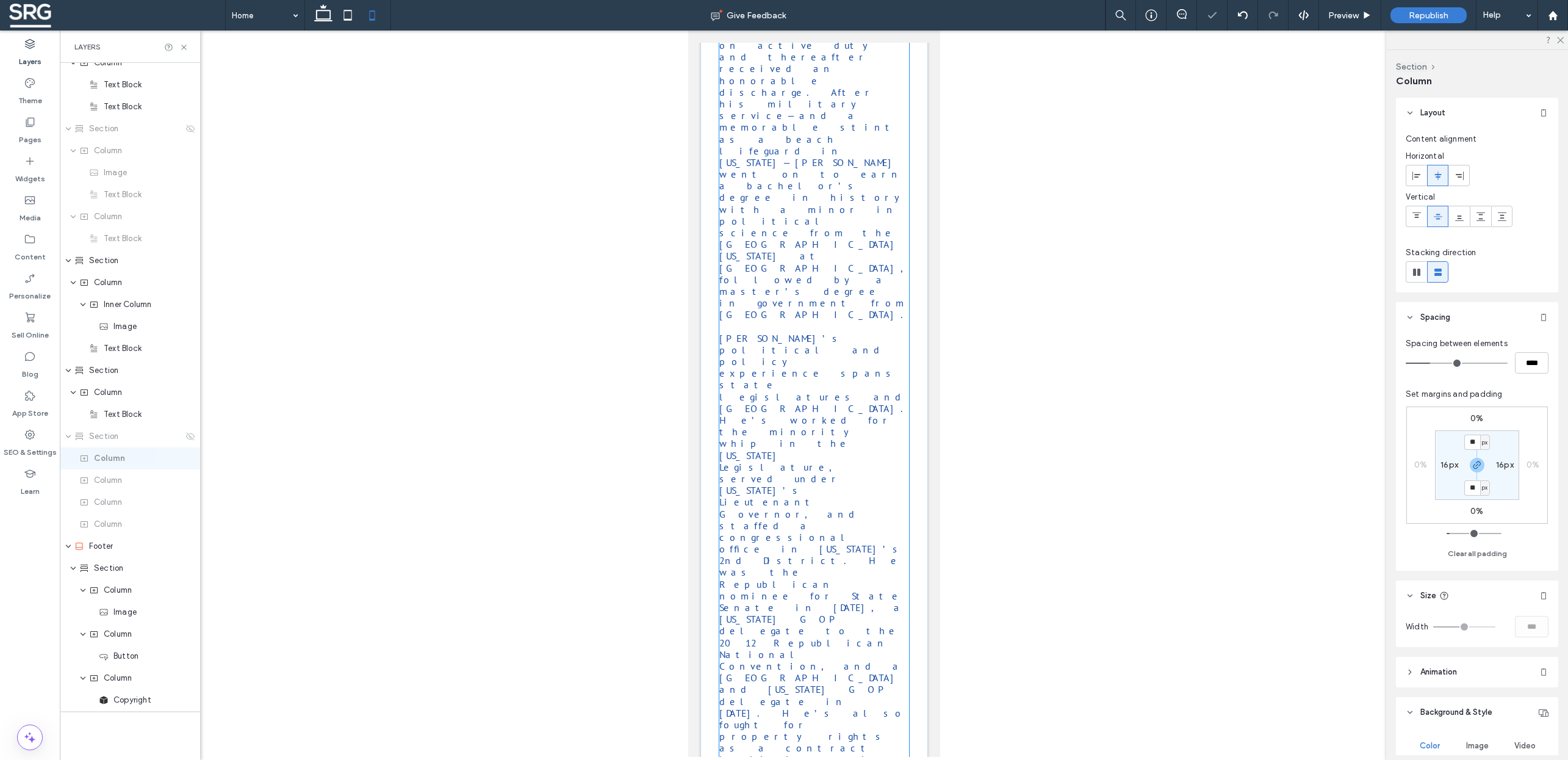
scroll to position [1411, 0]
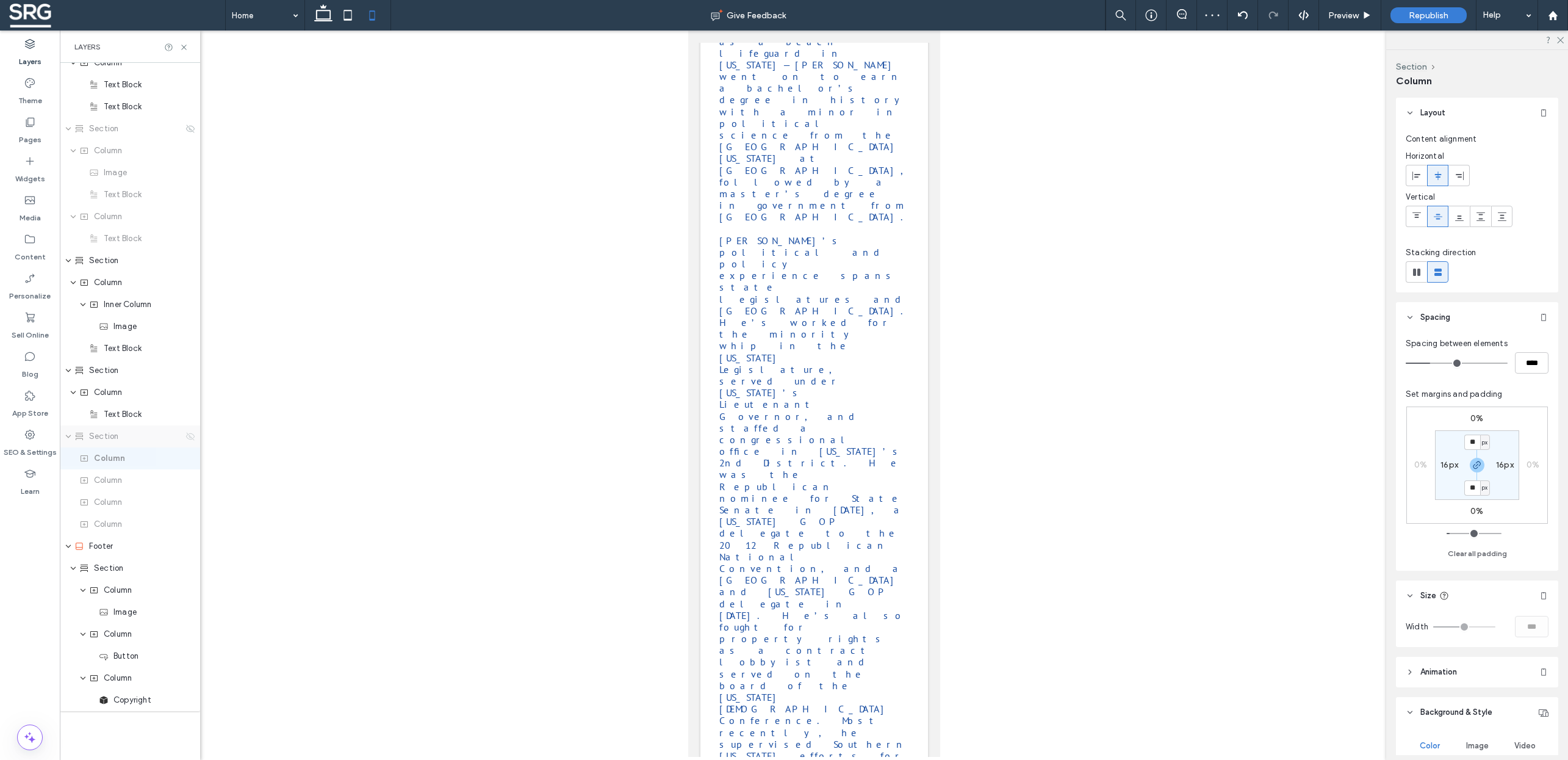
click at [186, 436] on icon at bounding box center [190, 437] width 10 height 10
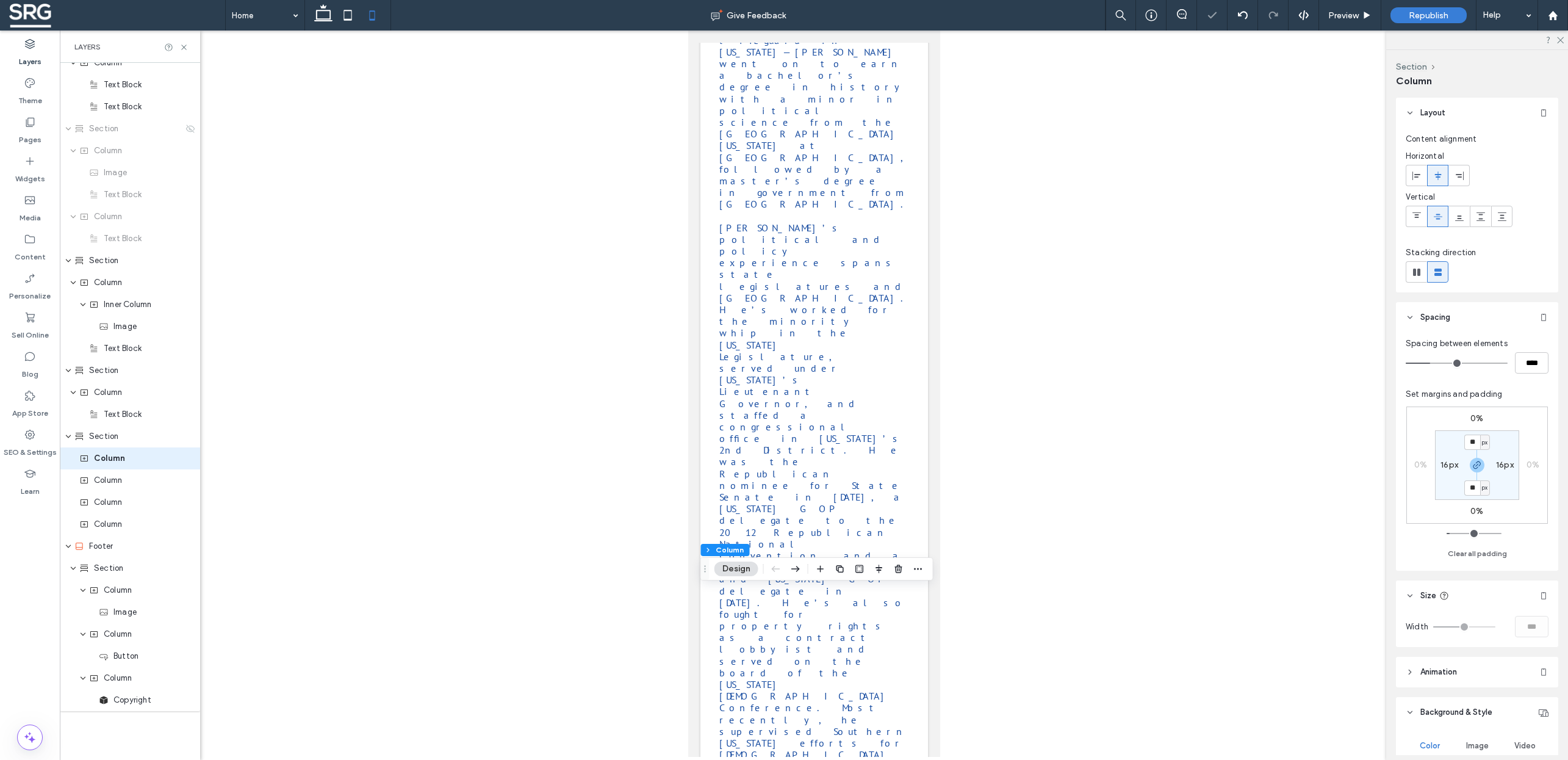
scroll to position [1558, 0]
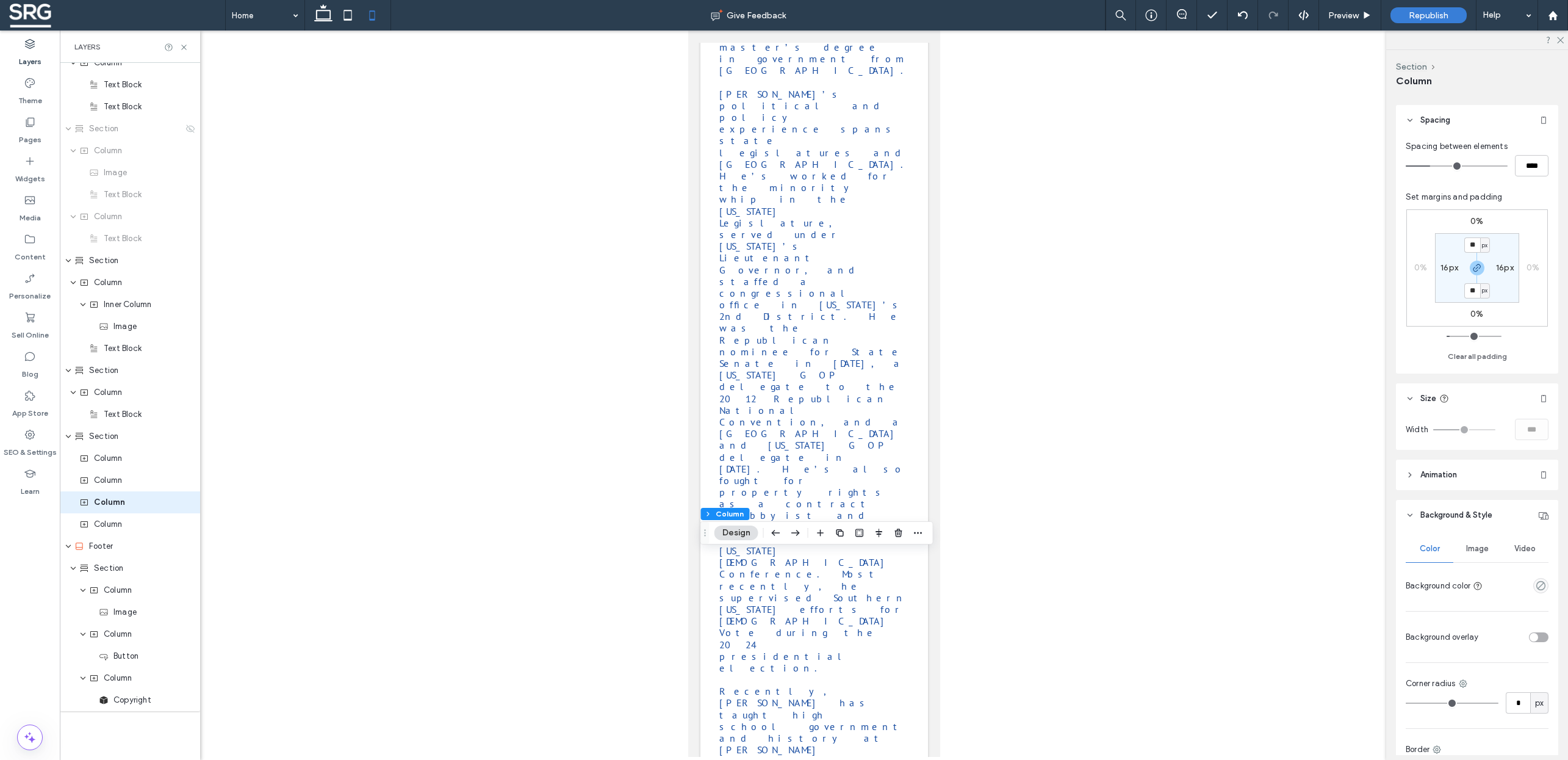
scroll to position [197, 0]
click at [1470, 549] on span "Image" at bounding box center [1477, 548] width 23 height 10
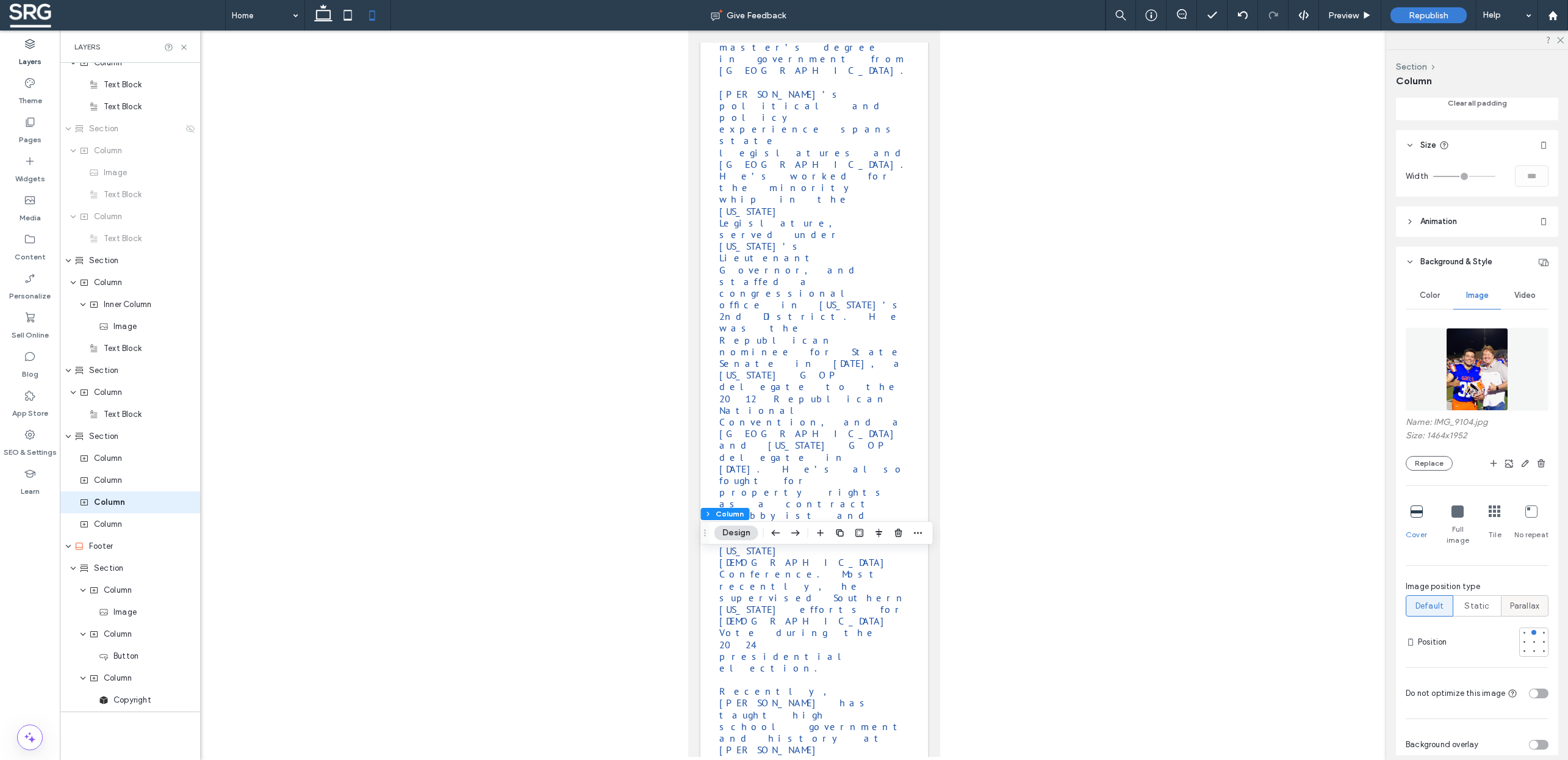
scroll to position [484, 0]
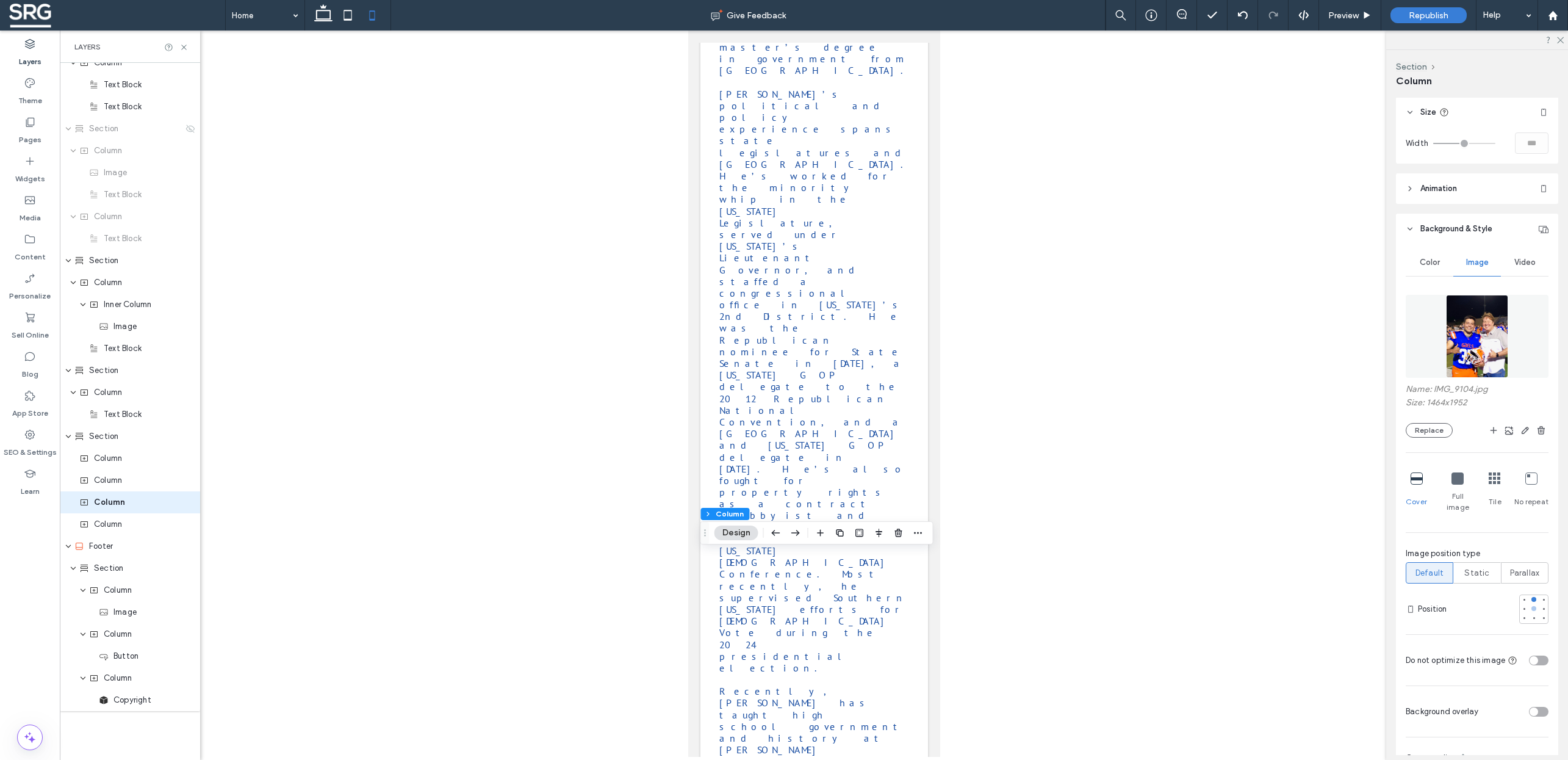
click at [1532, 606] on div at bounding box center [1534, 608] width 5 height 5
click at [1082, 481] on div at bounding box center [814, 394] width 1508 height 726
click at [1352, 18] on span "Preview" at bounding box center [1344, 14] width 31 height 10
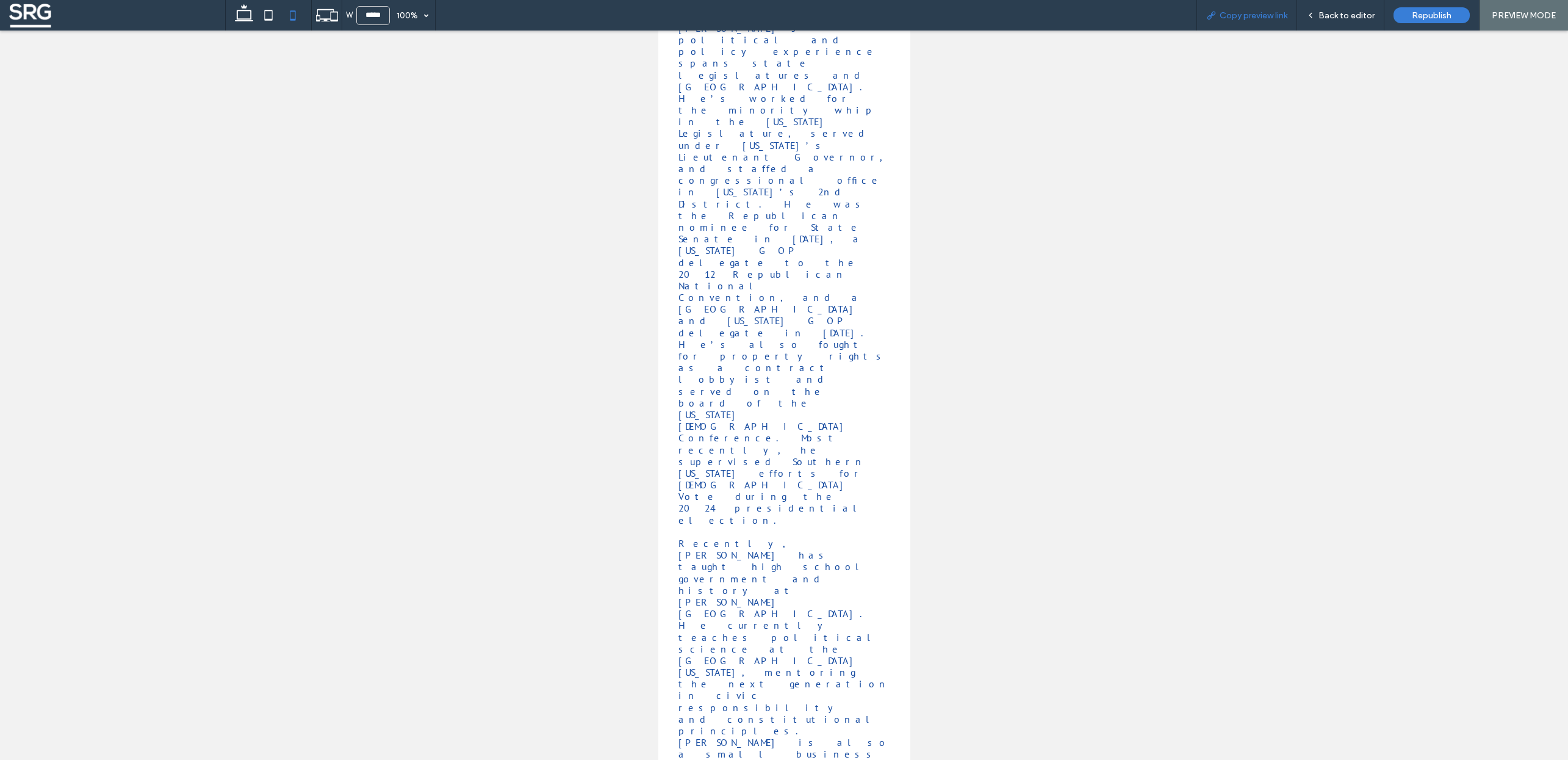
click at [1249, 14] on span "Copy preview link" at bounding box center [1254, 14] width 68 height 10
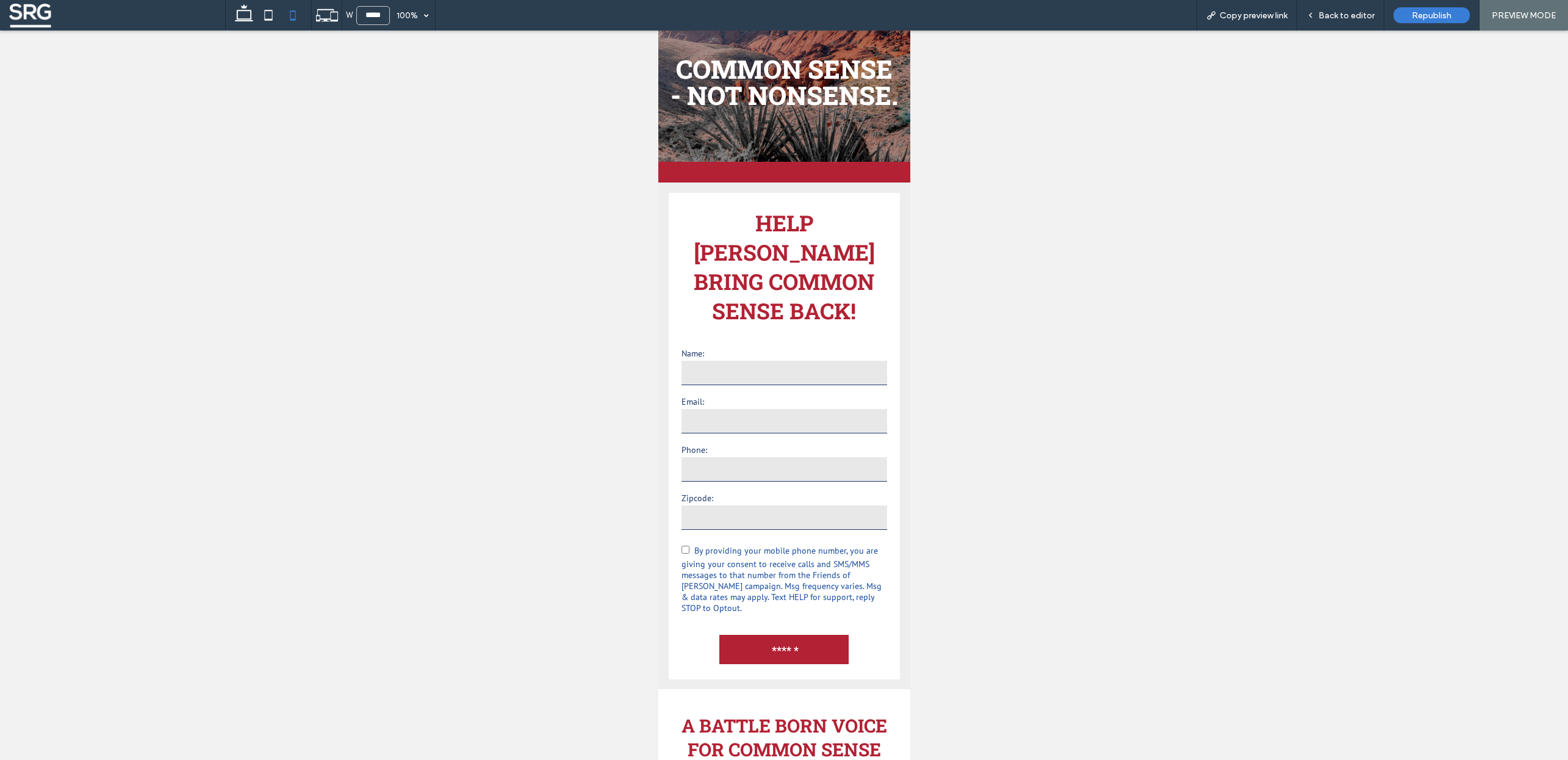
scroll to position [0, 0]
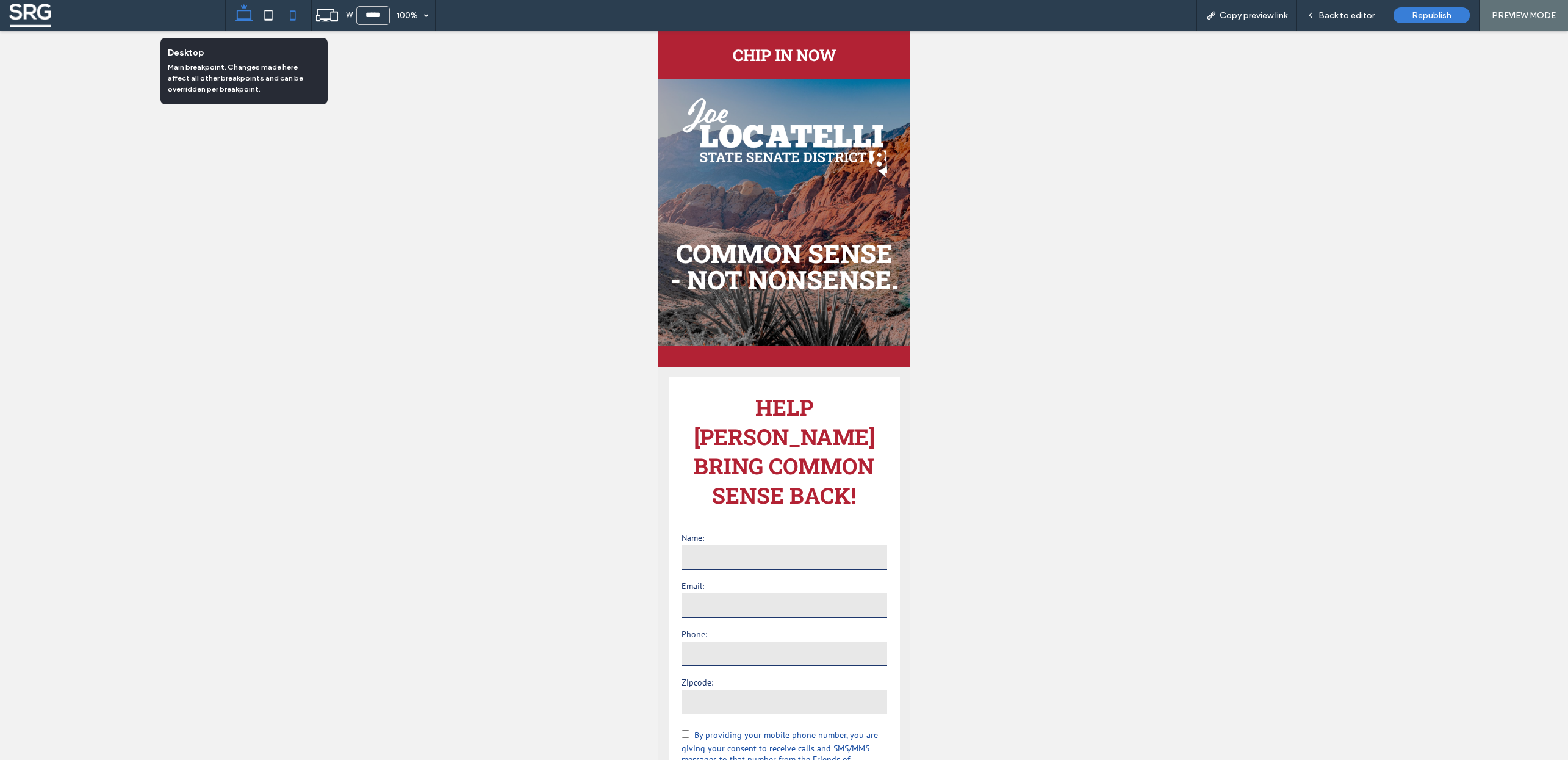
click at [246, 17] on icon at bounding box center [244, 14] width 24 height 24
type input "******"
